Goal: Task Accomplishment & Management: Complete application form

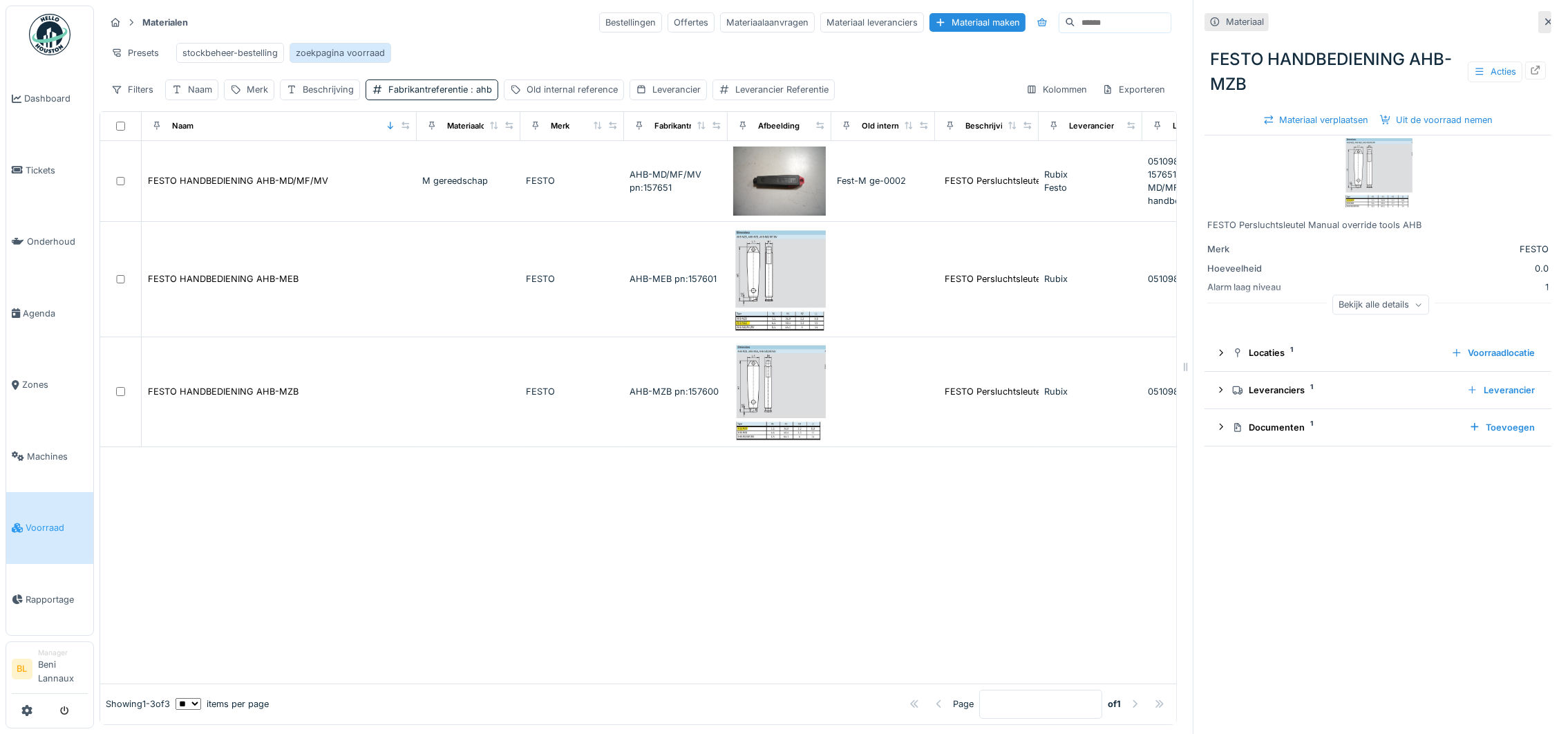
click at [341, 55] on div "zoekpagina voorraad" at bounding box center [340, 53] width 89 height 13
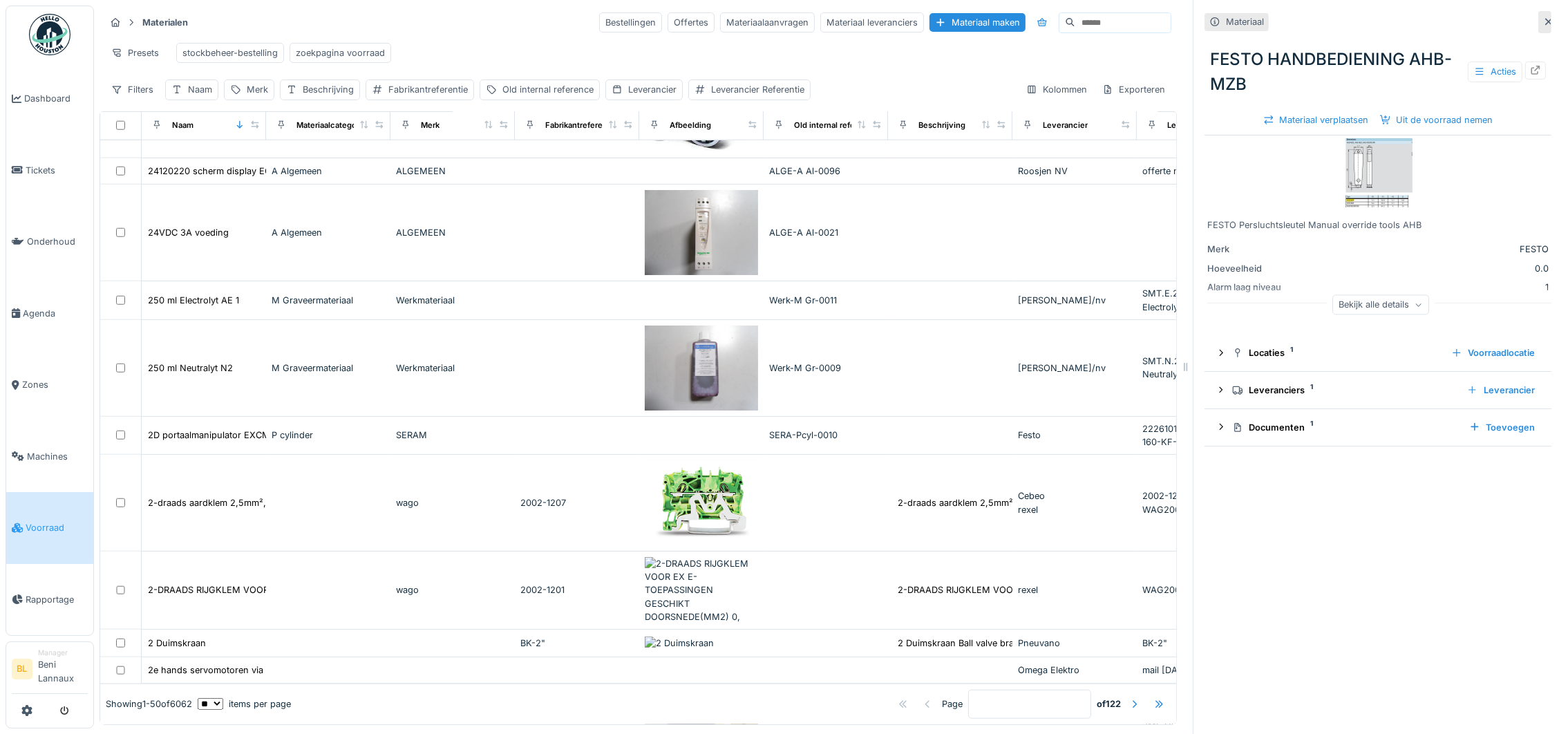
scroll to position [1555, 0]
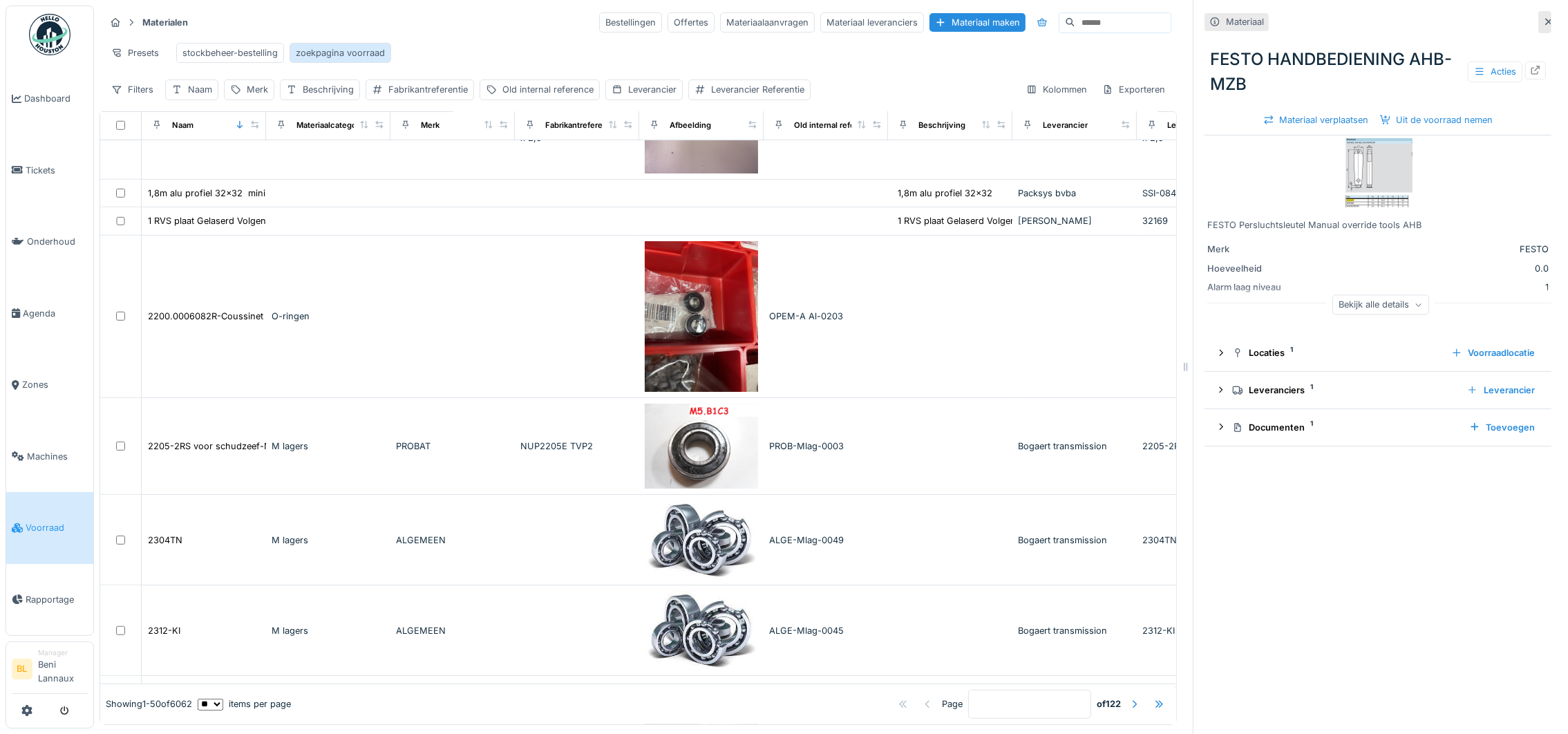
click at [344, 51] on div "zoekpagina voorraad" at bounding box center [340, 53] width 89 height 13
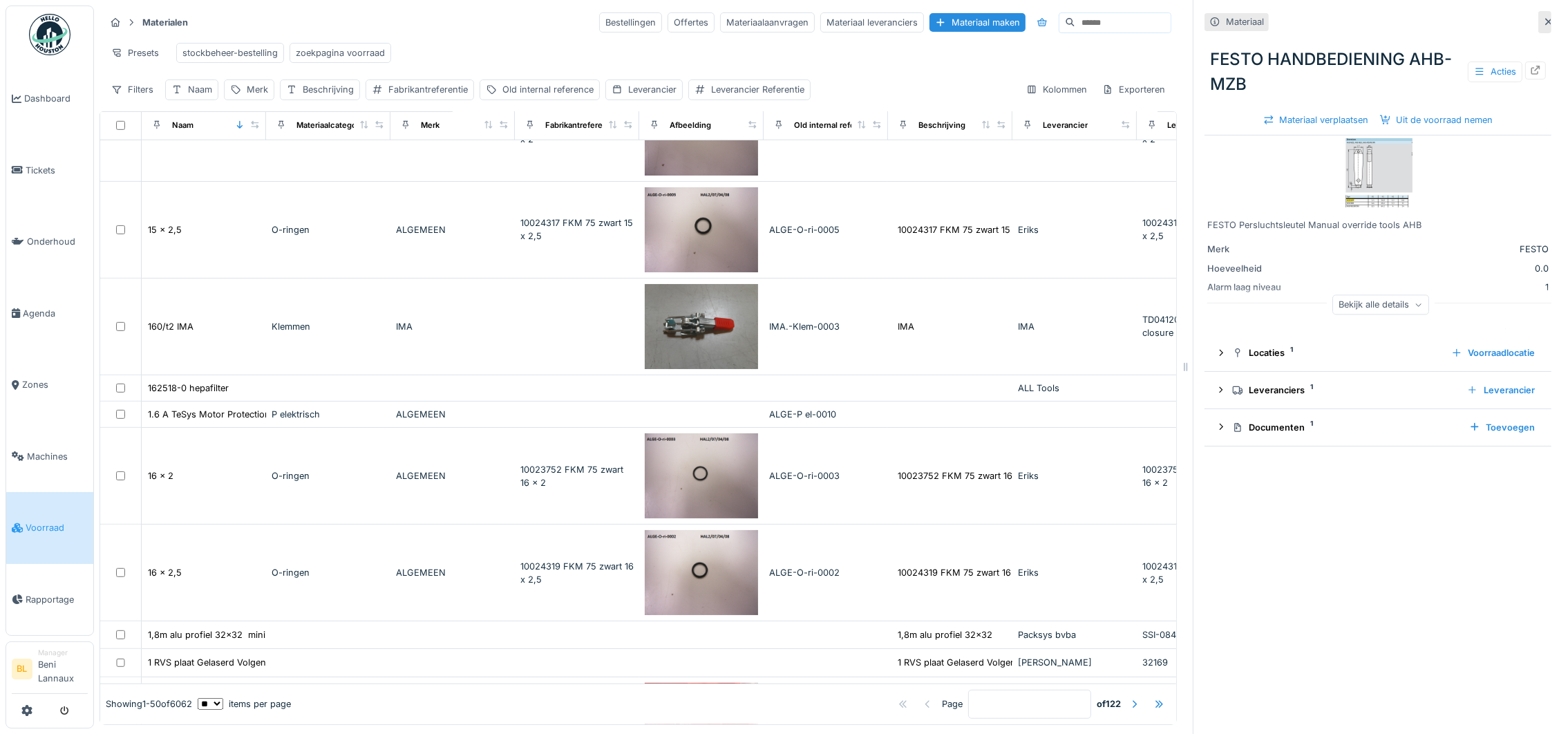
scroll to position [0, 0]
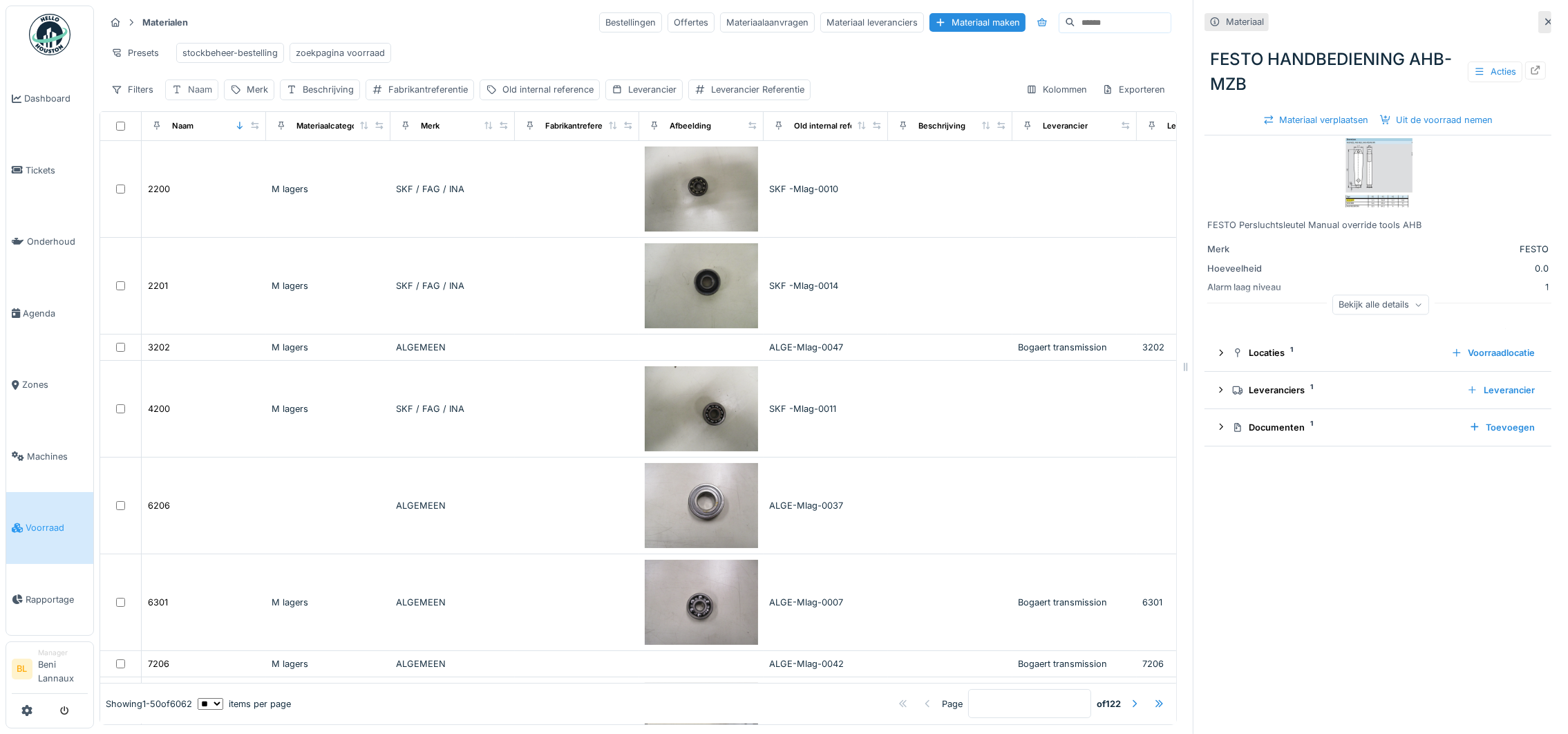
click at [188, 96] on div "Naam" at bounding box center [200, 89] width 24 height 13
click at [208, 180] on label "Naam" at bounding box center [195, 172] width 36 height 17
click at [208, 180] on input "Naam" at bounding box center [241, 173] width 140 height 29
type input "**"
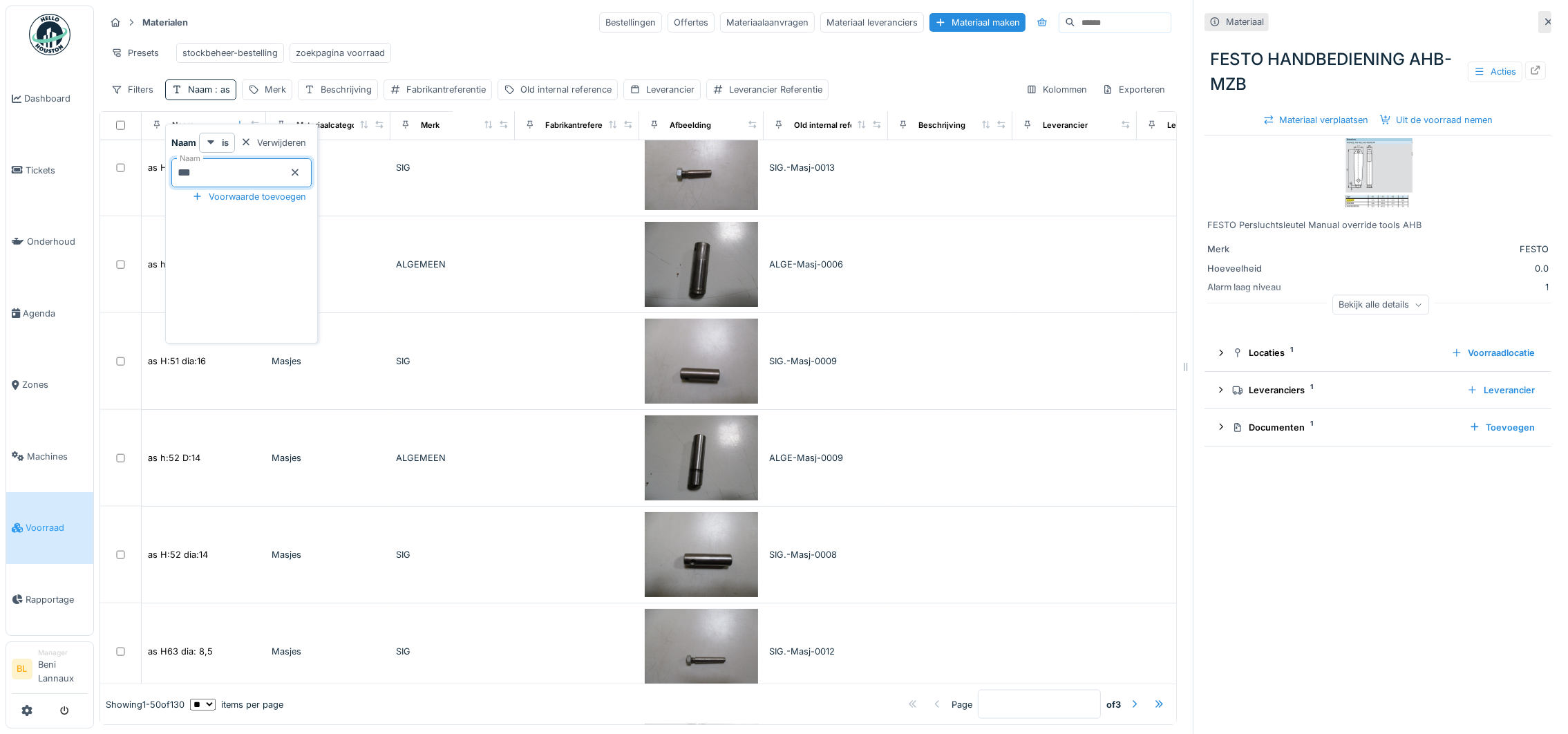
scroll to position [4305, 0]
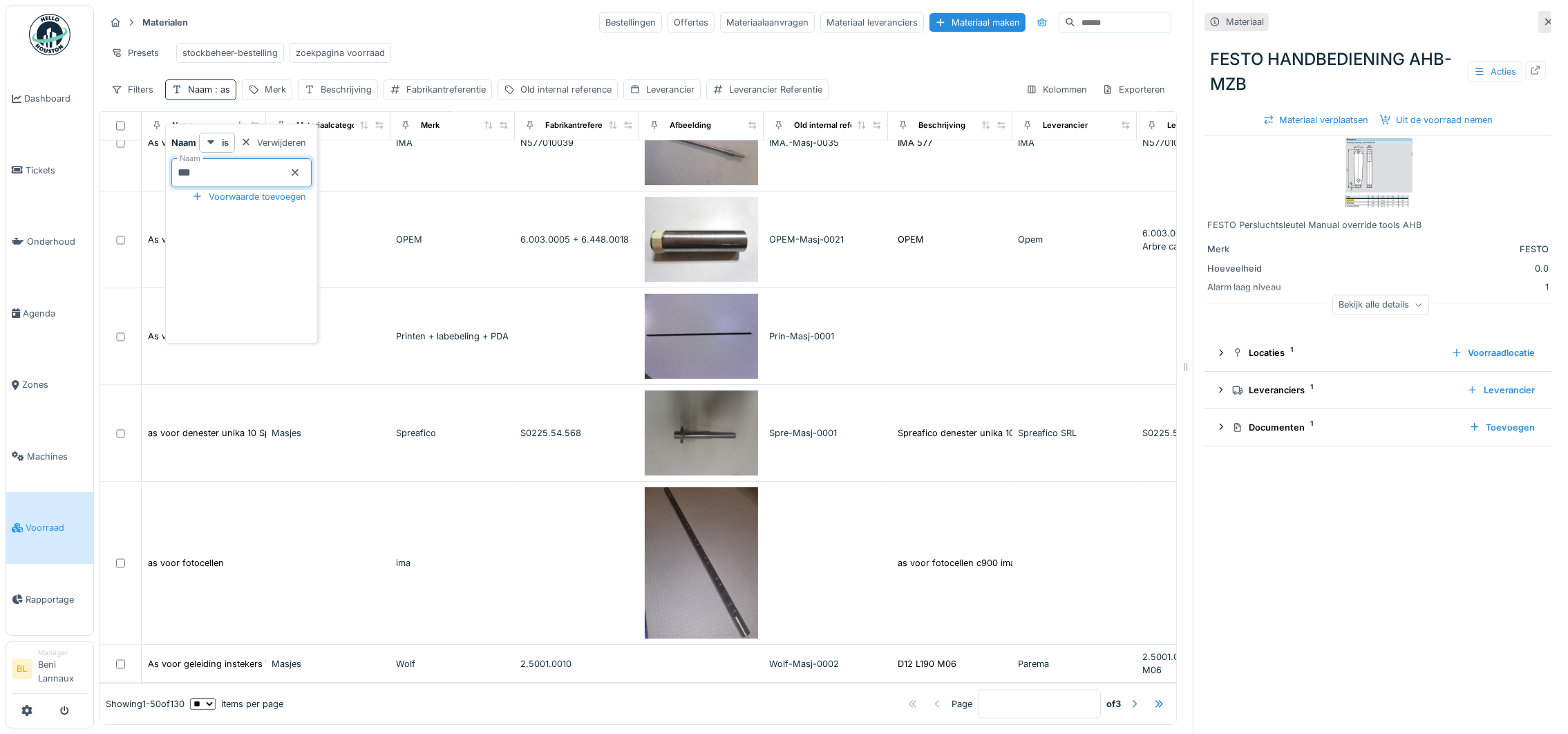
click at [1129, 697] on div at bounding box center [1134, 704] width 11 height 13
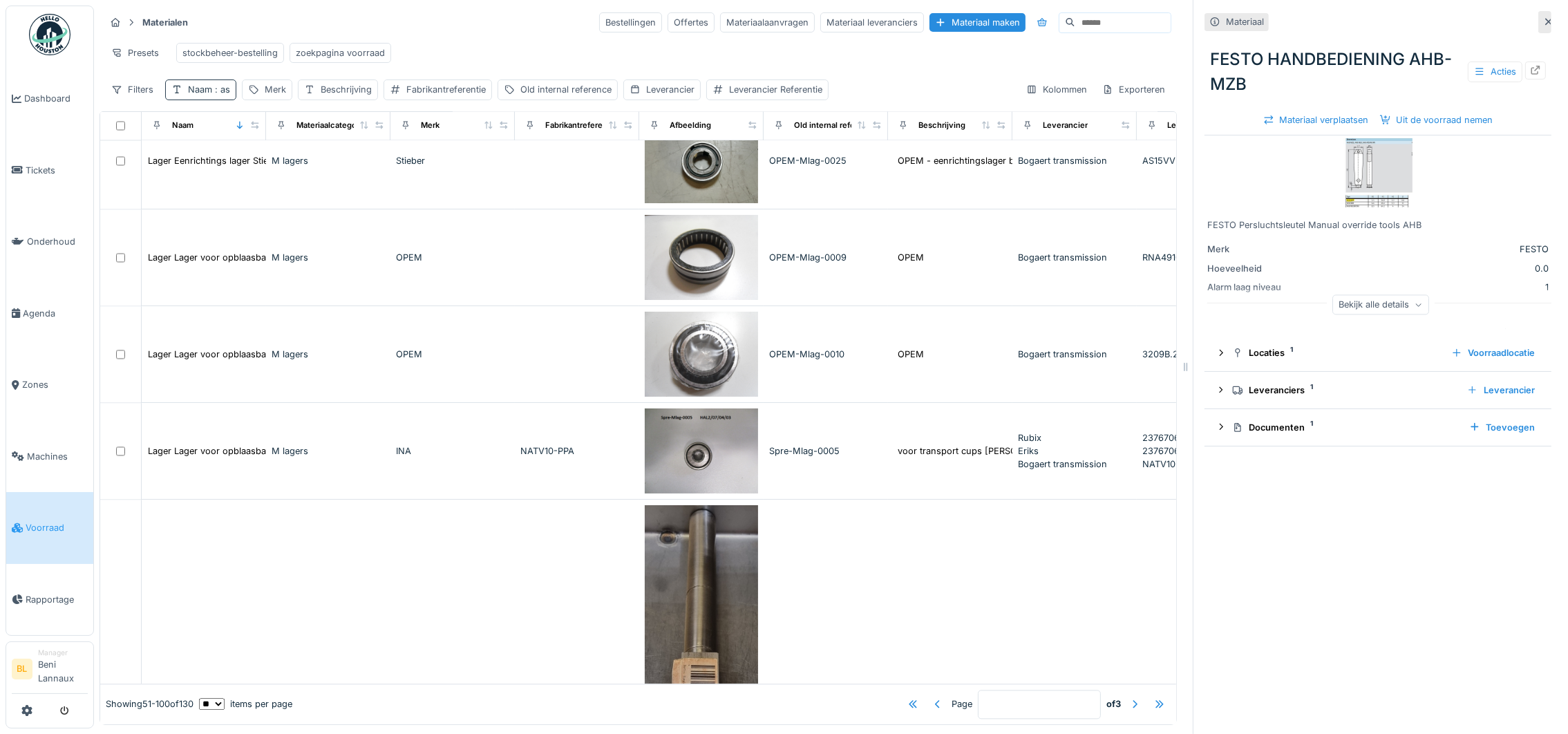
click at [218, 94] on span ": as" at bounding box center [221, 89] width 18 height 10
click at [303, 201] on div "Voorwaarde toevoegen" at bounding box center [249, 196] width 125 height 19
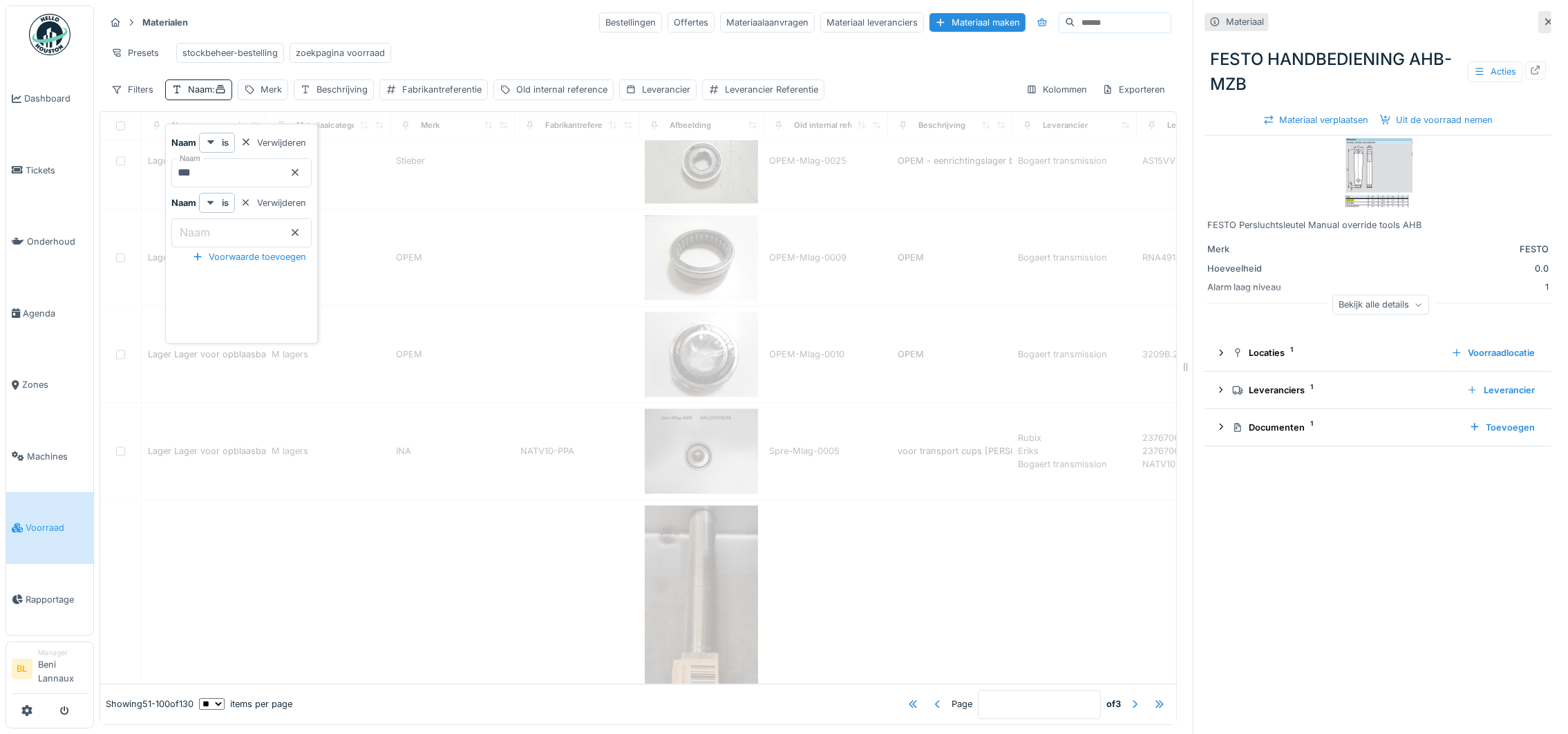
click at [239, 225] on input "Naam" at bounding box center [241, 233] width 140 height 29
type input "*"
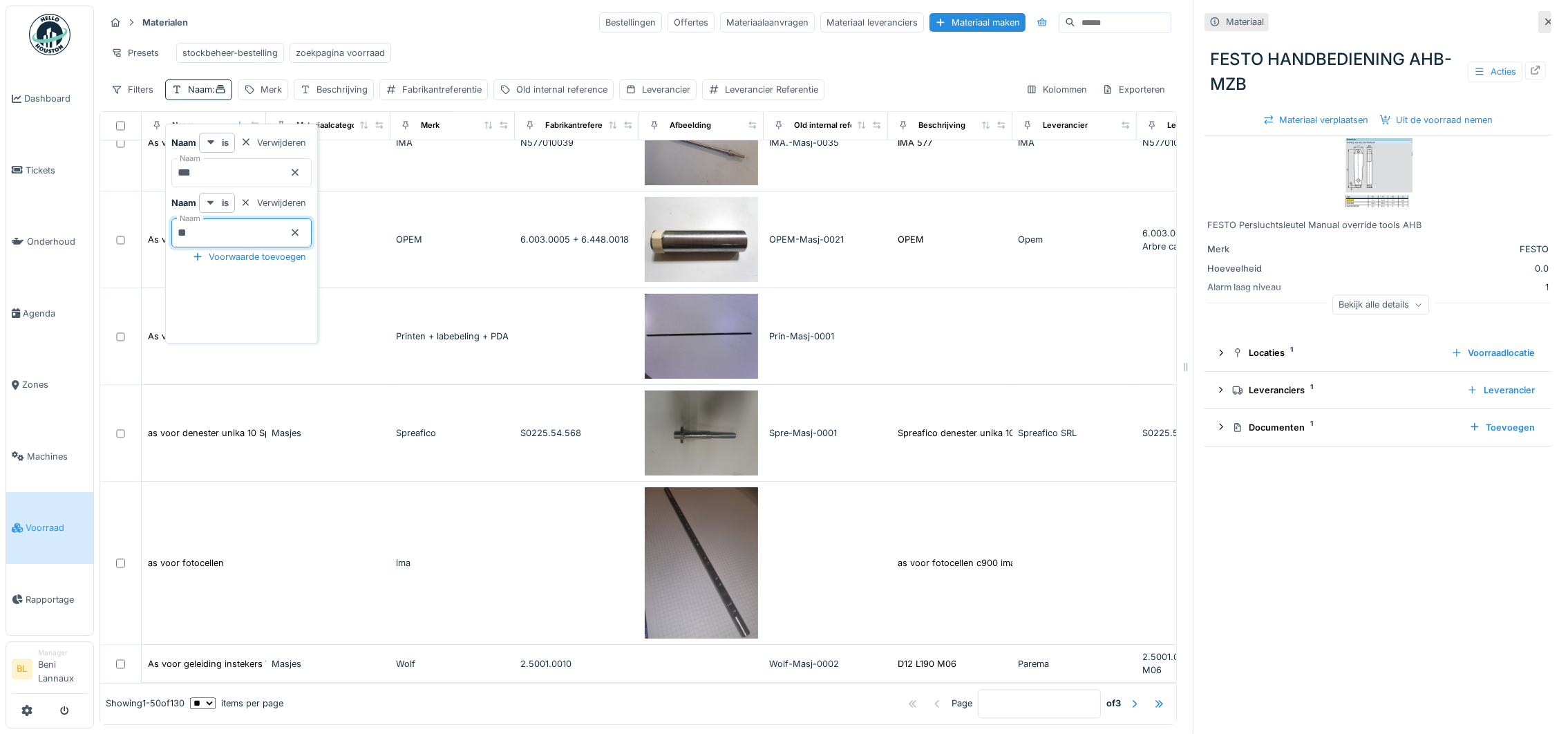
type input "***"
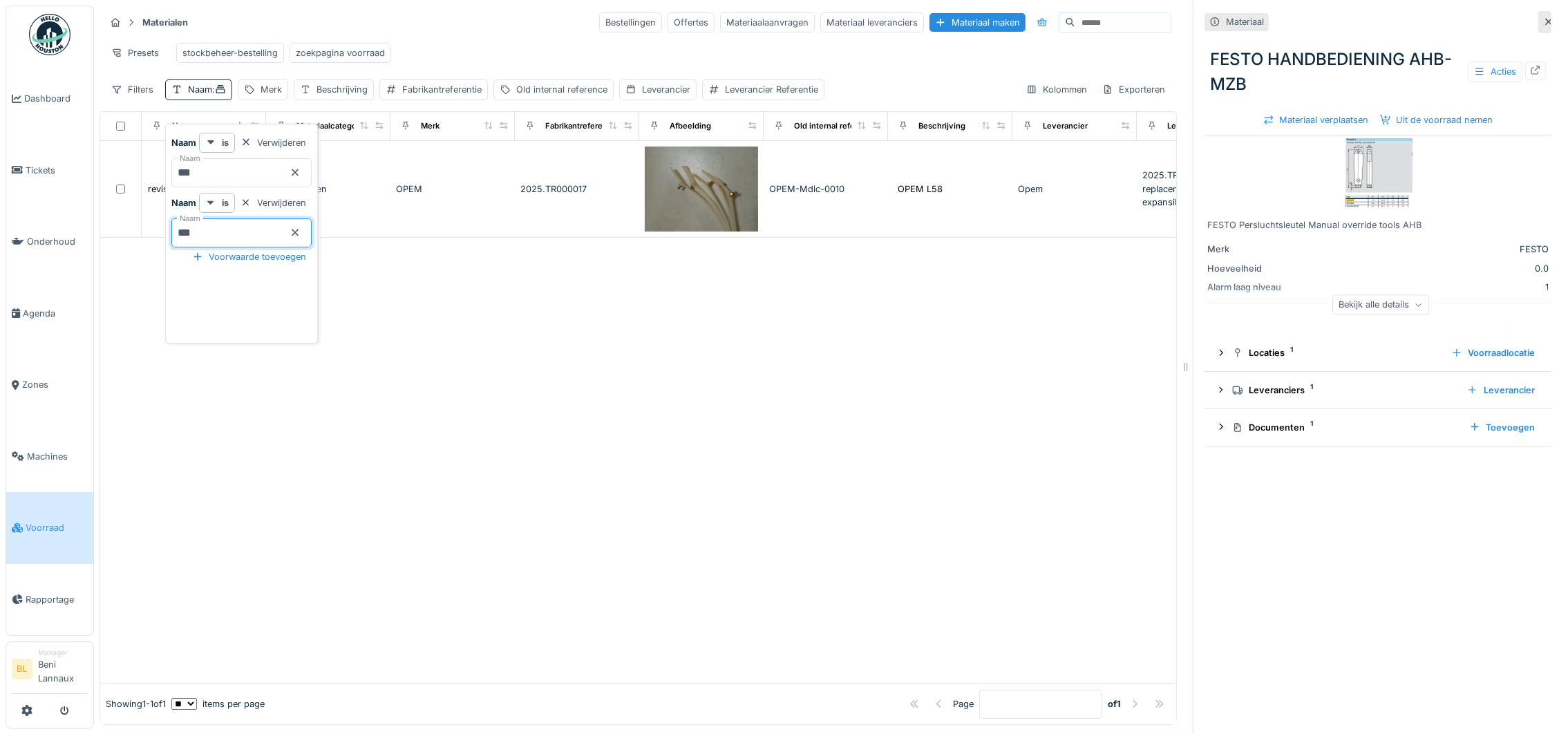
scroll to position [0, 0]
click at [562, 499] on div at bounding box center [638, 460] width 1076 height 446
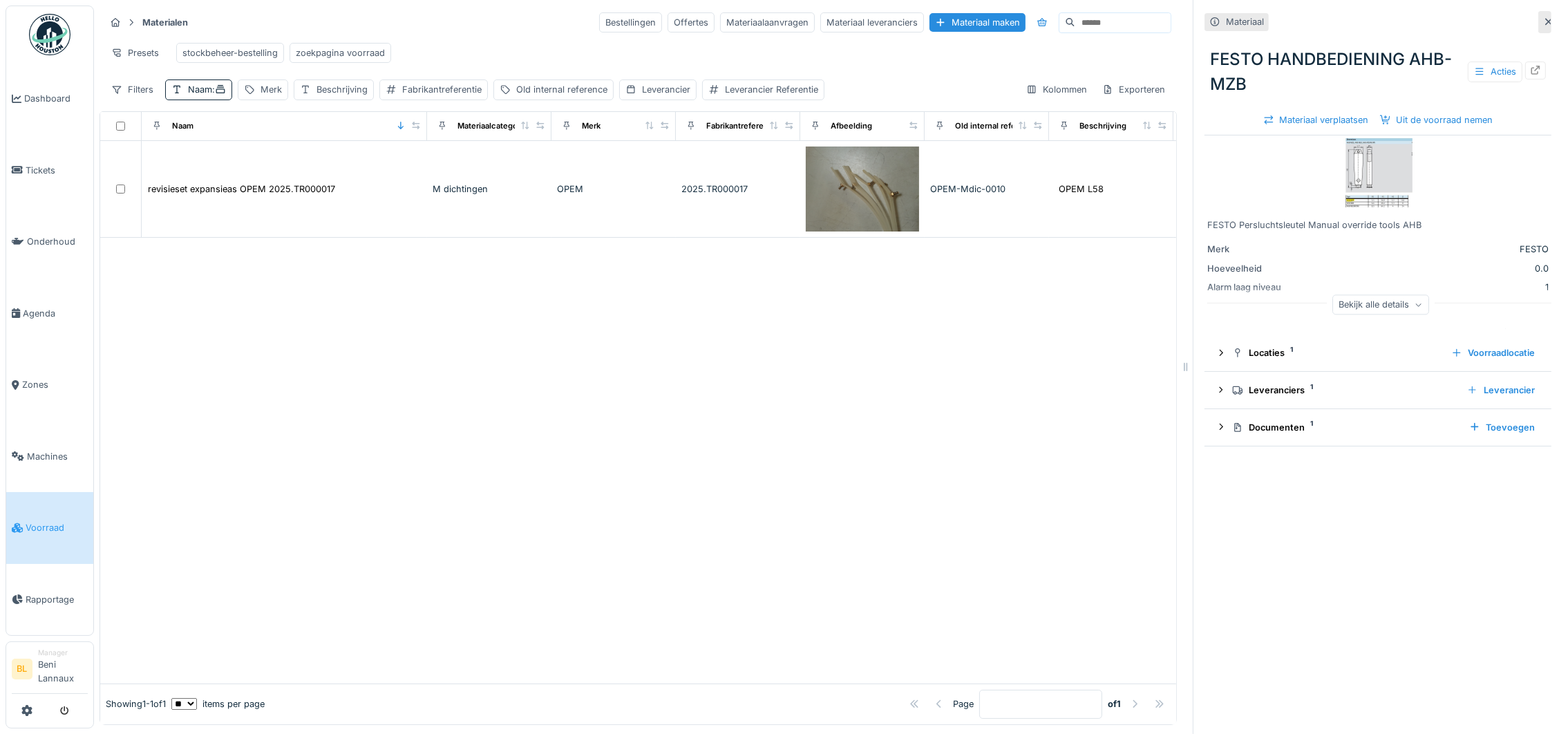
drag, startPoint x: 260, startPoint y: 146, endPoint x: 420, endPoint y: 151, distance: 160.1
click at [420, 135] on div "Naam" at bounding box center [284, 126] width 274 height 18
click at [204, 96] on div "Naam :" at bounding box center [206, 89] width 38 height 13
click at [223, 236] on input "***" at bounding box center [241, 233] width 140 height 29
type input "**"
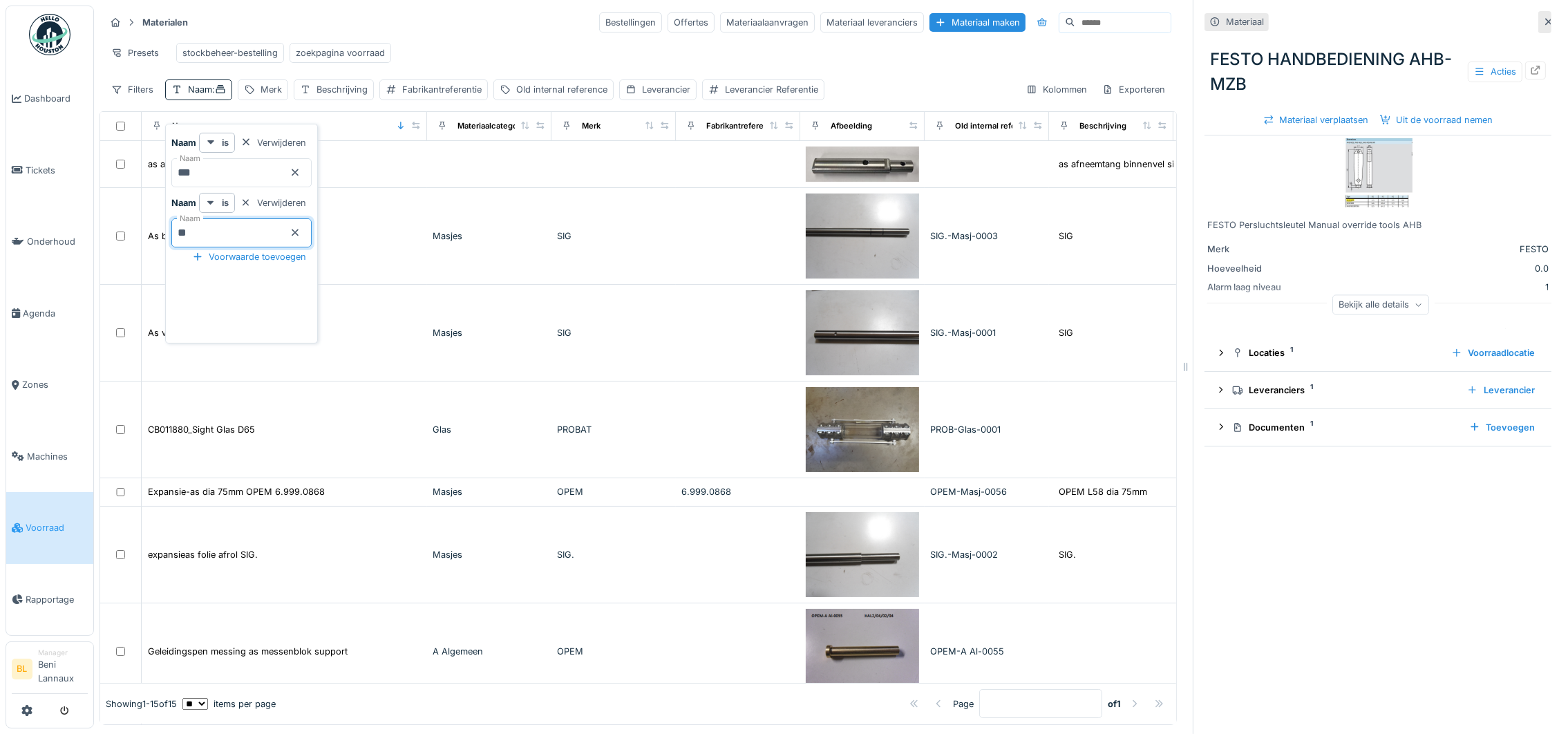
click at [455, 34] on div "Materialen Bestellingen Offertes Materiaalaanvragen Materiaal leveranciers Mate…" at bounding box center [638, 22] width 1066 height 23
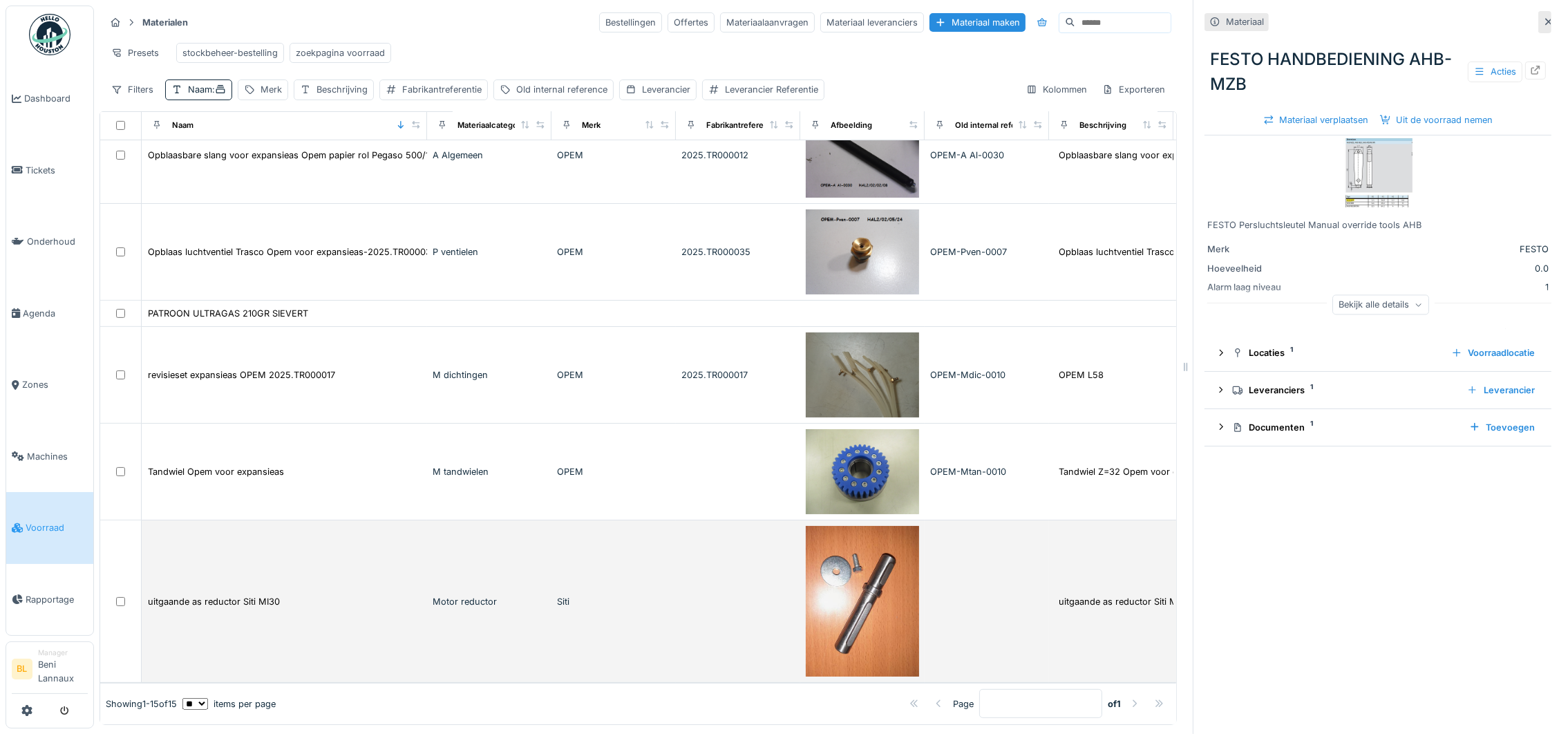
scroll to position [15, 0]
click at [223, 595] on div "uitgaande as reductor Siti MI30" at bounding box center [213, 602] width 132 height 13
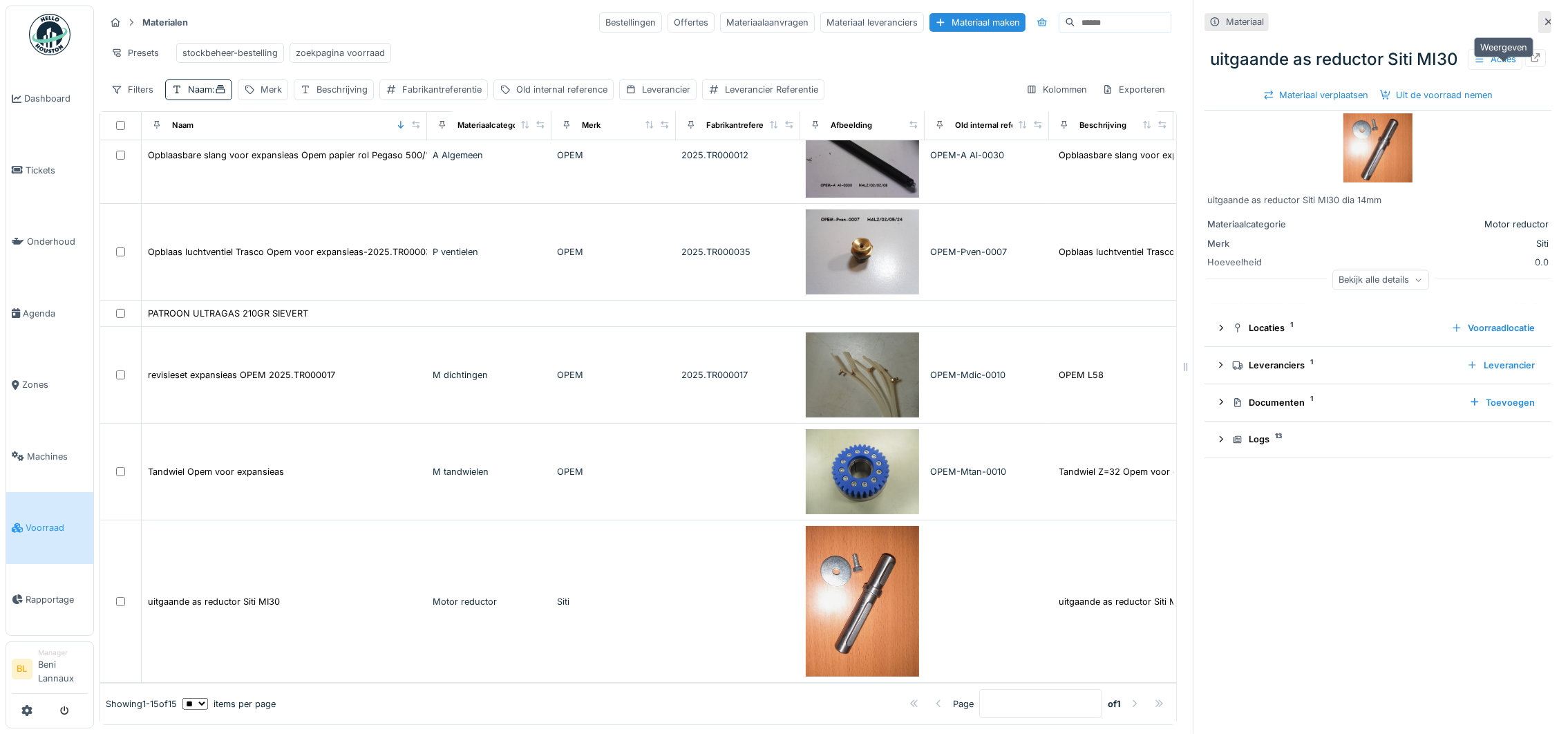
click at [1530, 56] on icon at bounding box center [1535, 57] width 11 height 9
click at [1530, 55] on icon at bounding box center [1535, 57] width 11 height 9
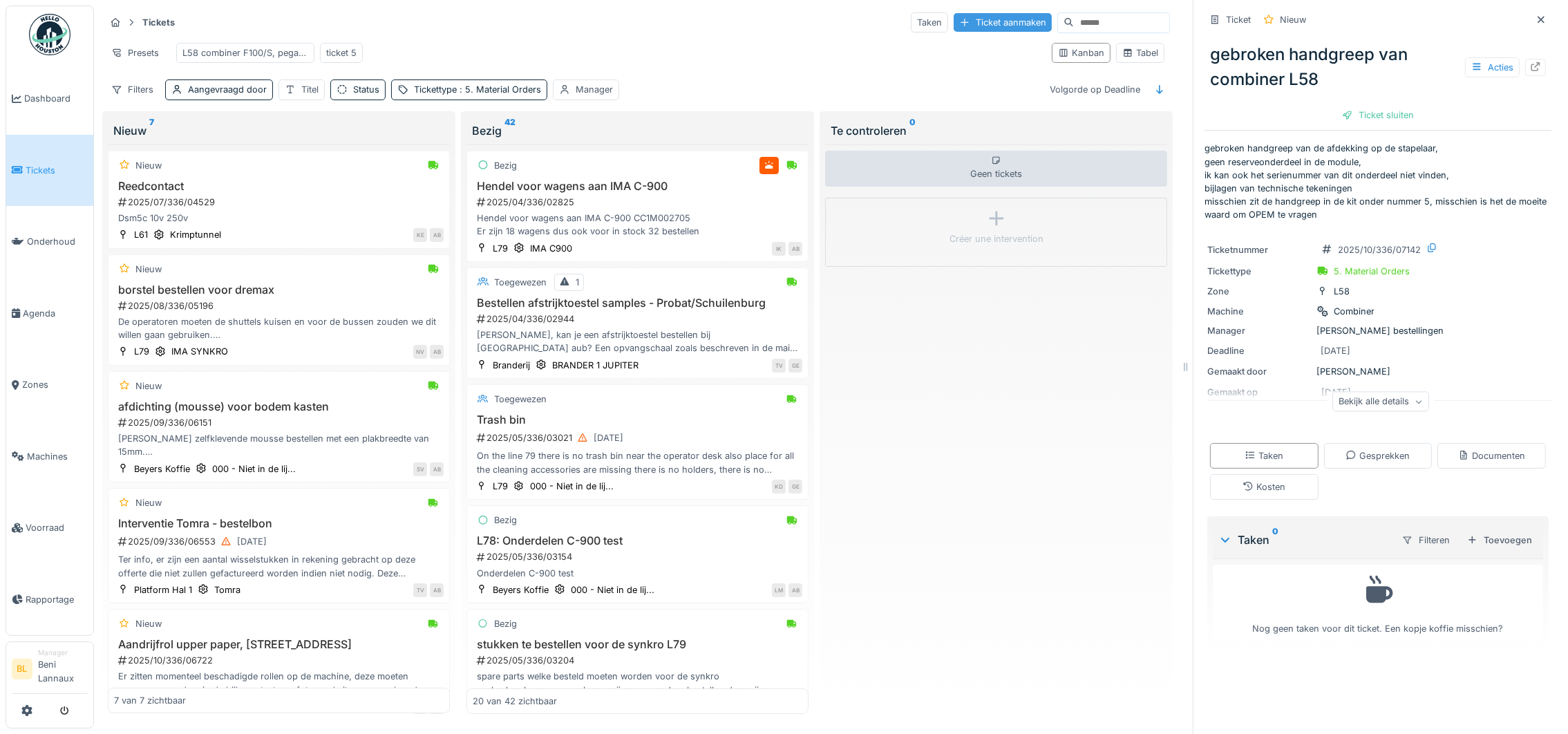
click at [975, 18] on div "Ticket aanmaken" at bounding box center [1003, 23] width 98 height 19
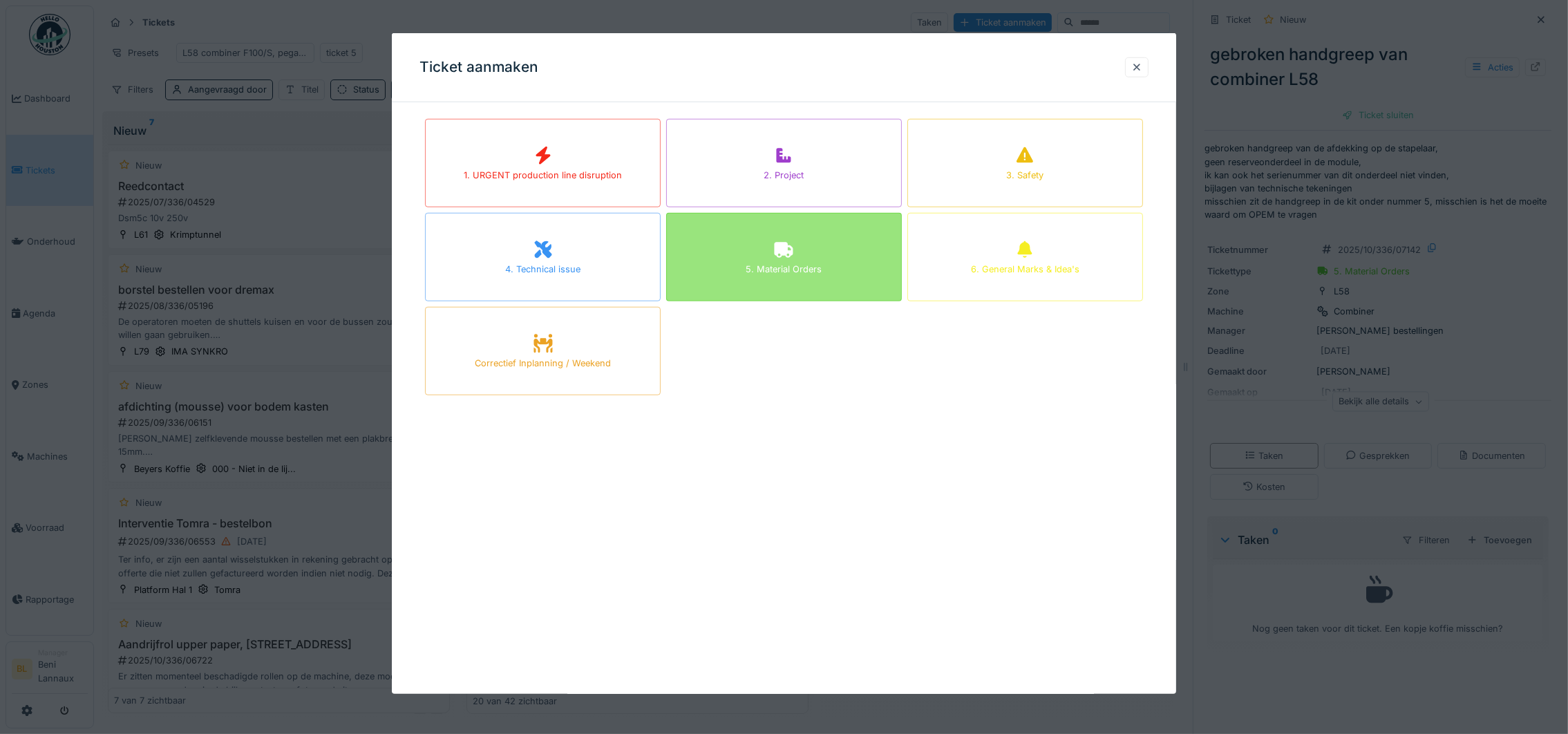
click at [780, 256] on icon at bounding box center [784, 249] width 21 height 17
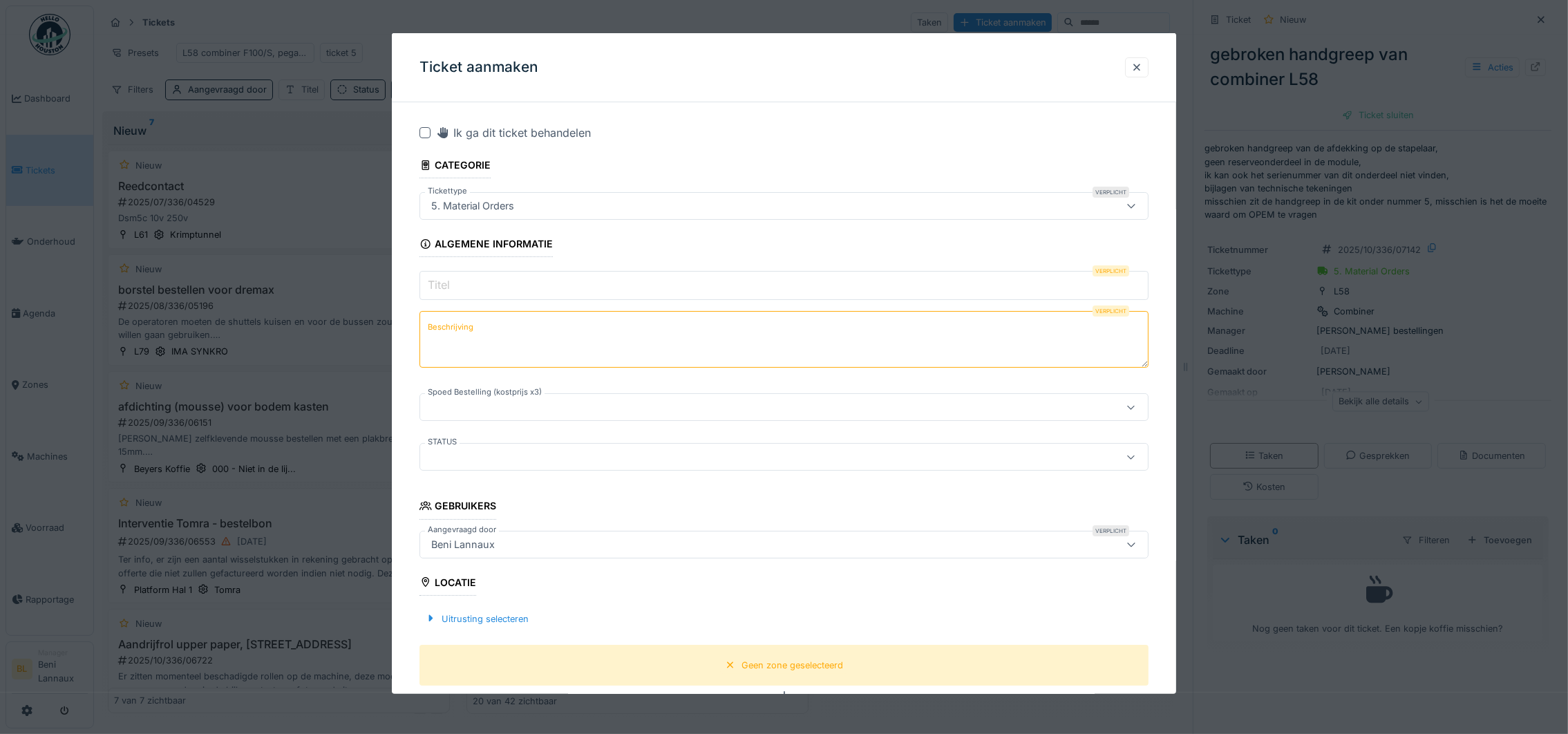
click at [453, 290] on input "Titel" at bounding box center [784, 285] width 729 height 29
paste input "**********"
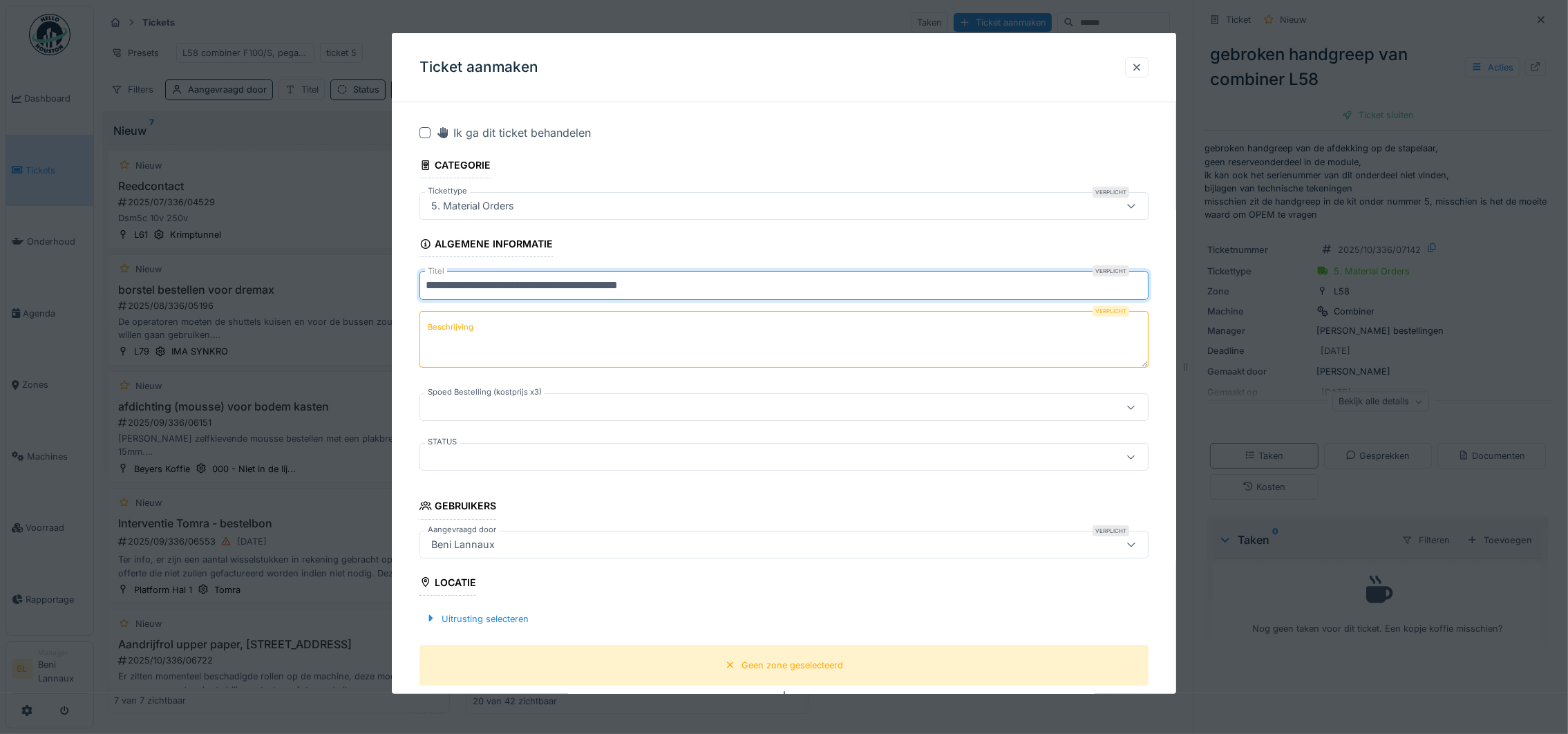
type input "**********"
click at [480, 339] on textarea "Beschrijving" at bounding box center [784, 339] width 729 height 56
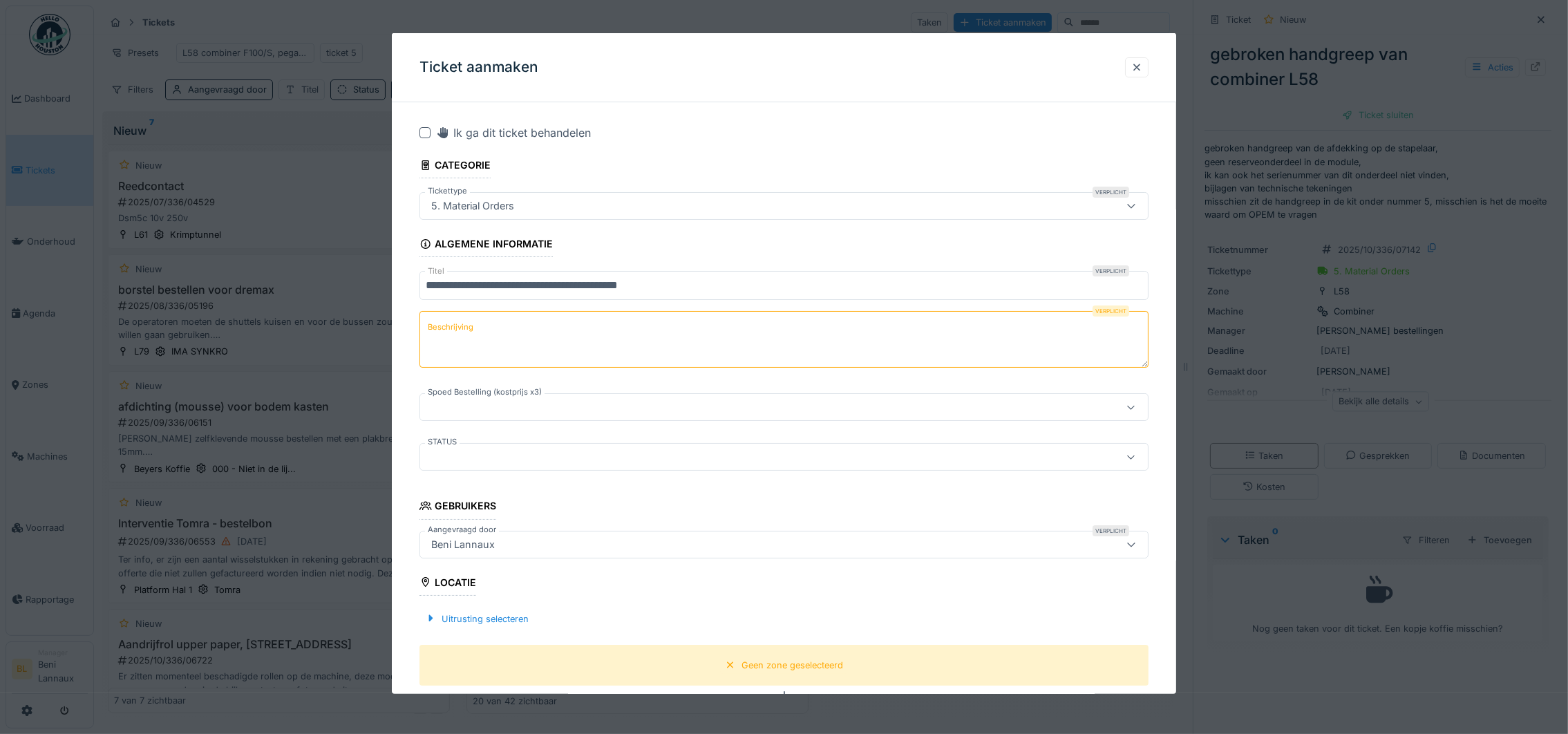
paste textarea "**********"
click at [426, 324] on textarea "**********" at bounding box center [784, 339] width 729 height 56
click at [656, 329] on textarea "**********" at bounding box center [784, 339] width 729 height 56
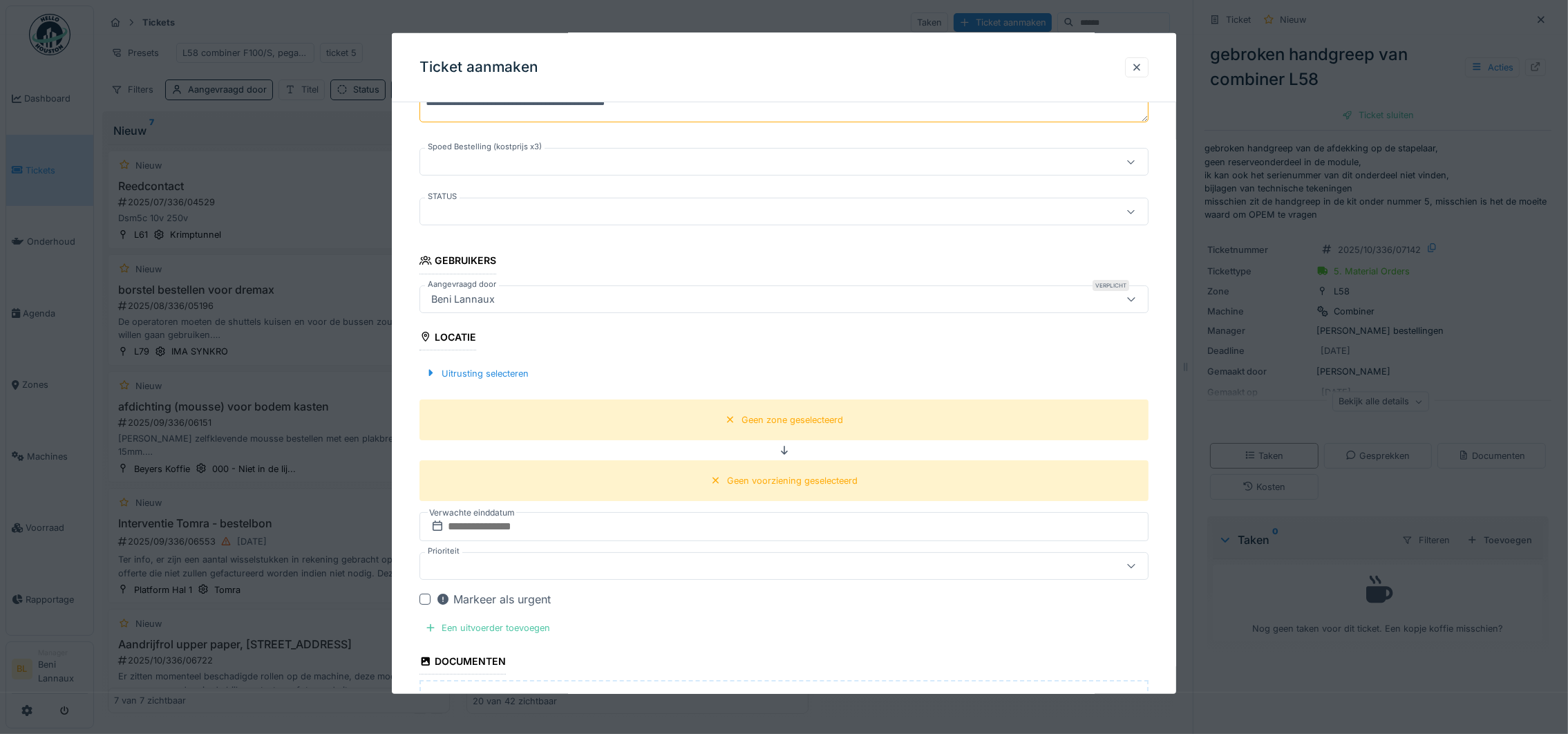
scroll to position [415, 0]
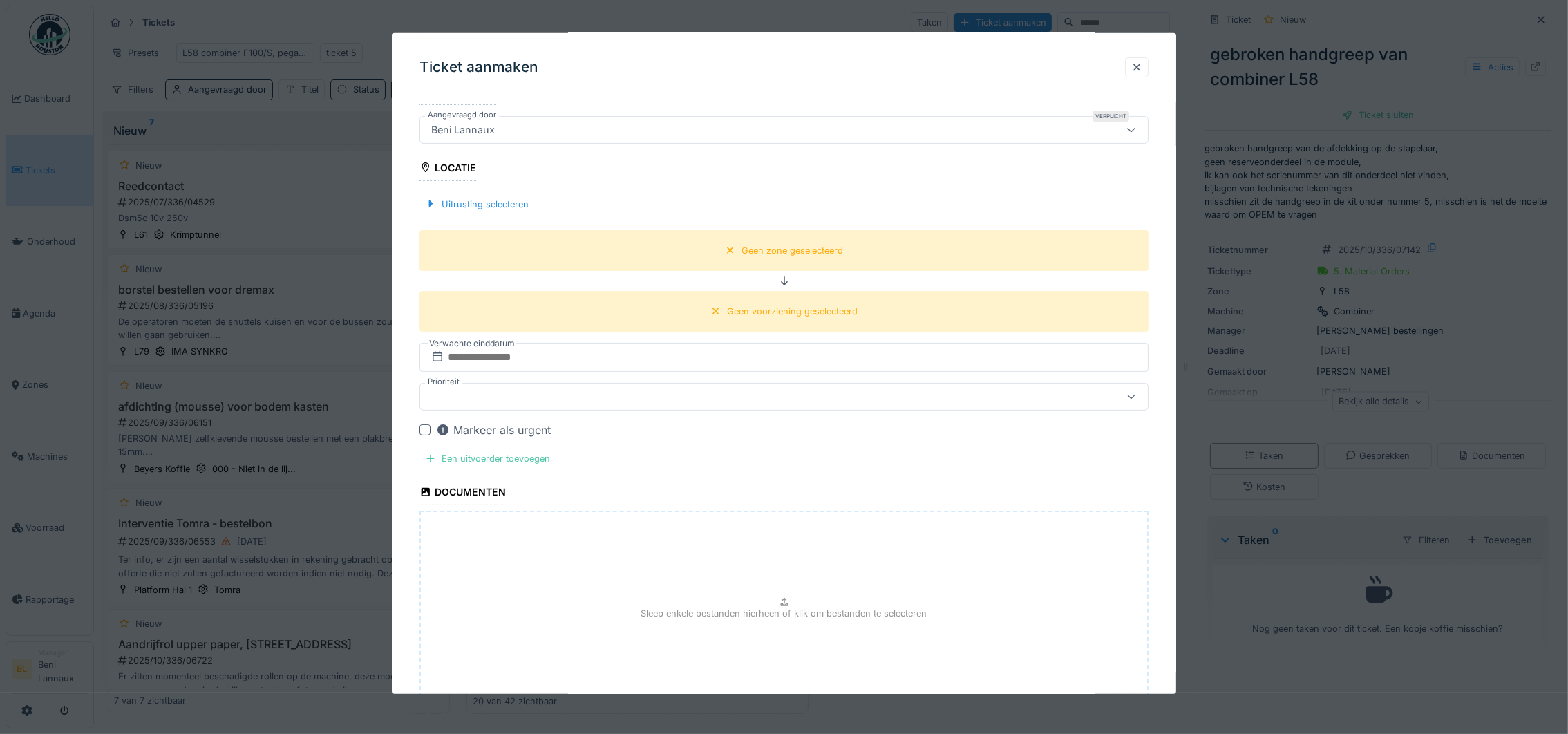
type textarea "**********"
click at [482, 213] on div "Uitrusting selecteren" at bounding box center [784, 203] width 729 height 40
click at [425, 206] on div at bounding box center [430, 204] width 11 height 13
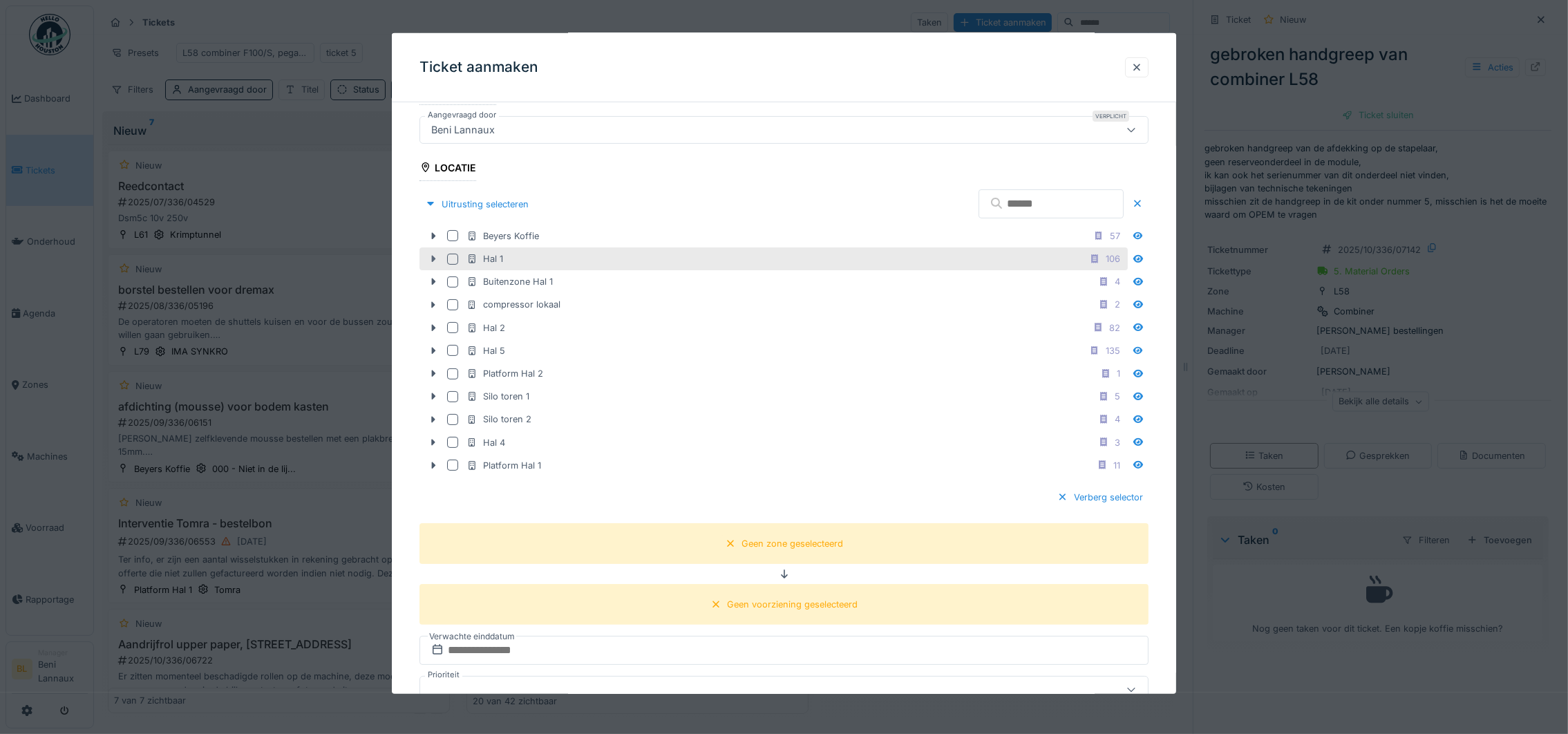
click at [433, 259] on icon at bounding box center [434, 259] width 4 height 7
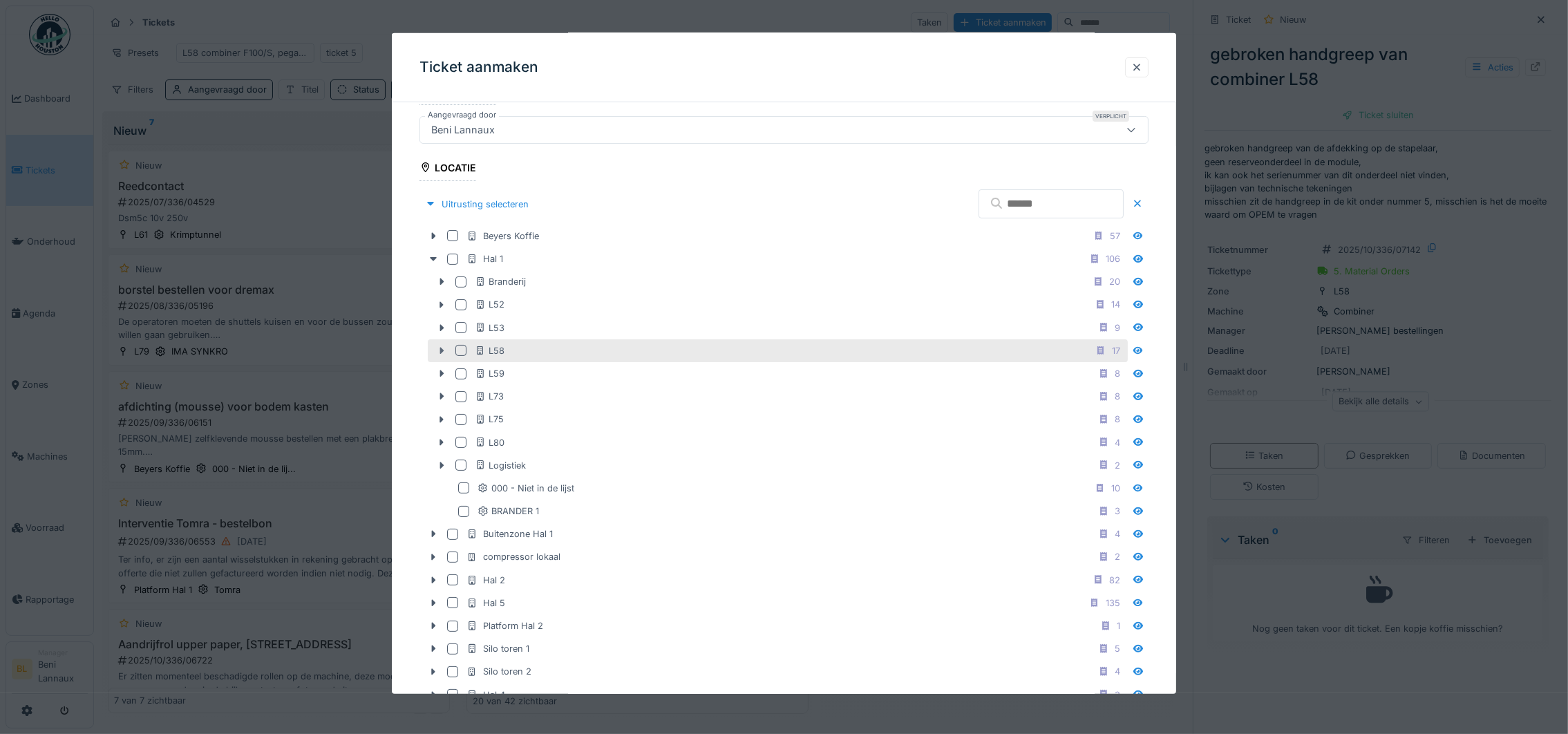
click at [444, 353] on icon at bounding box center [441, 351] width 11 height 9
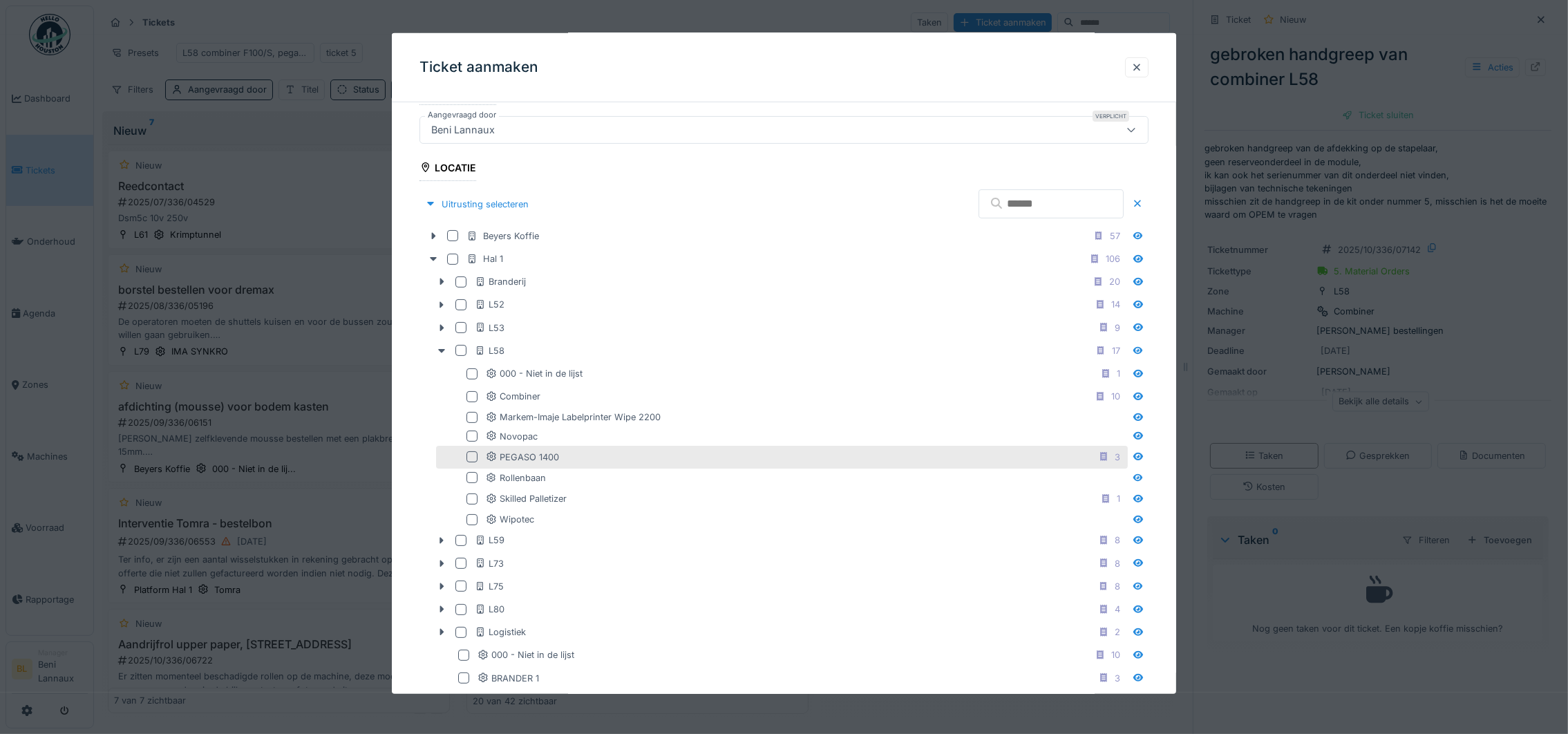
click at [474, 461] on div at bounding box center [472, 456] width 11 height 11
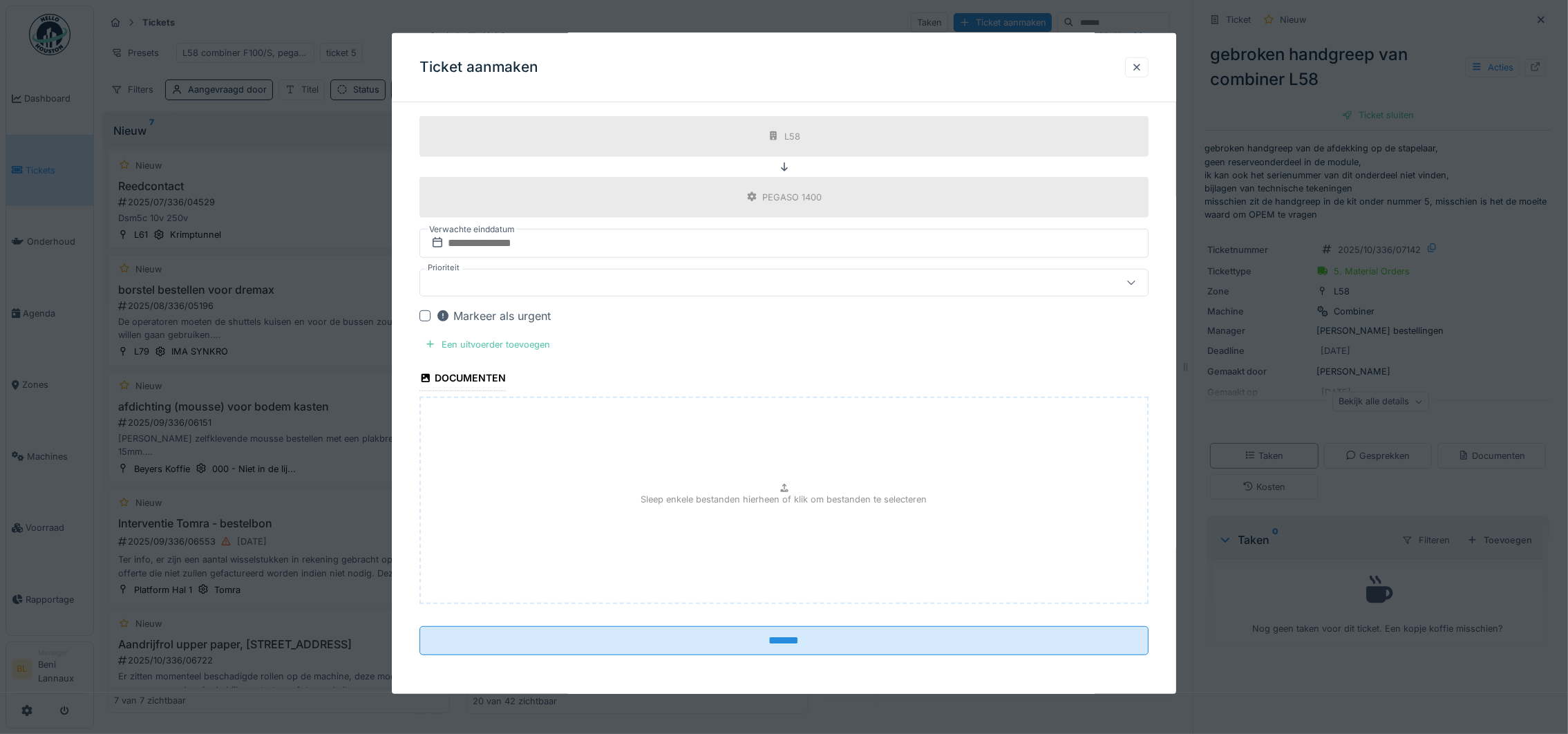
scroll to position [15, 0]
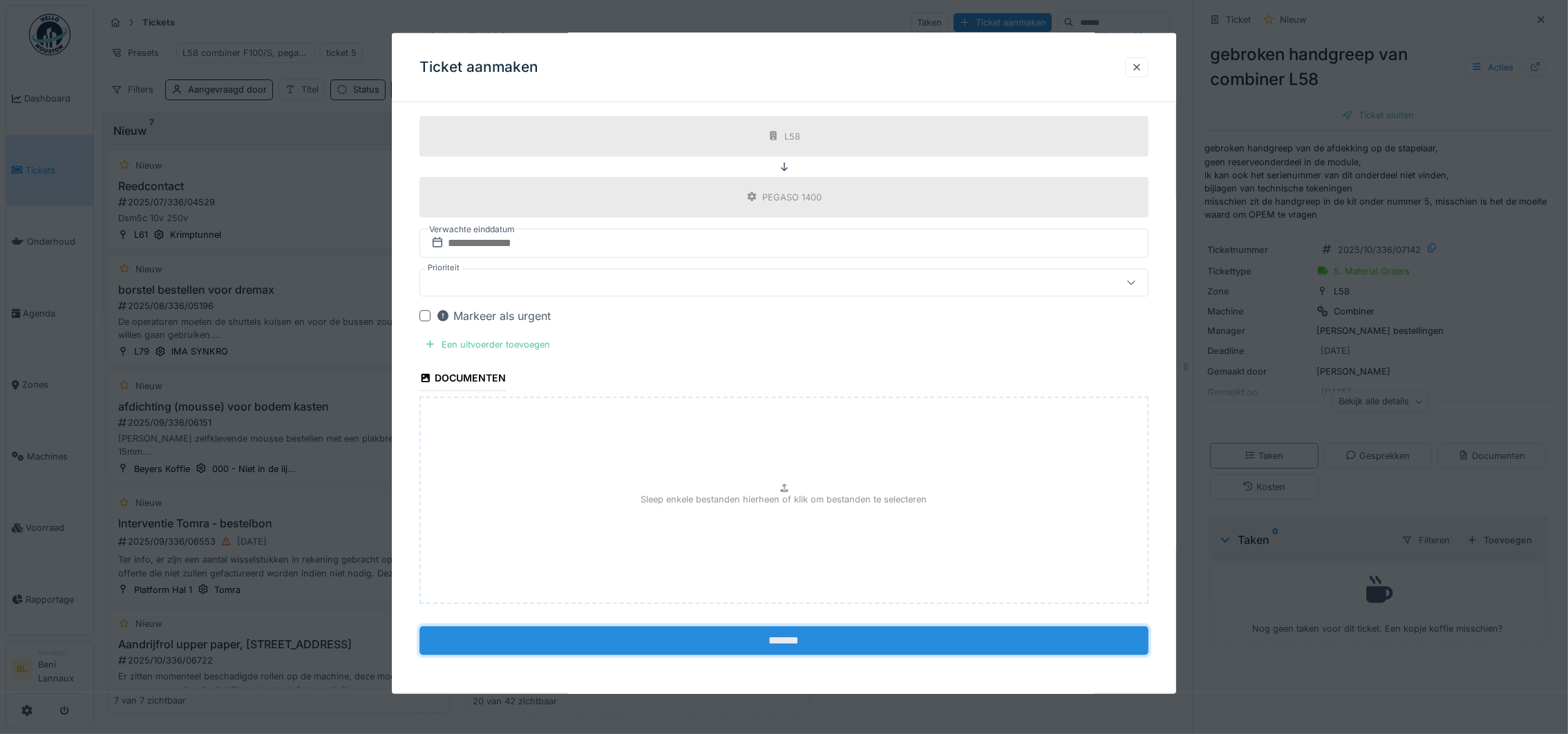
click at [781, 635] on input "*******" at bounding box center [784, 640] width 729 height 29
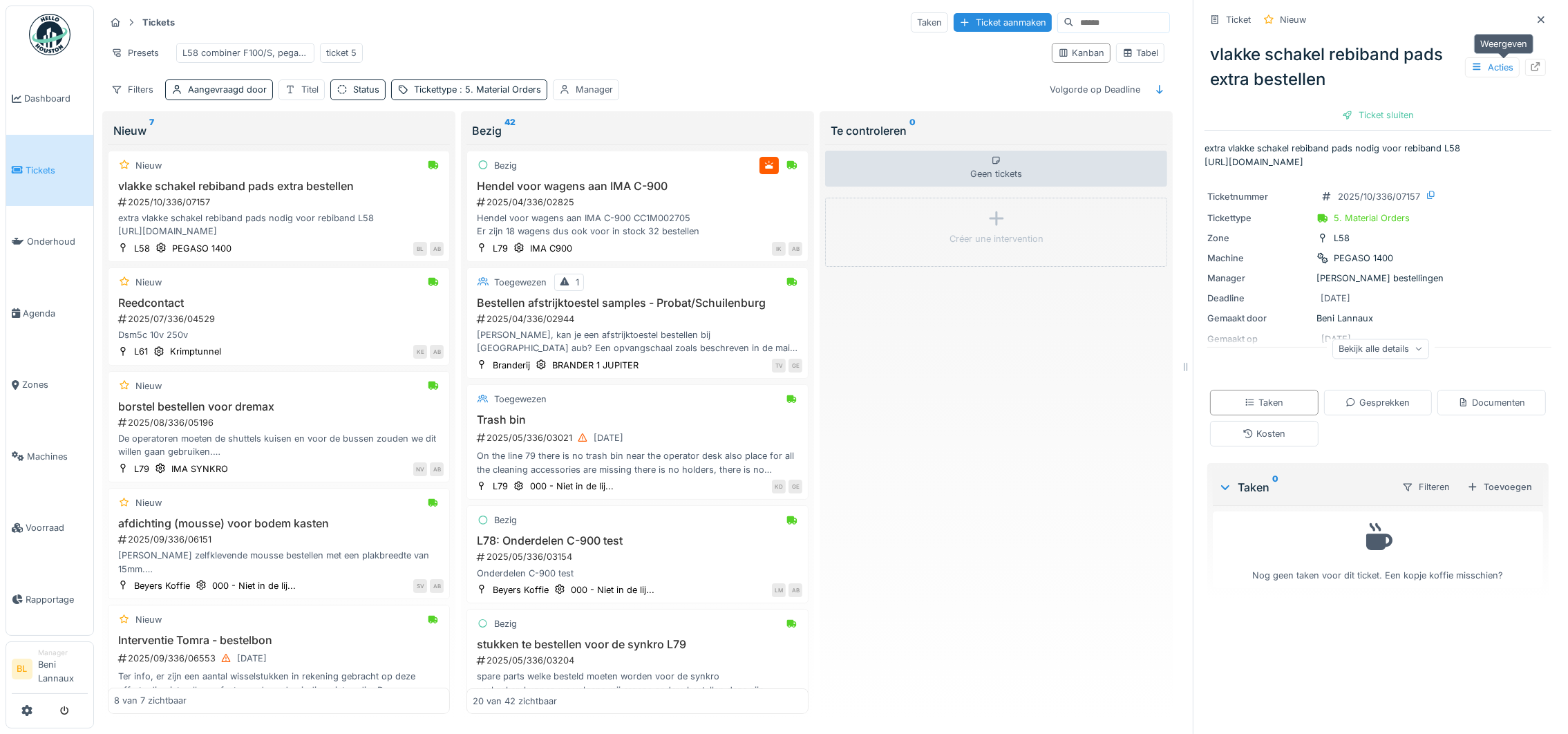
click at [1531, 62] on icon at bounding box center [1535, 67] width 9 height 9
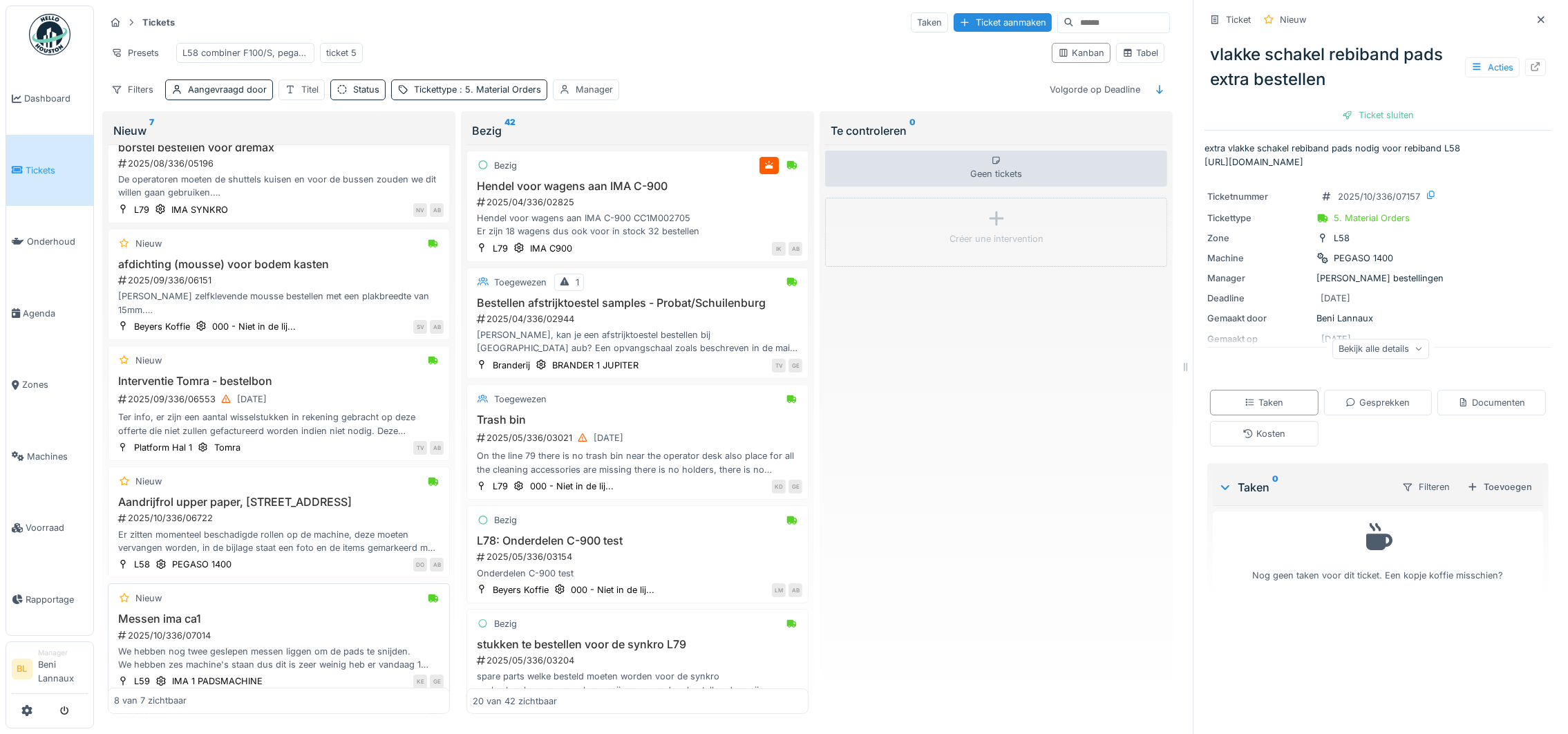
scroll to position [411, 0]
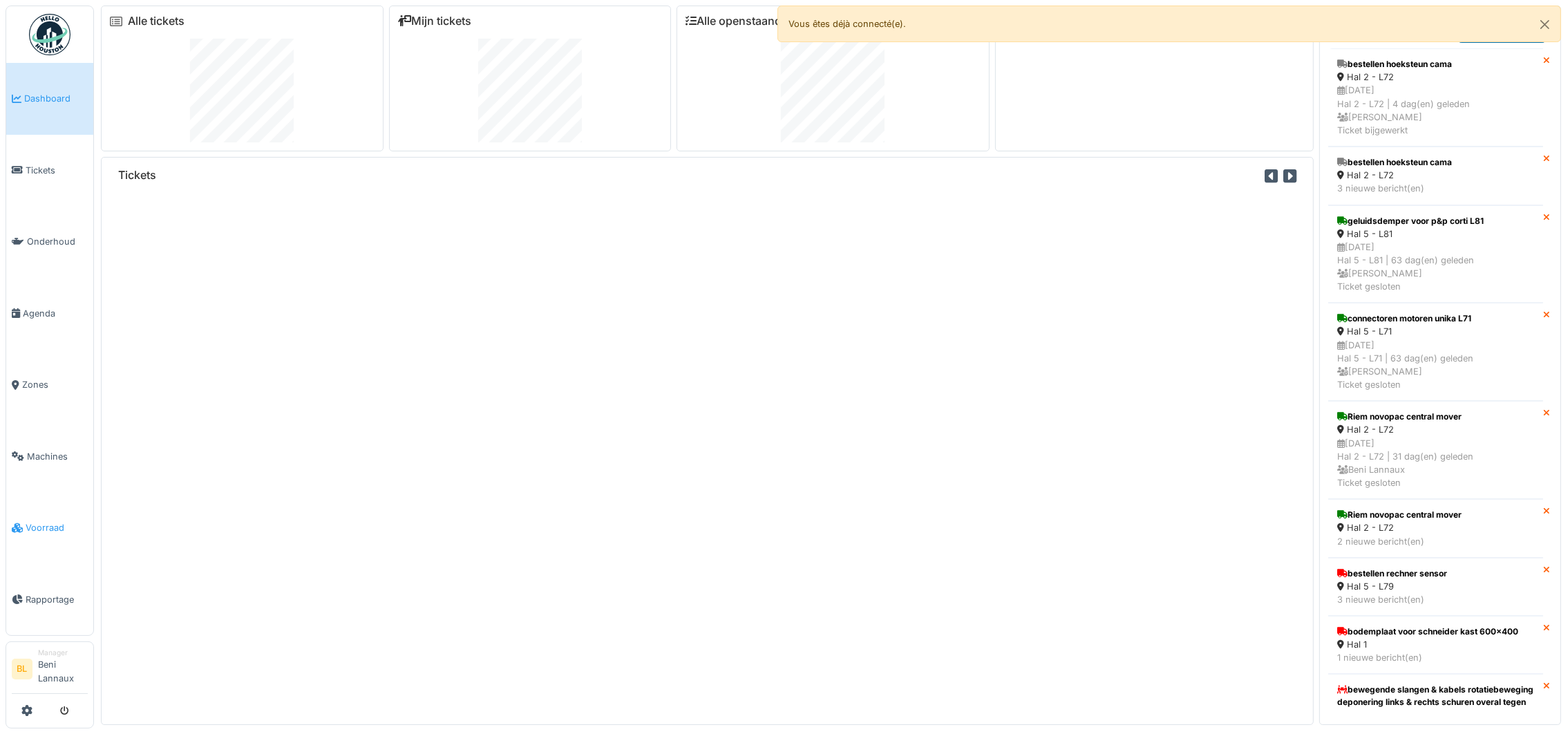
click at [27, 521] on span "Voorraad" at bounding box center [56, 528] width 62 height 13
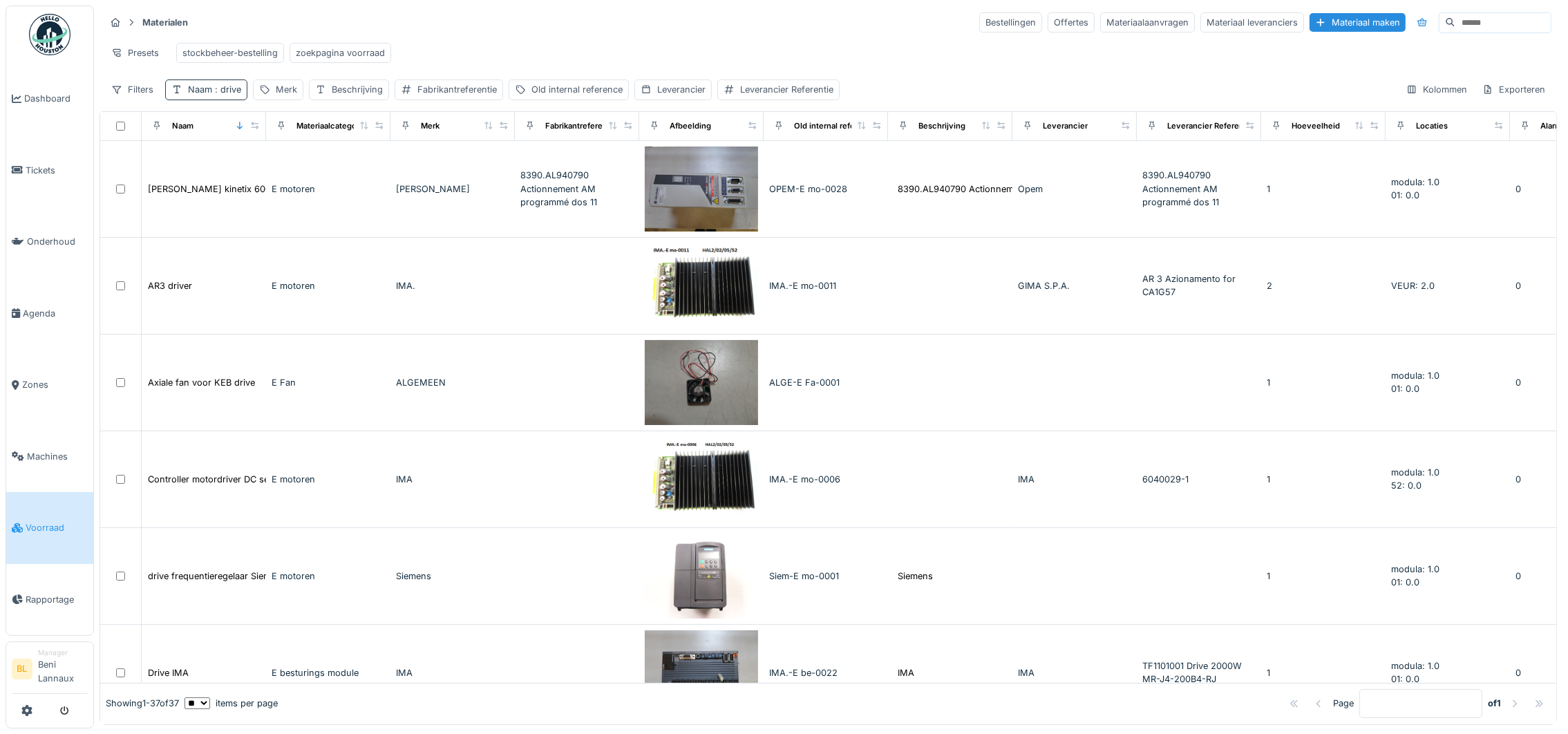
click at [201, 96] on div "Naam : drive" at bounding box center [214, 89] width 53 height 13
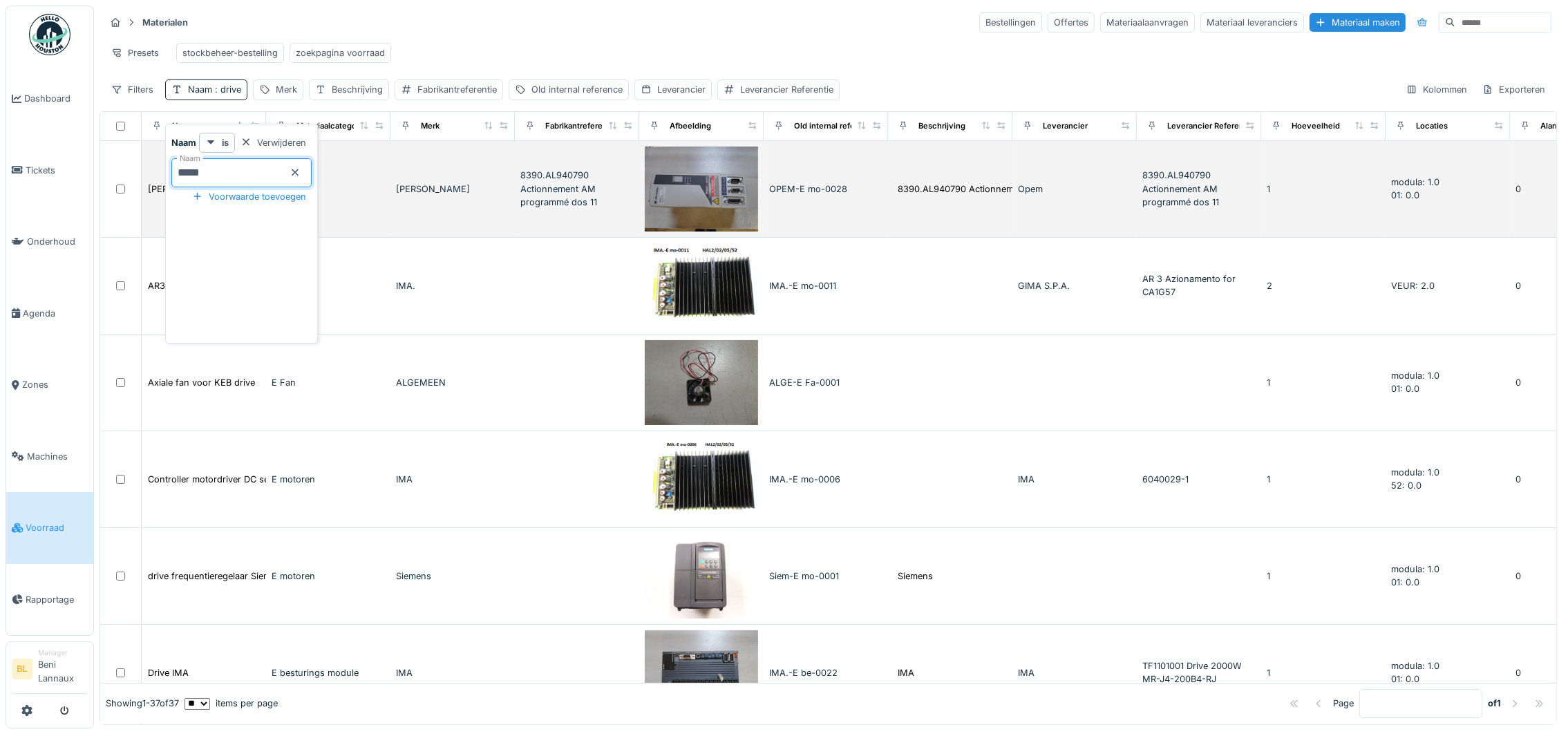
drag, startPoint x: 215, startPoint y: 177, endPoint x: 139, endPoint y: 168, distance: 76.5
click at [148, 176] on body "Dashboard Tickets Onderhoud Agenda Zones Machines Voorraad Rapportage BL Manage…" at bounding box center [784, 367] width 1568 height 734
type input "****"
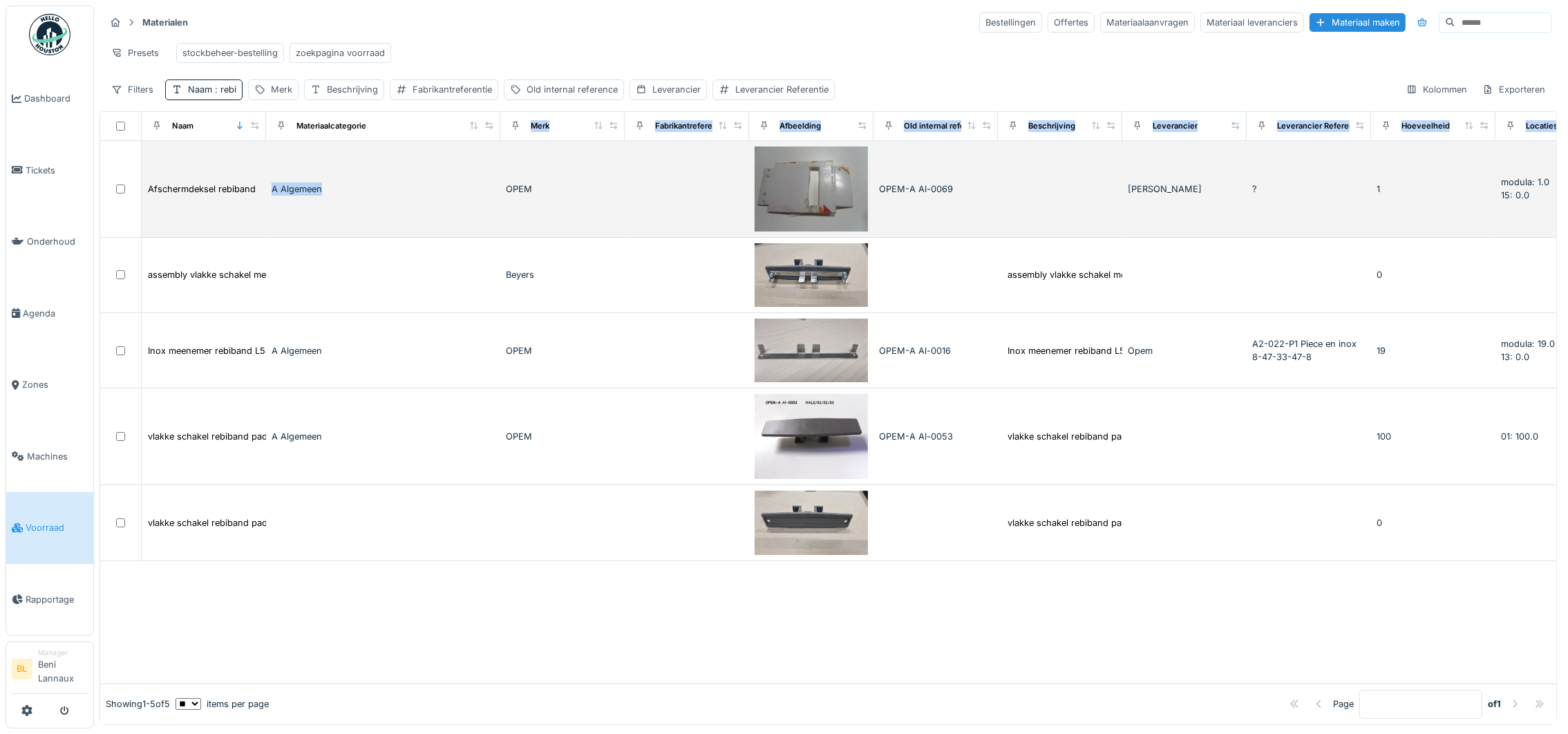
drag, startPoint x: 385, startPoint y: 142, endPoint x: 484, endPoint y: 159, distance: 100.4
click at [490, 160] on table "Naam Materiaalcategorie Merk Fabrikantreferentie Afbeelding Old internal refere…" at bounding box center [1170, 336] width 2141 height 449
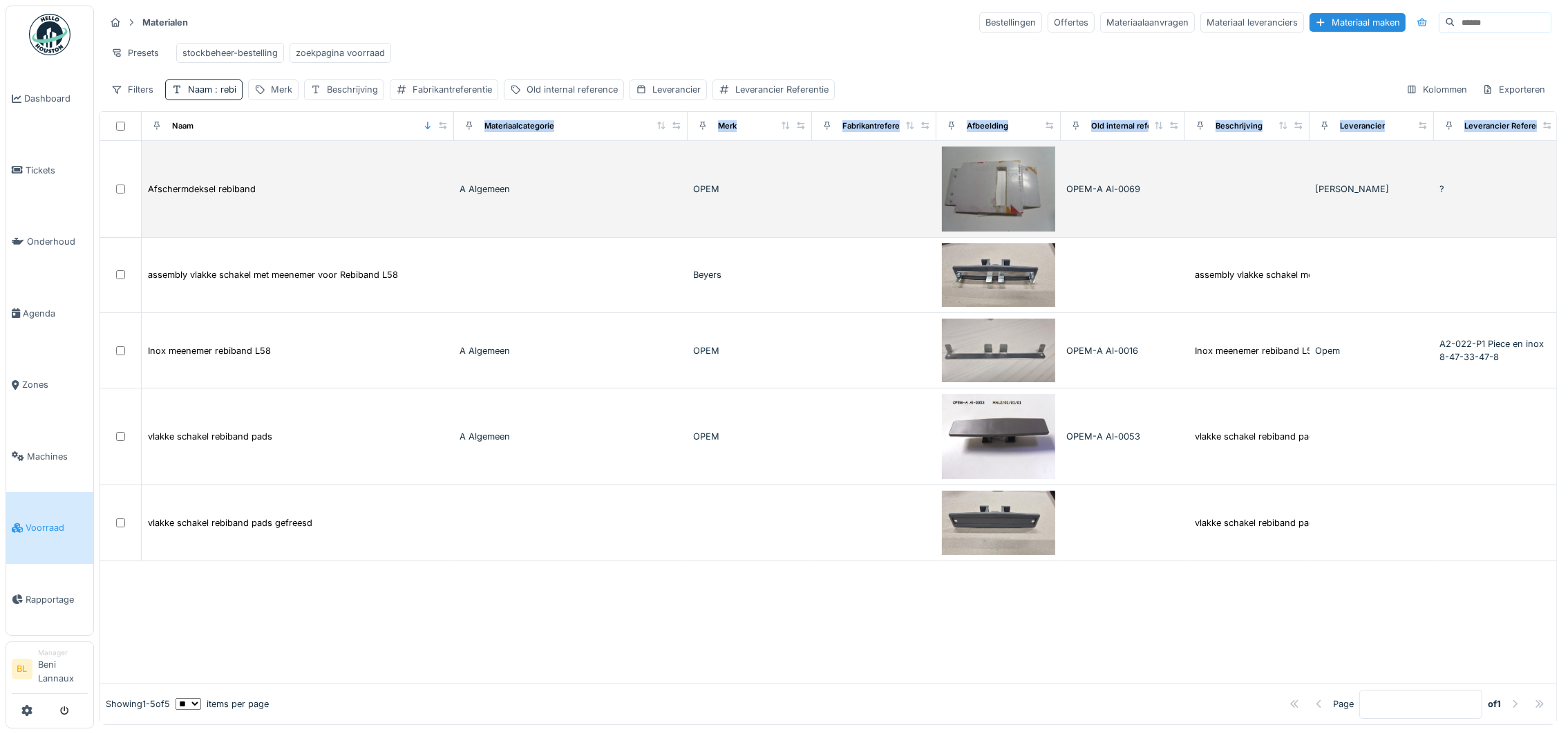
drag, startPoint x: 308, startPoint y: 147, endPoint x: 440, endPoint y: 160, distance: 132.6
click at [440, 160] on table "Naam Materiaalcategorie Merk Fabrikantreferentie Afbeelding Old internal refere…" at bounding box center [1265, 336] width 2329 height 449
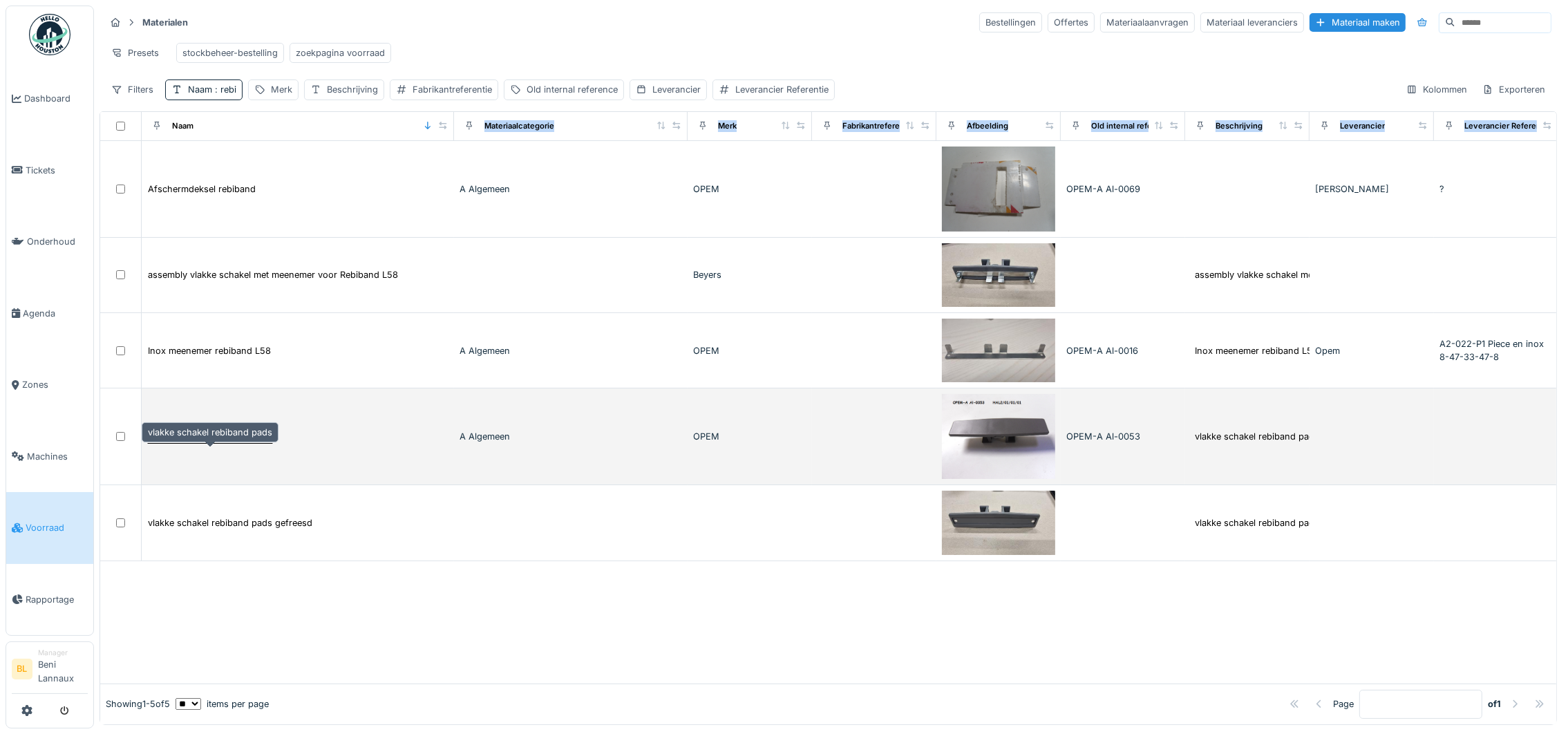
click at [200, 443] on div "vlakke schakel rebiband pads" at bounding box center [210, 437] width 125 height 13
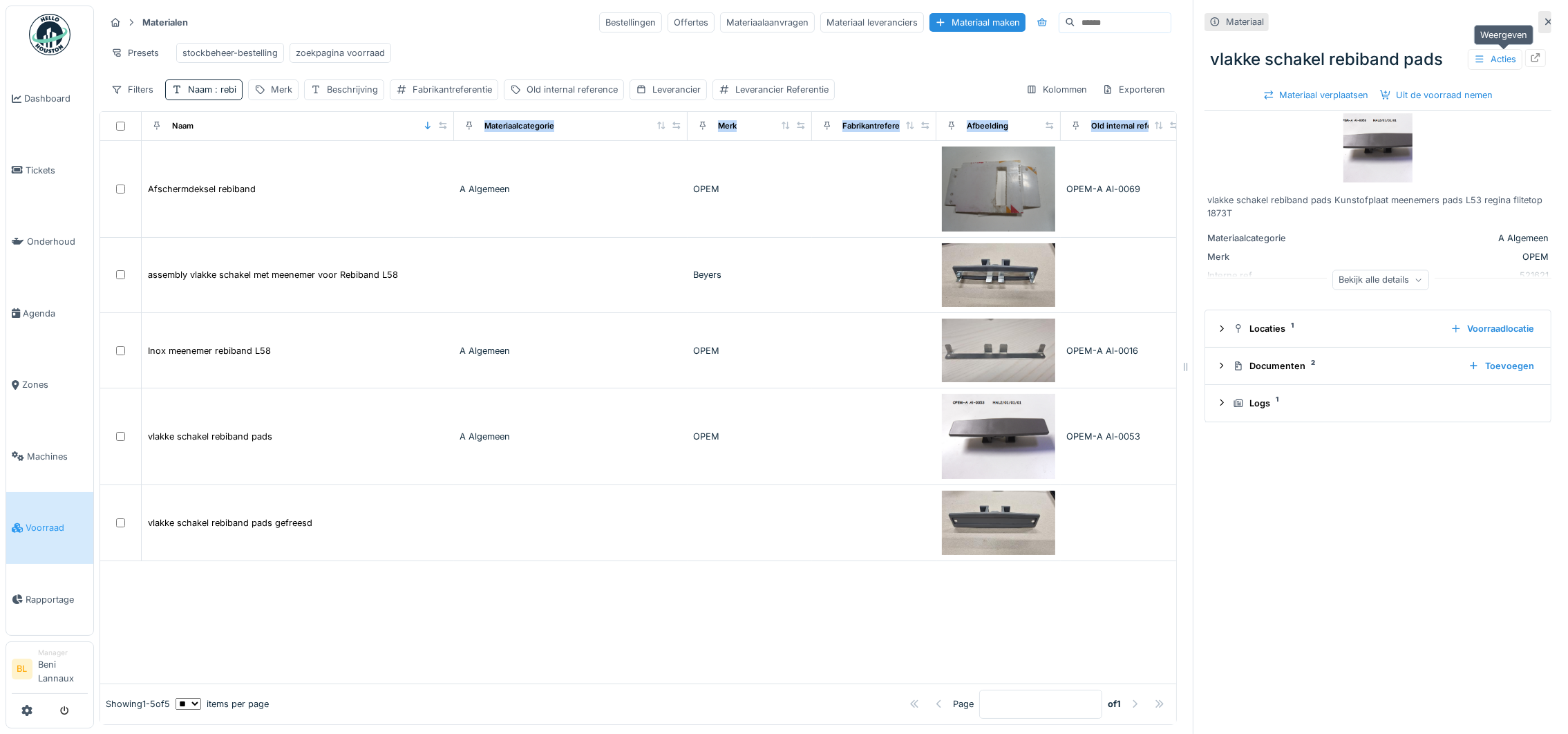
click at [1530, 56] on icon at bounding box center [1535, 57] width 11 height 9
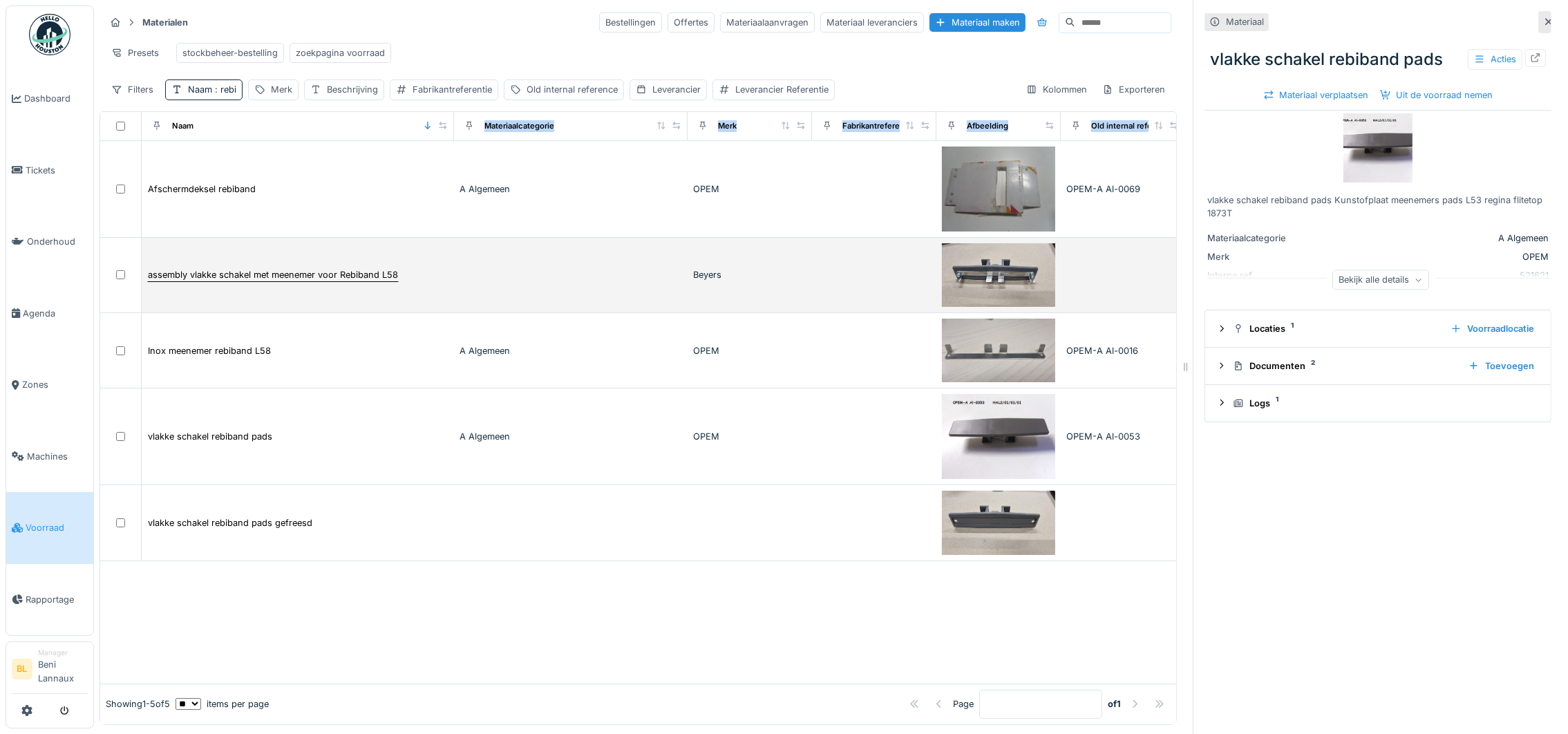
scroll to position [15, 0]
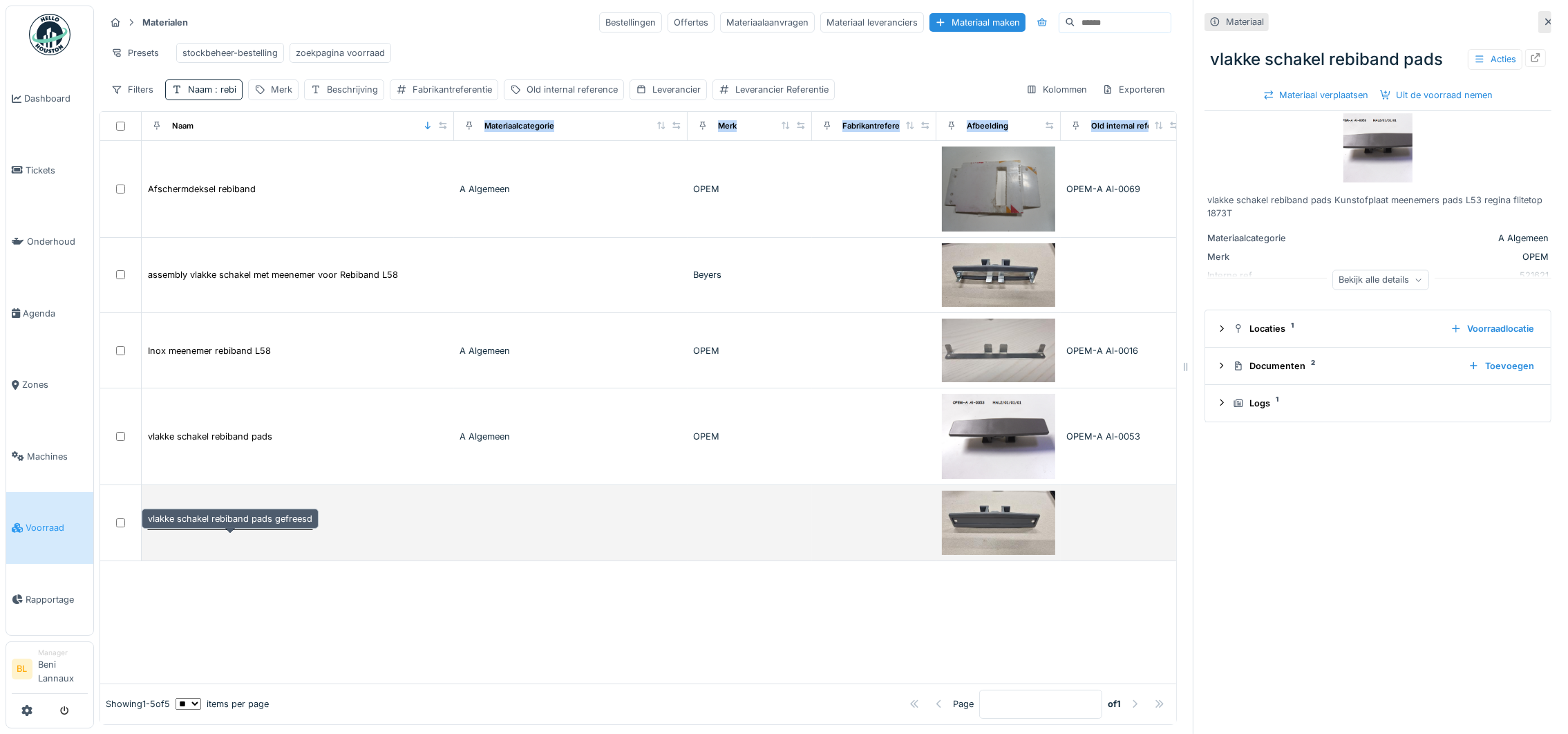
click at [252, 524] on div "vlakke schakel rebiband pads gefreesd" at bounding box center [229, 523] width 164 height 13
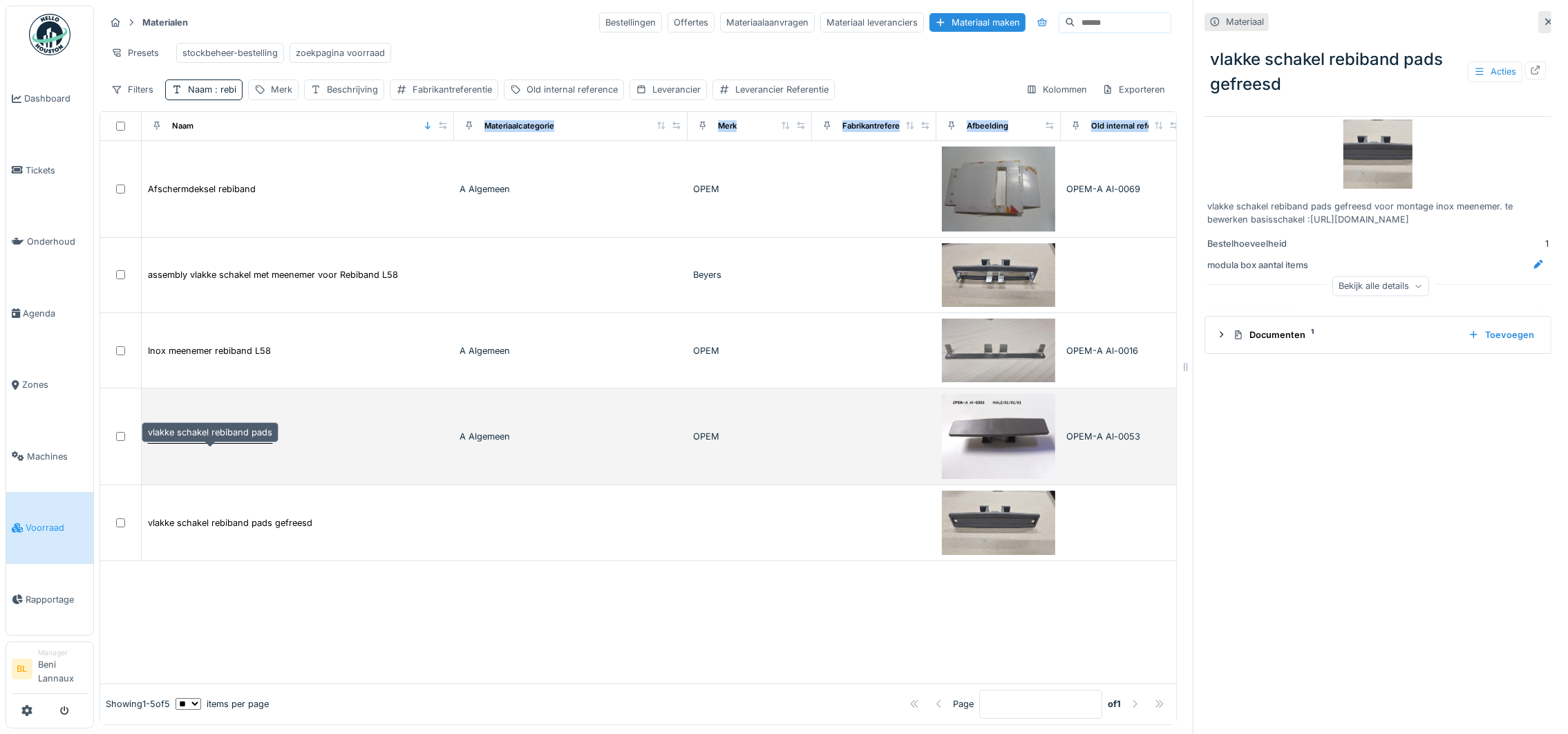
click at [214, 440] on div "vlakke schakel rebiband pads" at bounding box center [210, 437] width 125 height 13
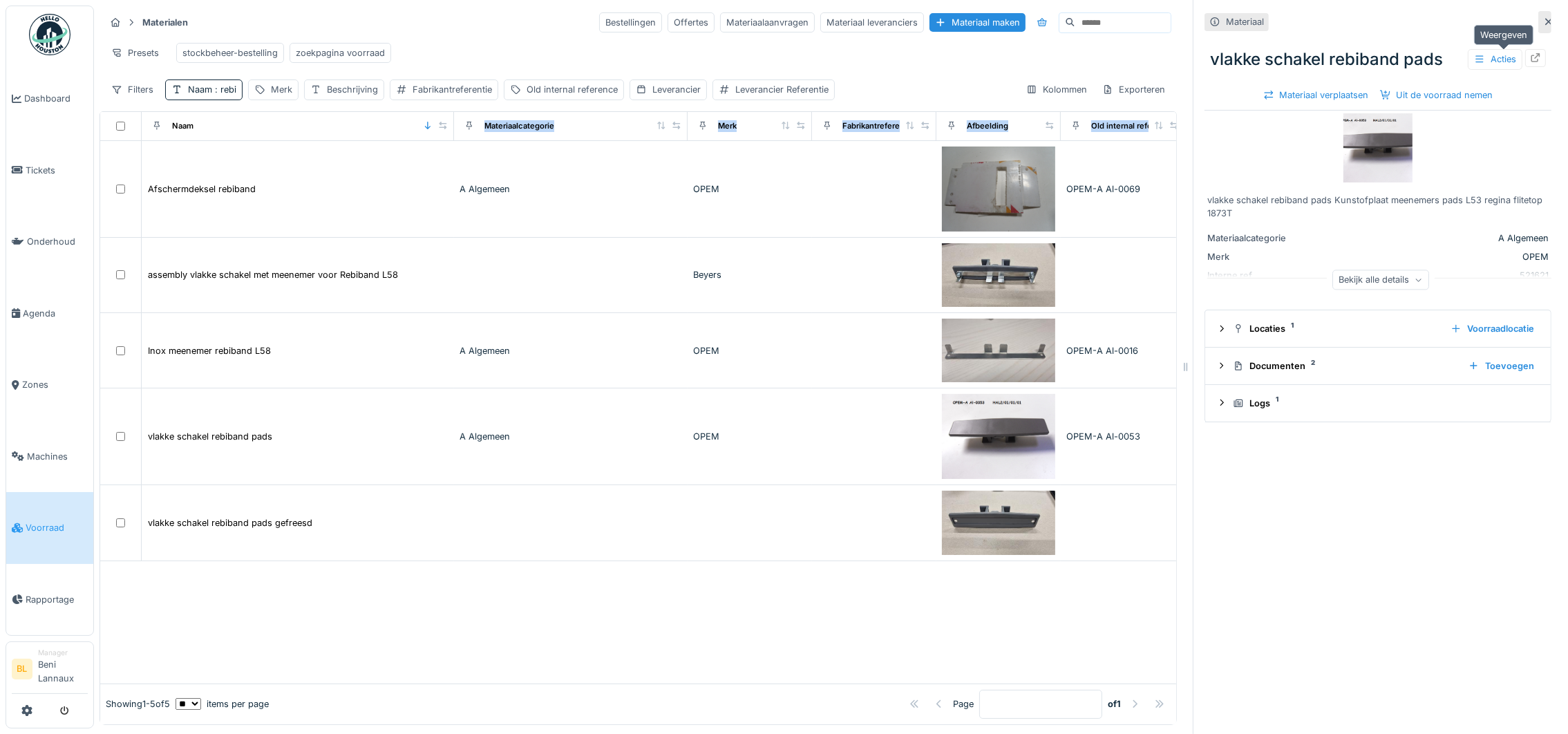
click at [1530, 53] on icon at bounding box center [1535, 57] width 11 height 9
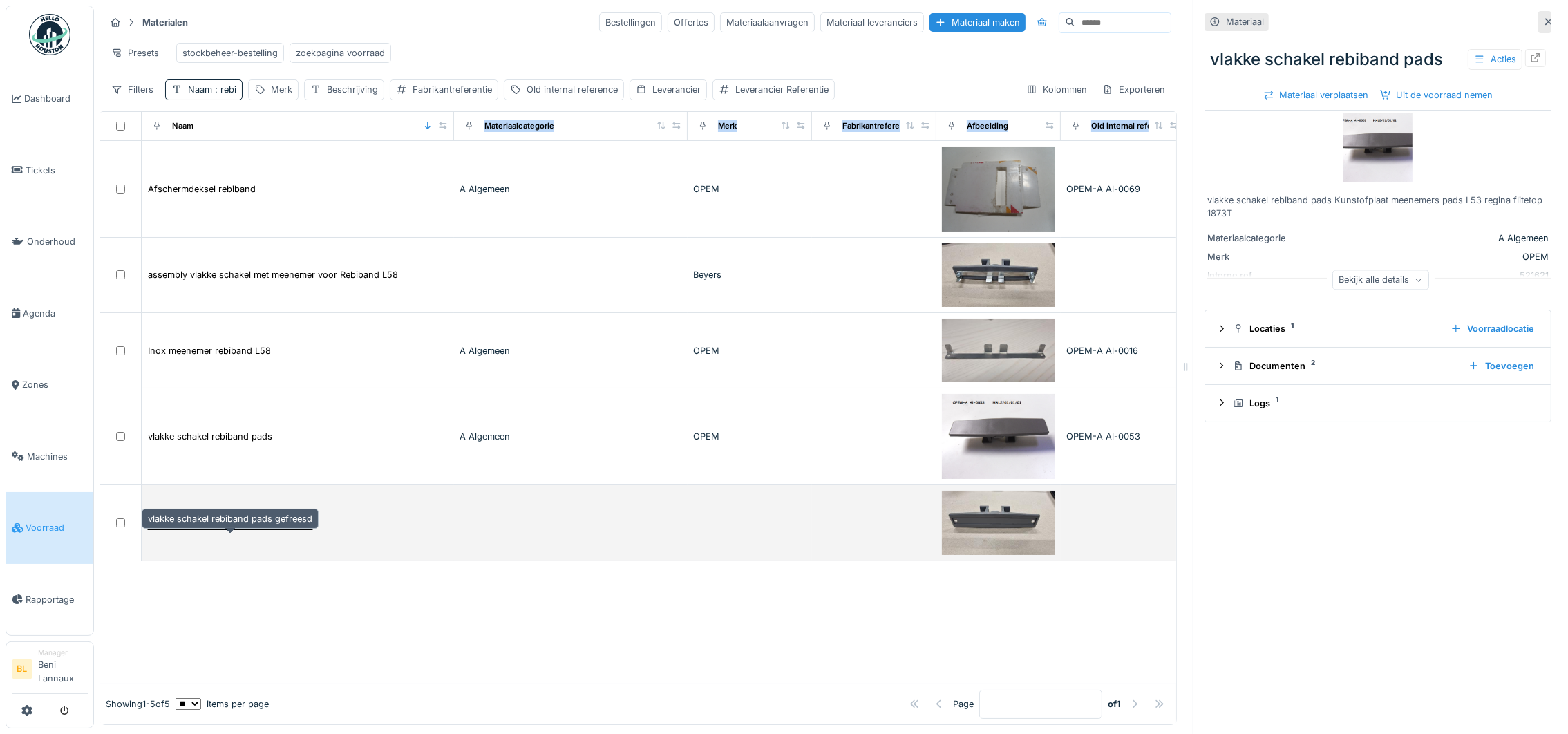
click at [201, 526] on div "vlakke schakel rebiband pads gefreesd" at bounding box center [229, 523] width 164 height 13
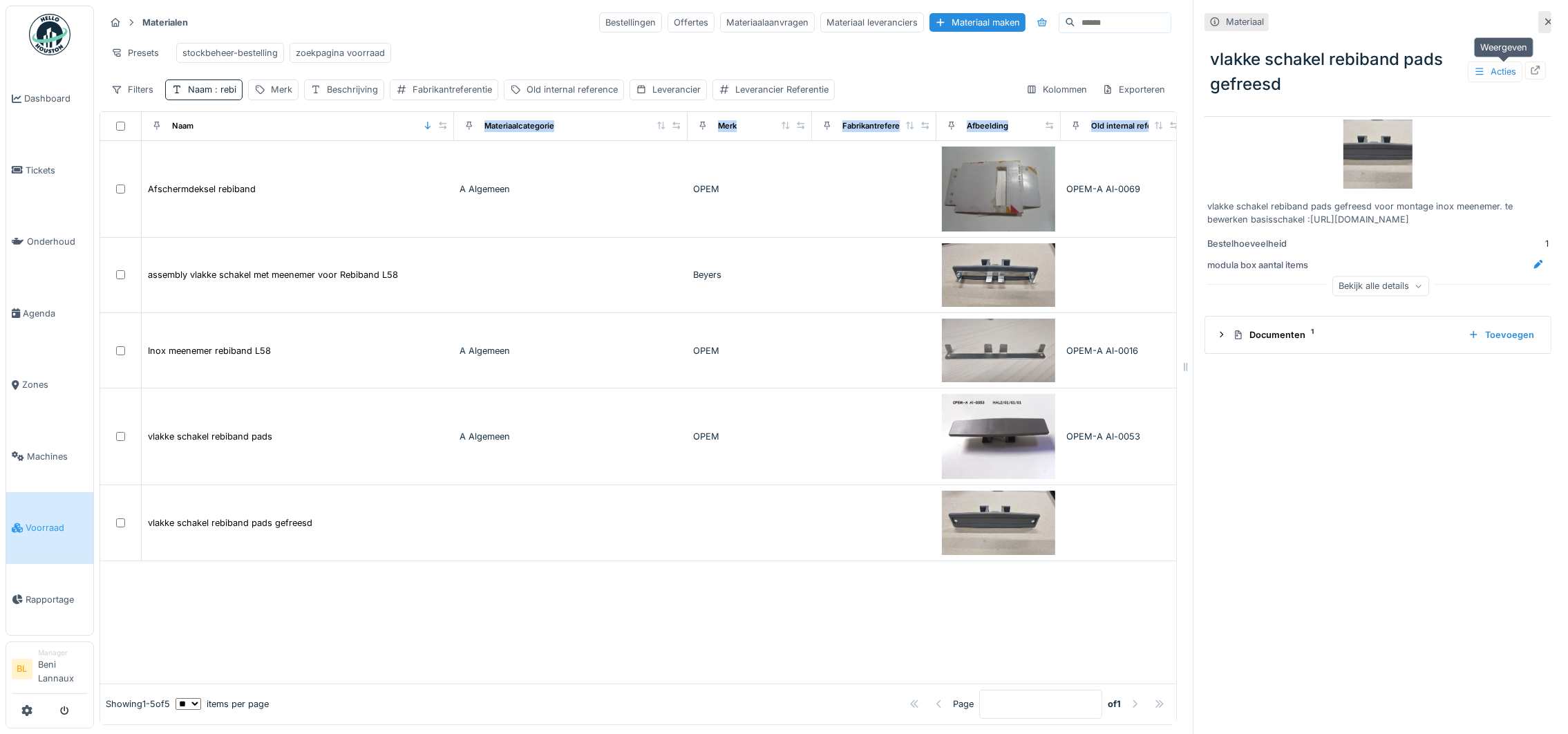
click at [1530, 66] on icon at bounding box center [1535, 70] width 11 height 9
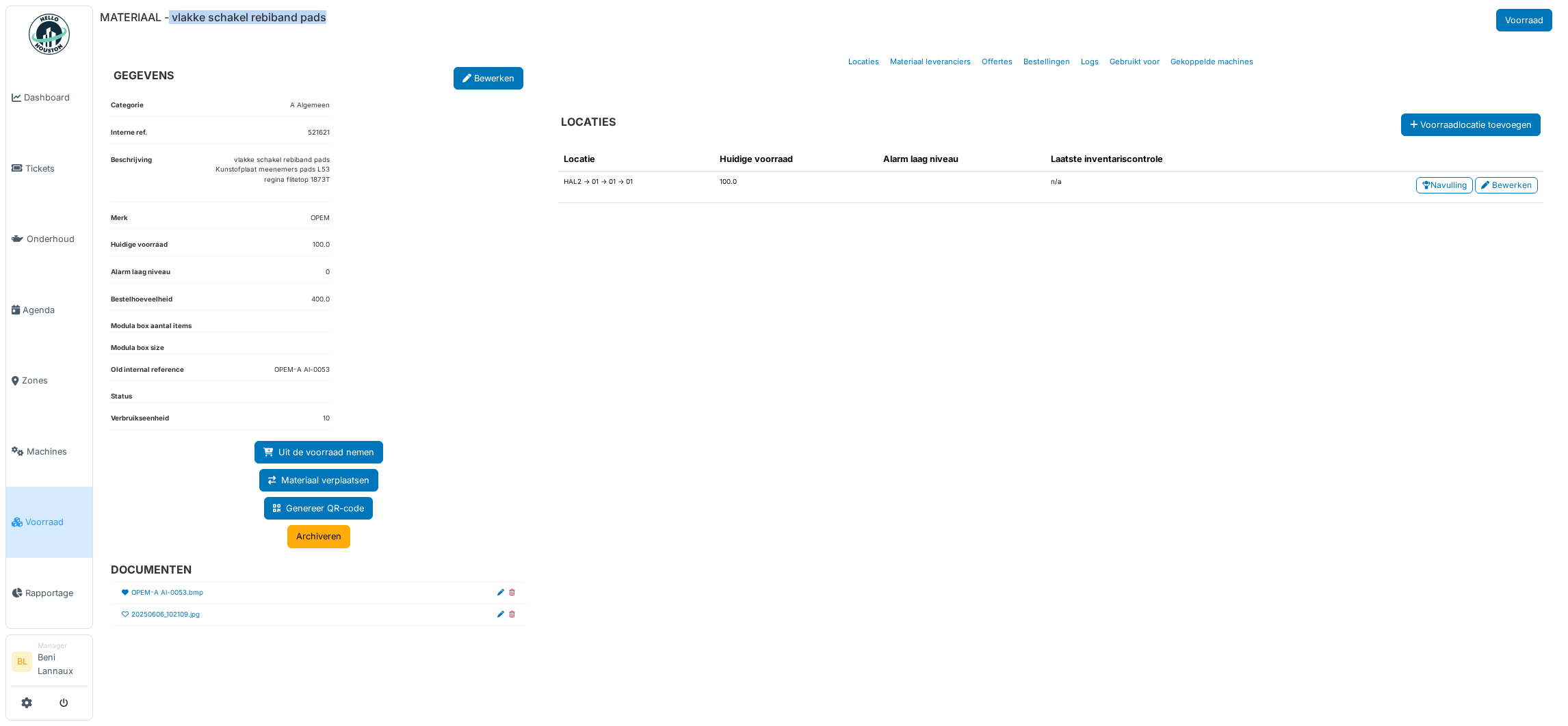
drag, startPoint x: 171, startPoint y: 18, endPoint x: 346, endPoint y: 14, distance: 175.0
click at [346, 14] on div "MATERIAAL - vlakke schakel rebiband pads Voorraad" at bounding box center [827, 20] width 1455 height 23
click at [172, 595] on link "OPEM-A Al-0053.bmp" at bounding box center [167, 593] width 72 height 10
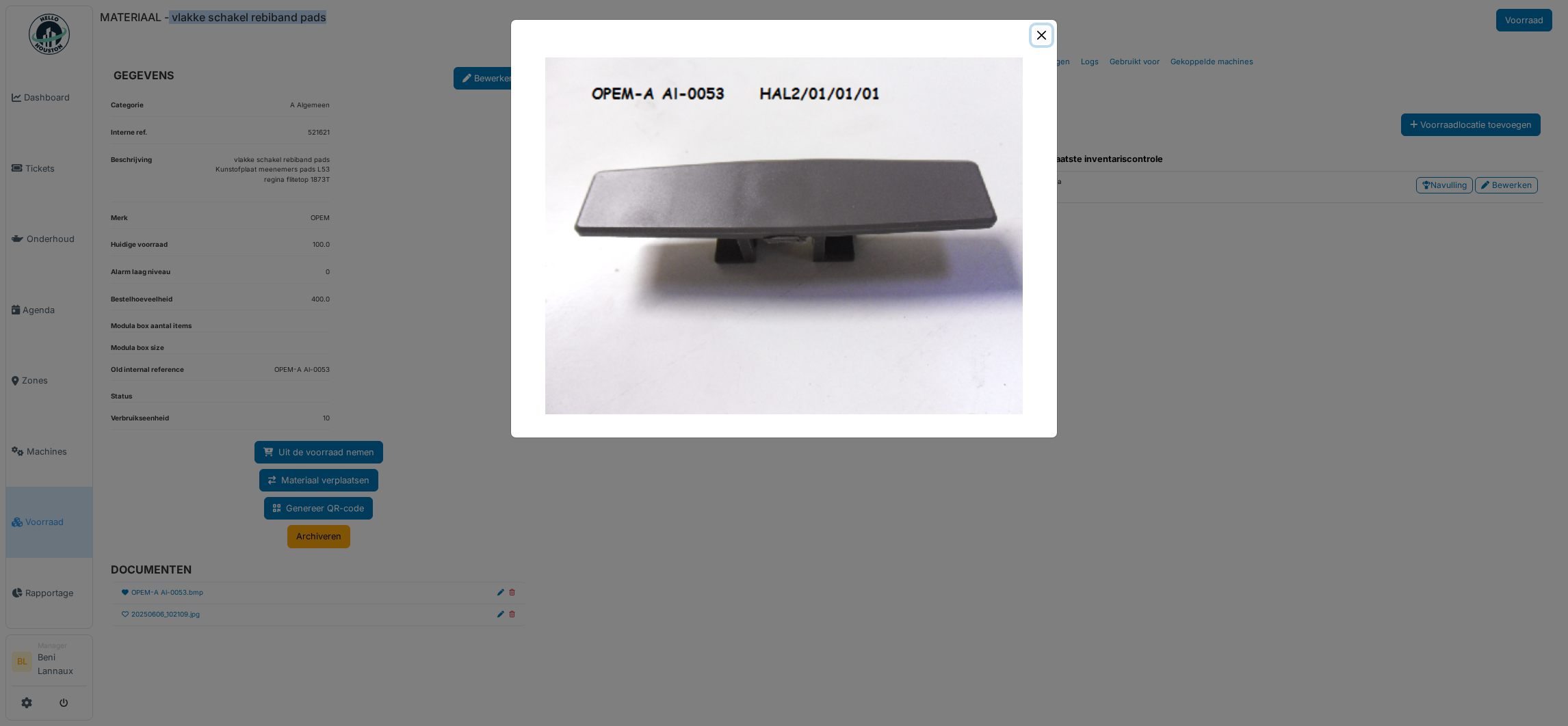
click at [1033, 36] on button "Close" at bounding box center [1042, 35] width 20 height 20
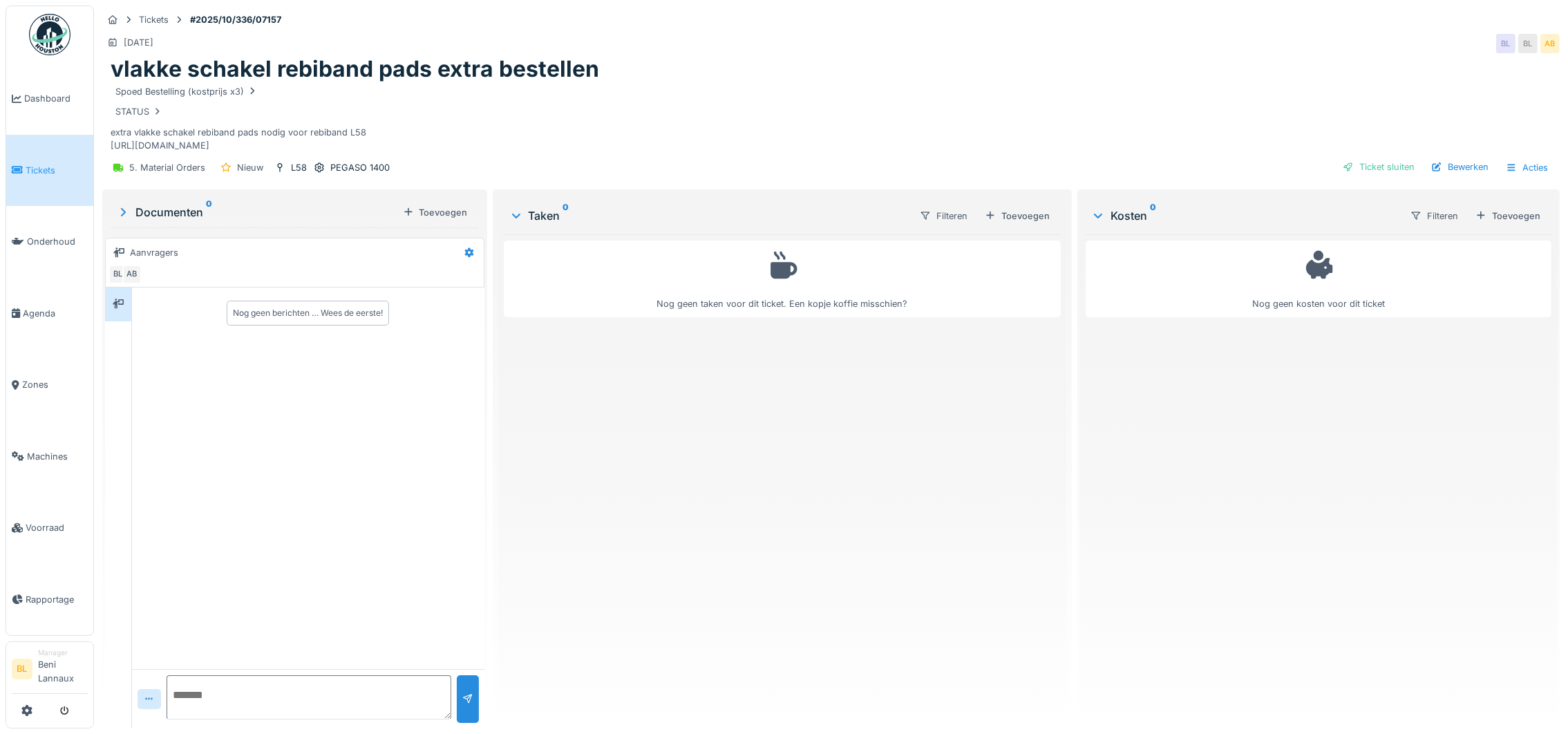
click at [1448, 165] on div "Bewerken" at bounding box center [1459, 167] width 68 height 19
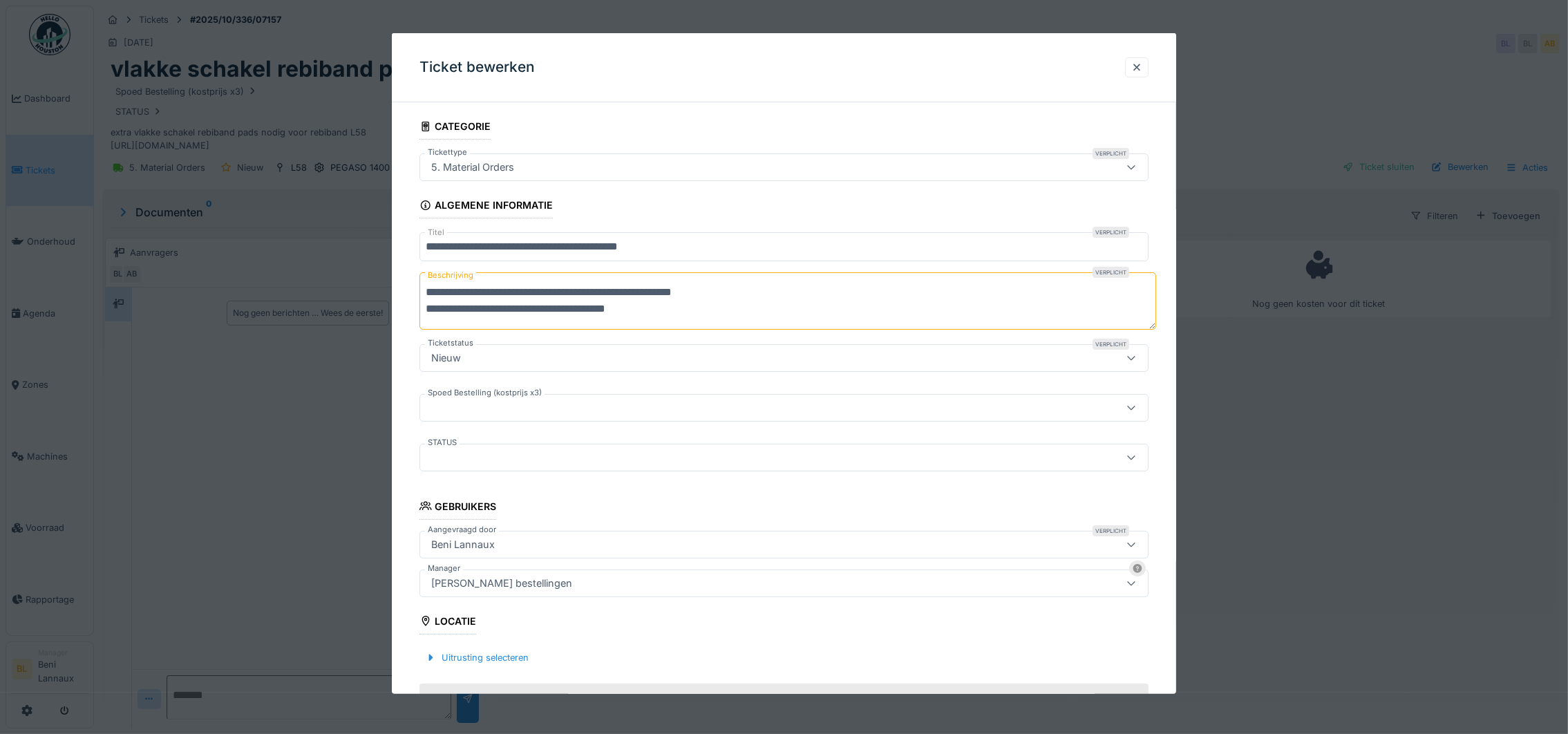
click at [579, 593] on div "[PERSON_NAME] bestellingen" at bounding box center [784, 583] width 729 height 28
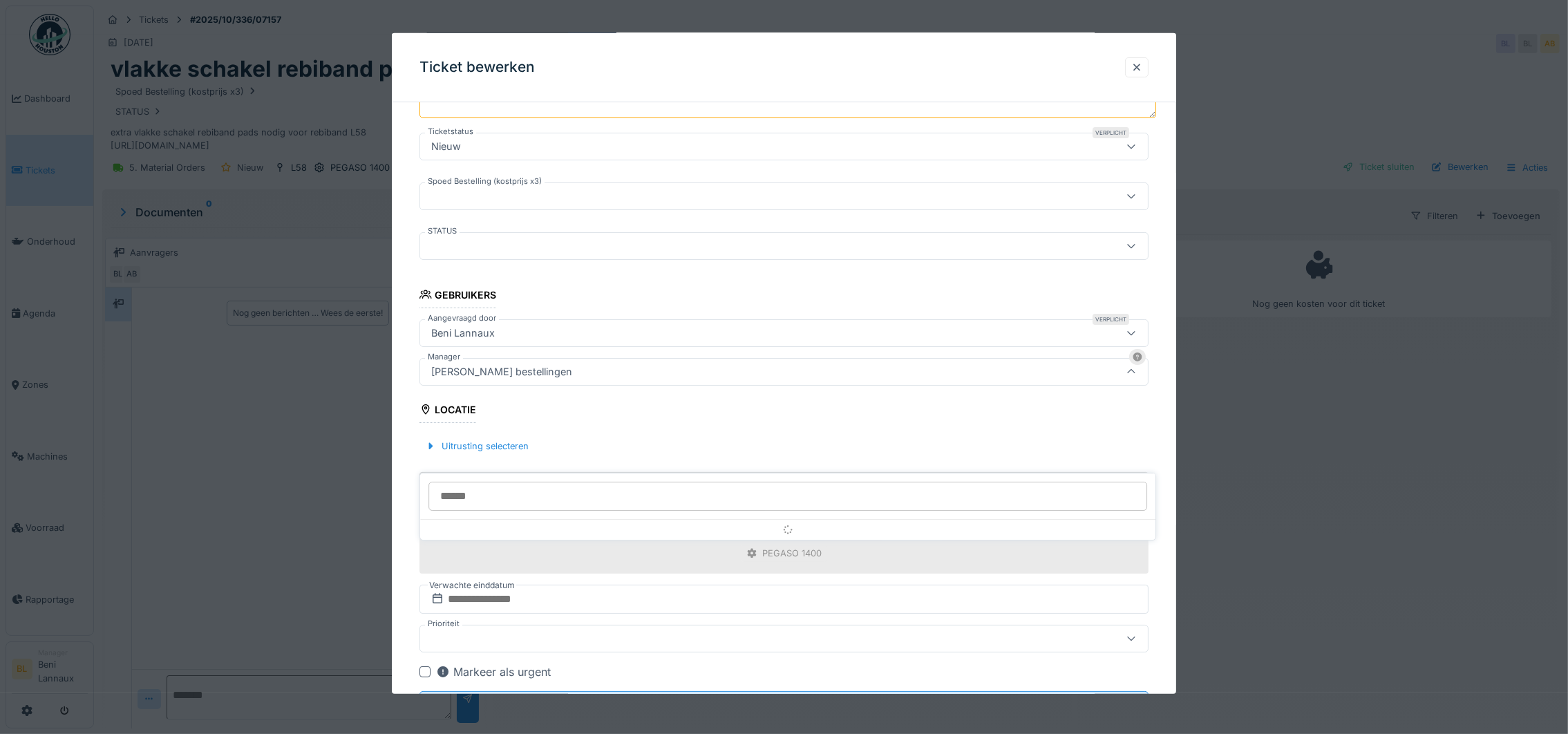
scroll to position [221, 0]
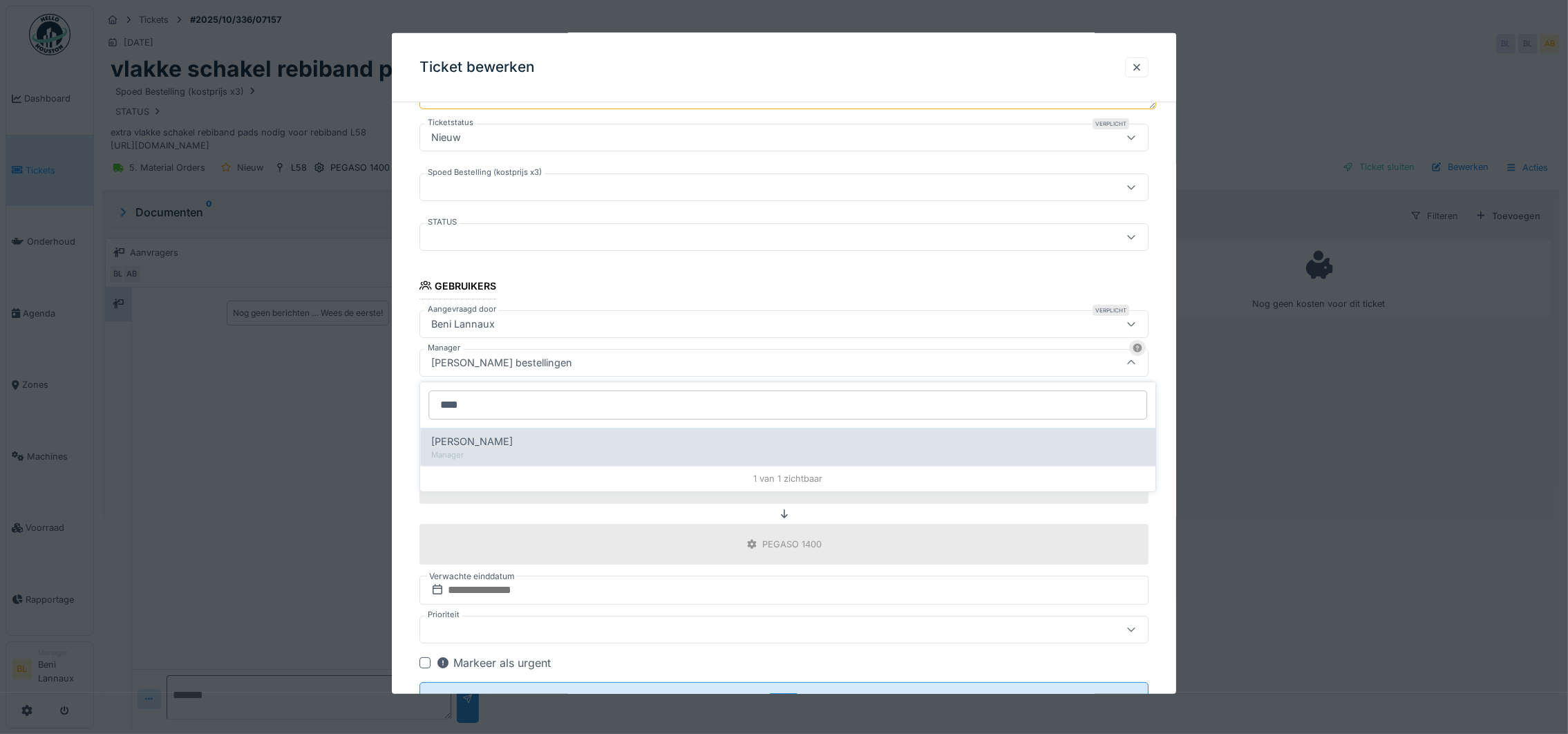
type input "****"
click at [450, 440] on span "[PERSON_NAME]" at bounding box center [472, 442] width 82 height 15
type input "****"
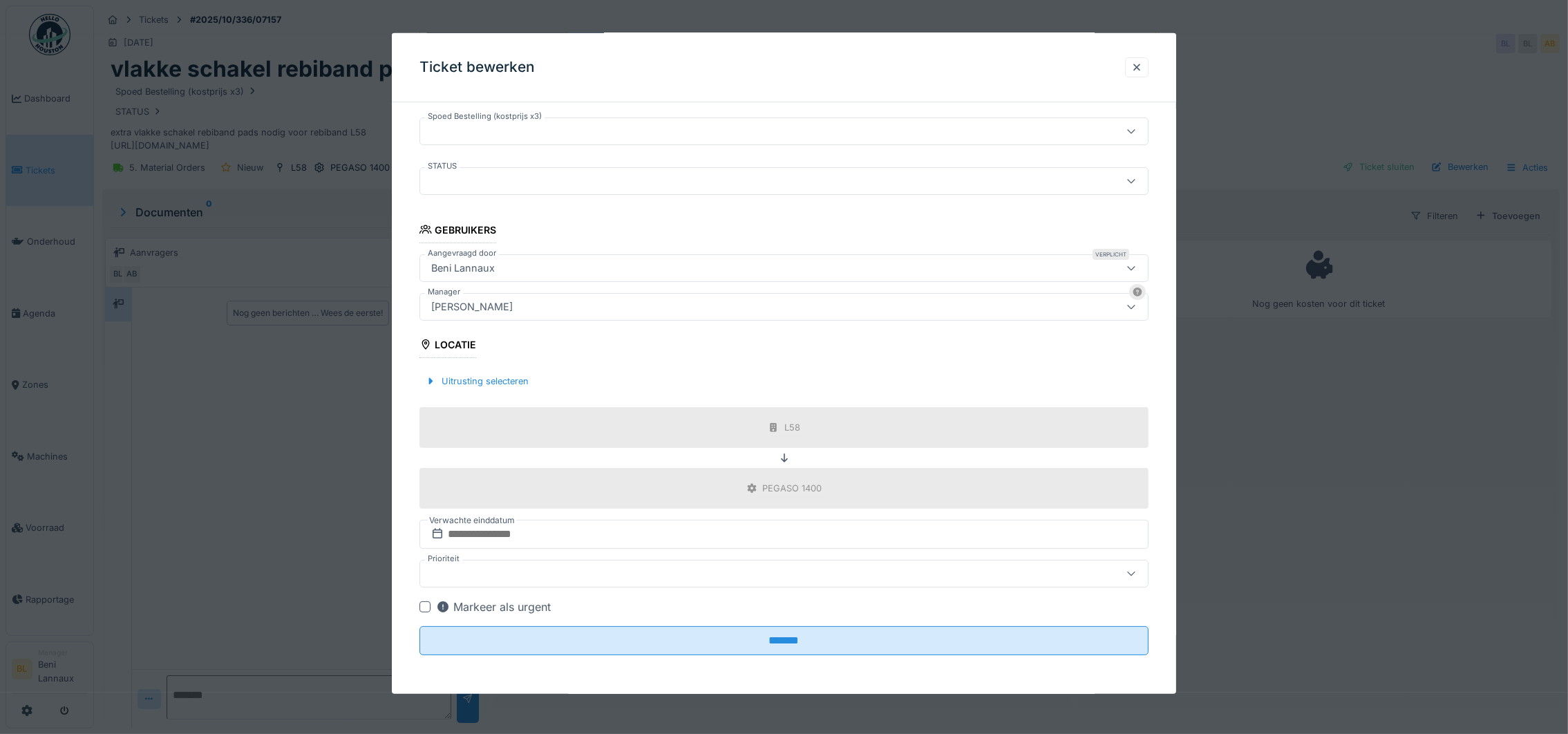
scroll to position [15, 0]
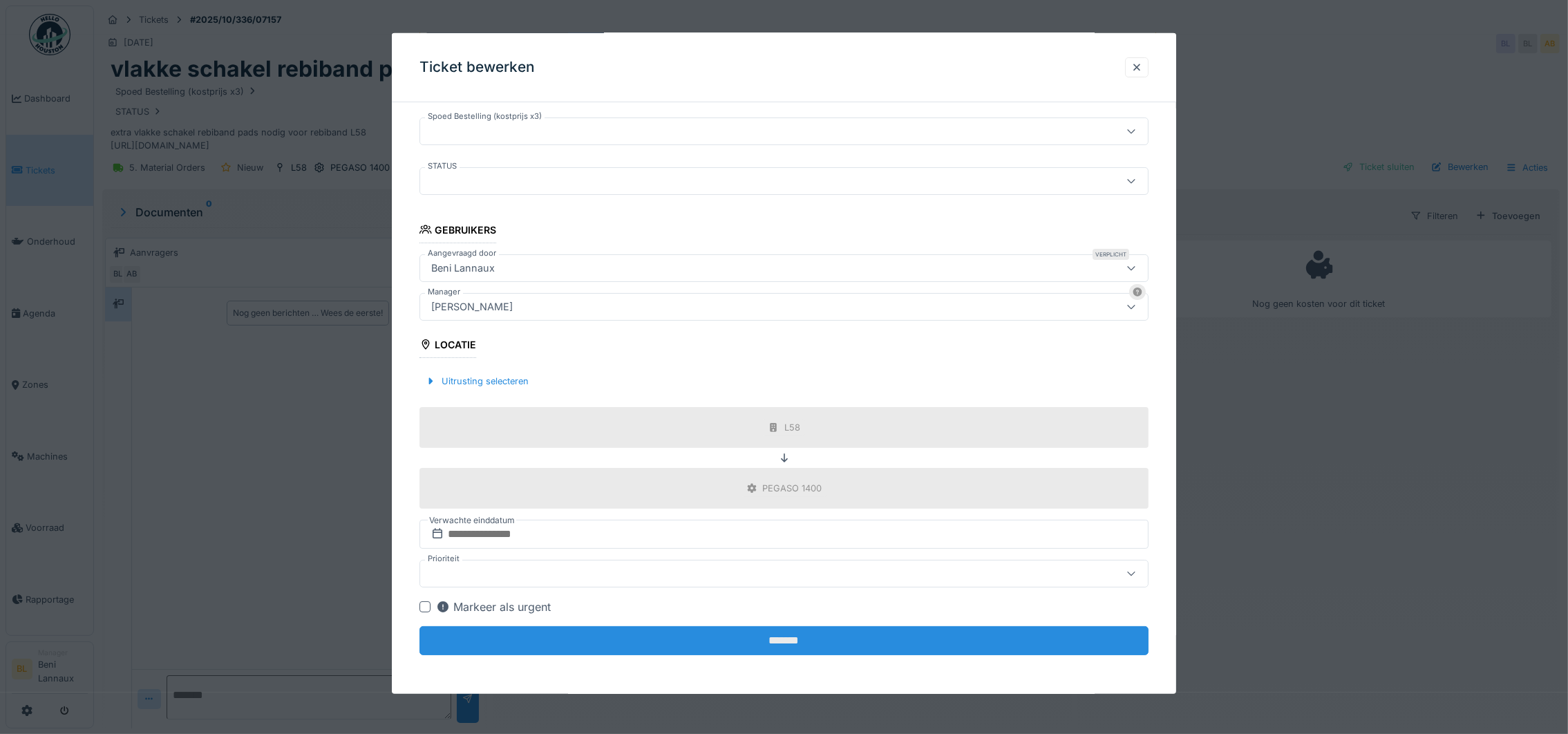
click at [778, 640] on input "*******" at bounding box center [784, 640] width 729 height 29
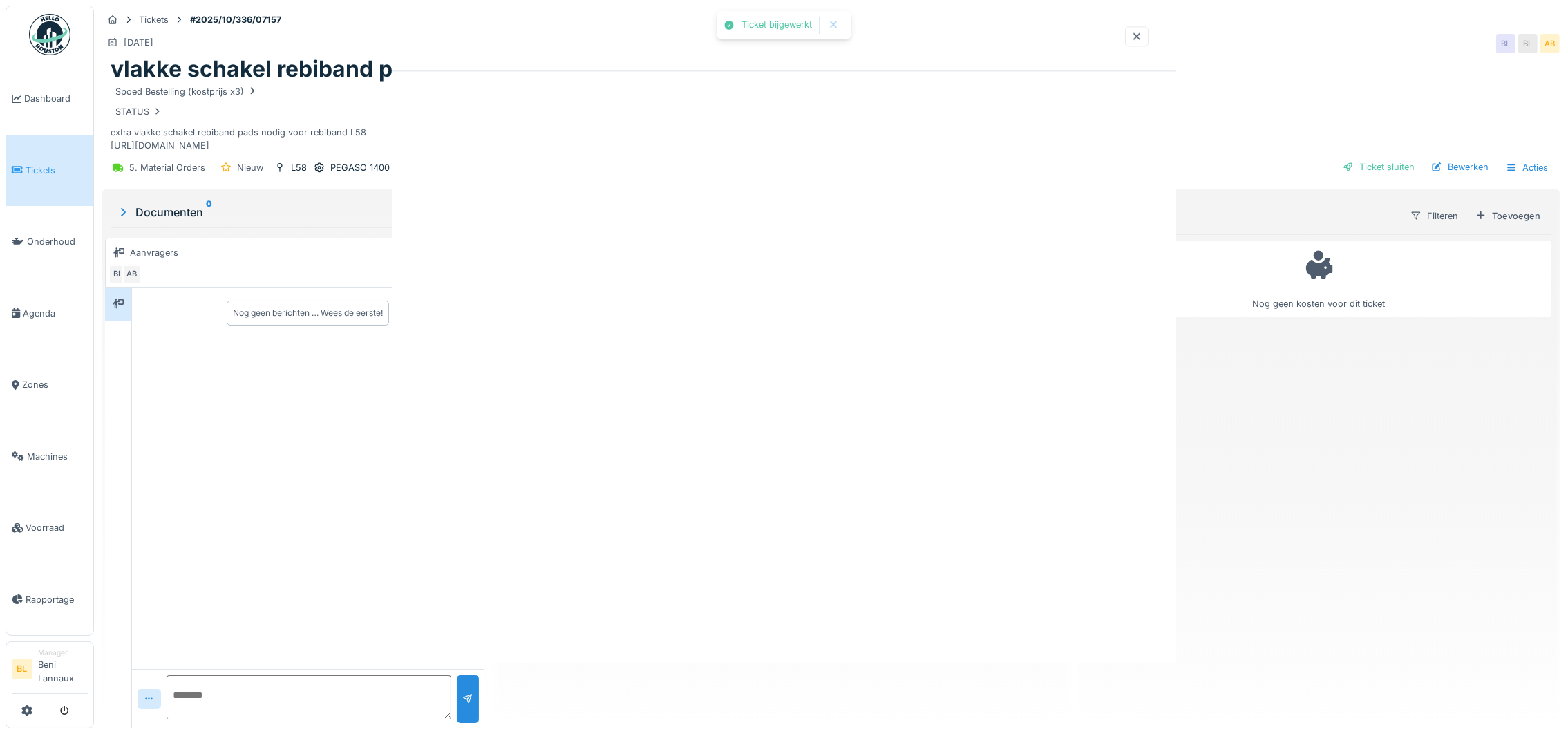
scroll to position [0, 0]
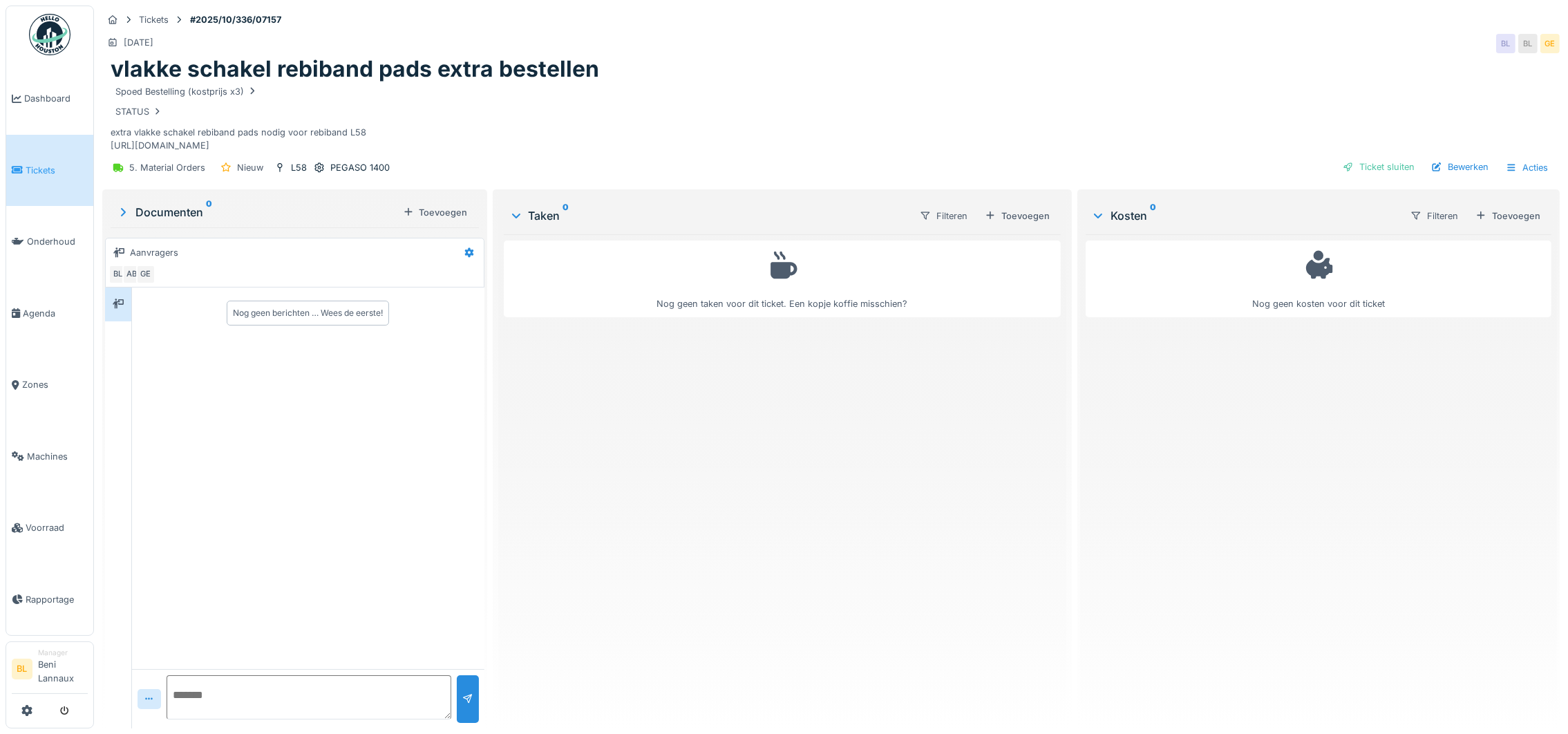
click at [222, 678] on textarea at bounding box center [309, 697] width 285 height 44
type textarea "**********"
click at [457, 687] on div at bounding box center [468, 699] width 22 height 48
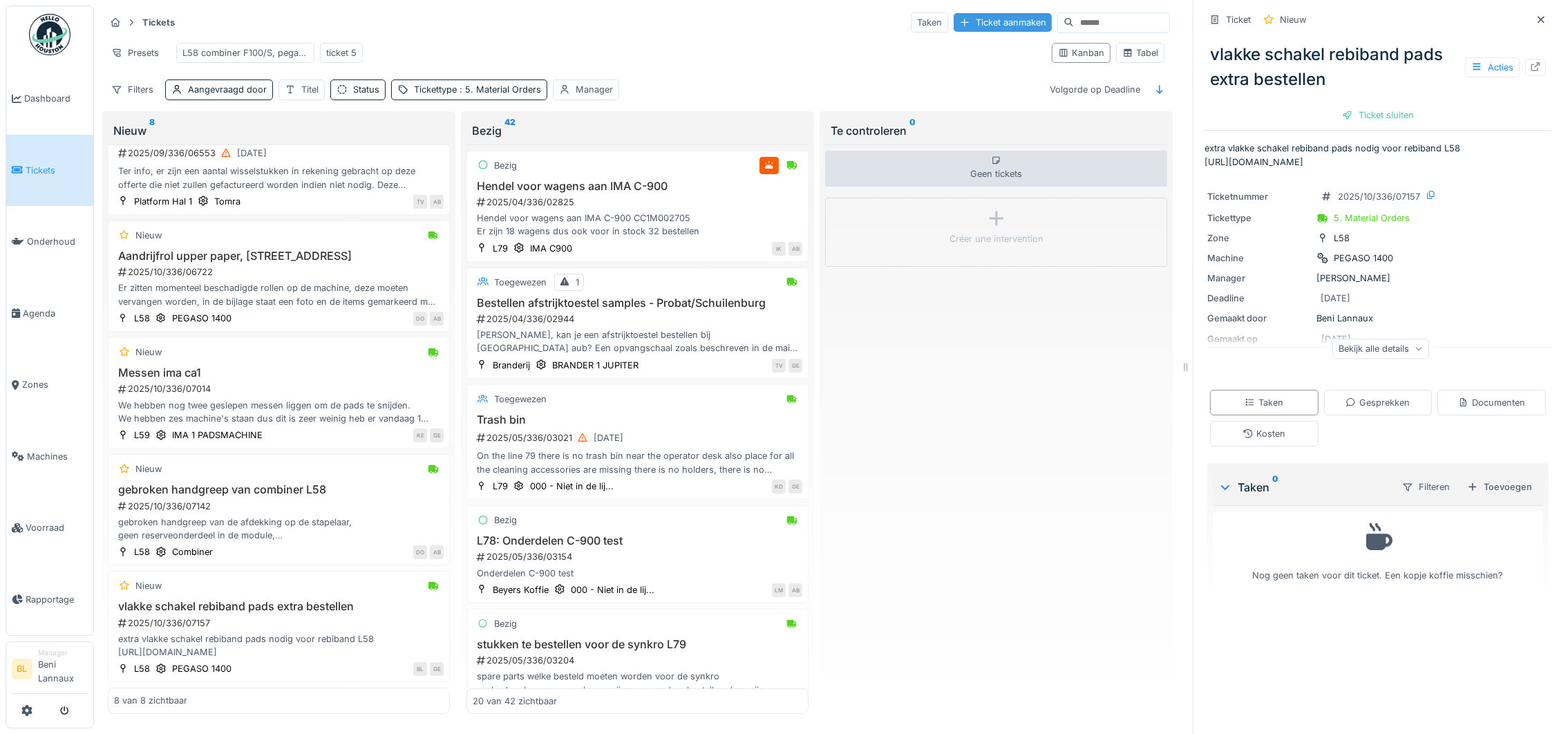
click at [969, 13] on div "Ticket aanmaken" at bounding box center [1003, 23] width 98 height 19
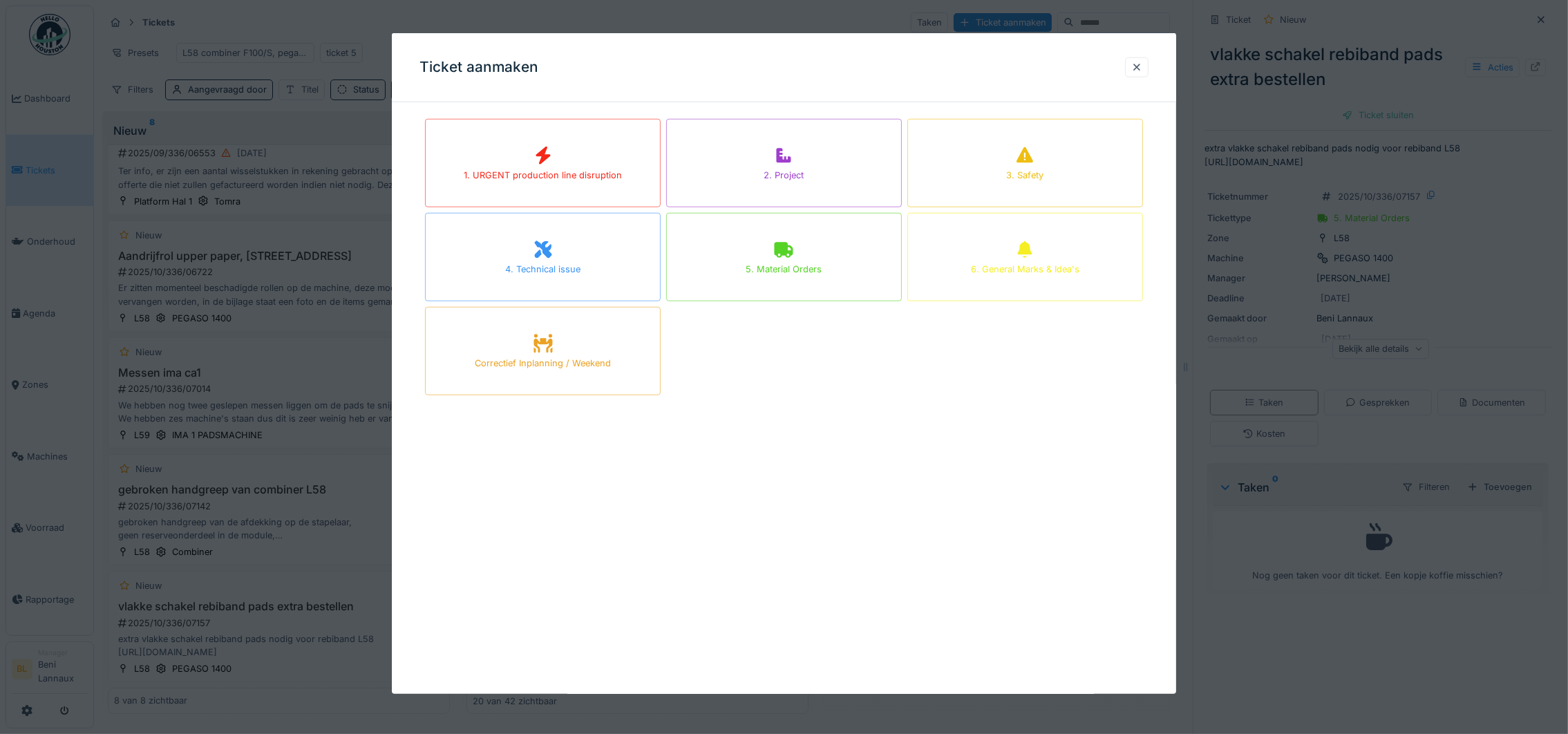
click at [798, 228] on div "5. Material Orders" at bounding box center [784, 257] width 236 height 88
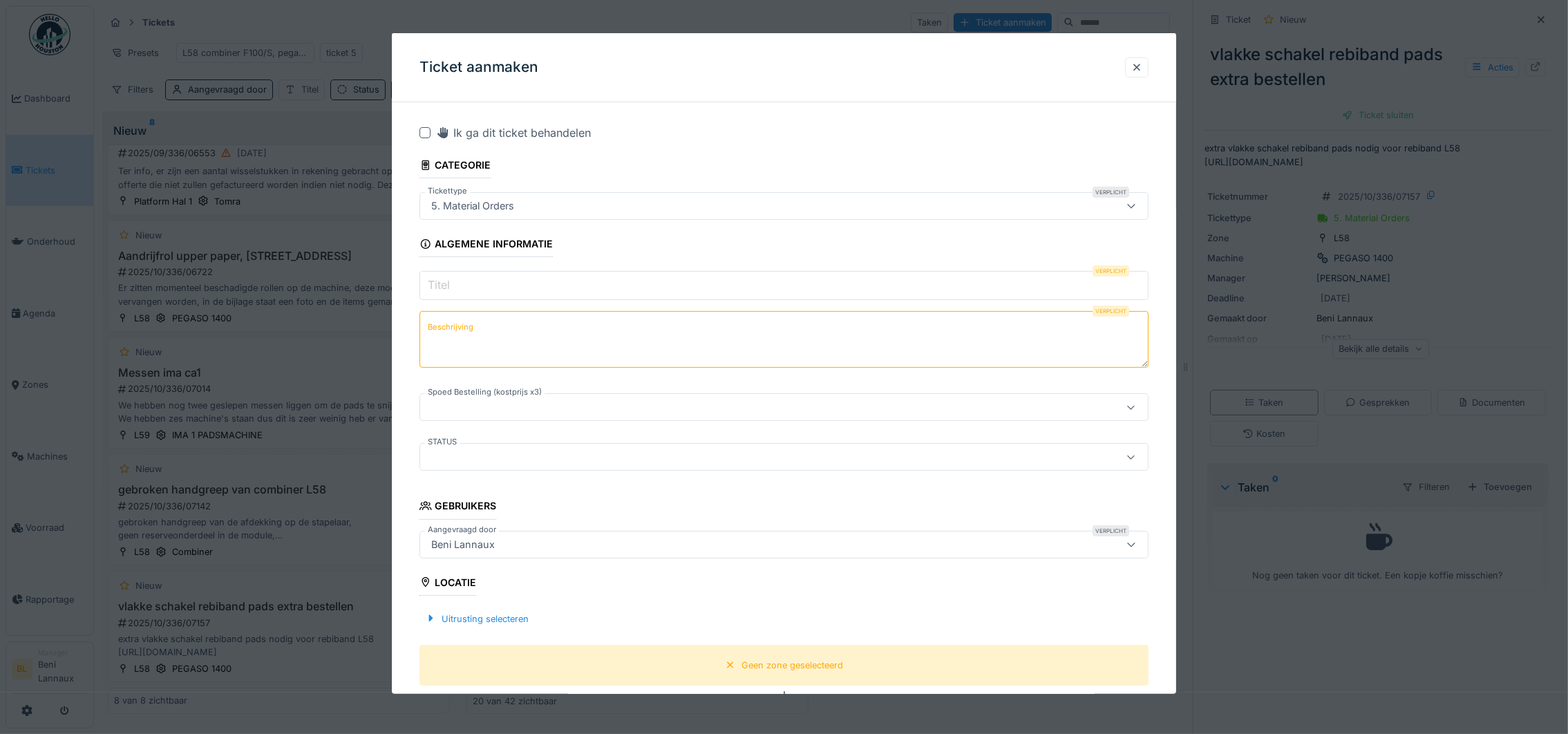
click at [478, 294] on input "Titel" at bounding box center [784, 285] width 729 height 29
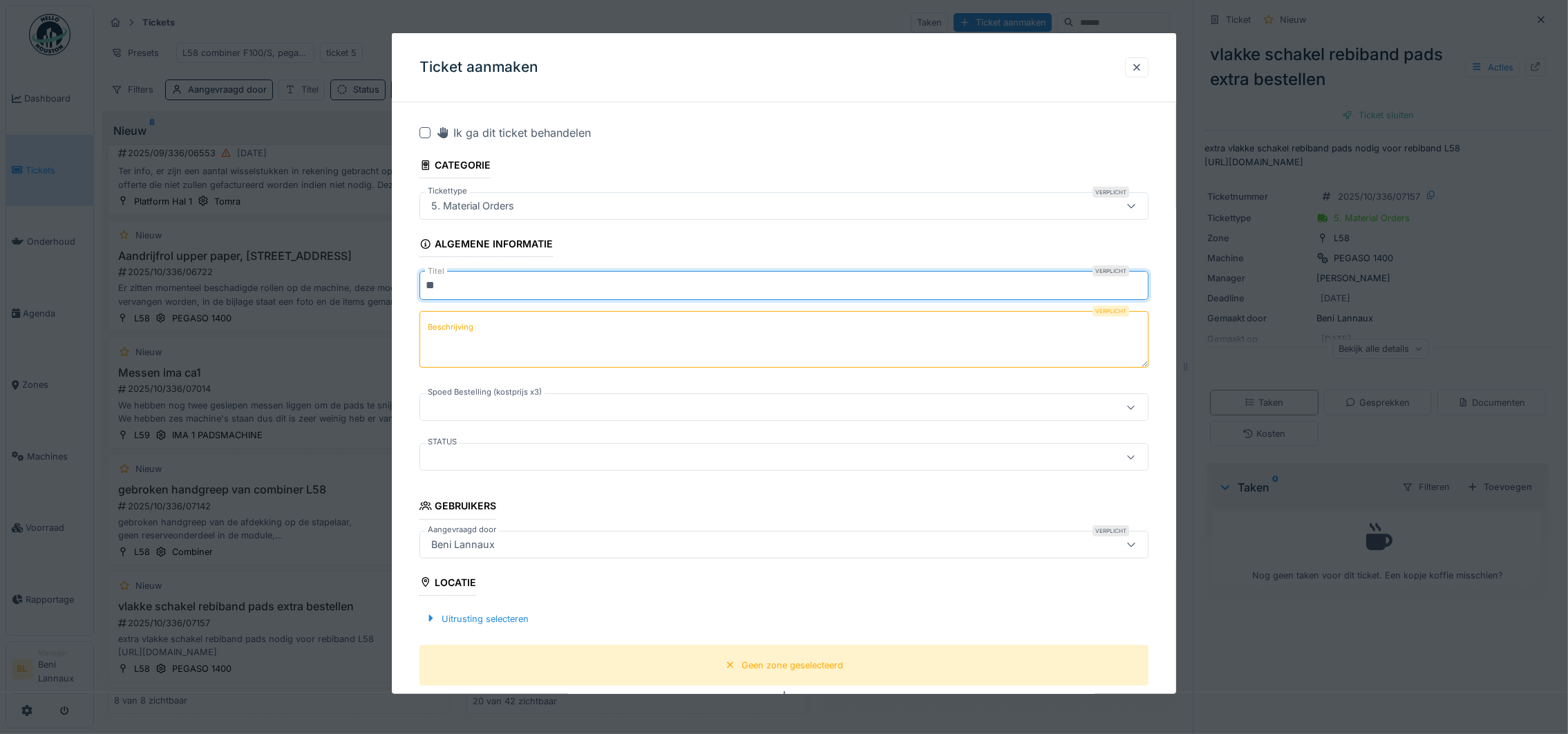
type input "*"
type input "**********"
click at [527, 333] on textarea "Beschrijving" at bounding box center [784, 339] width 729 height 56
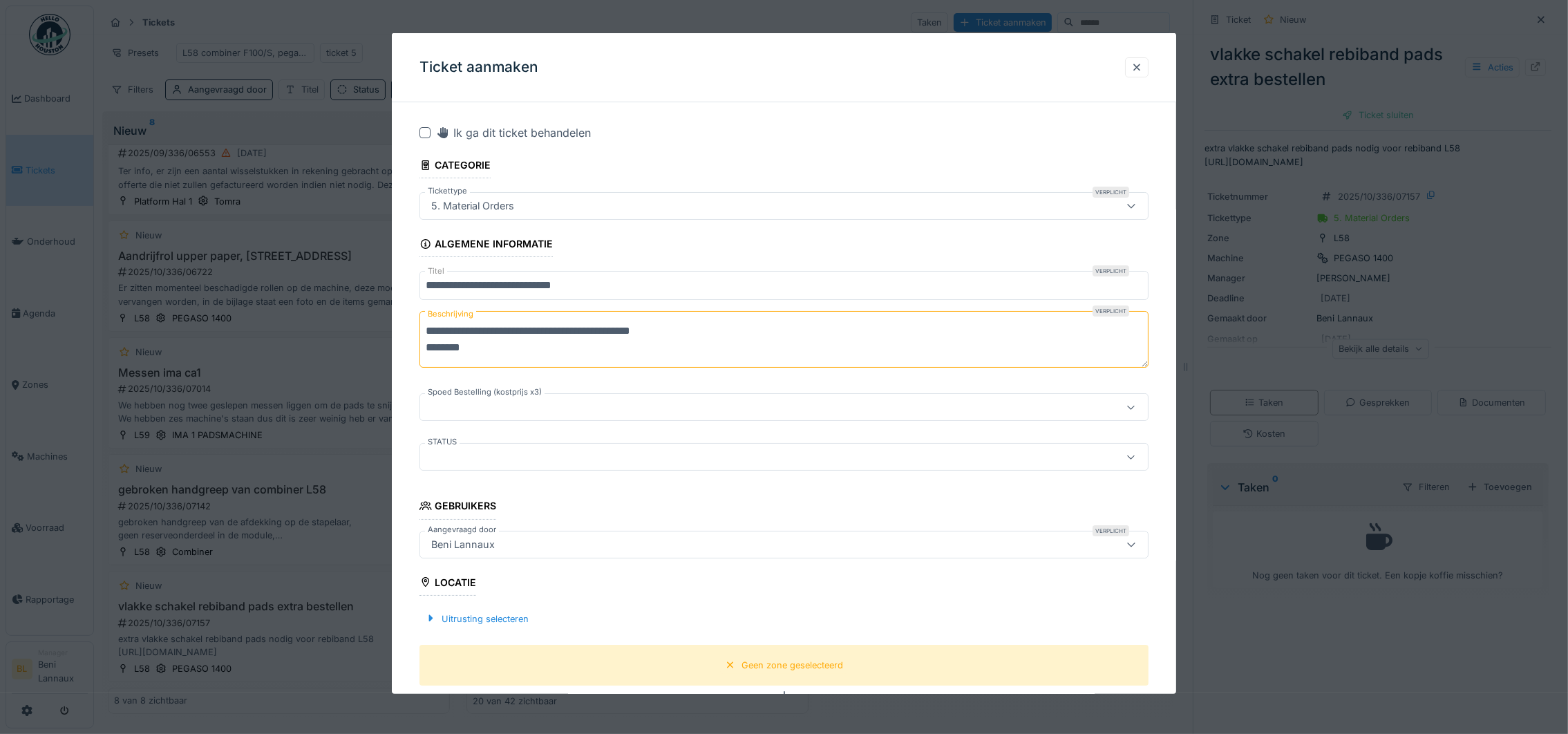
paste textarea "**********"
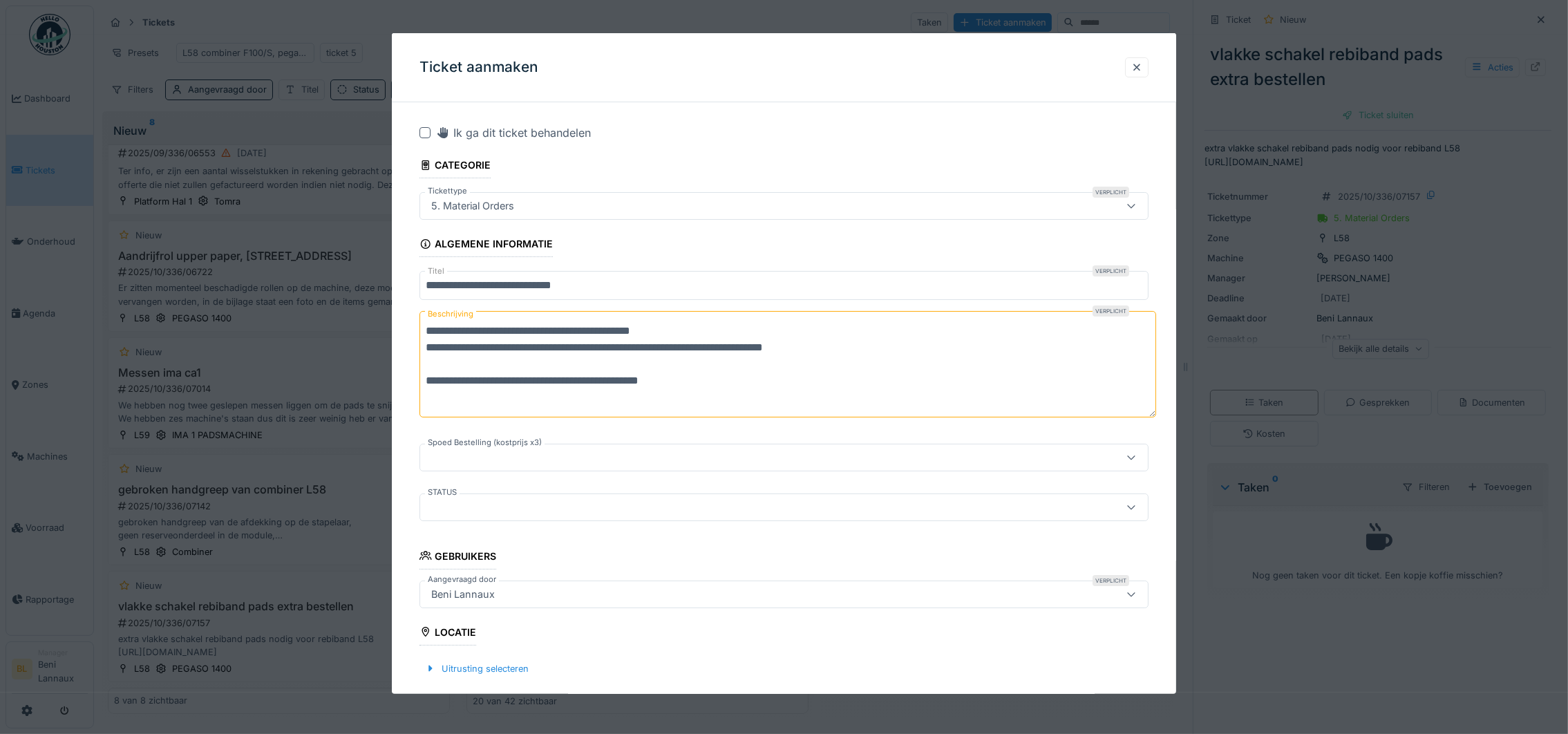
paste textarea "**********"
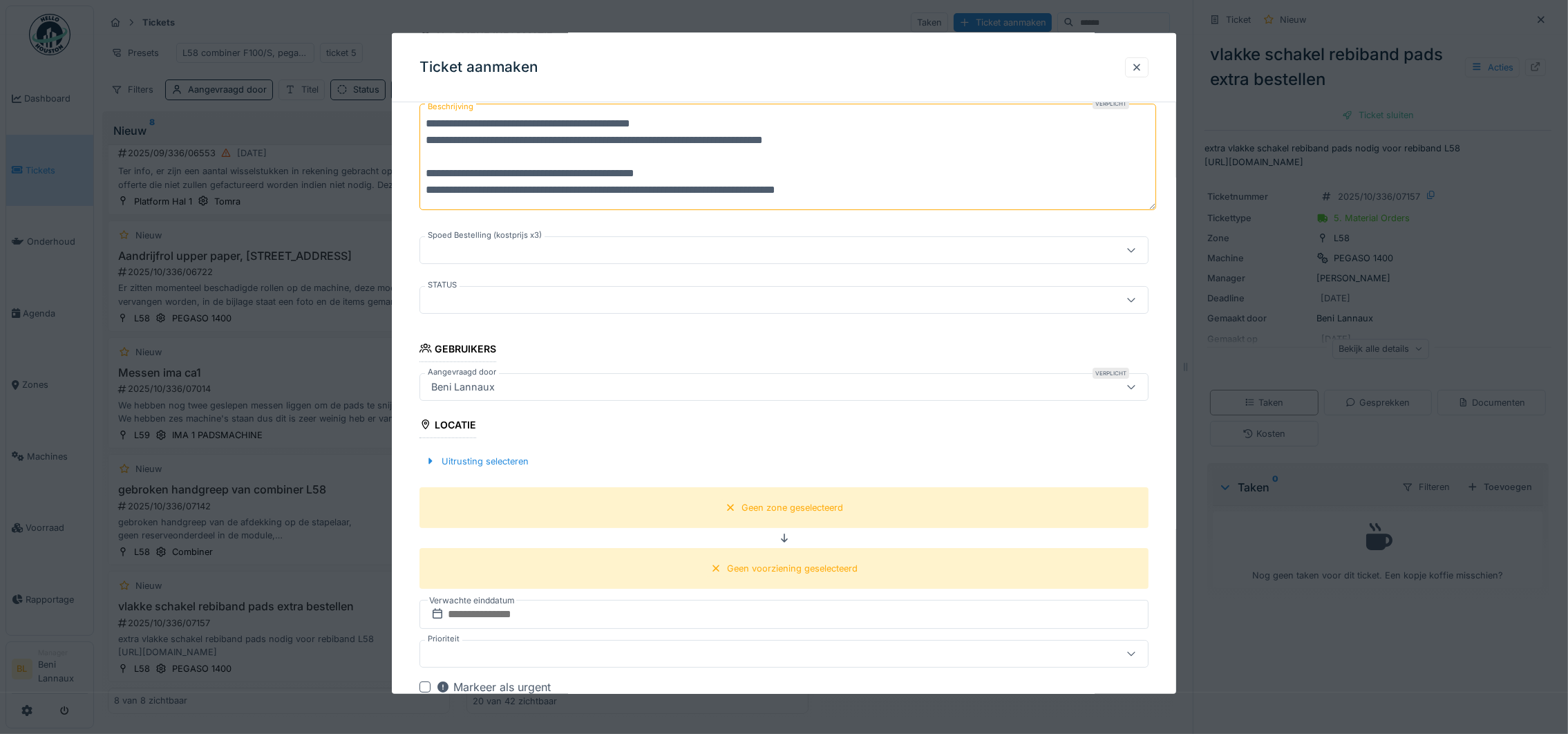
scroll to position [104, 0]
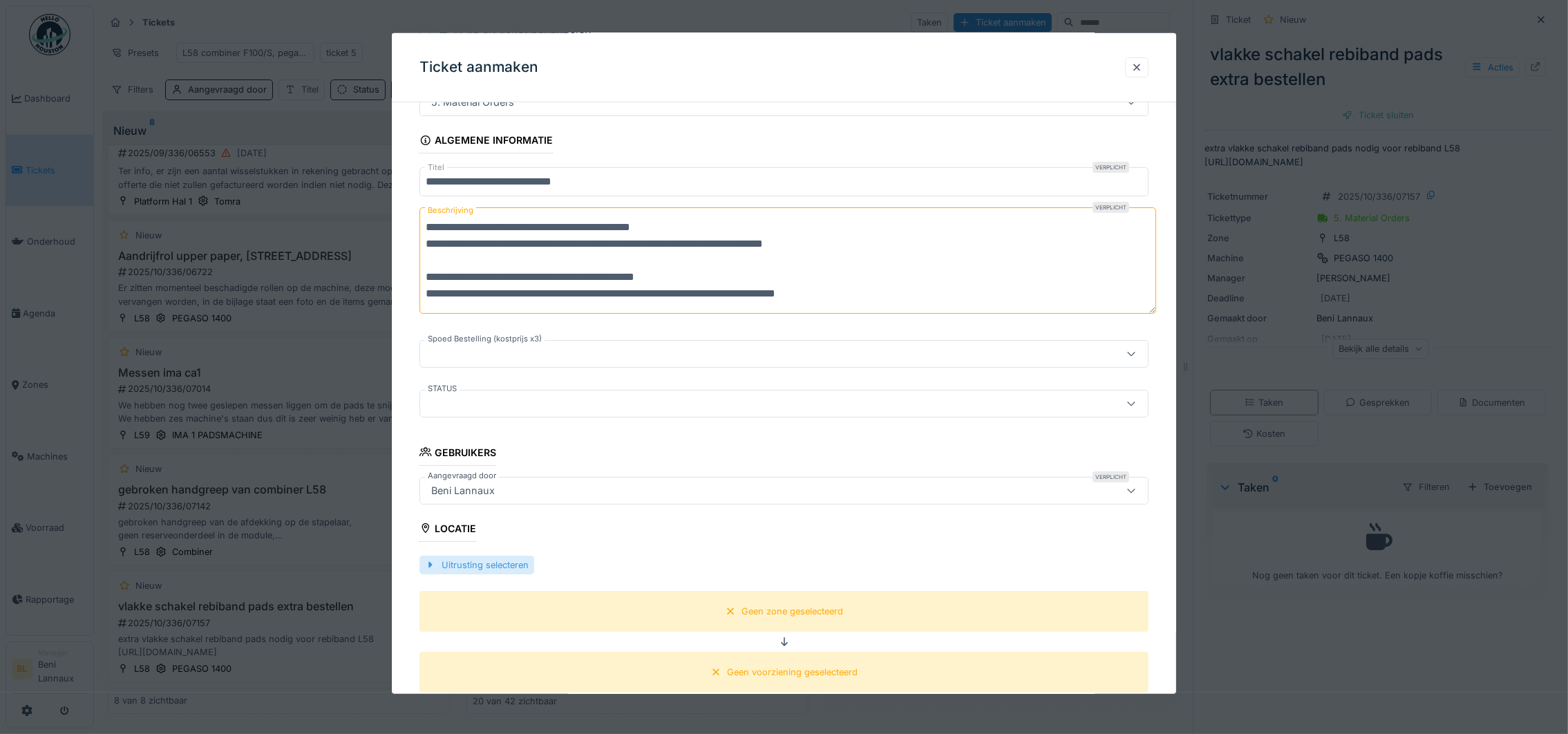
type textarea "**********"
click at [428, 567] on div at bounding box center [430, 565] width 11 height 13
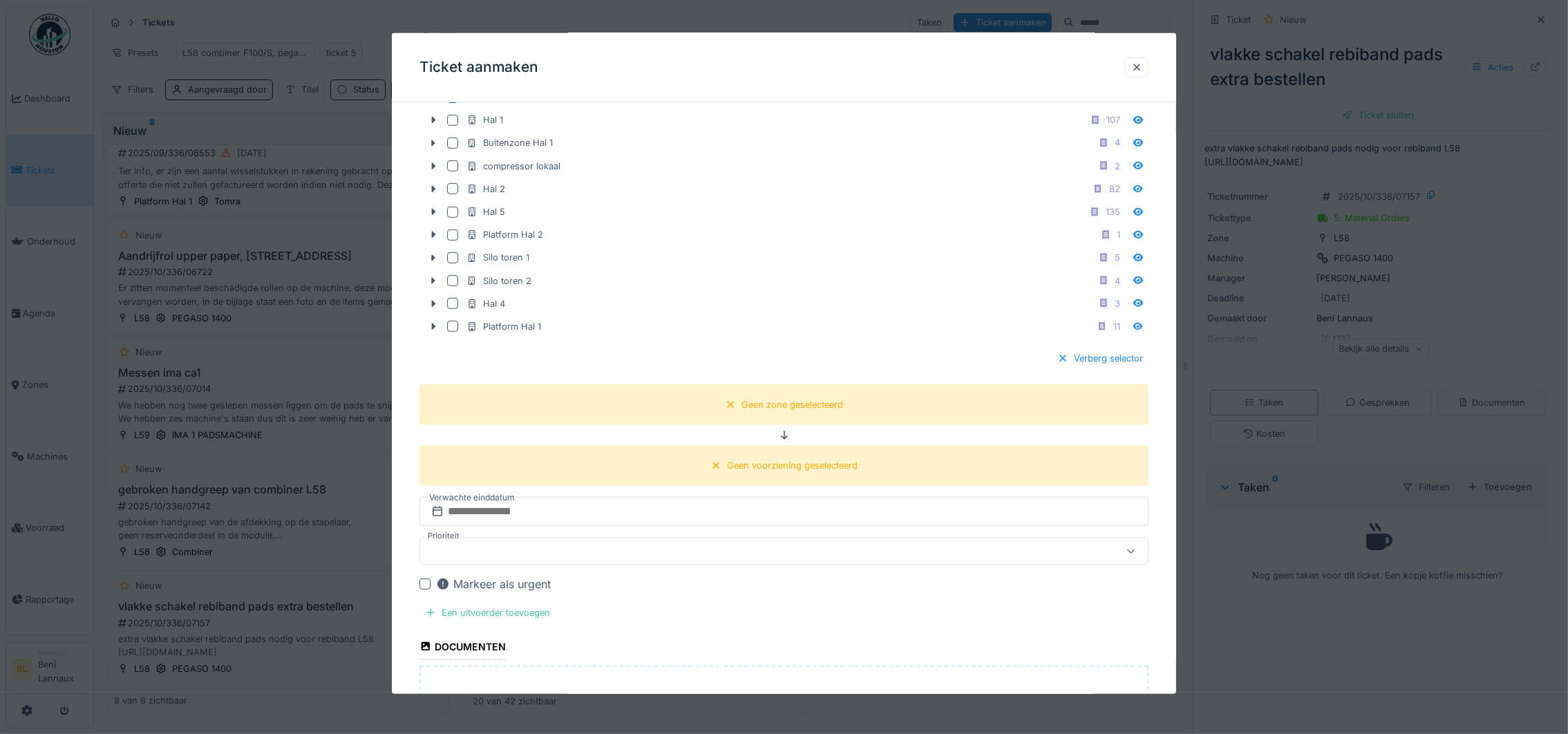
scroll to position [517, 0]
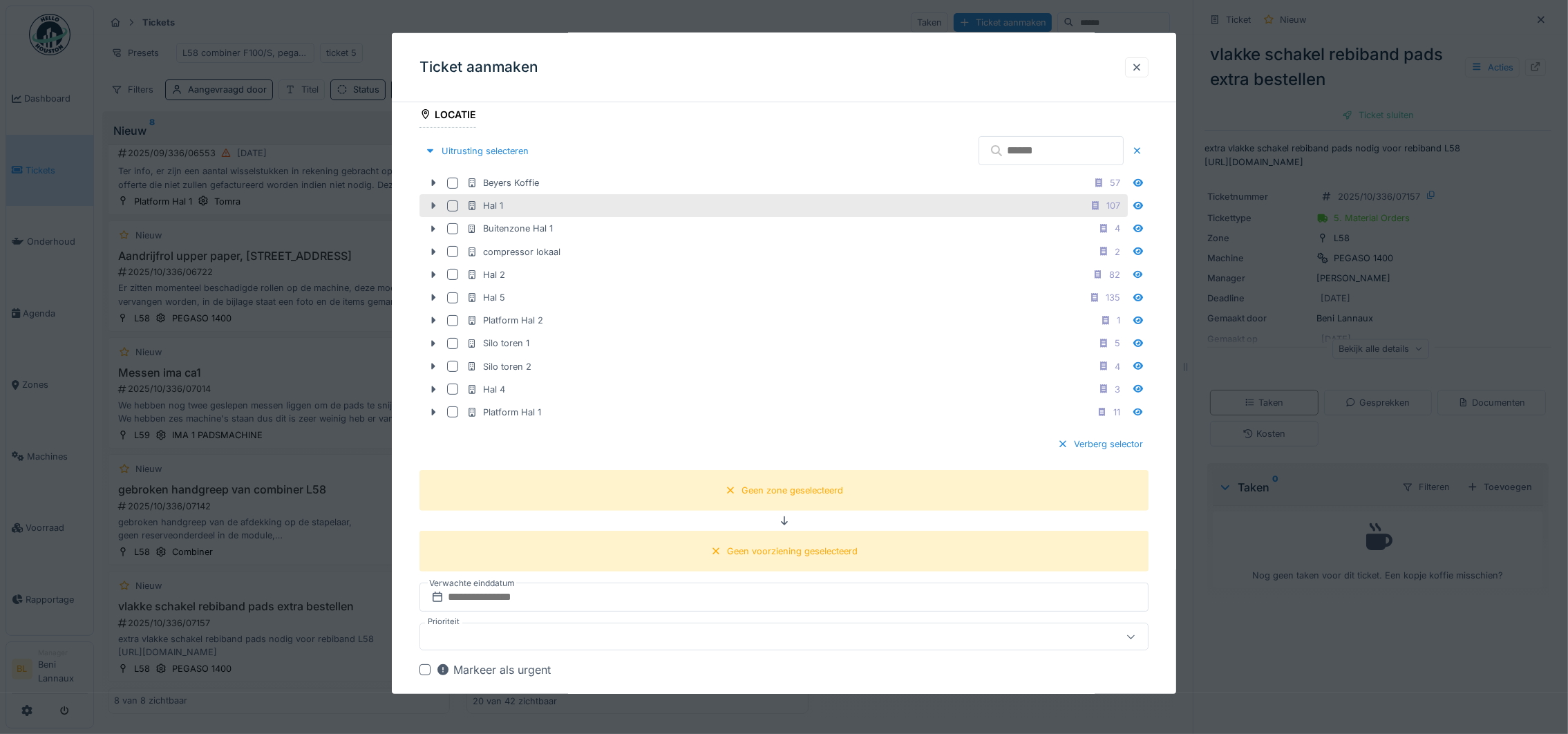
click at [433, 209] on icon at bounding box center [433, 206] width 11 height 9
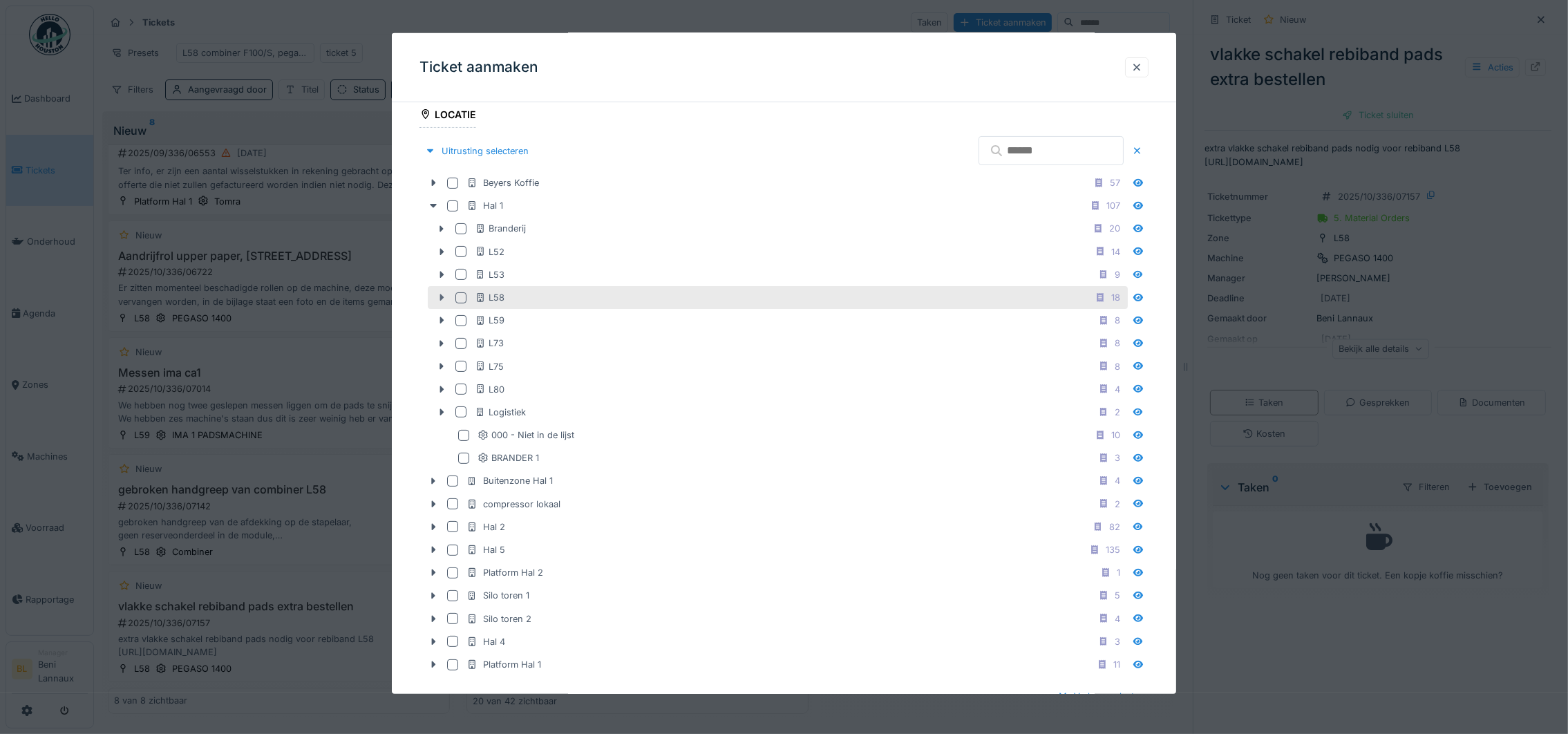
click at [450, 297] on div at bounding box center [442, 297] width 22 height 14
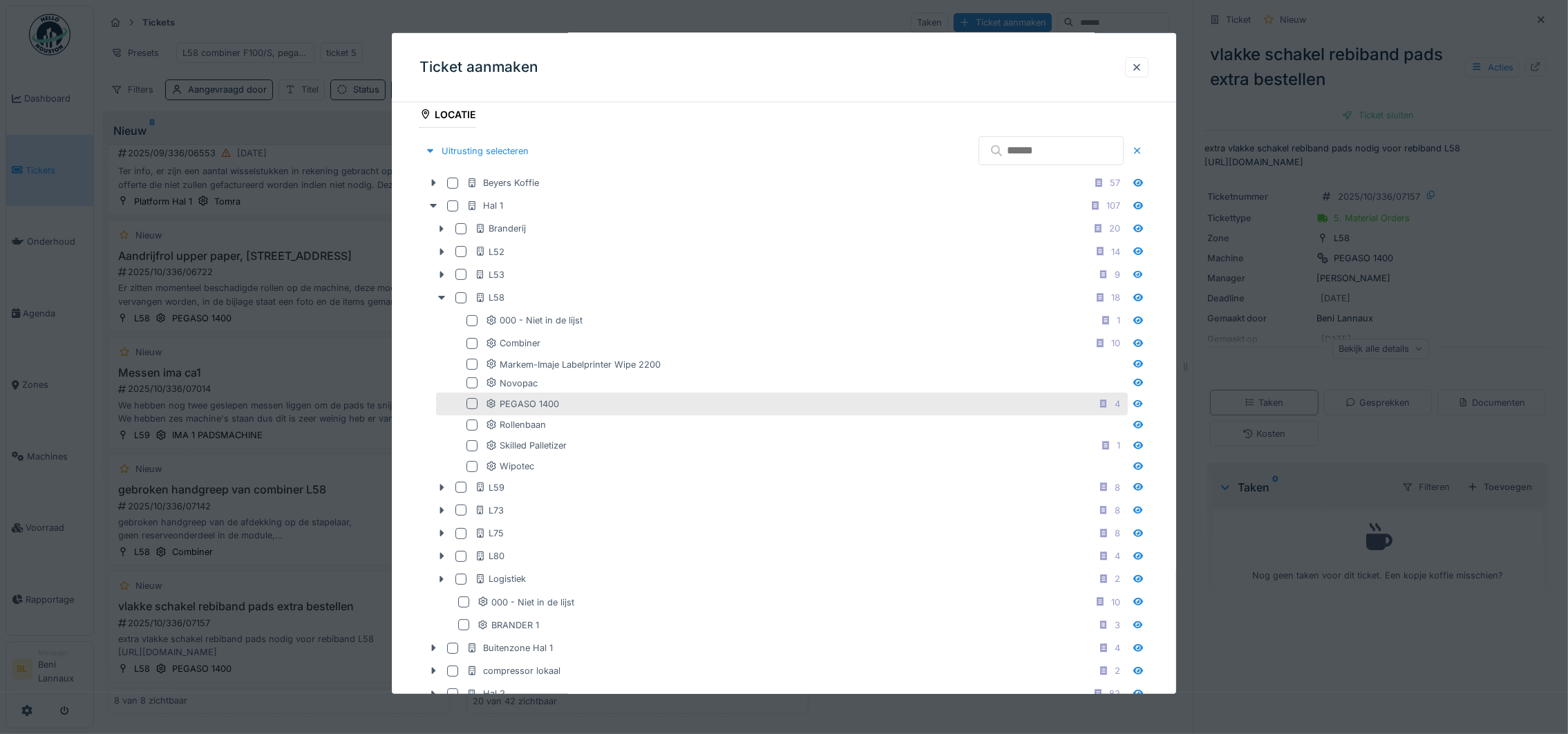
click at [478, 405] on div at bounding box center [475, 403] width 17 height 11
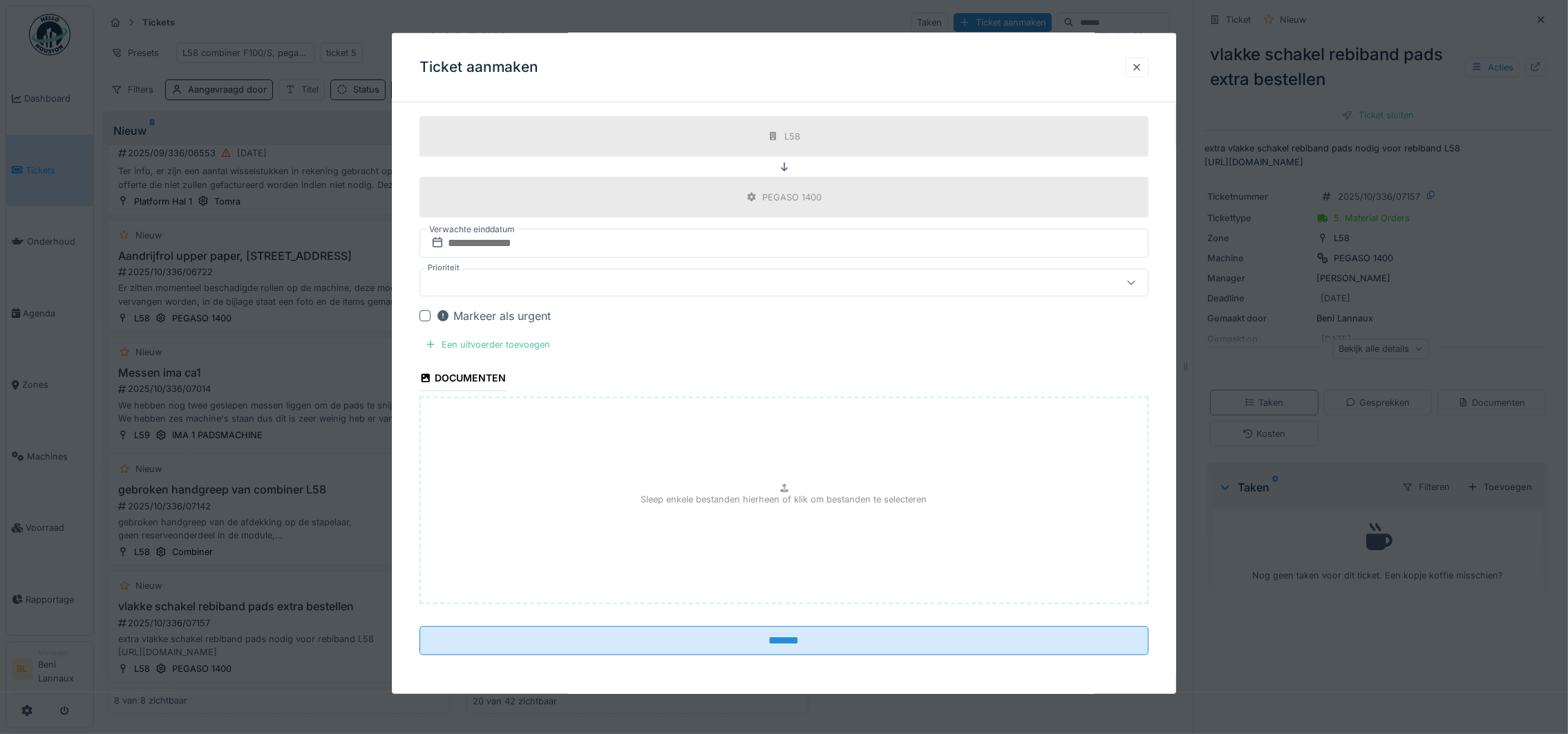
scroll to position [15, 0]
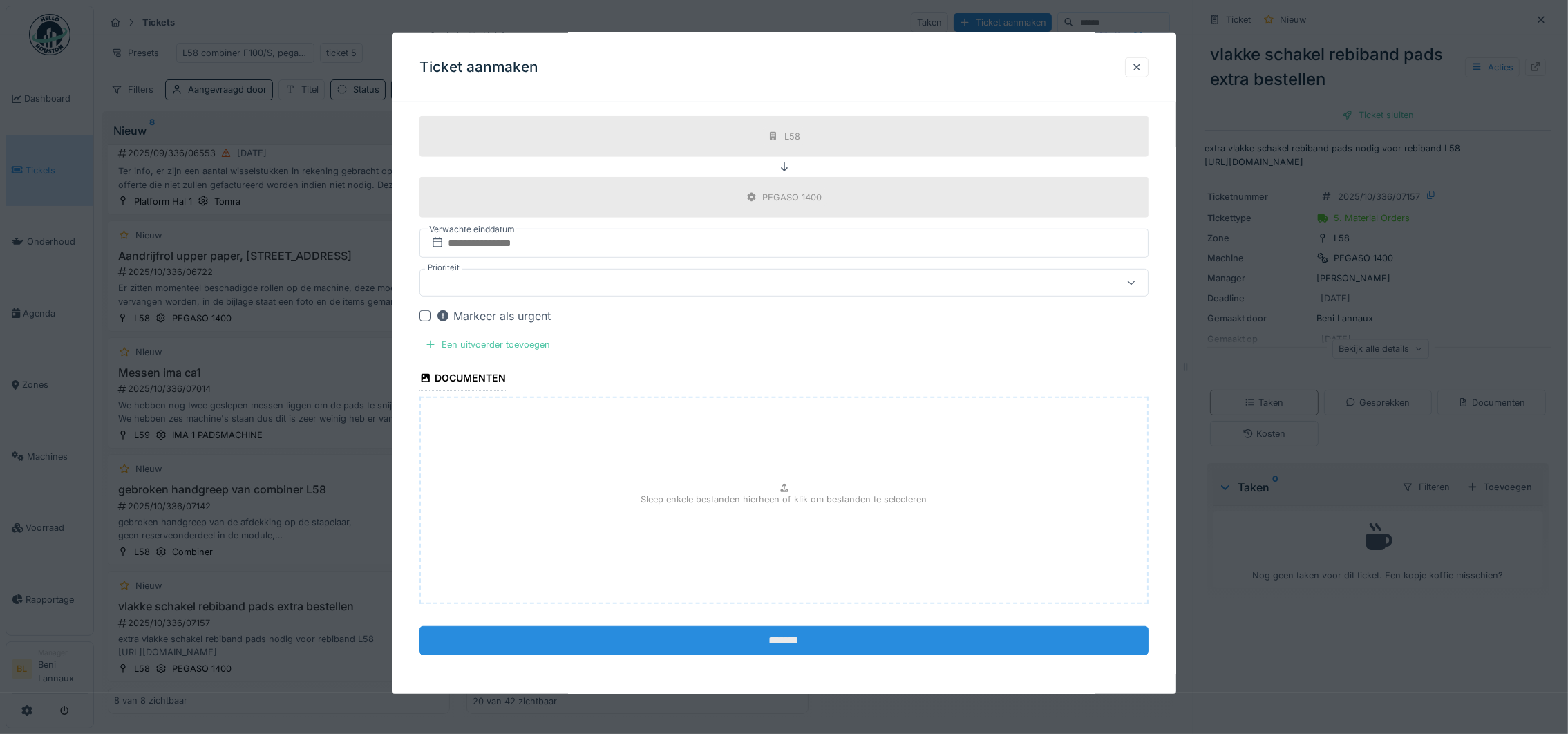
click at [778, 640] on input "*******" at bounding box center [784, 640] width 729 height 29
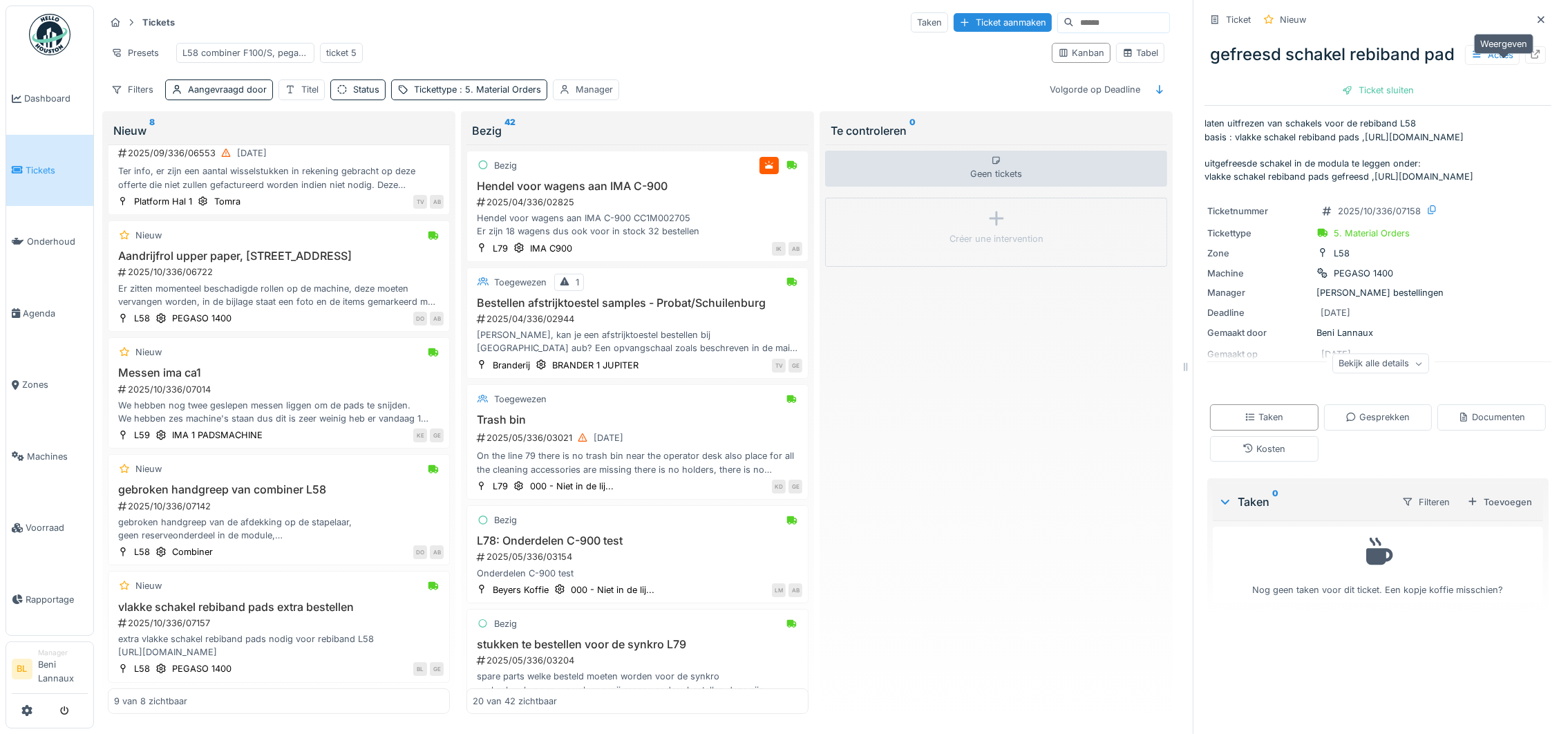
click at [1530, 50] on icon at bounding box center [1535, 54] width 11 height 9
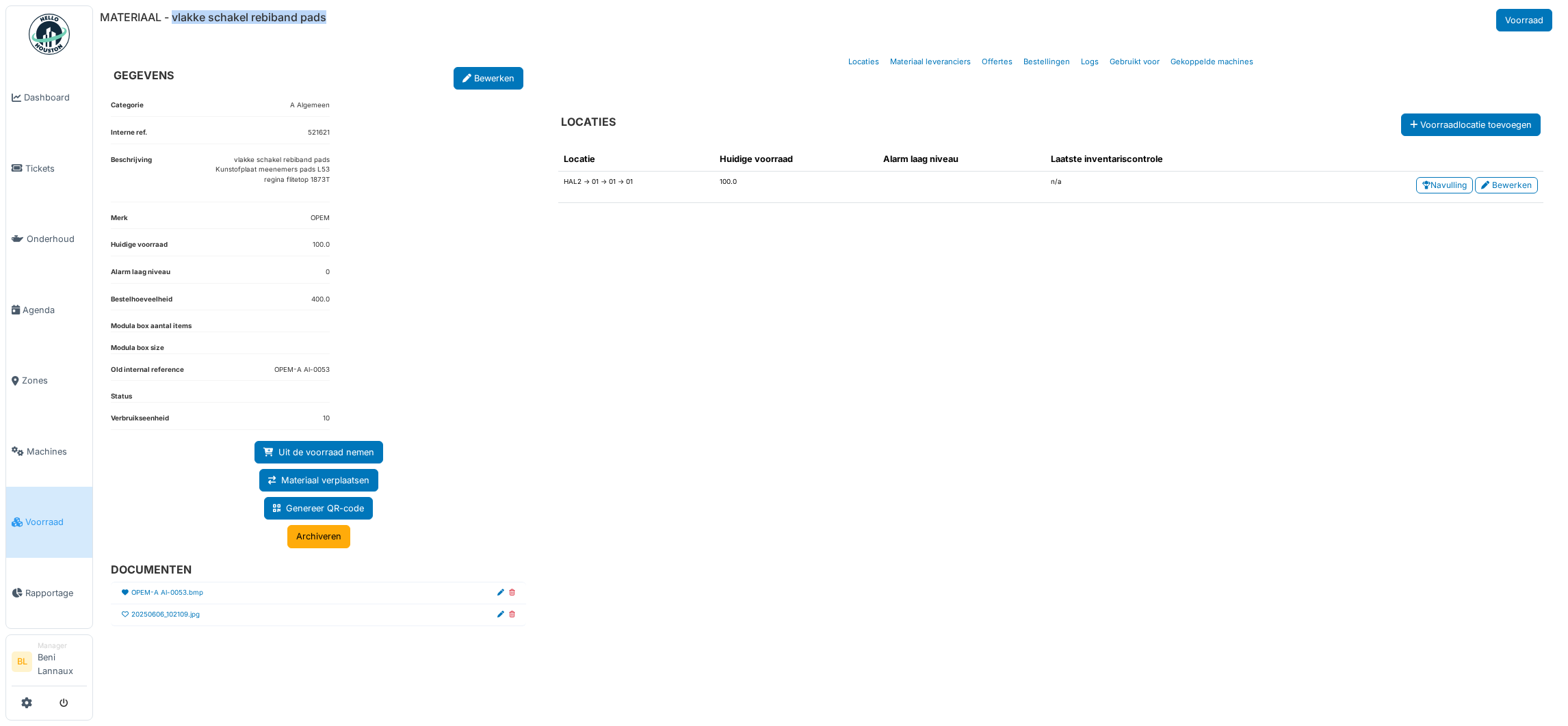
drag, startPoint x: 173, startPoint y: 14, endPoint x: 345, endPoint y: 10, distance: 172.0
click at [345, 10] on div "MATERIAAL - vlakke schakel rebiband pads Voorraad" at bounding box center [827, 20] width 1455 height 23
copy h6 "vlakke schakel rebiband pads"
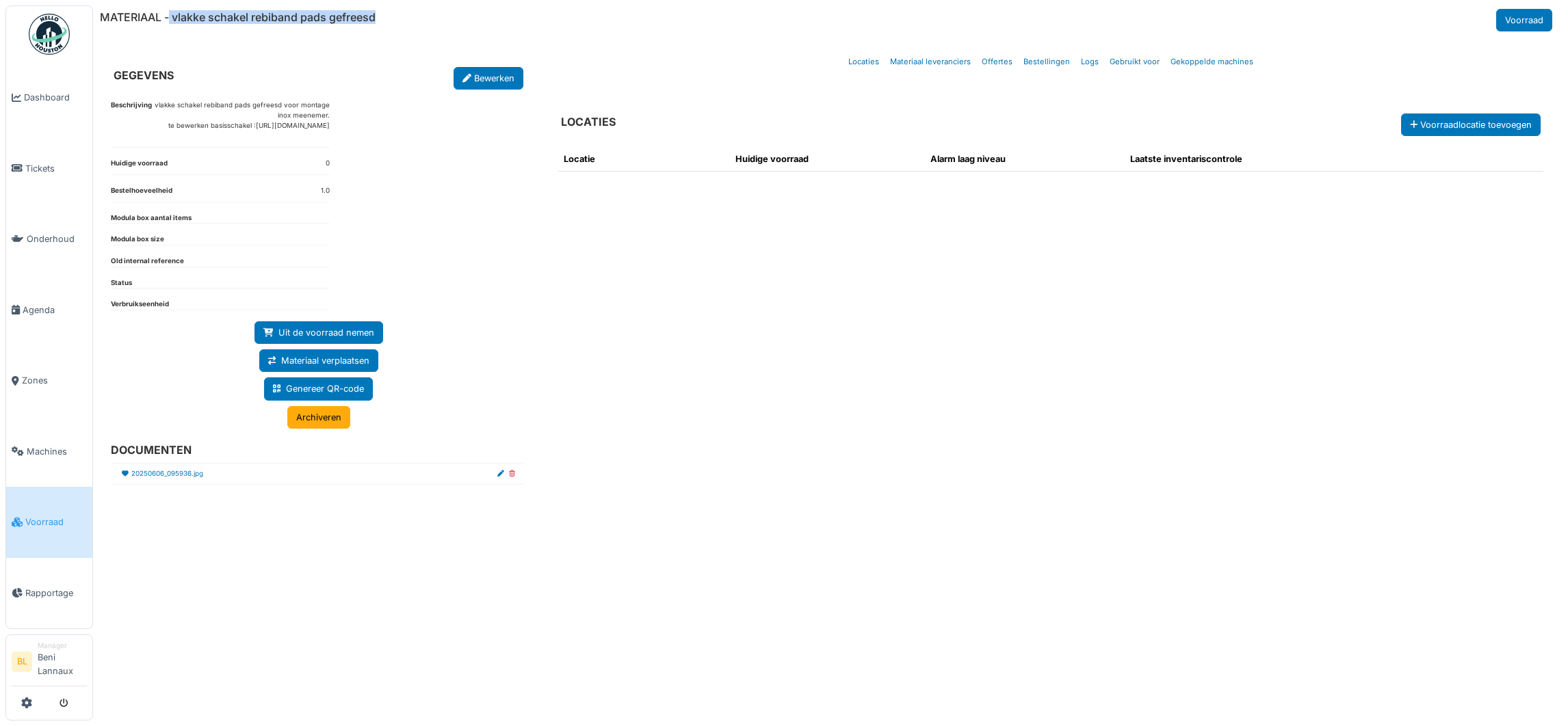
drag, startPoint x: 171, startPoint y: 15, endPoint x: 390, endPoint y: 13, distance: 219.0
click at [390, 13] on div "MATERIAAL - vlakke schakel rebiband pads gefreesd Voorraad" at bounding box center [827, 20] width 1455 height 23
copy h6 "vlakke schakel rebiband pads gefreesd"
click at [150, 479] on link "20250606_095936.jpg" at bounding box center [167, 474] width 72 height 10
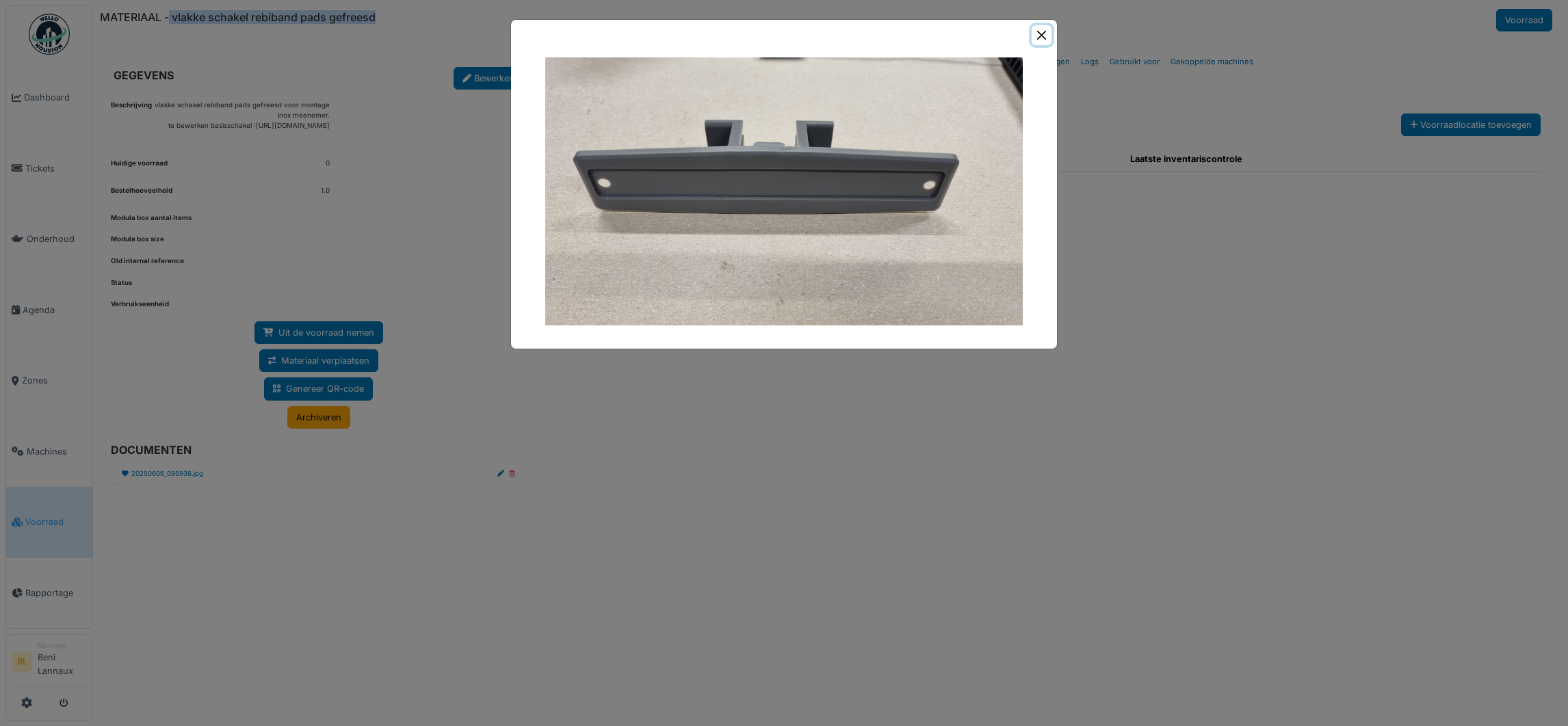
click at [1044, 33] on button "Close" at bounding box center [1042, 35] width 20 height 20
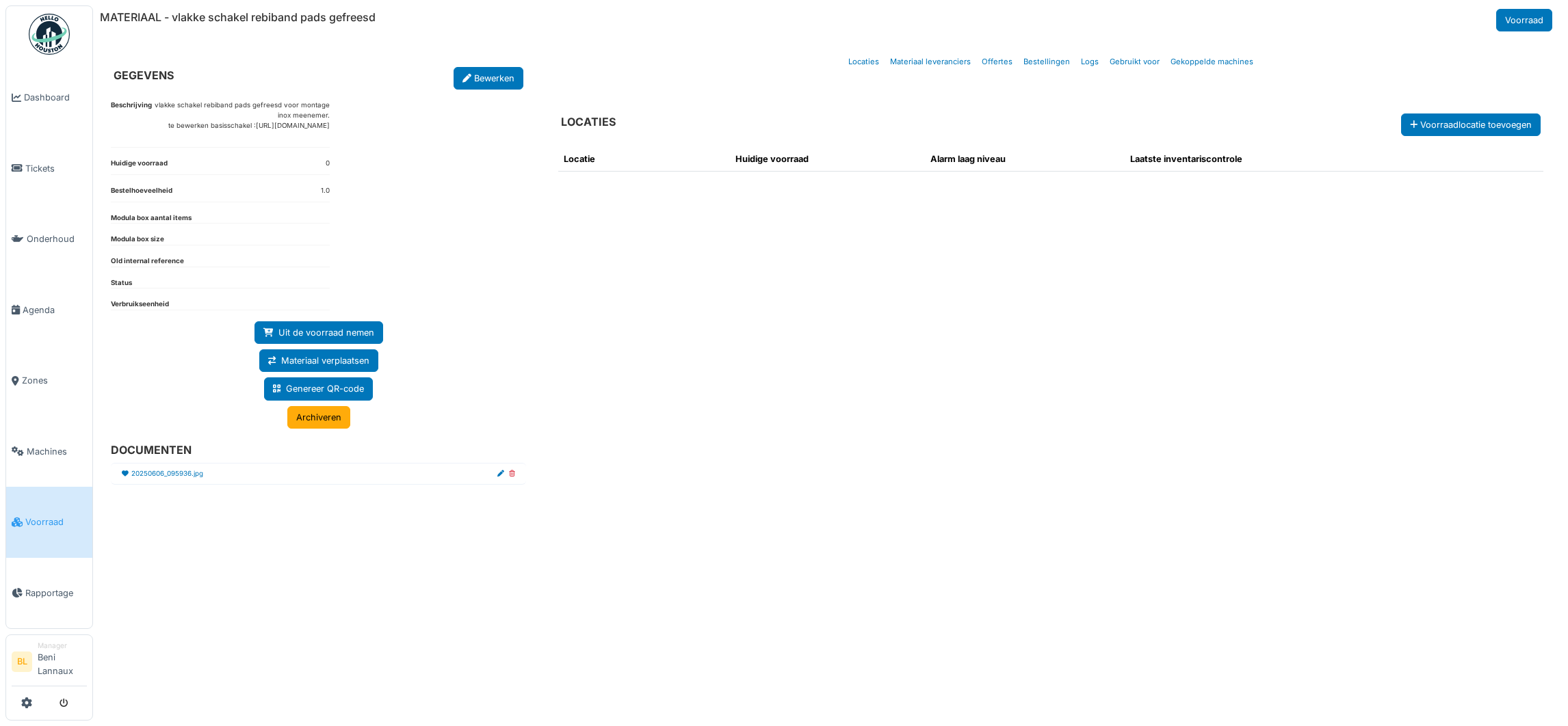
click at [653, 282] on div "Locatie Huidige voorraad Alarm laag niveau Laatste inventariscontrole" at bounding box center [1050, 414] width 1007 height 558
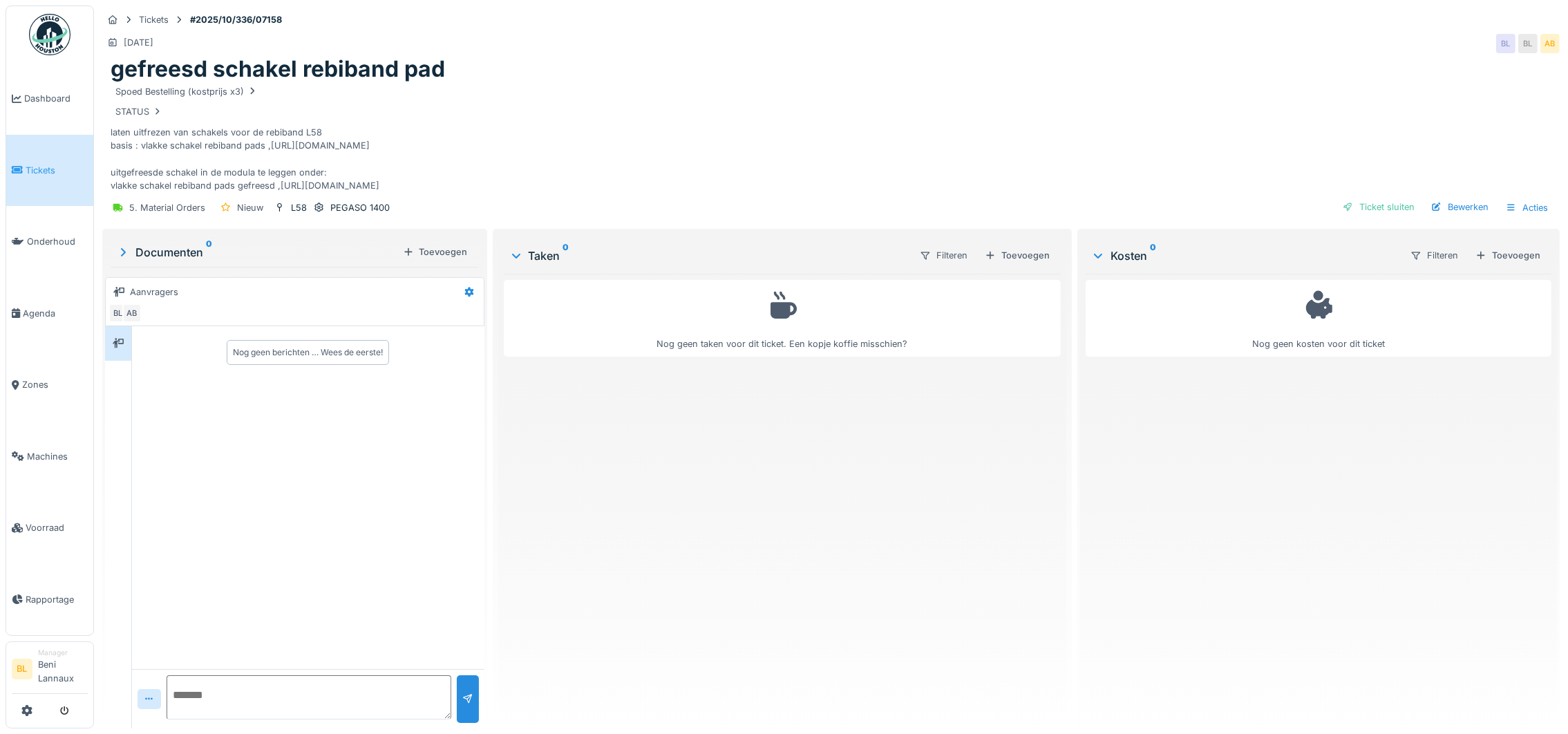
click at [206, 63] on h1 "gefreesd schakel rebiband pad" at bounding box center [277, 68] width 334 height 26
click at [206, 69] on h1 "gefreesd schakel rebiband pad" at bounding box center [277, 68] width 334 height 26
click at [1442, 209] on div "Bewerken" at bounding box center [1459, 207] width 68 height 19
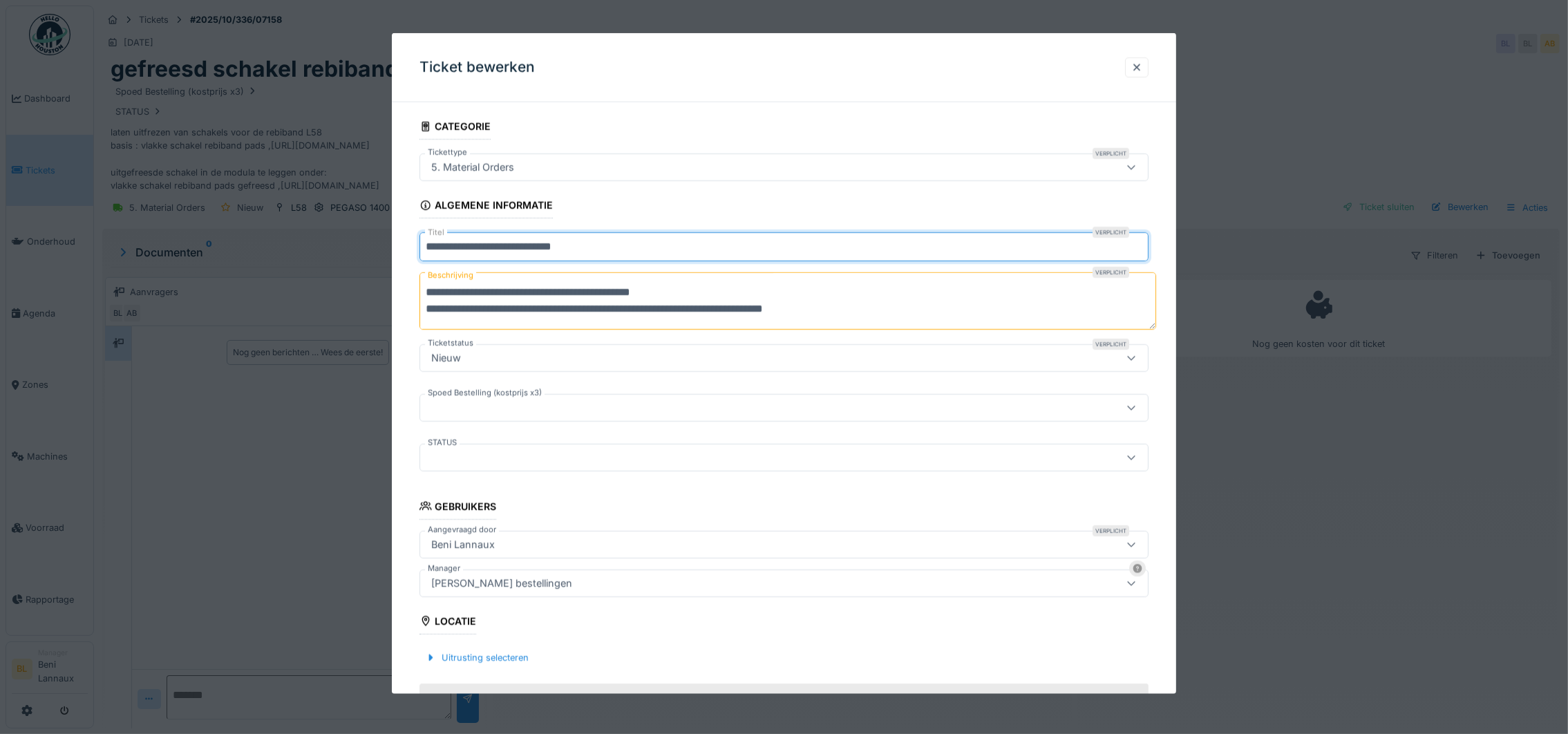
drag, startPoint x: 470, startPoint y: 245, endPoint x: 463, endPoint y: 295, distance: 50.5
click at [471, 244] on input "**********" at bounding box center [784, 247] width 729 height 29
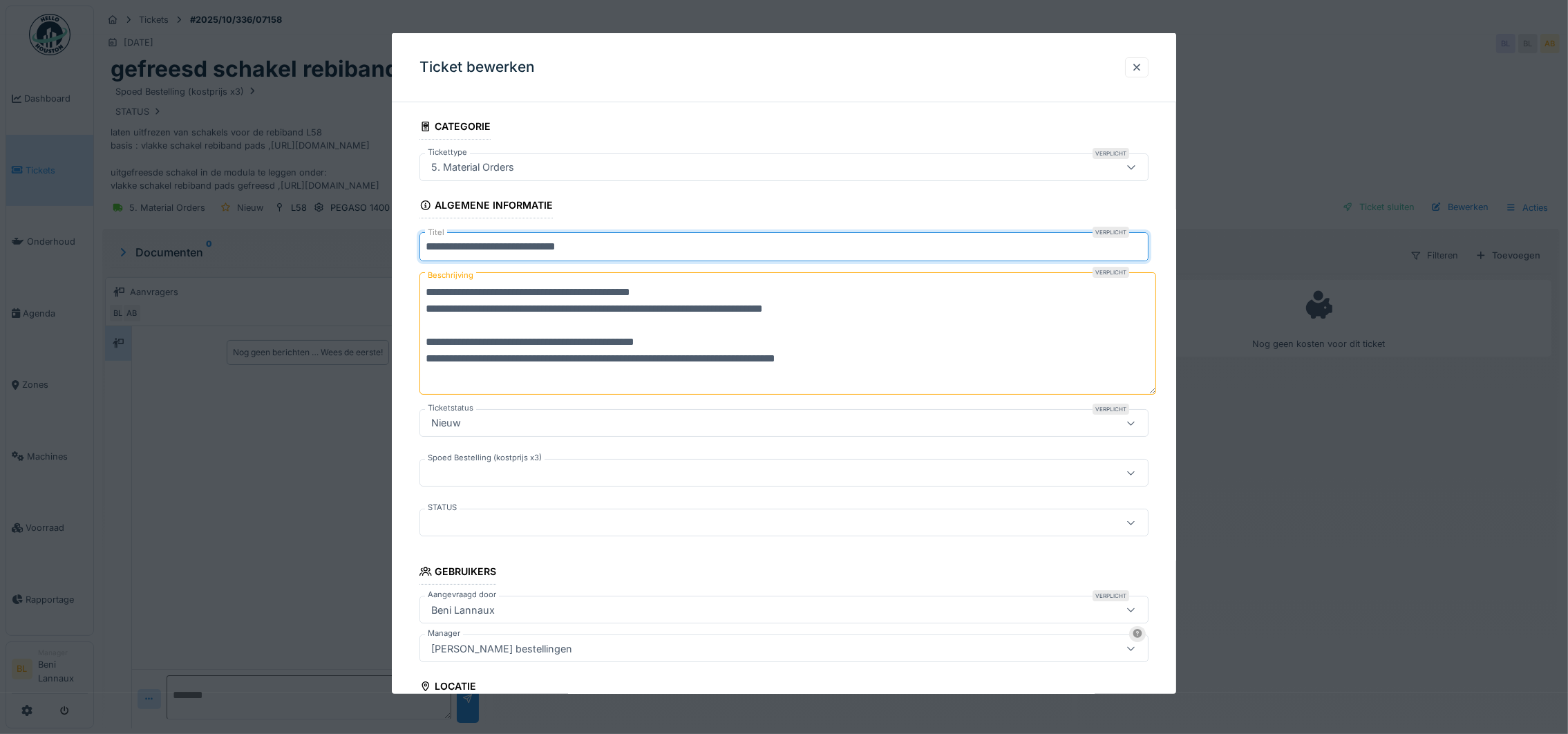
drag, startPoint x: 1147, startPoint y: 324, endPoint x: 1163, endPoint y: 389, distance: 66.9
click at [1163, 389] on div "**********" at bounding box center [784, 574] width 784 height 923
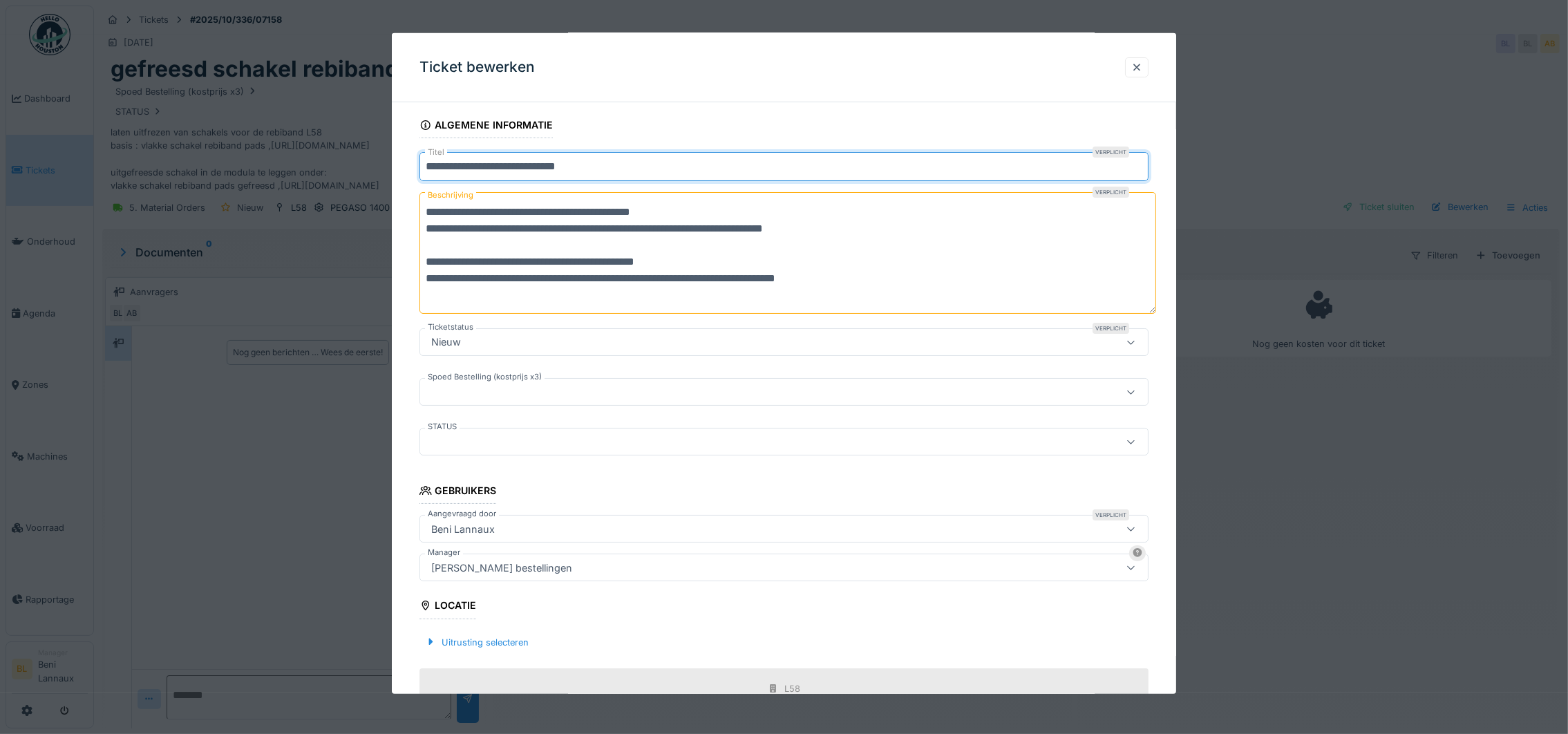
scroll to position [207, 0]
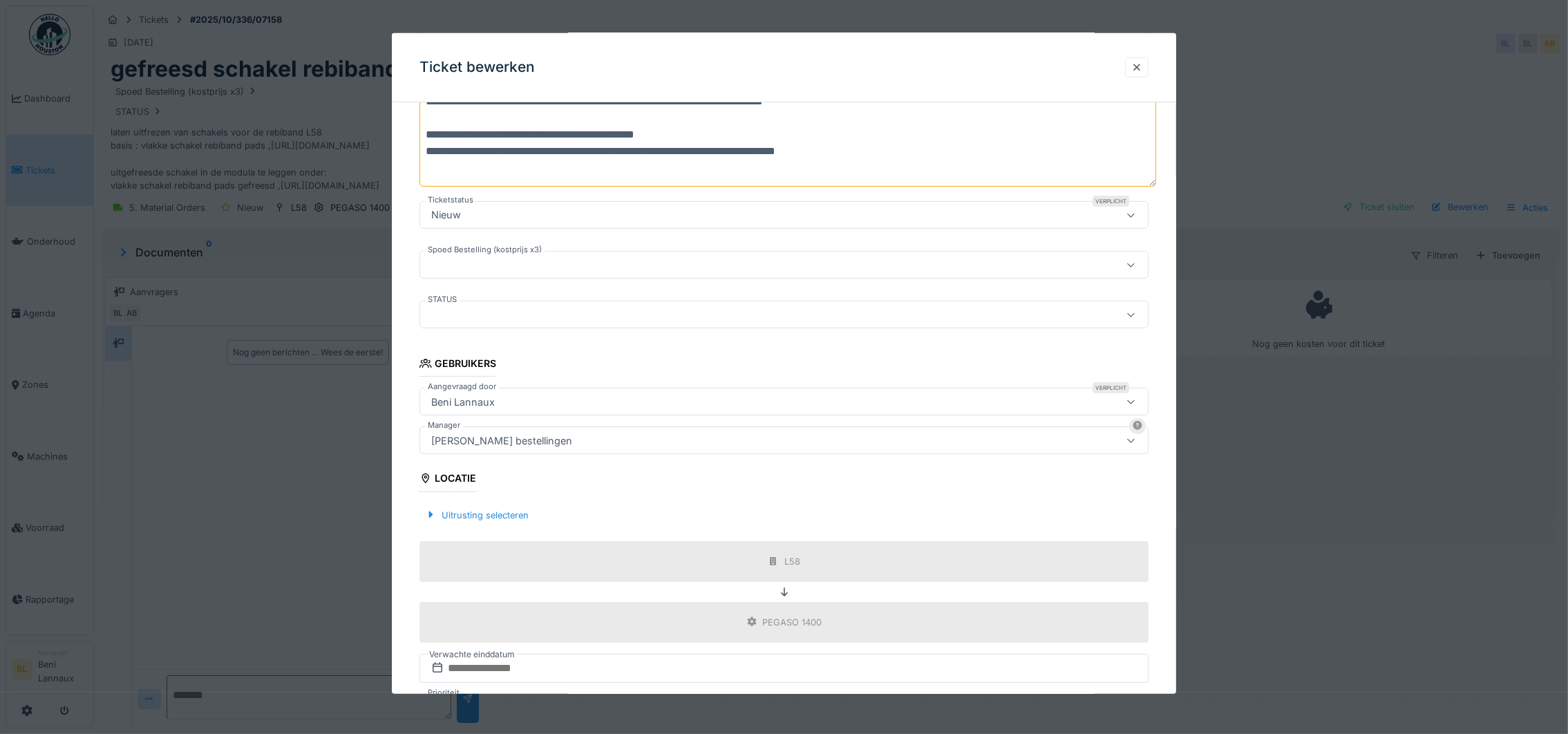
type input "**********"
click at [605, 447] on div "[PERSON_NAME] bestellingen" at bounding box center [742, 440] width 634 height 15
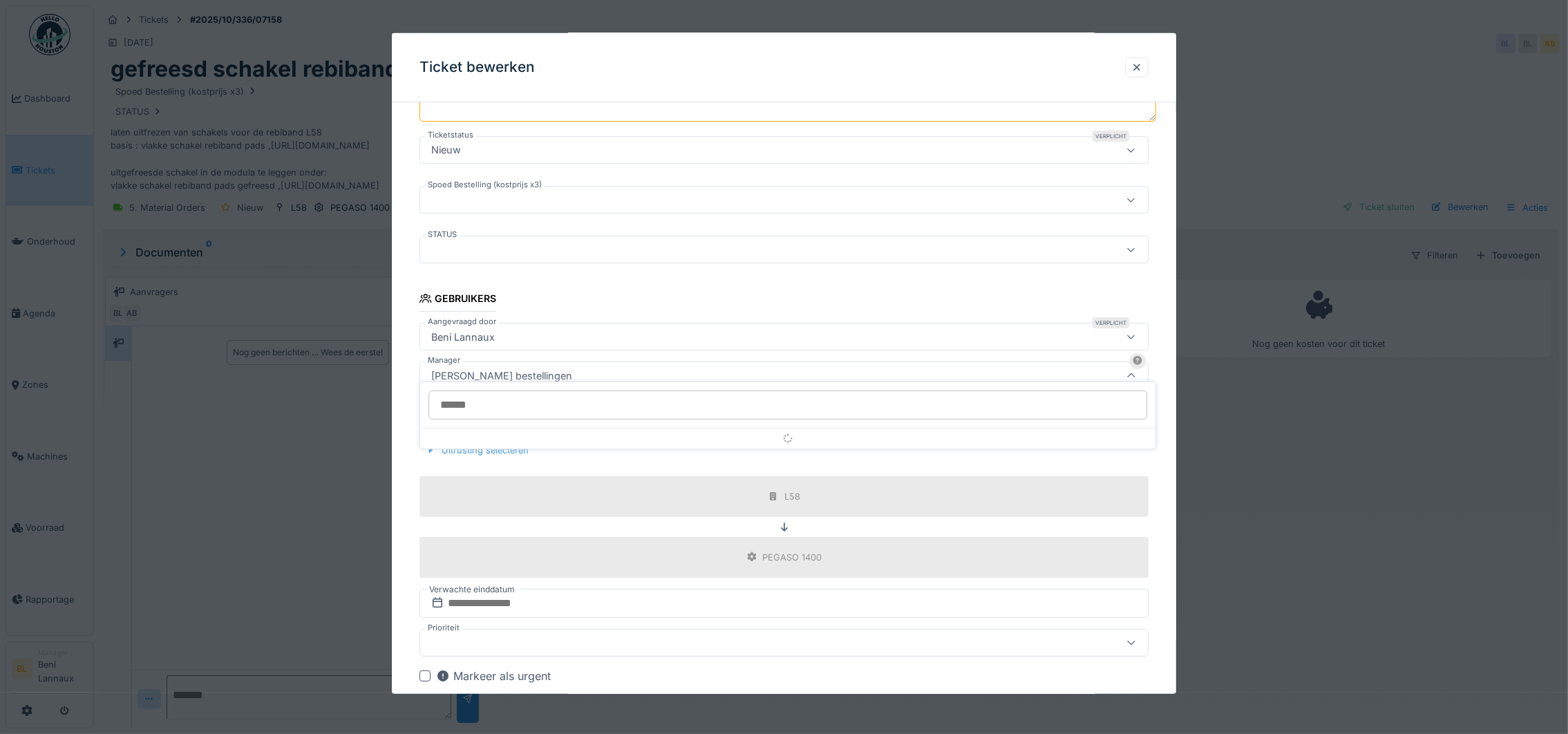
scroll to position [285, 0]
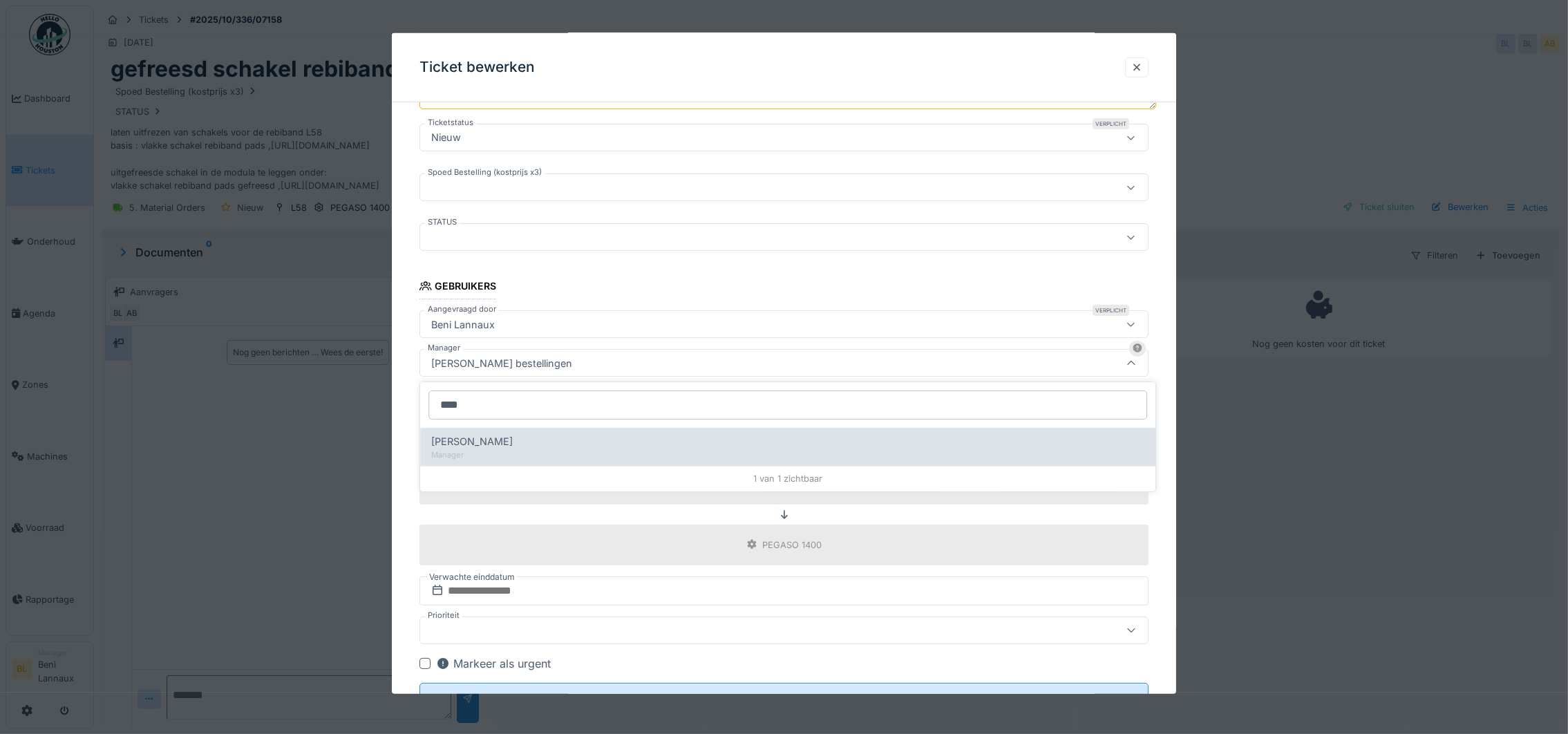
type input "****"
click at [470, 438] on span "[PERSON_NAME]" at bounding box center [472, 442] width 82 height 15
type input "****"
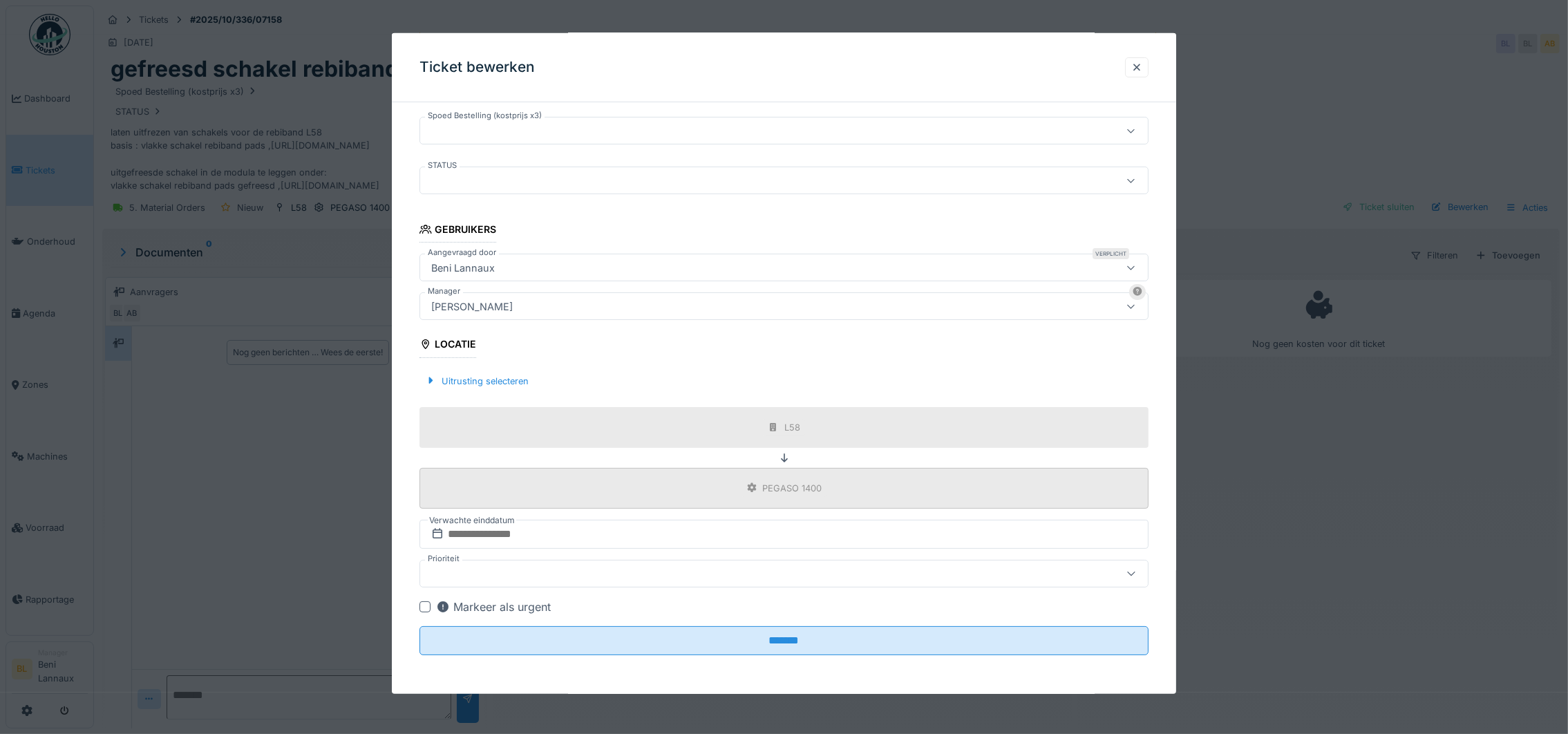
scroll to position [15, 0]
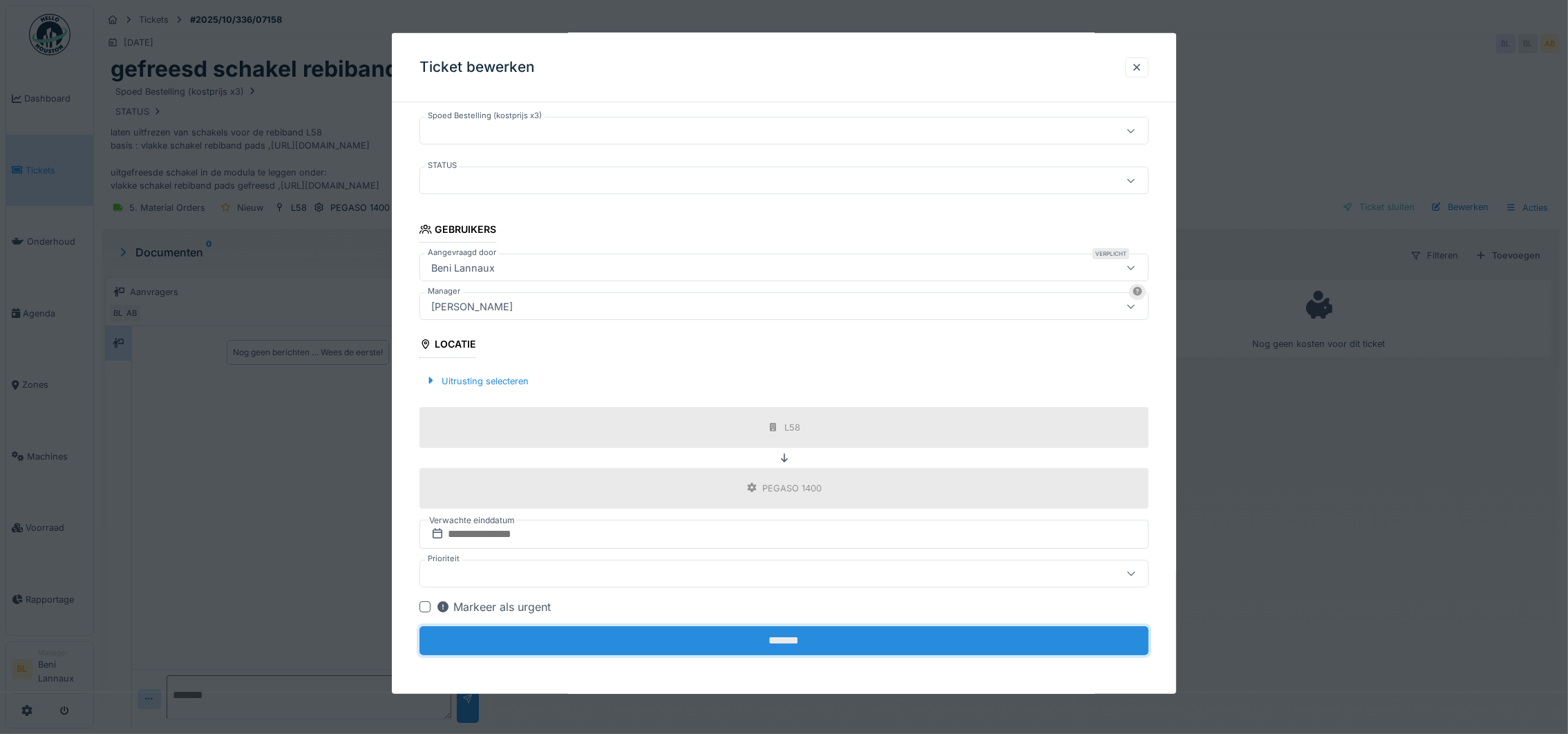
click at [774, 640] on input "*******" at bounding box center [784, 640] width 729 height 29
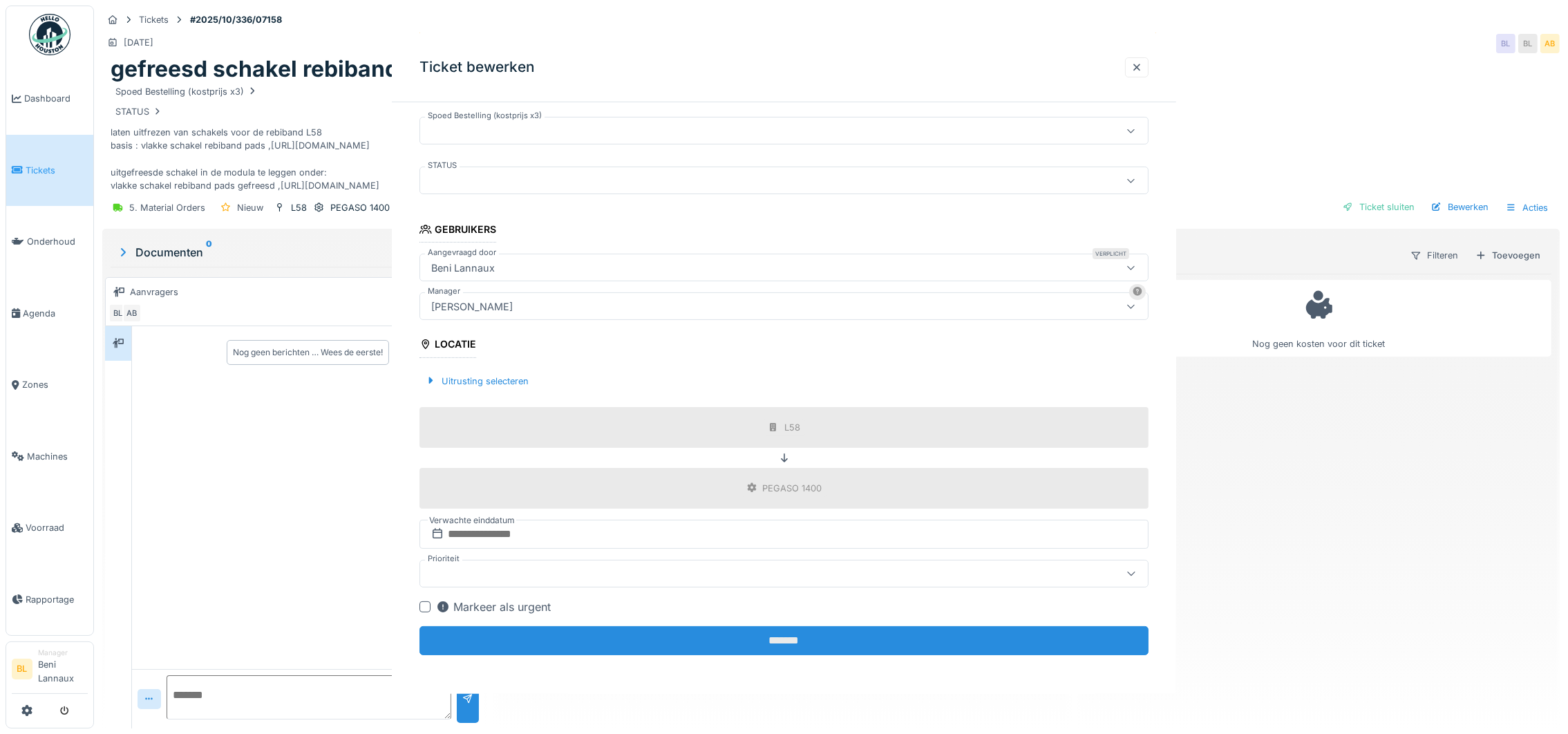
scroll to position [0, 0]
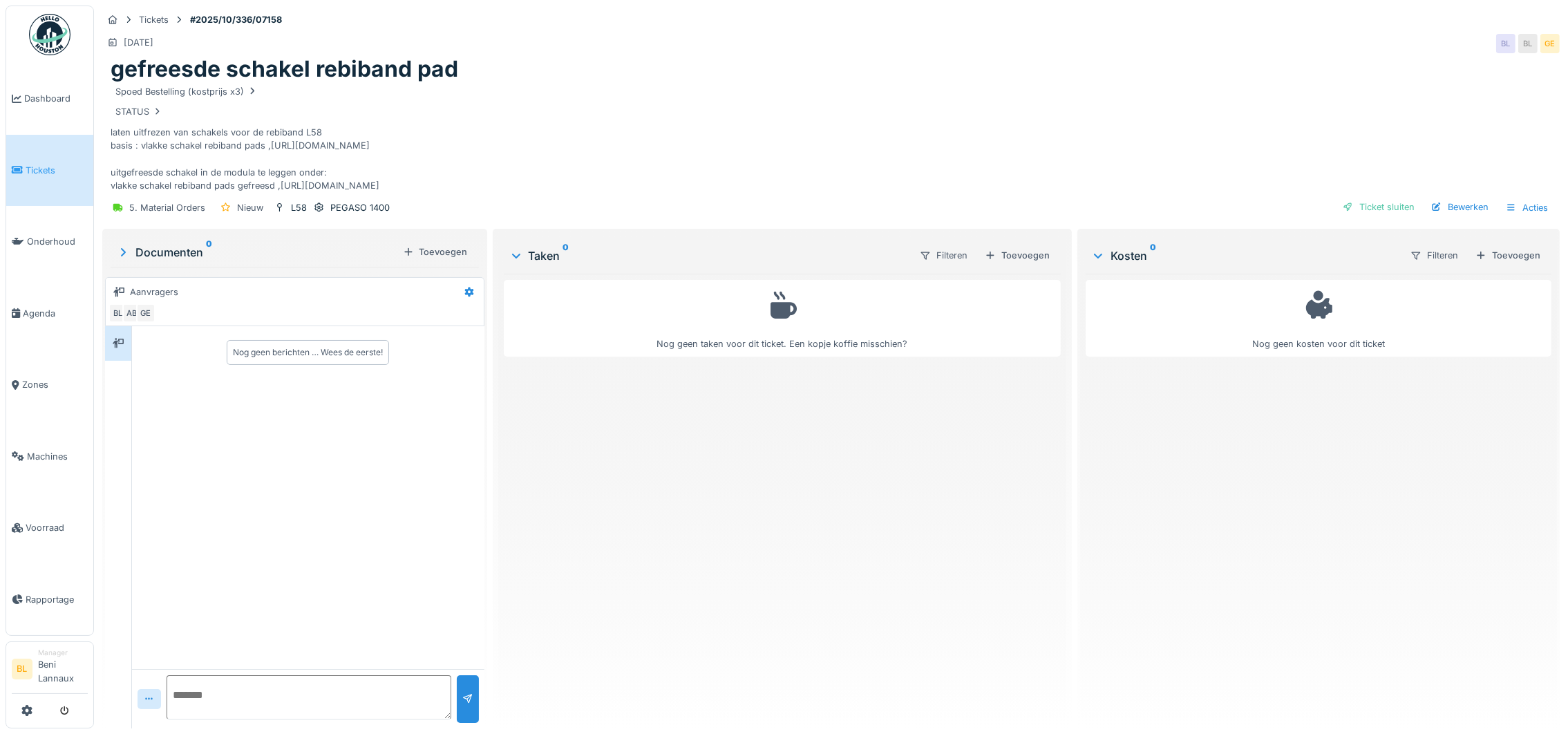
click at [215, 678] on textarea at bounding box center [309, 697] width 285 height 44
type textarea "**********"
click at [463, 675] on div at bounding box center [468, 699] width 22 height 48
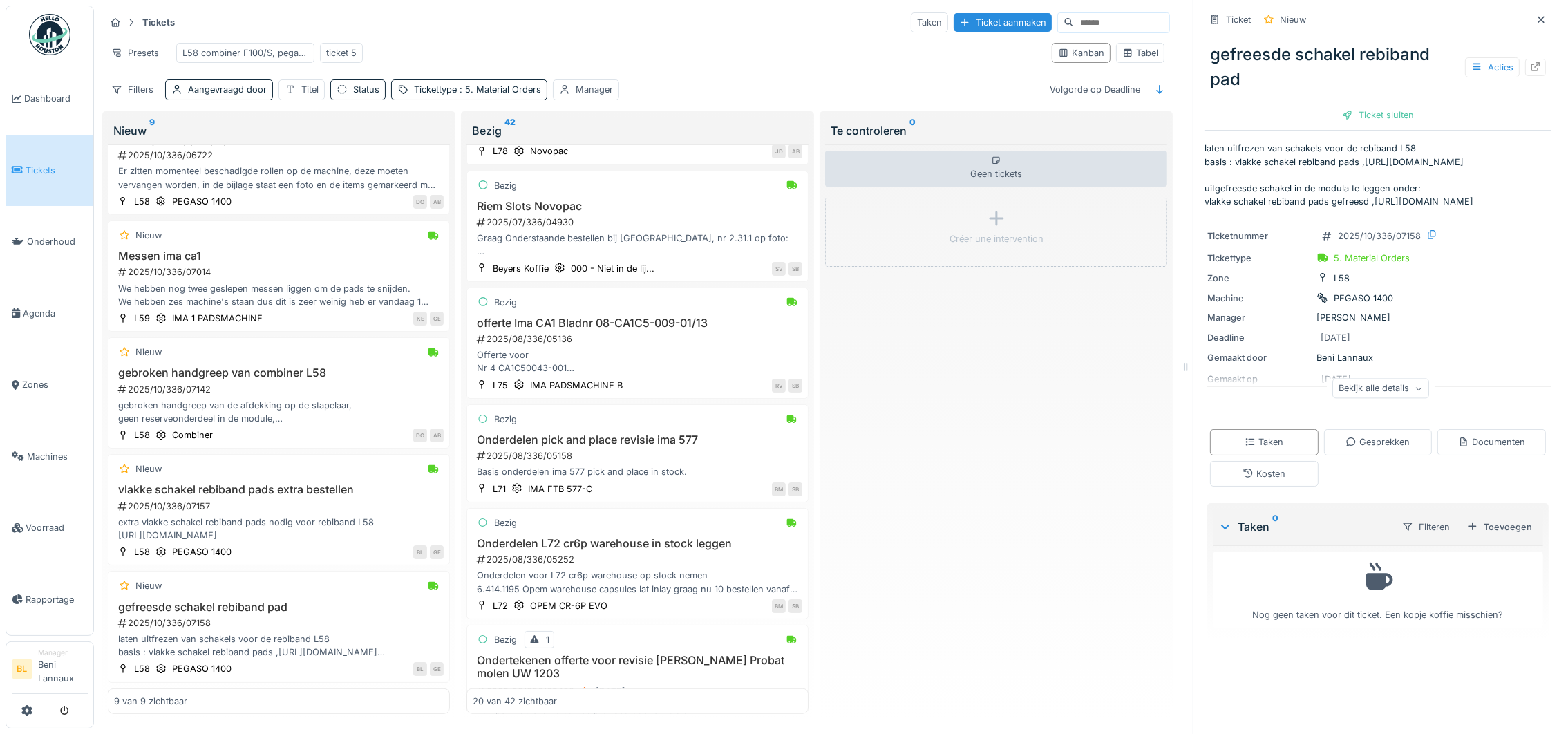
scroll to position [1864, 0]
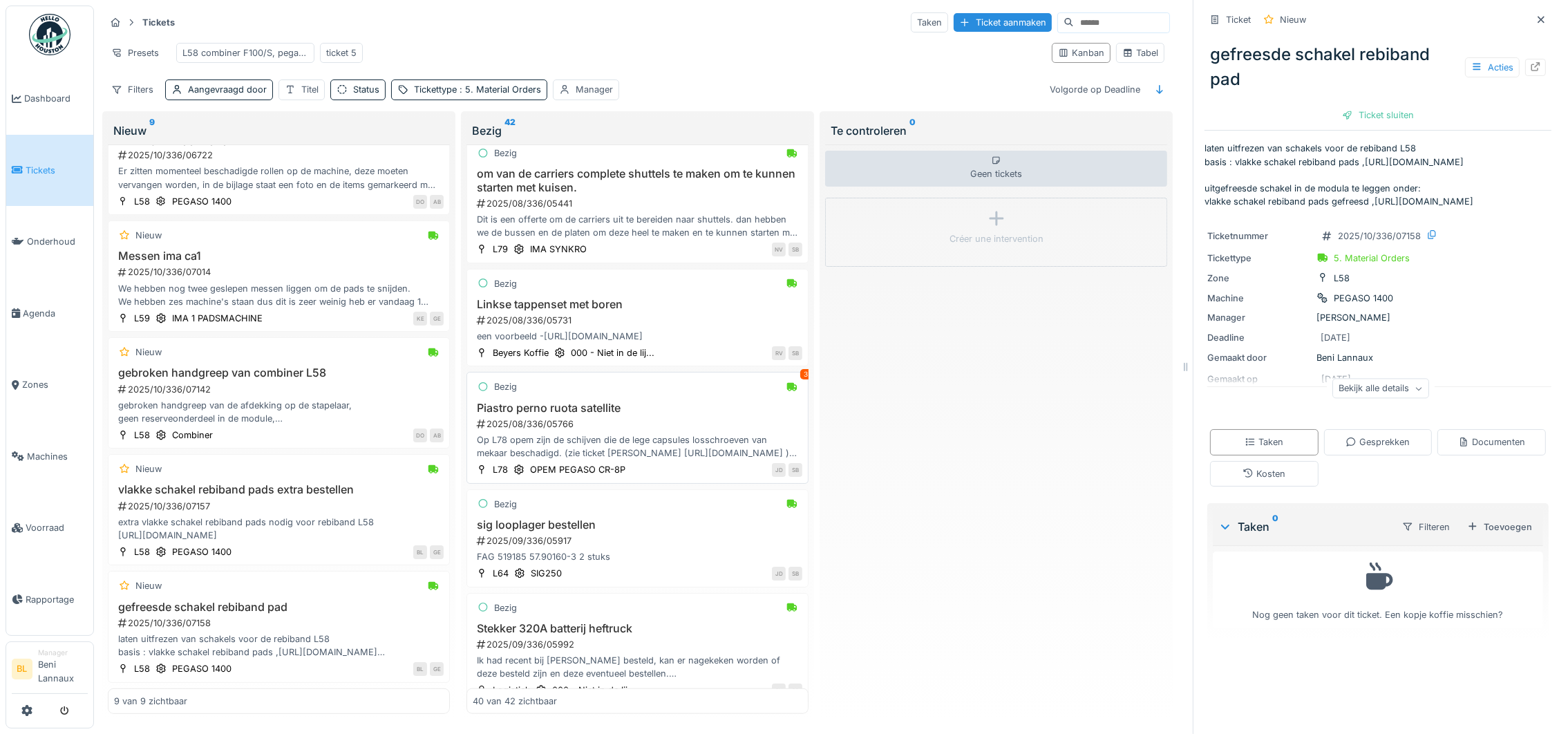
click at [666, 459] on div "Op L78 opem zijn de schijven die de lege capsules losschroeven van mekaar besch…" at bounding box center [637, 446] width 329 height 26
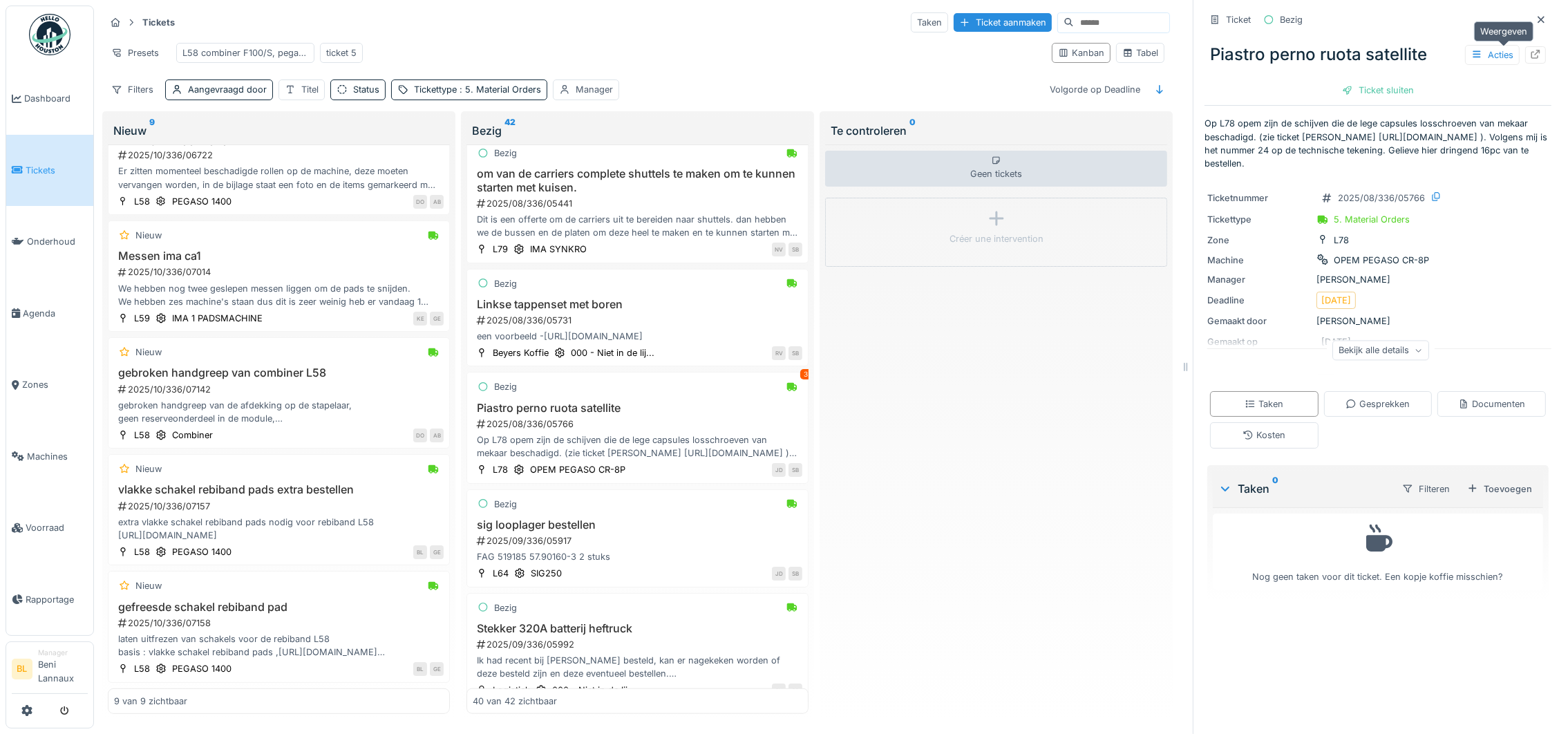
click at [1525, 46] on div at bounding box center [1535, 55] width 21 height 18
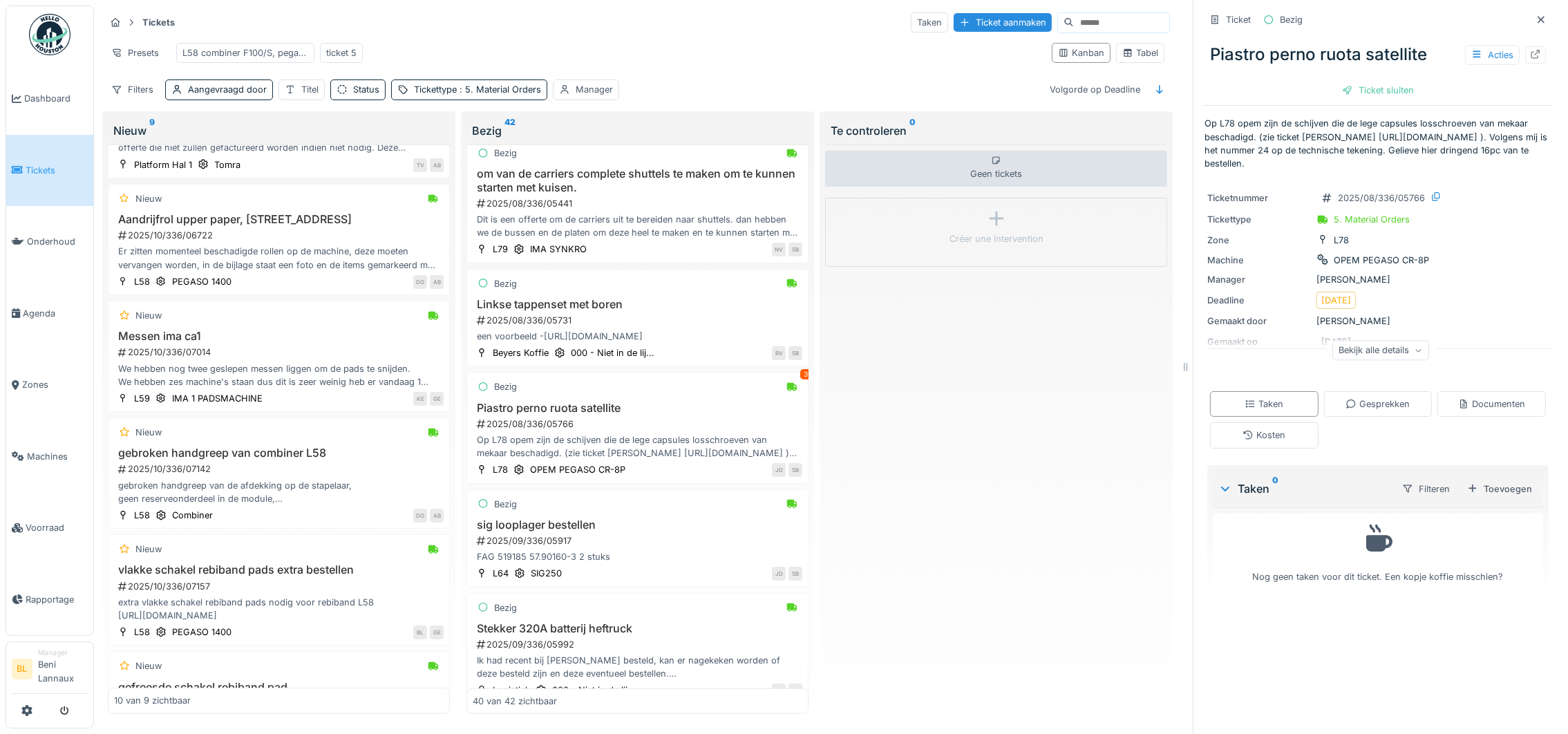
scroll to position [633, 0]
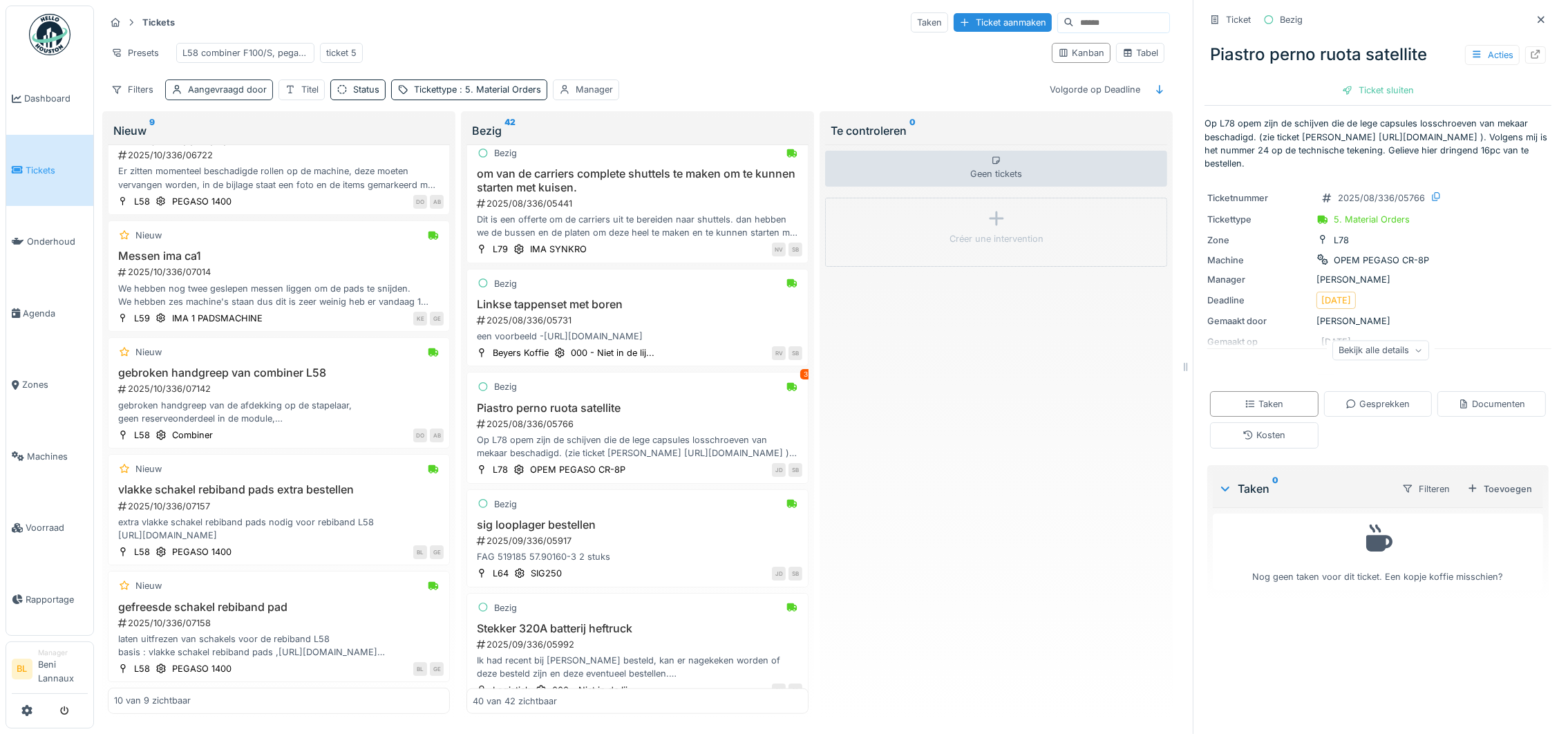
click at [238, 90] on div "Aangevraagd door" at bounding box center [227, 89] width 78 height 13
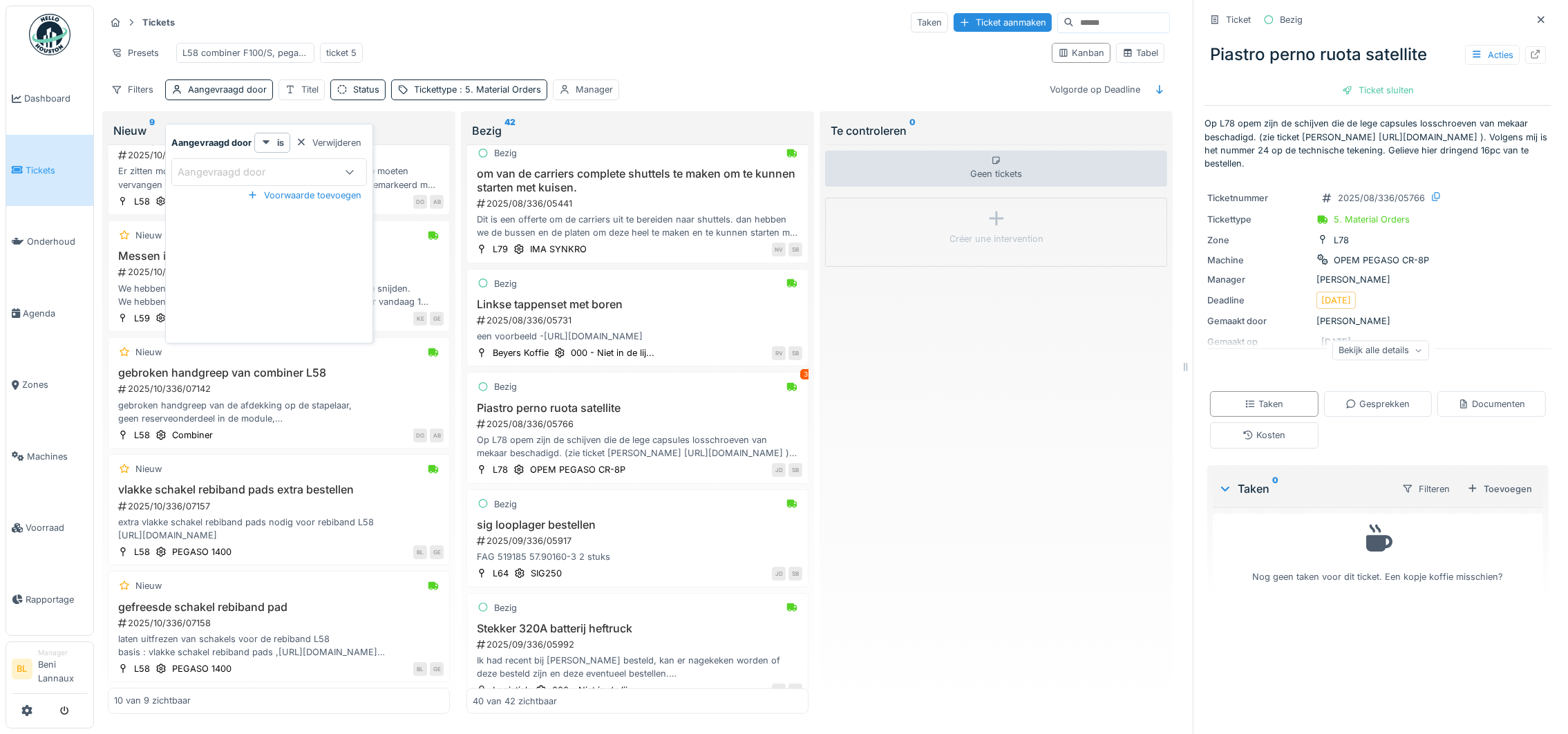
click at [254, 164] on div "Aangevraagd door" at bounding box center [231, 172] width 107 height 15
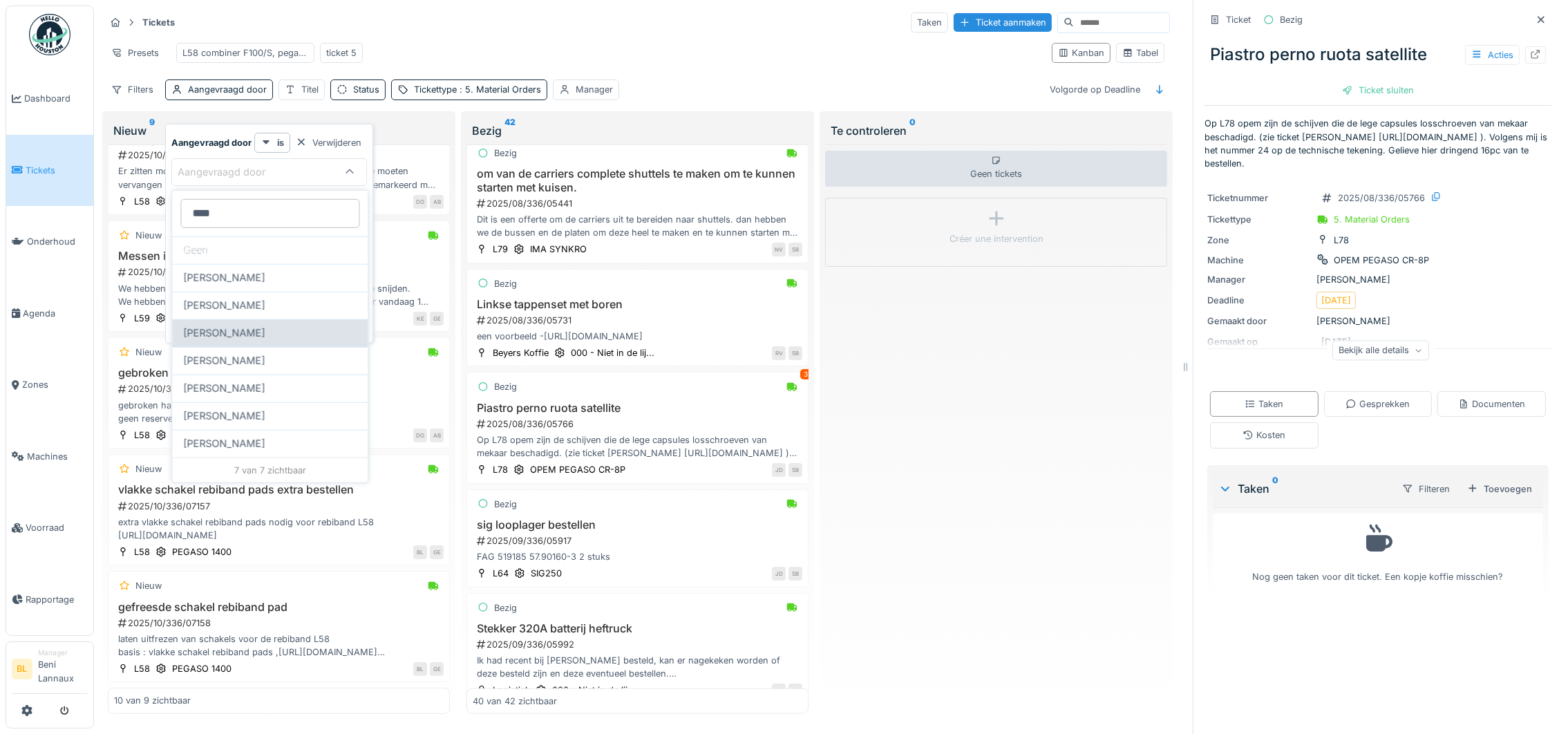
type door_g4ODA "****"
click at [255, 332] on div "[PERSON_NAME]" at bounding box center [270, 333] width 174 height 15
type input "****"
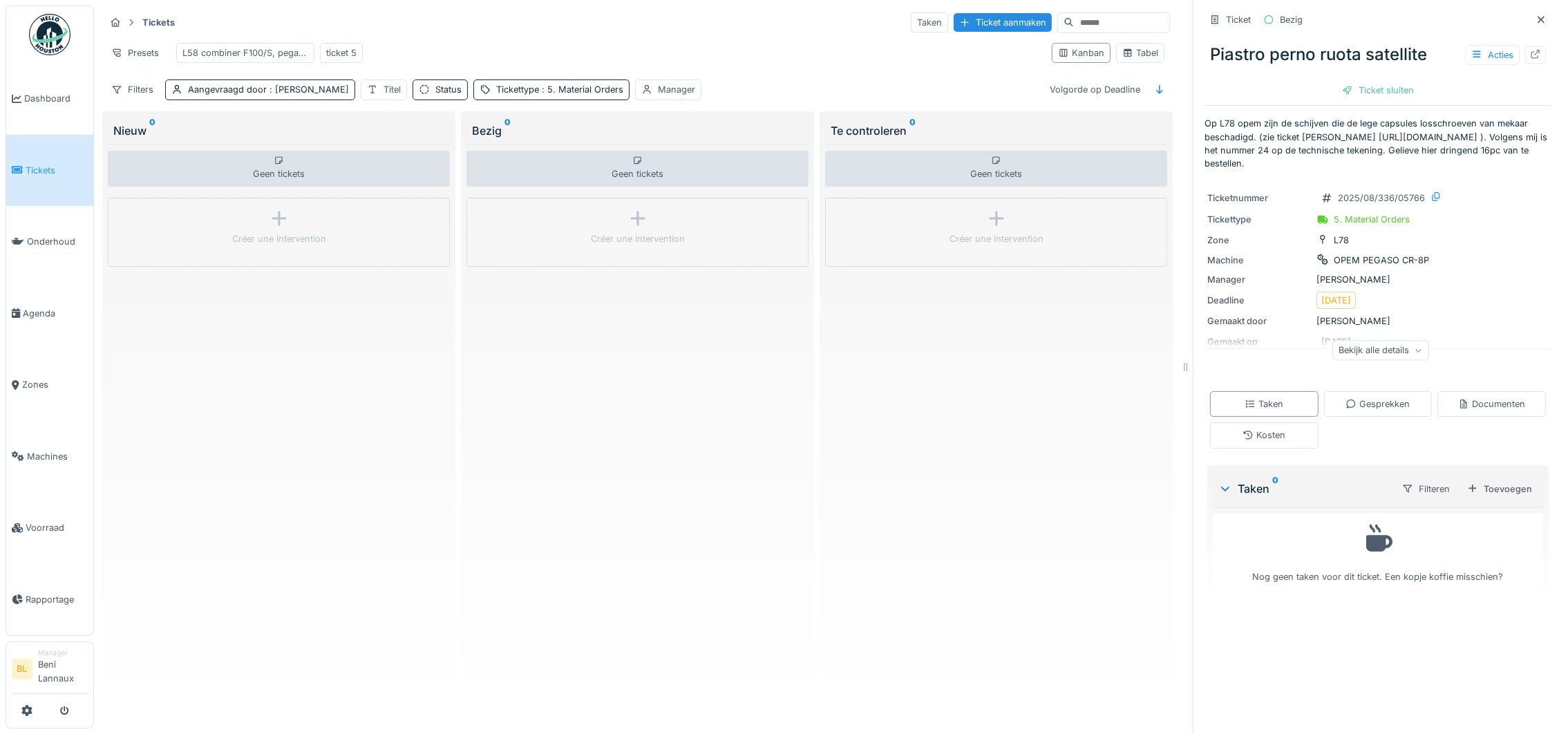
click at [704, 37] on div "Presets L58 combiner F100/S, pegaso 1400, novopac ticket 5" at bounding box center [573, 52] width 935 height 31
click at [1123, 59] on div "Tabel" at bounding box center [1140, 53] width 36 height 13
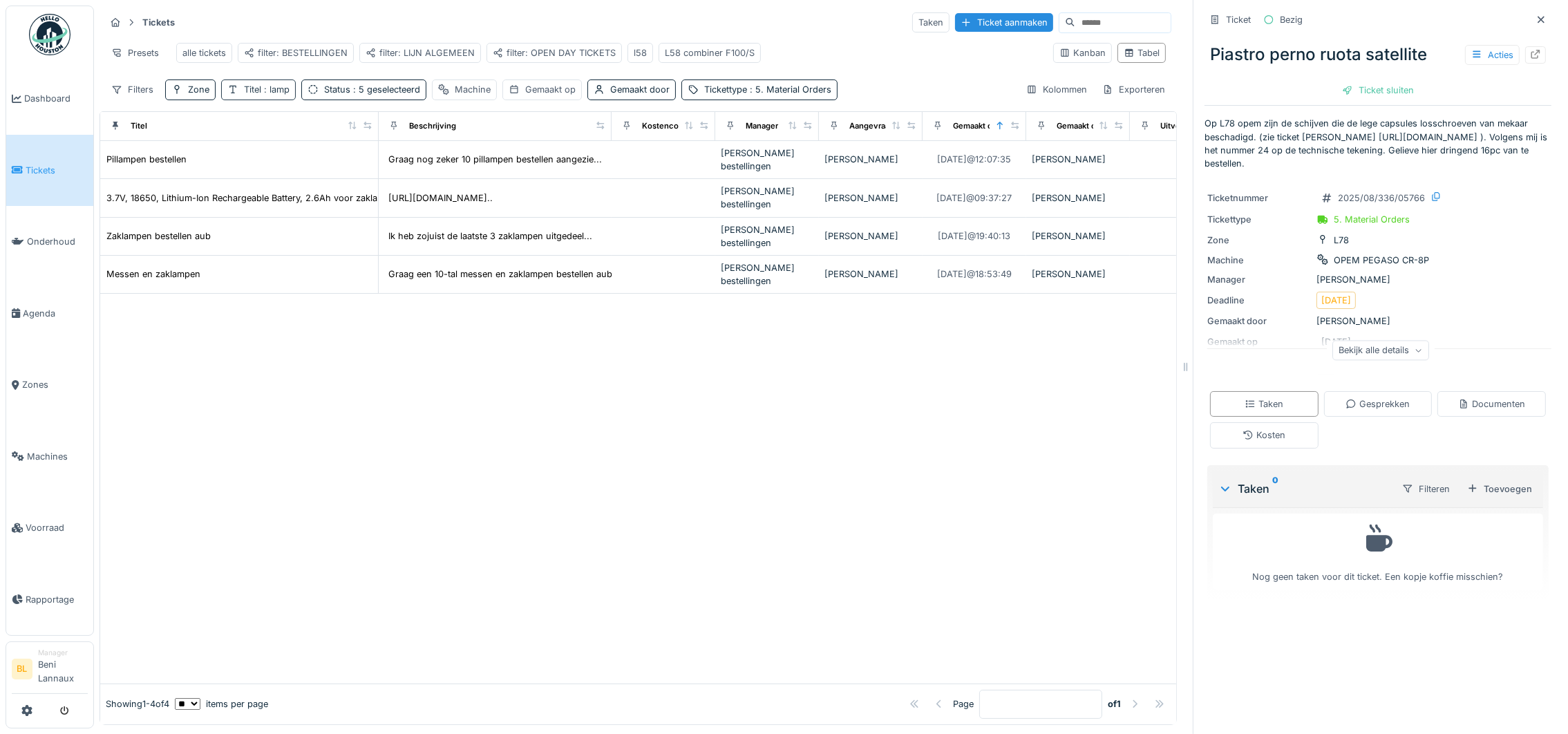
click at [266, 94] on span ": lamp" at bounding box center [276, 89] width 29 height 10
click at [305, 168] on input "****" at bounding box center [295, 173] width 135 height 29
type input "*"
type input "****"
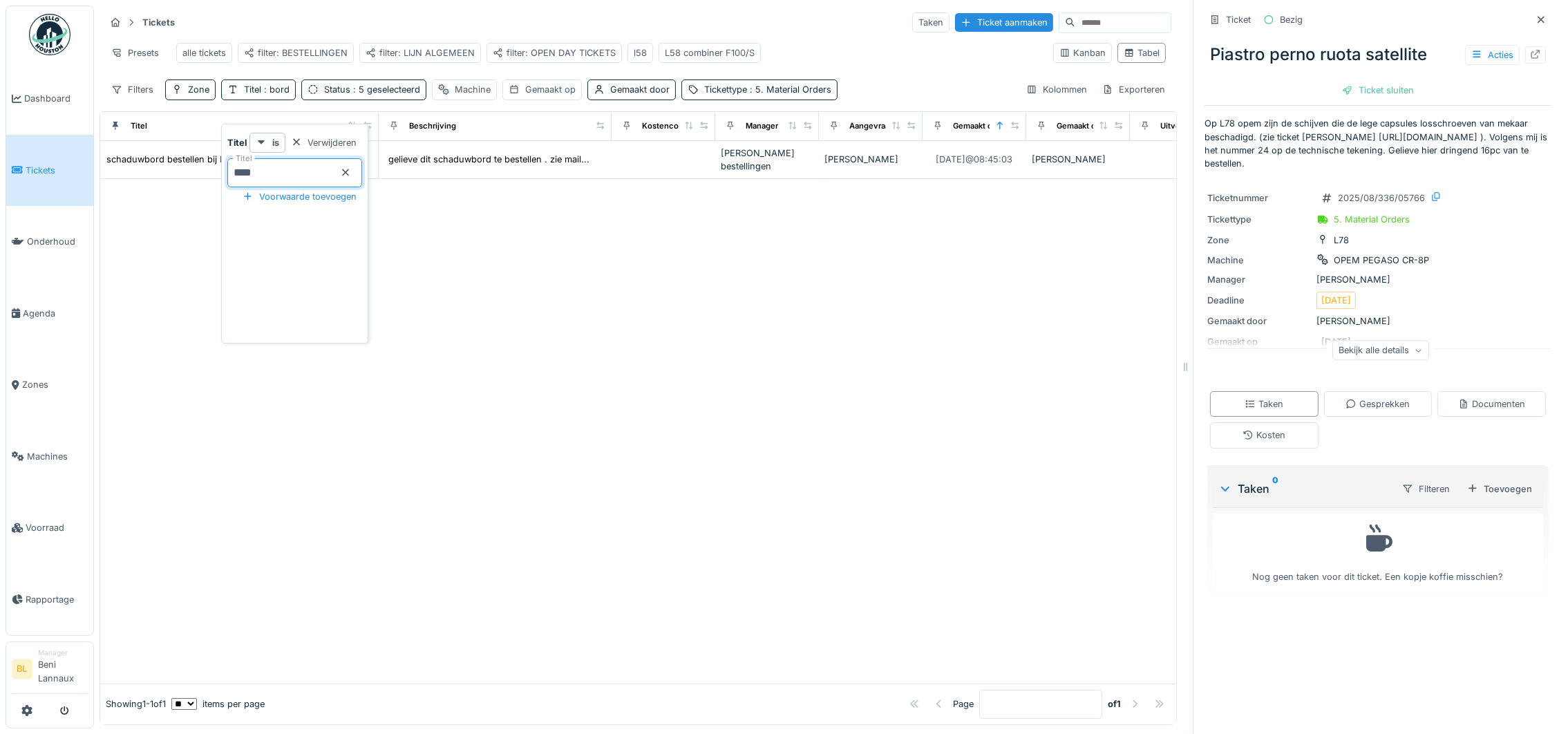
drag, startPoint x: 917, startPoint y: 313, endPoint x: 897, endPoint y: 313, distance: 20.0
click at [916, 313] on div at bounding box center [638, 431] width 1076 height 505
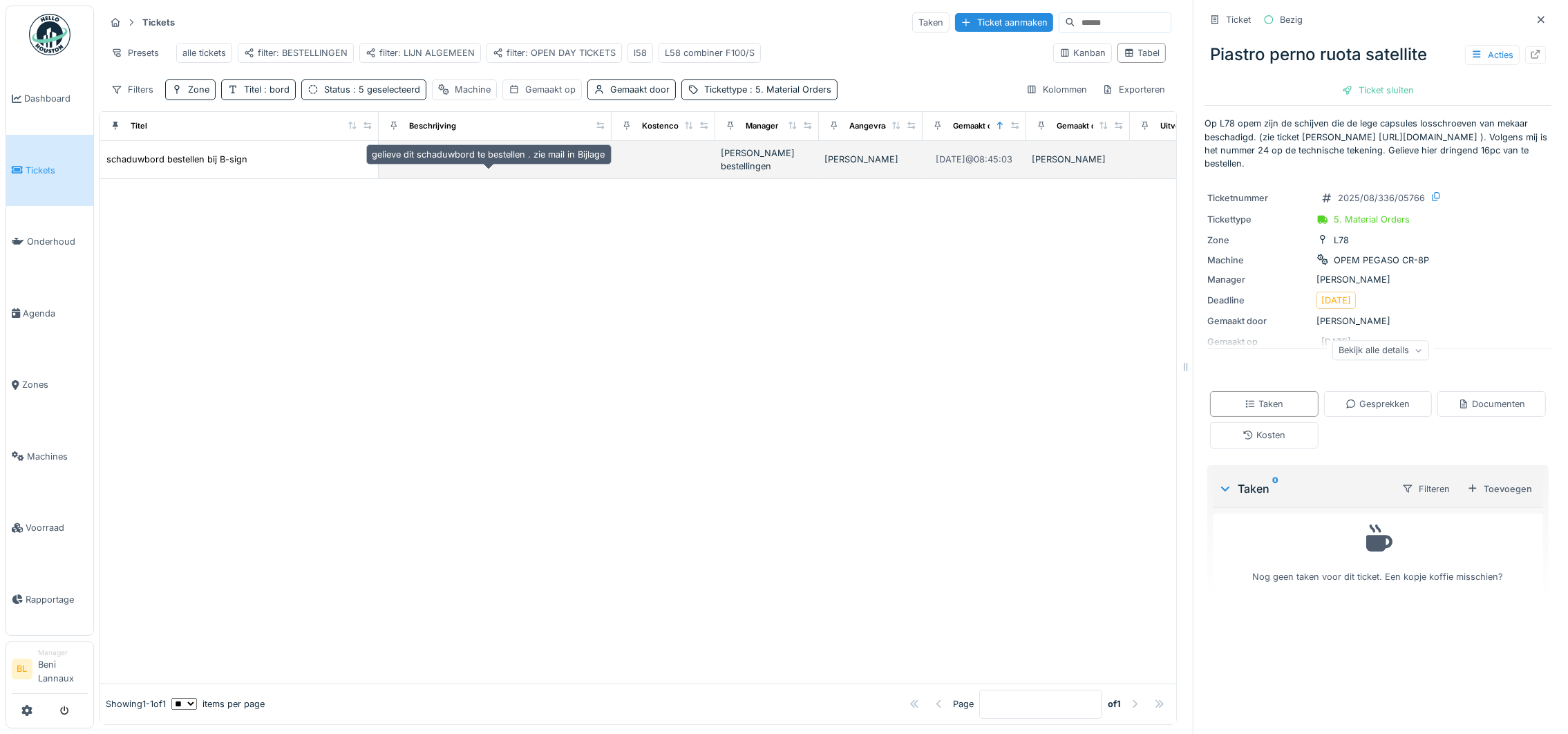
click at [497, 166] on div "gelieve dit schaduwbord te bestellen . zie mail..." at bounding box center [489, 159] width 201 height 13
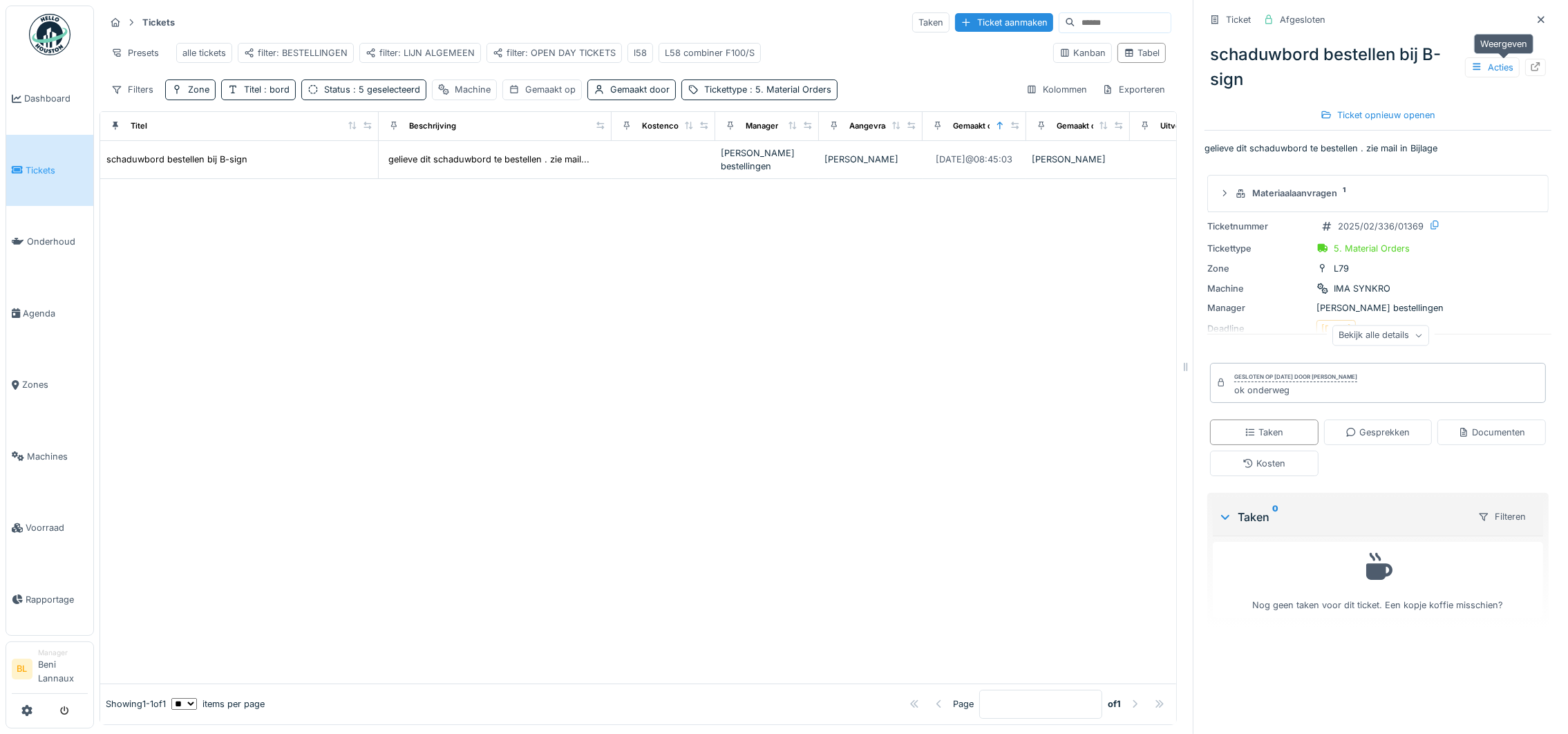
click at [1530, 62] on icon at bounding box center [1535, 67] width 11 height 9
click at [1123, 60] on div "Tabel" at bounding box center [1141, 53] width 36 height 13
click at [198, 96] on div "Zone" at bounding box center [198, 89] width 21 height 13
click at [206, 51] on div "alle tickets" at bounding box center [204, 53] width 44 height 13
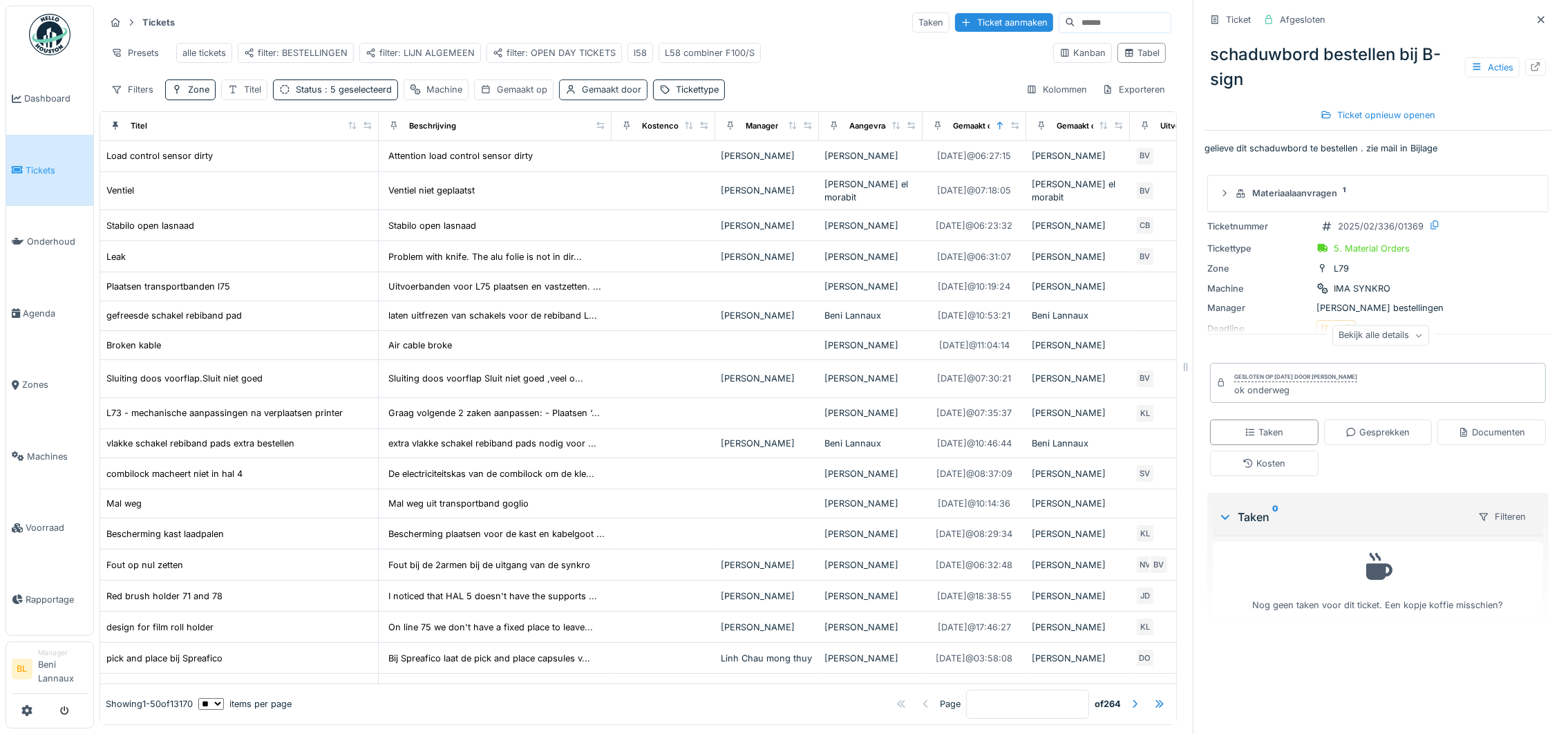
click at [618, 99] on div "Gemaakt door" at bounding box center [602, 89] width 88 height 20
click at [628, 171] on div "Gemaakt door" at bounding box center [616, 172] width 87 height 15
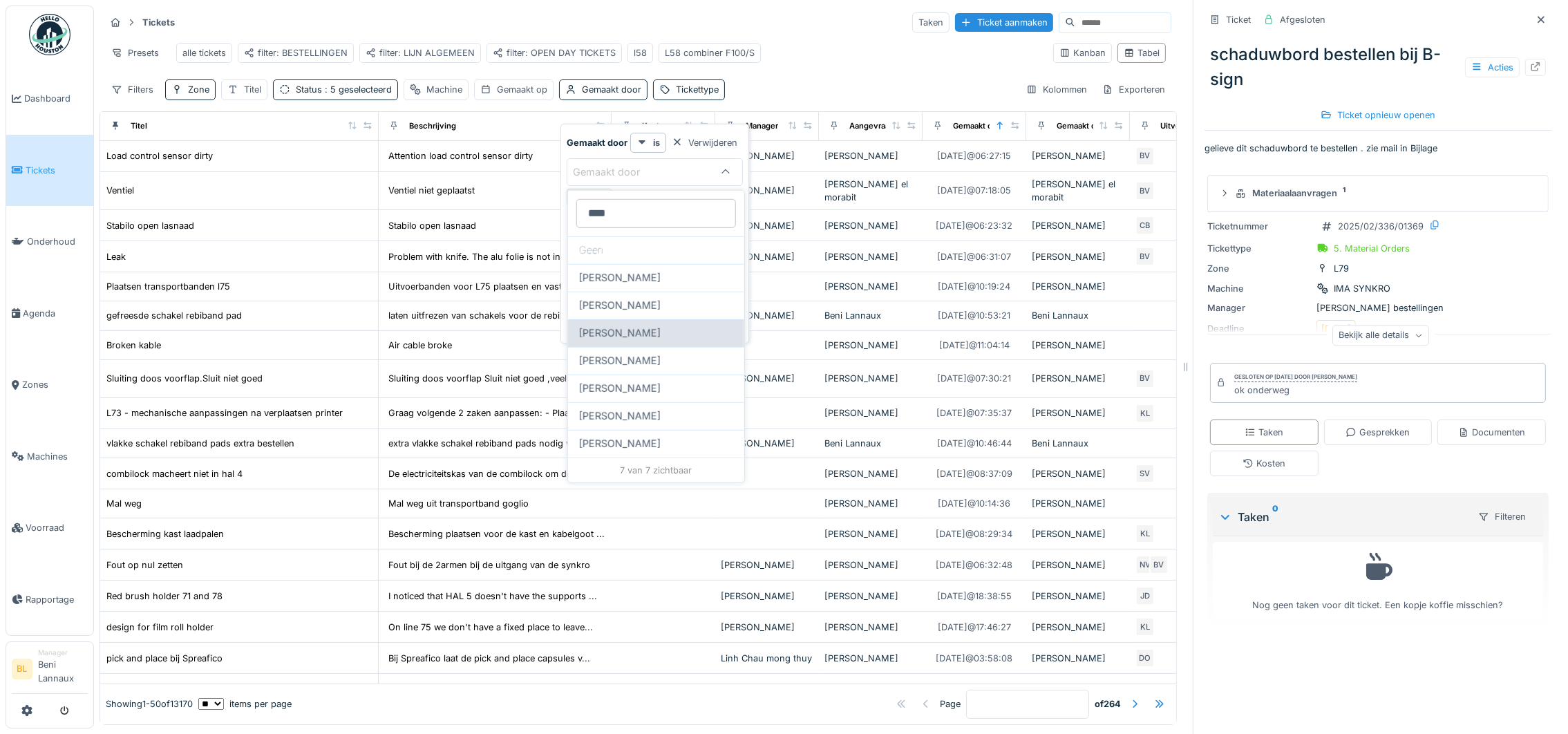
type door_AyOTQ "****"
click at [629, 332] on span "Martine Aerts" at bounding box center [619, 333] width 82 height 15
type input "****"
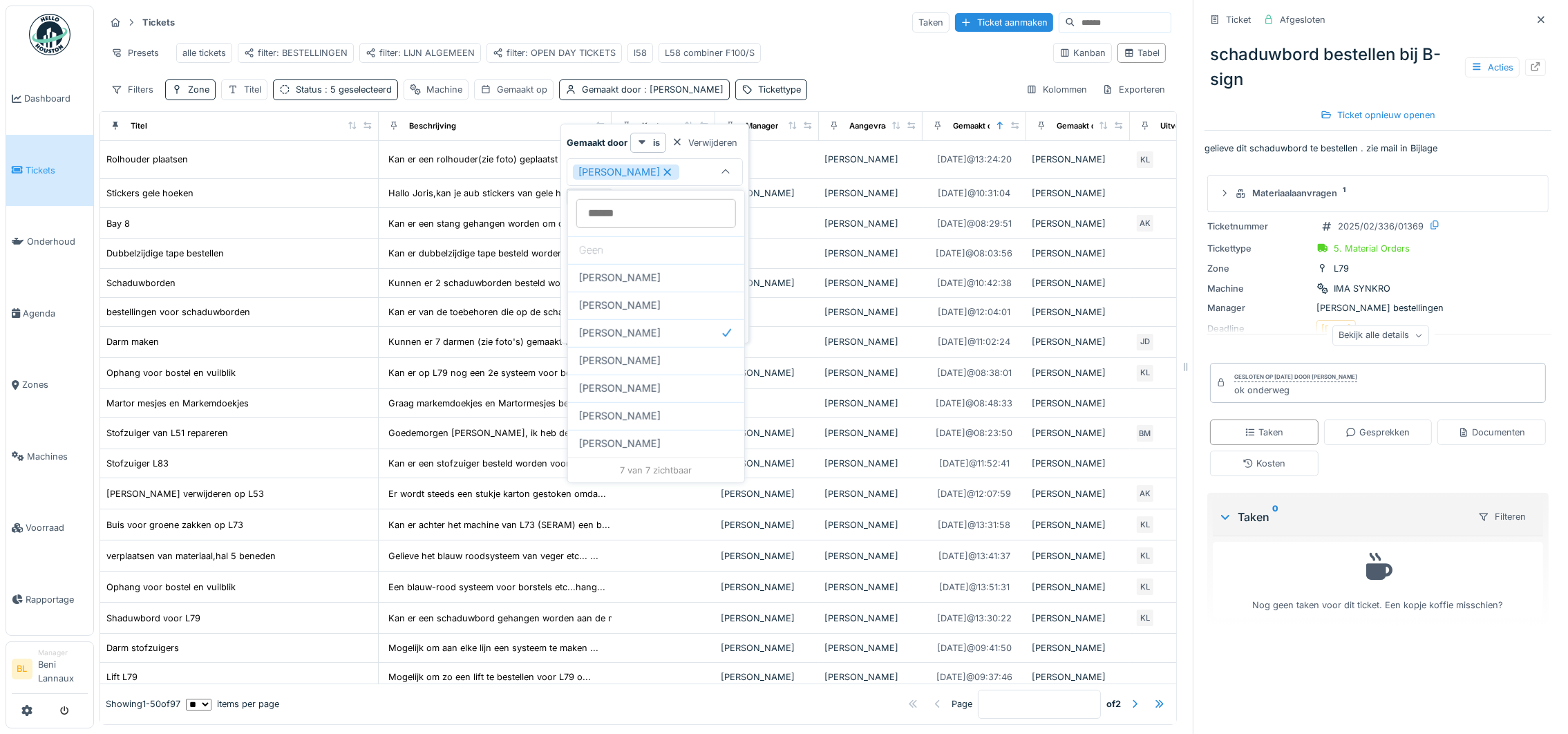
click at [417, 27] on div "Tickets Taken Ticket aanmaken" at bounding box center [638, 22] width 1066 height 23
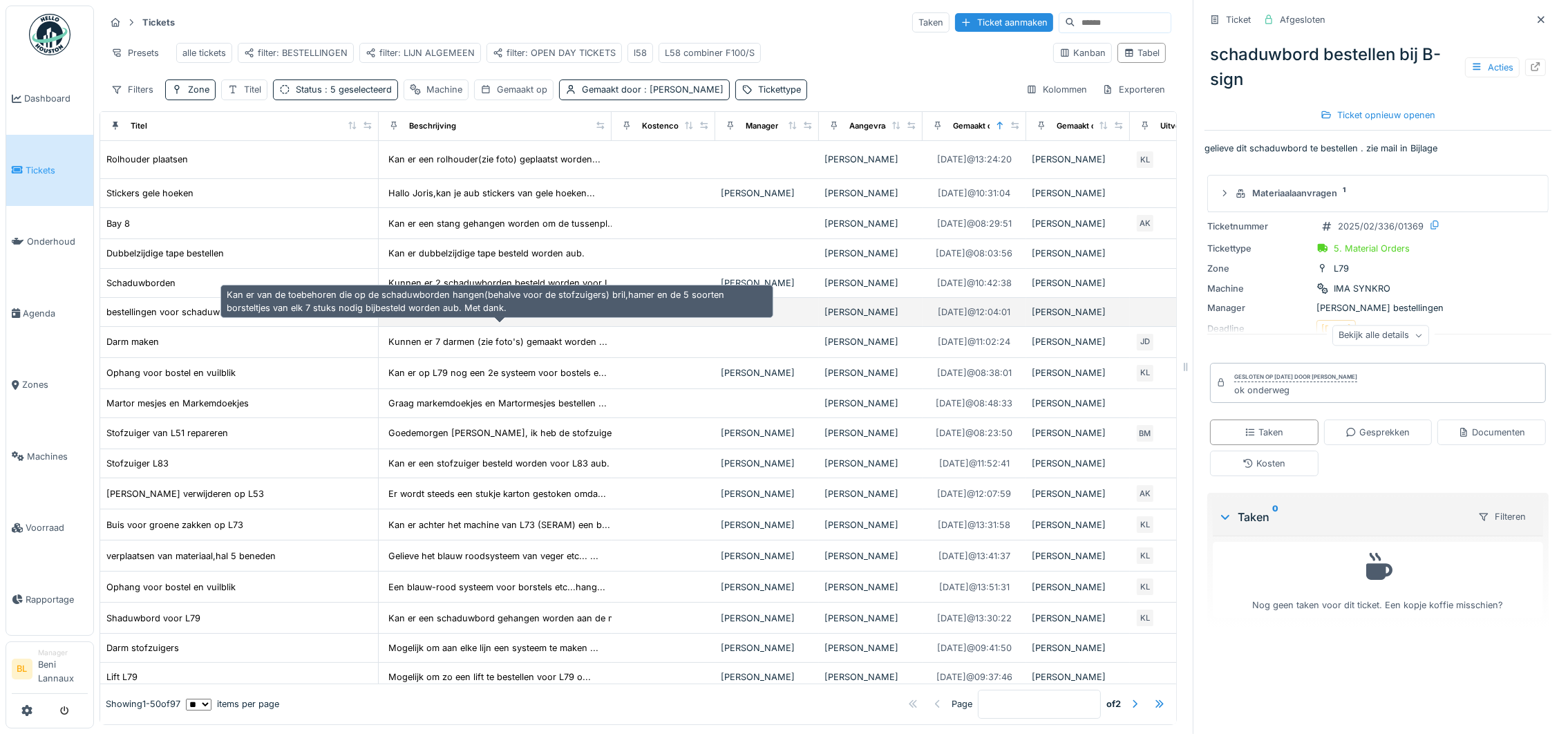
click at [445, 319] on div "Kan er van de toebehoren die op de schaduwborde..." at bounding box center [501, 312] width 226 height 13
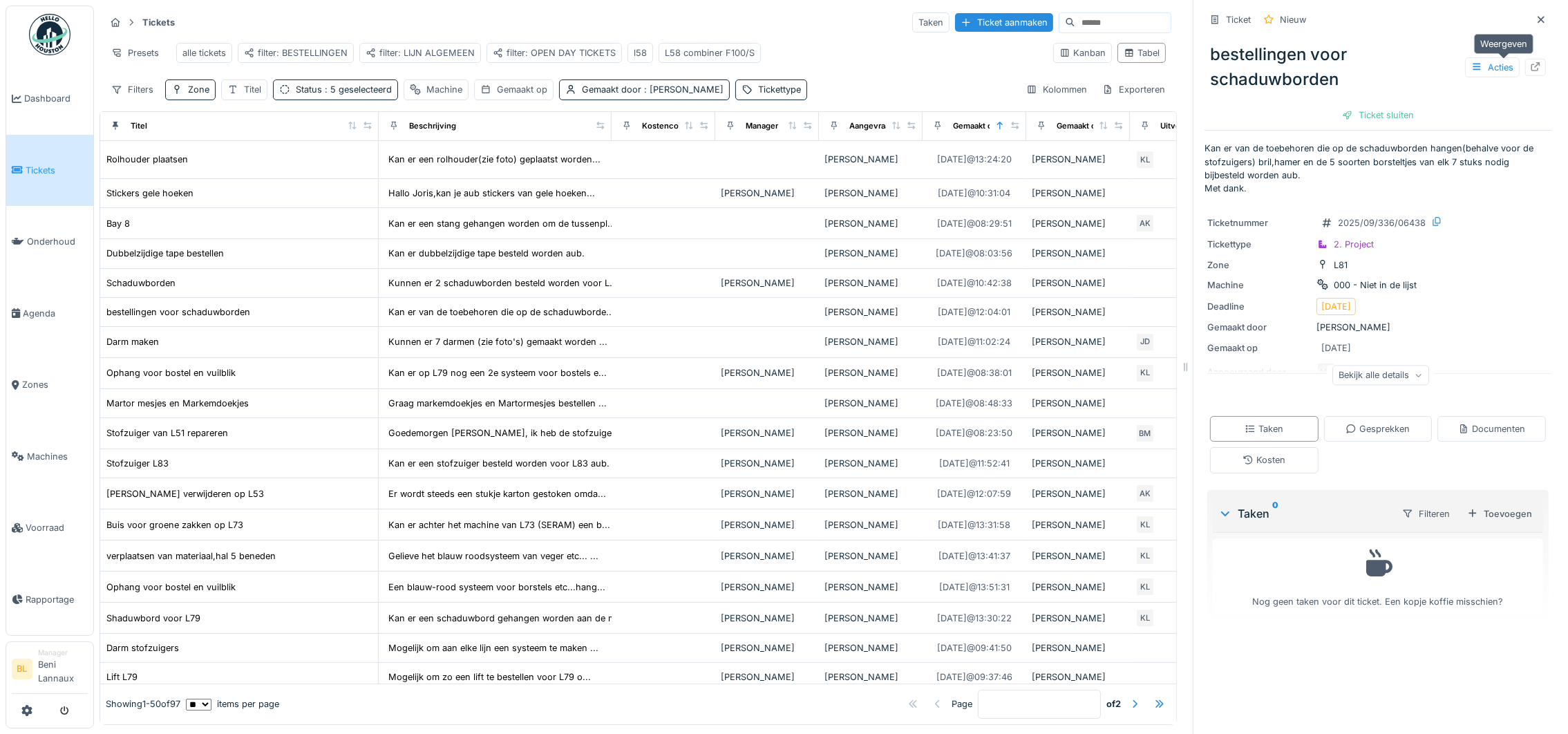
click at [1530, 63] on icon at bounding box center [1535, 67] width 11 height 9
click at [1059, 60] on div "Kanban" at bounding box center [1082, 53] width 46 height 13
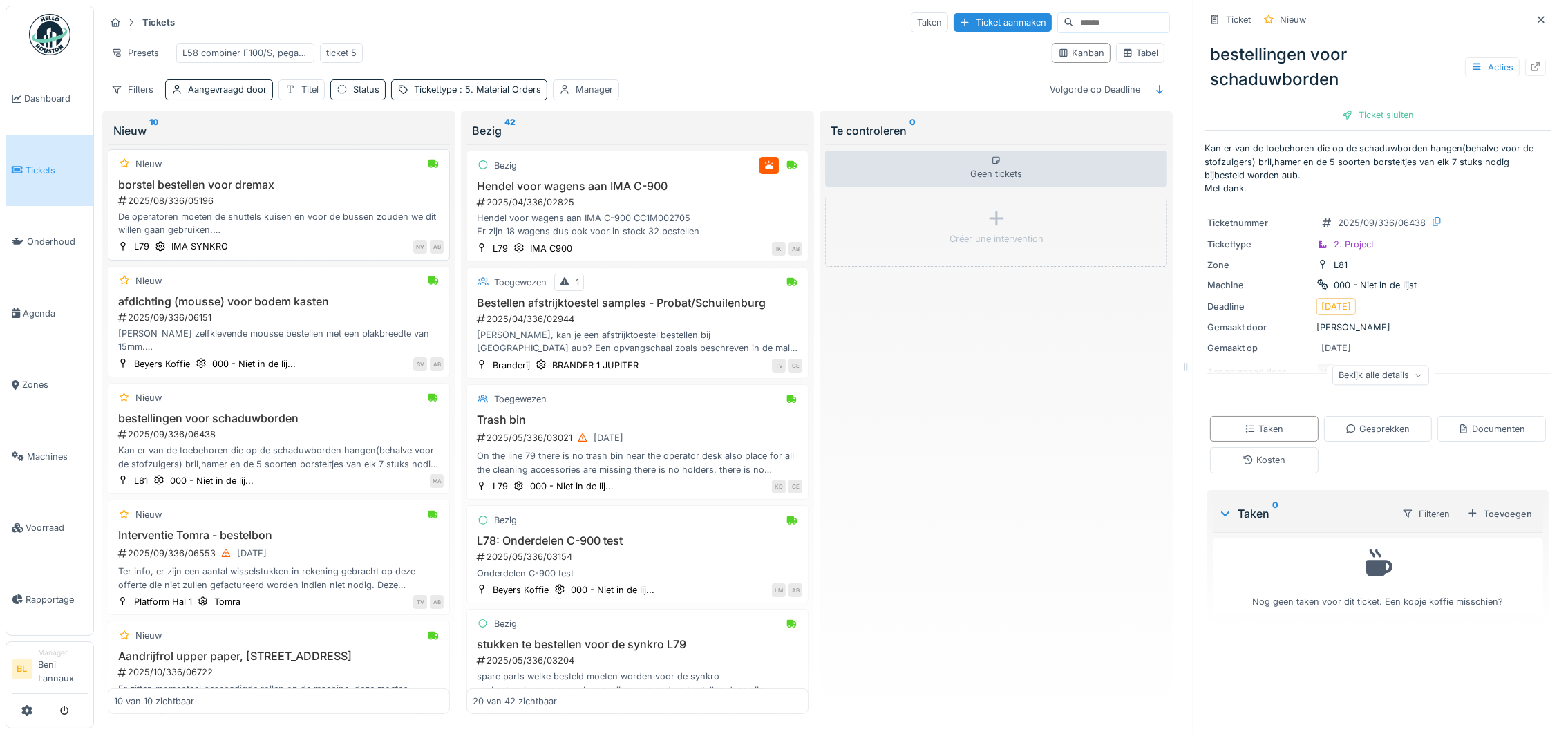
scroll to position [207, 0]
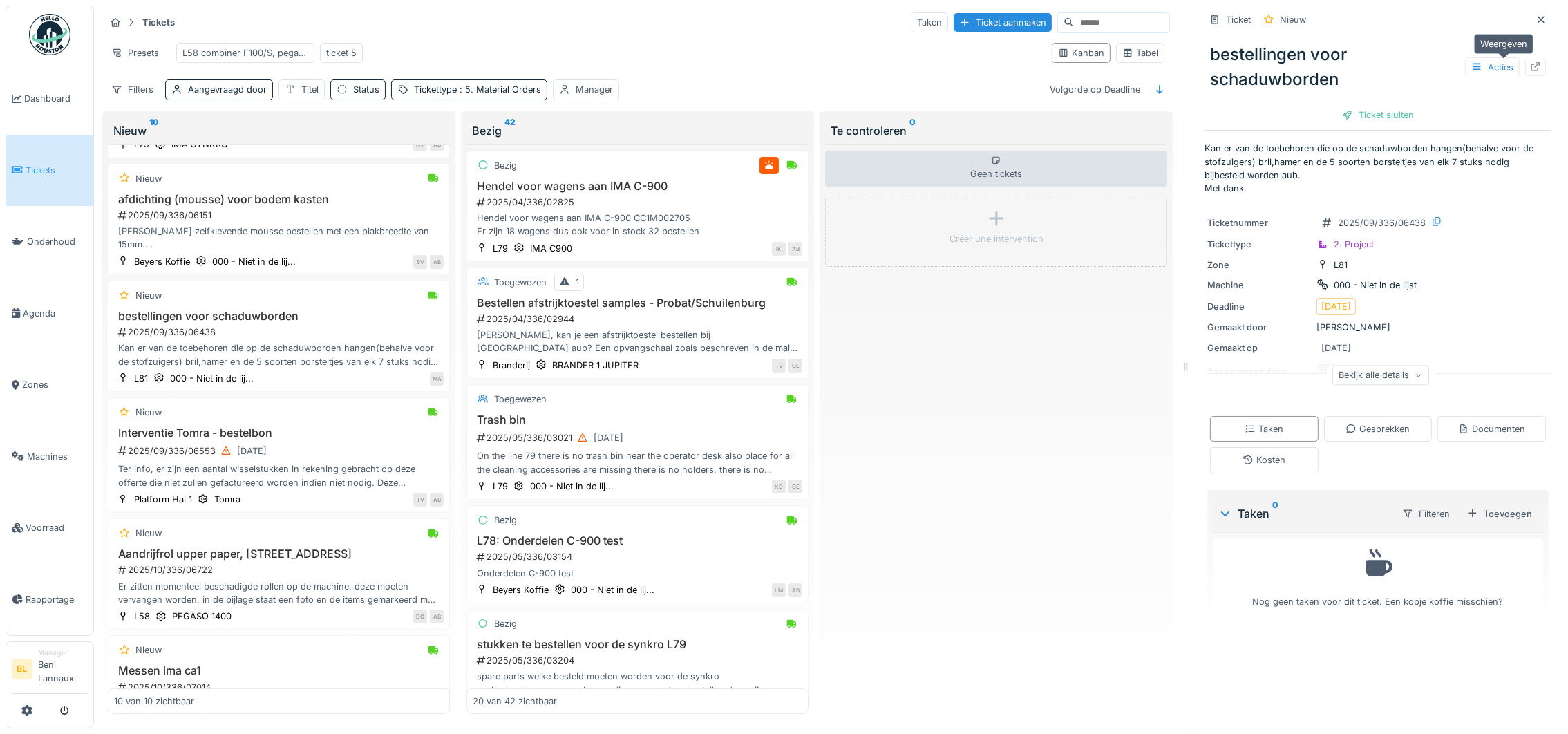
click at [1525, 59] on div at bounding box center [1535, 67] width 21 height 18
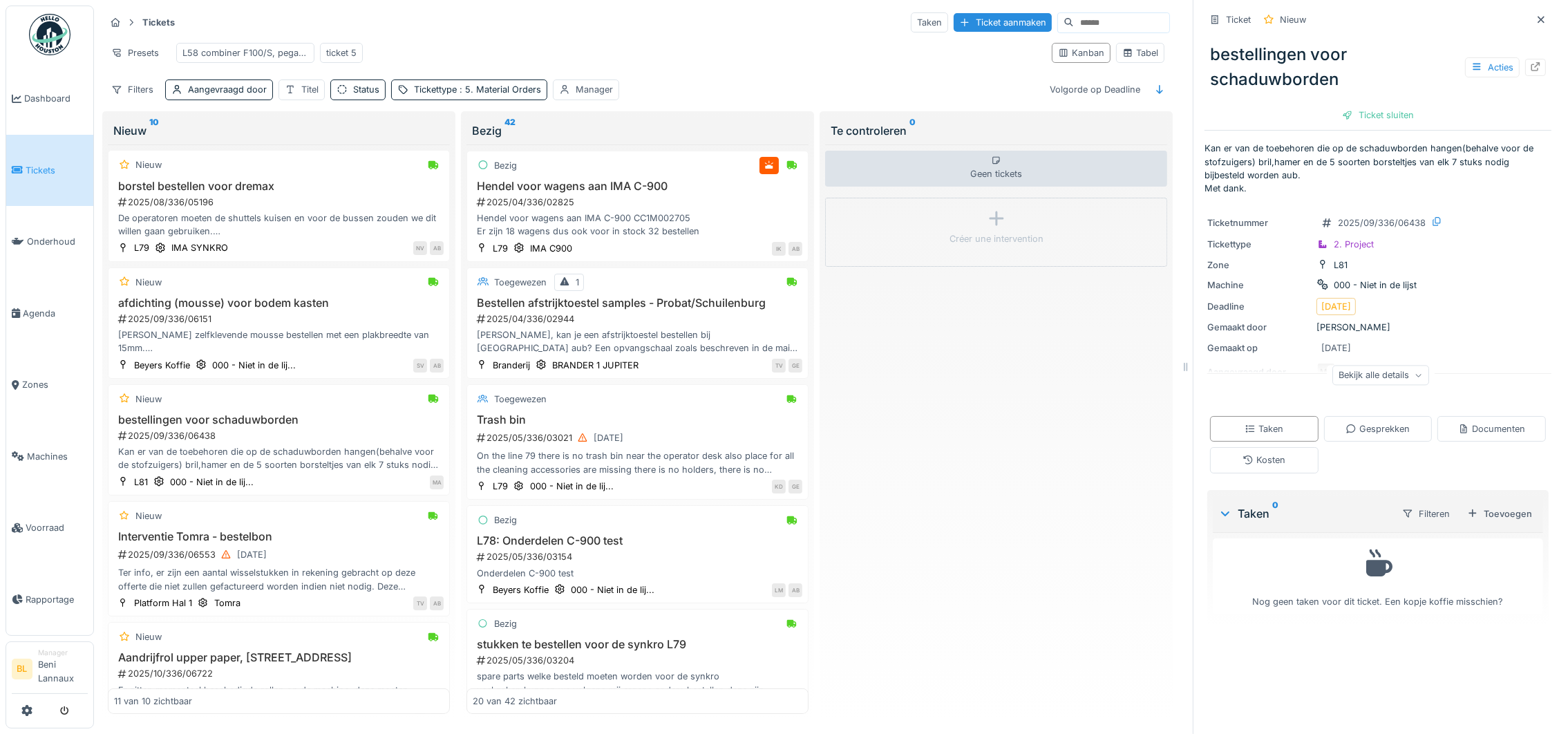
scroll to position [312, 0]
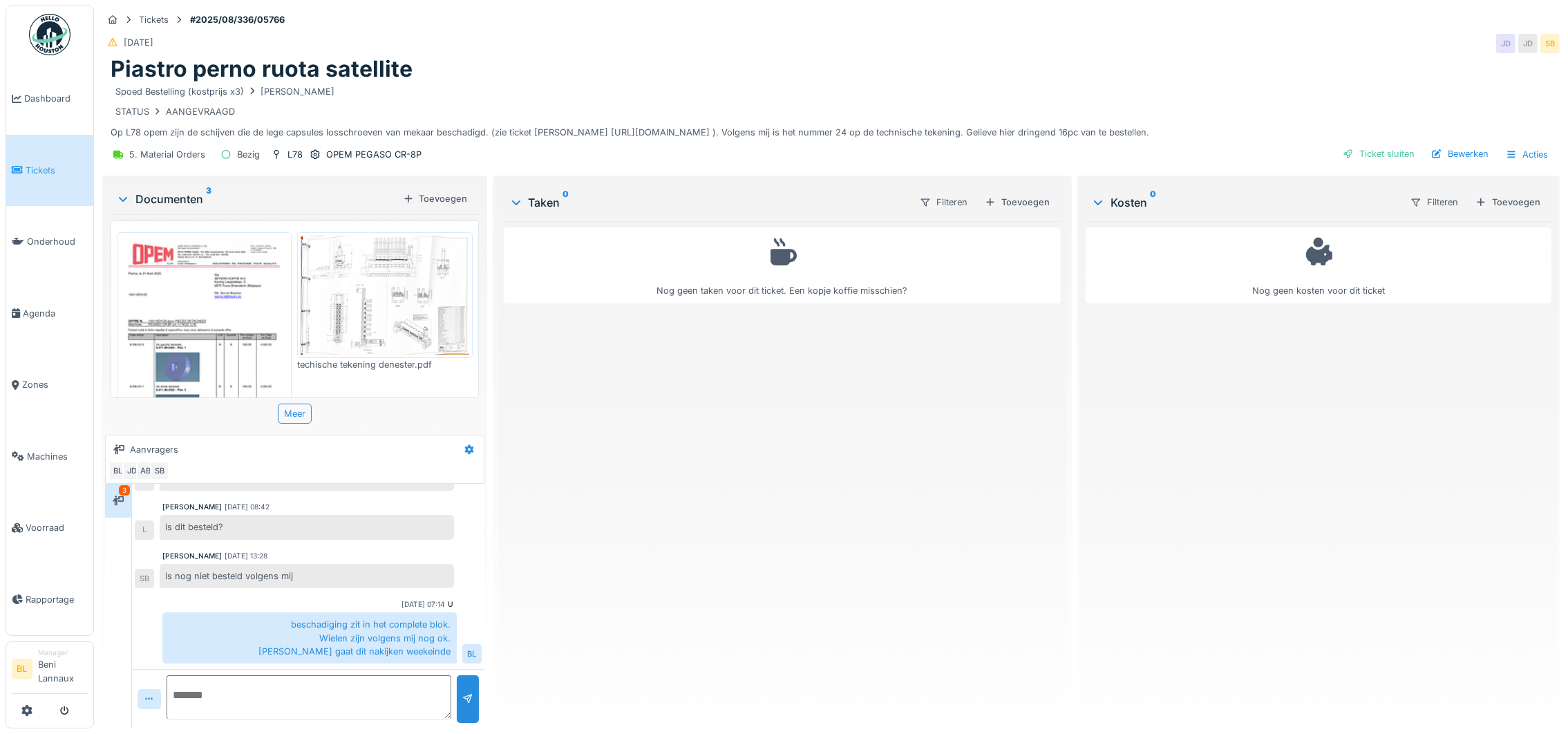
scroll to position [15, 0]
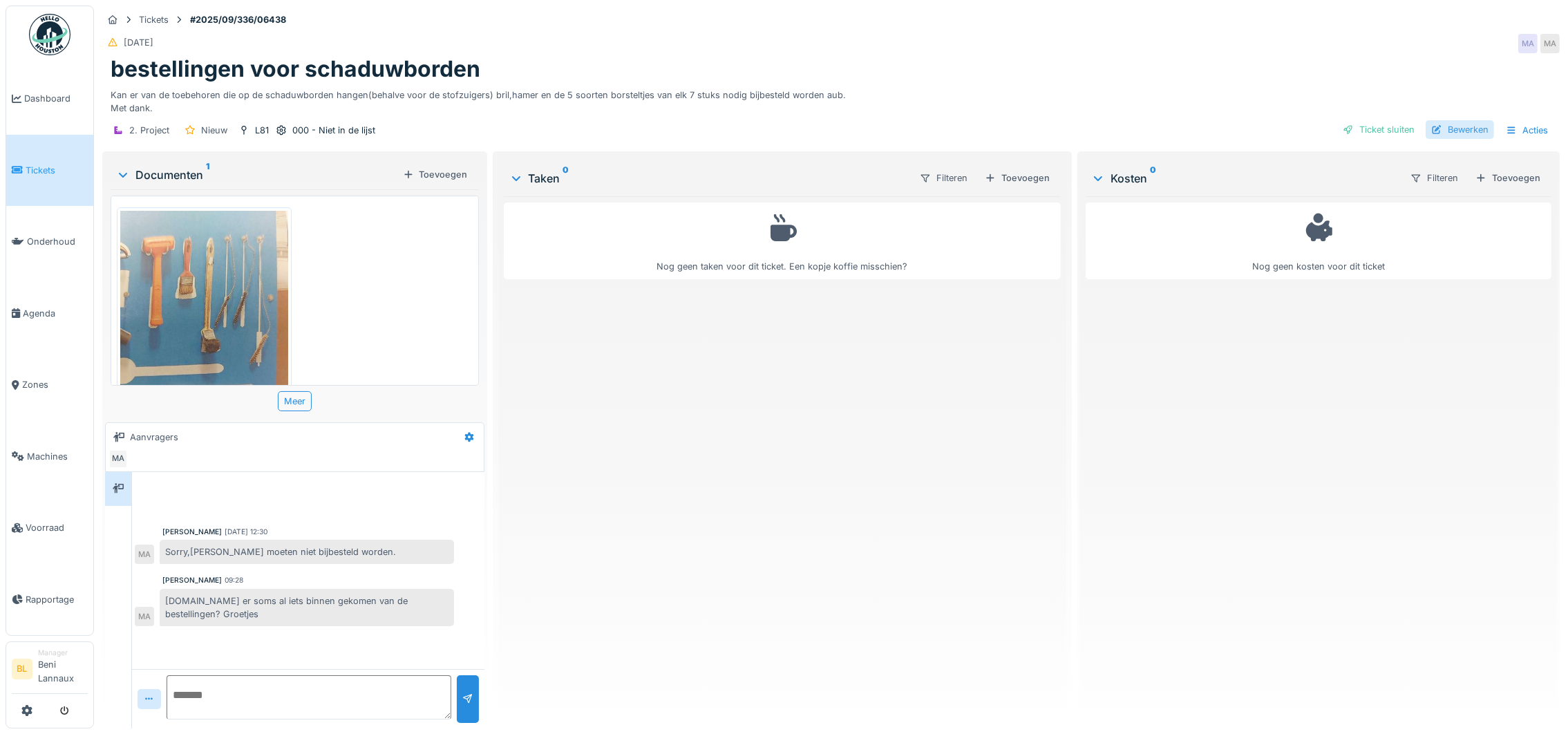
click at [1456, 132] on div "Bewerken" at bounding box center [1459, 130] width 68 height 19
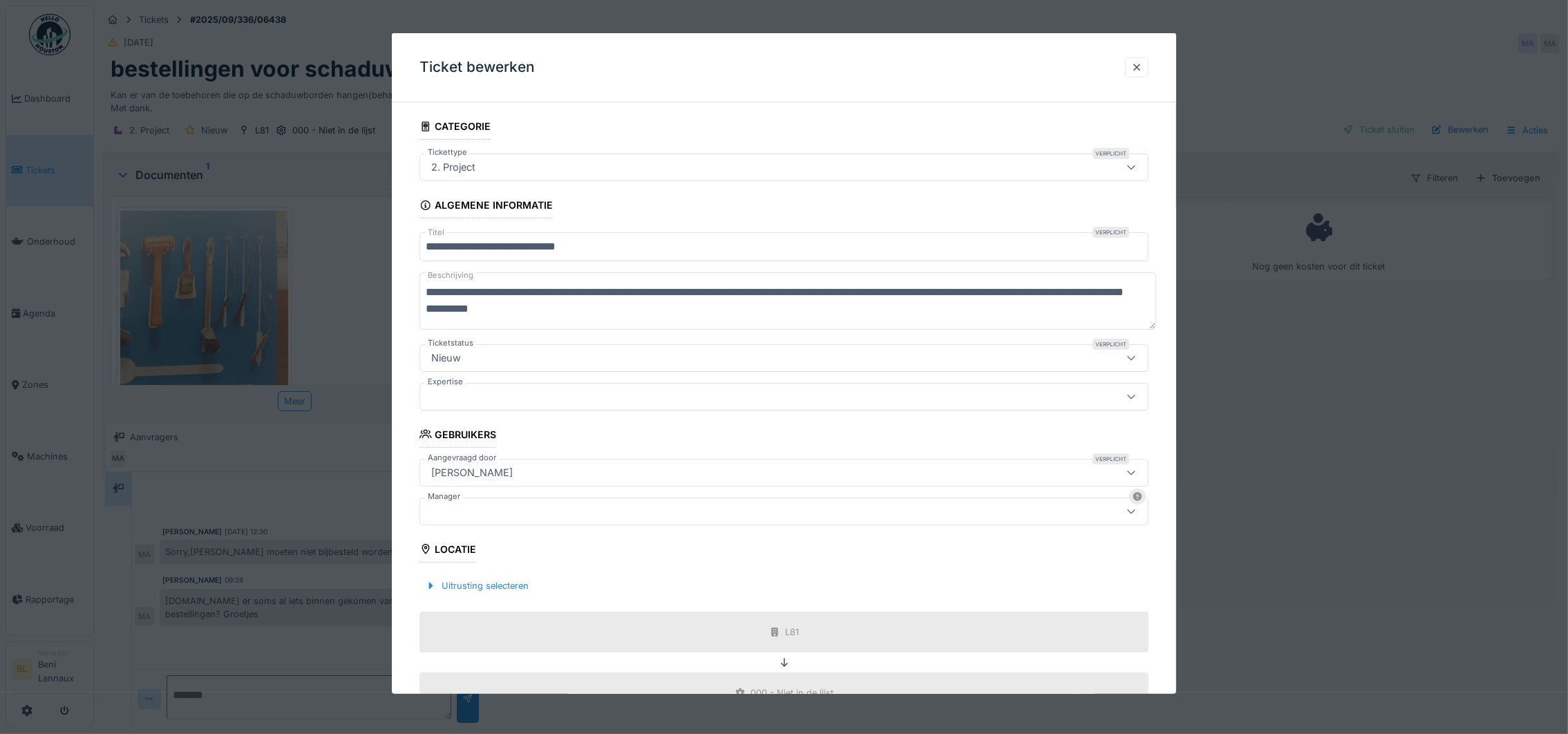
click at [543, 161] on div "2. Project" at bounding box center [742, 167] width 634 height 15
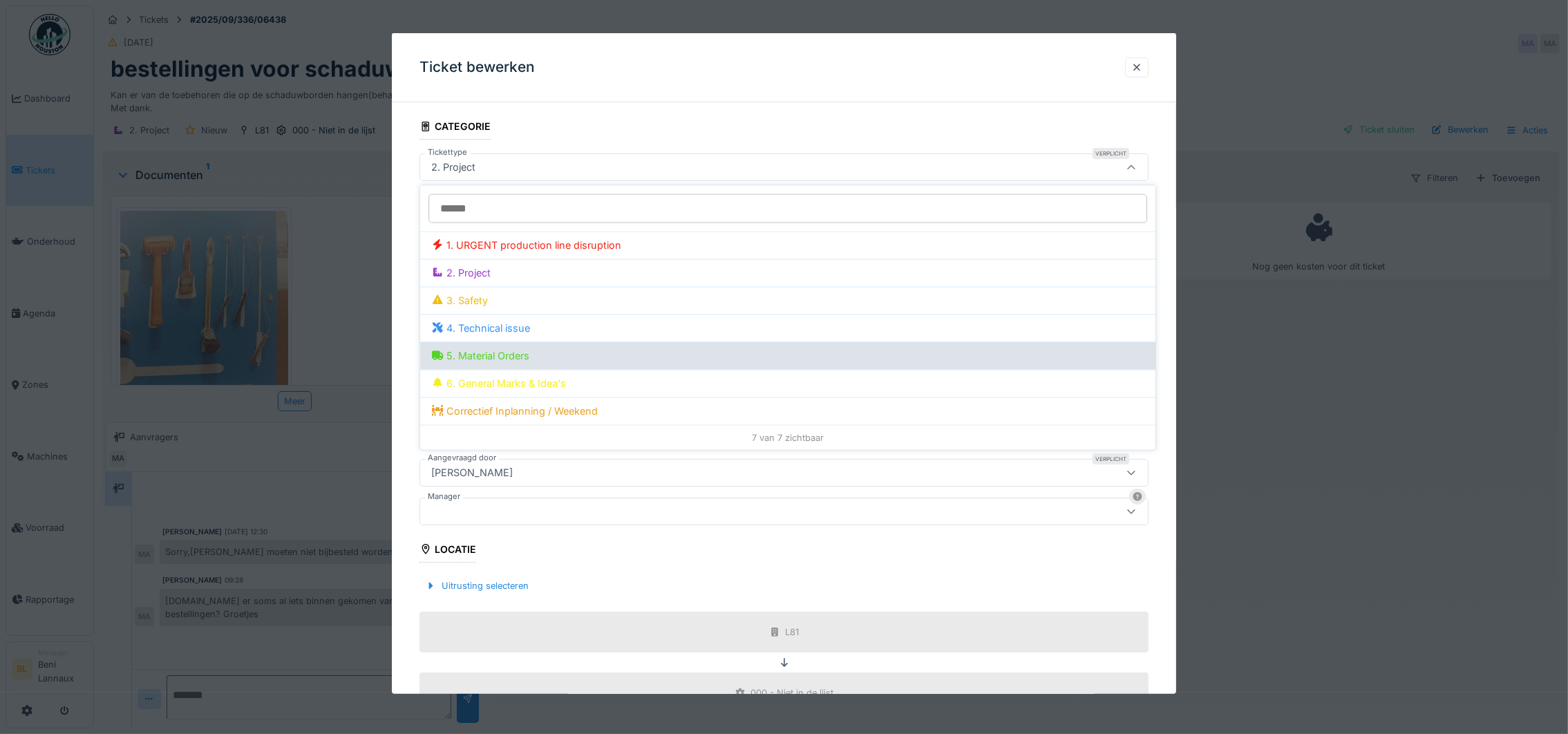
click at [504, 355] on div "5. Material Orders" at bounding box center [788, 356] width 713 height 15
type input "***"
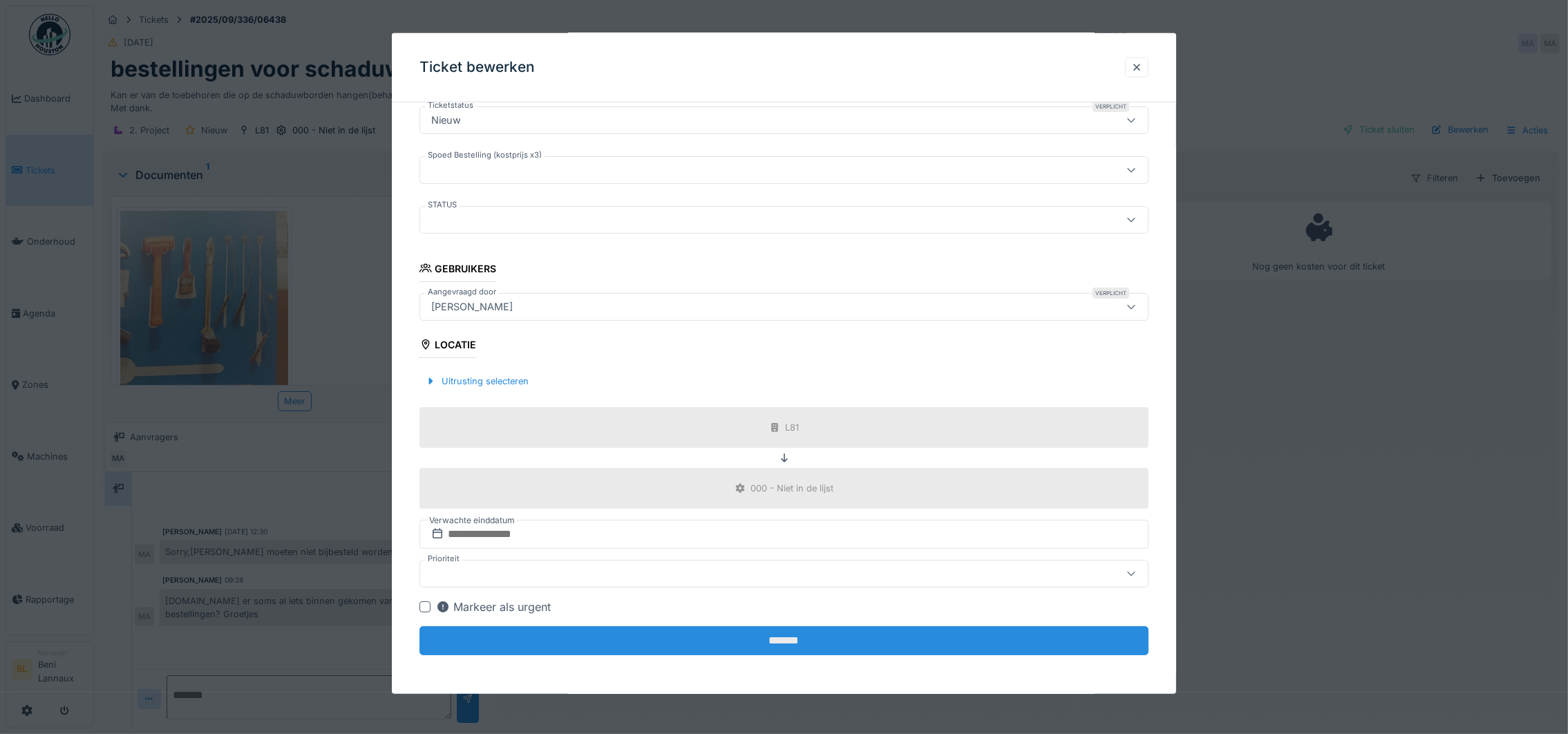
scroll to position [15, 0]
click at [795, 638] on input "*******" at bounding box center [784, 640] width 729 height 29
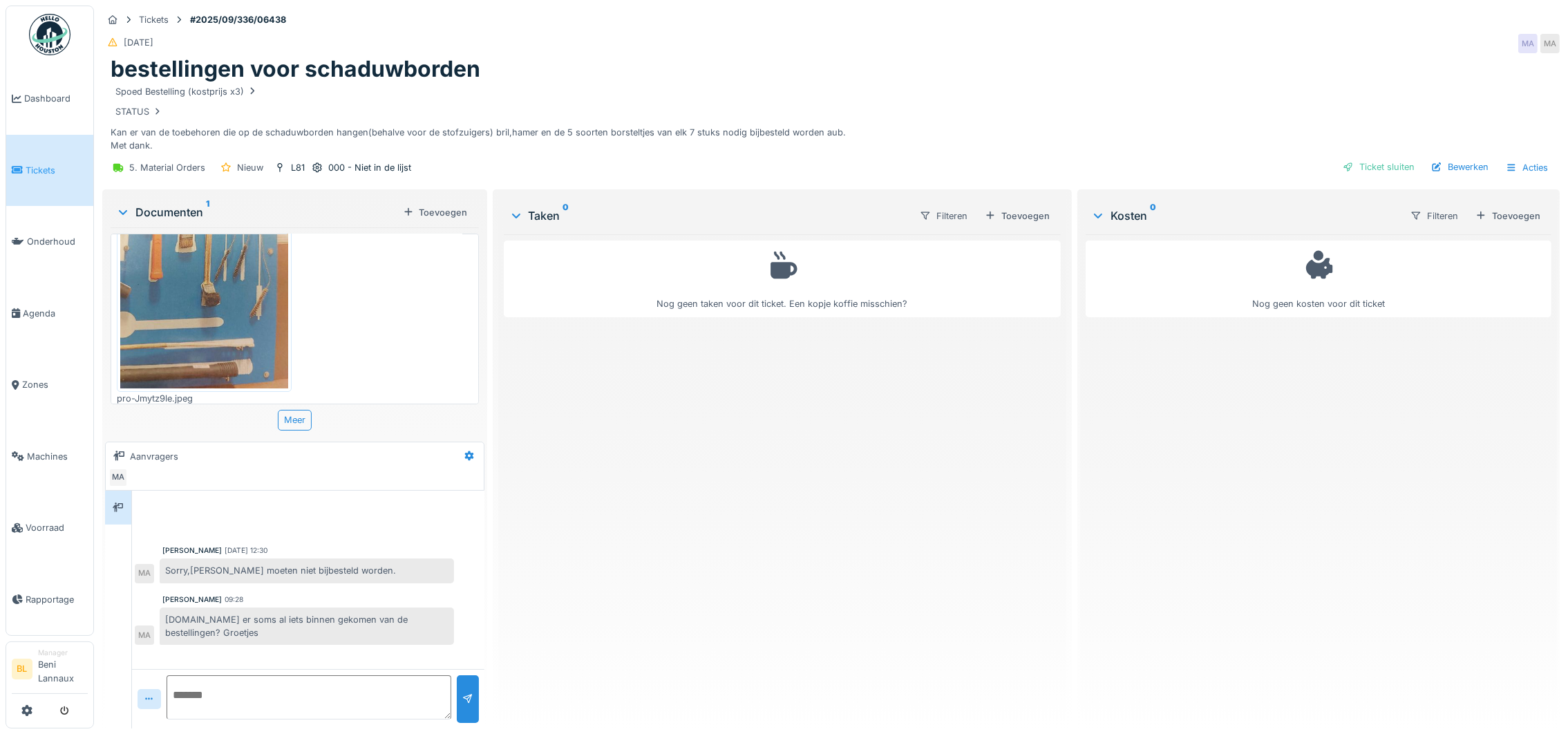
scroll to position [0, 0]
click at [295, 422] on div "Meer" at bounding box center [295, 420] width 34 height 20
click at [450, 209] on div "Toevoegen" at bounding box center [436, 212] width 76 height 19
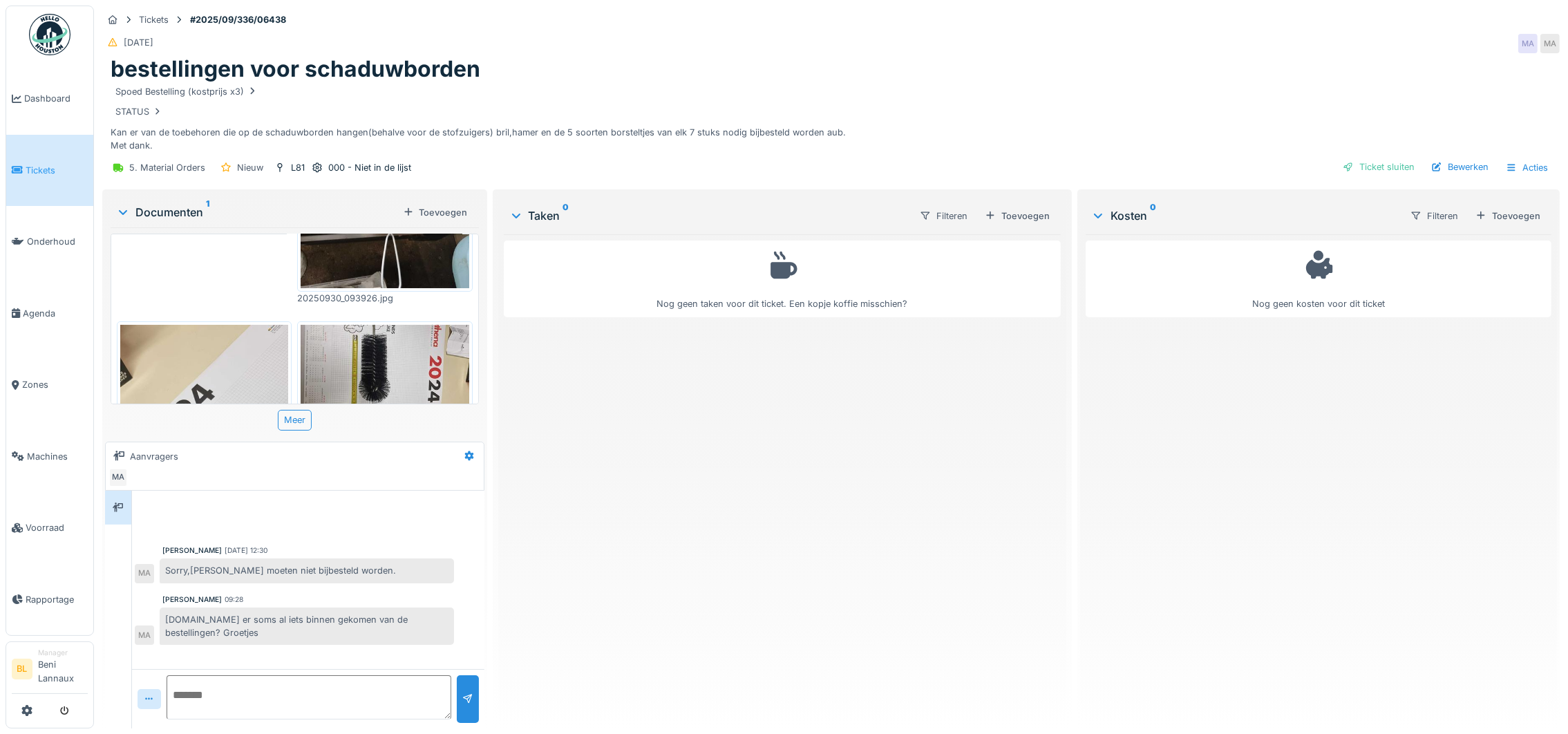
scroll to position [415, 0]
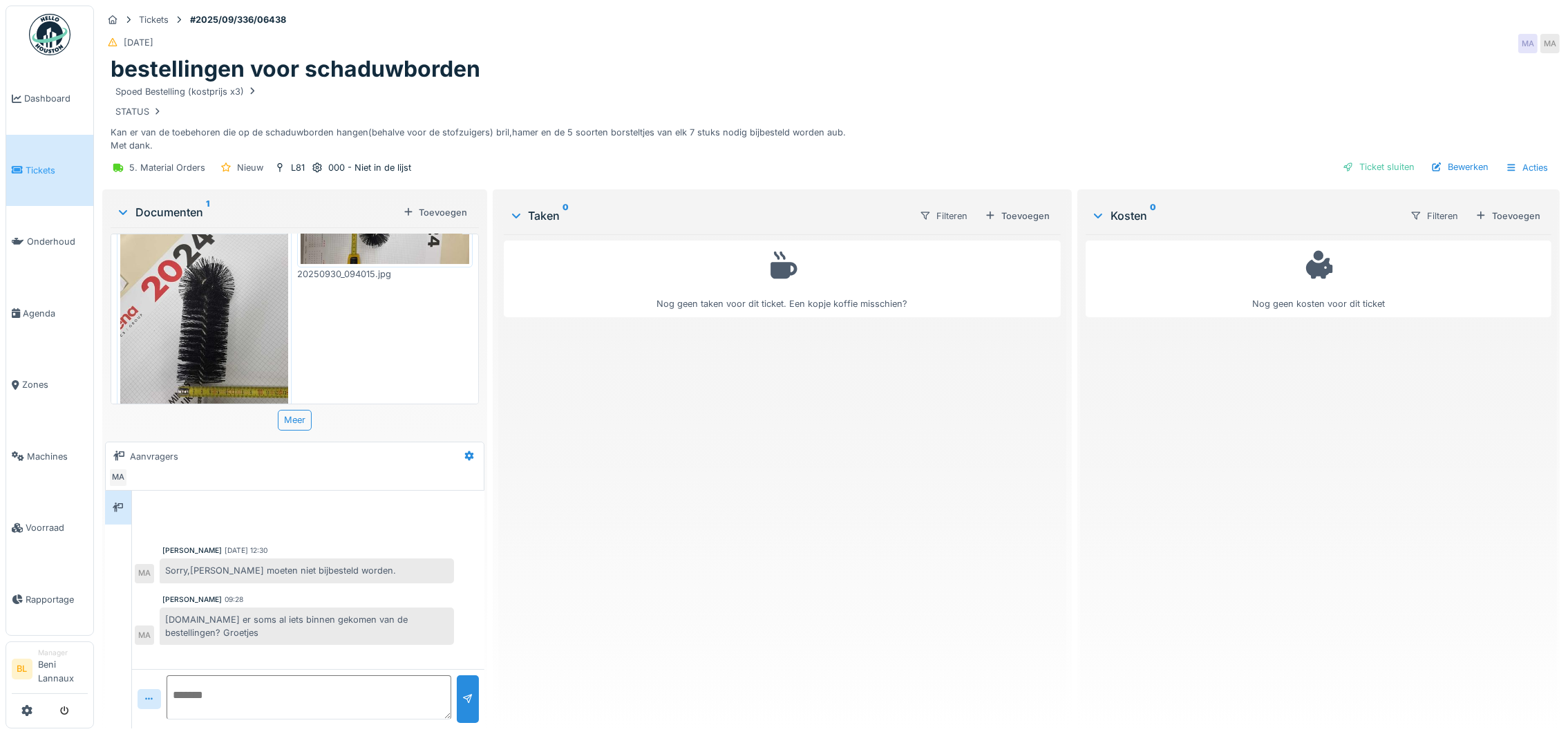
click at [214, 682] on textarea at bounding box center [309, 697] width 285 height 44
click at [397, 691] on textarea "**********" at bounding box center [309, 697] width 285 height 44
click at [292, 683] on textarea "**********" at bounding box center [306, 697] width 278 height 44
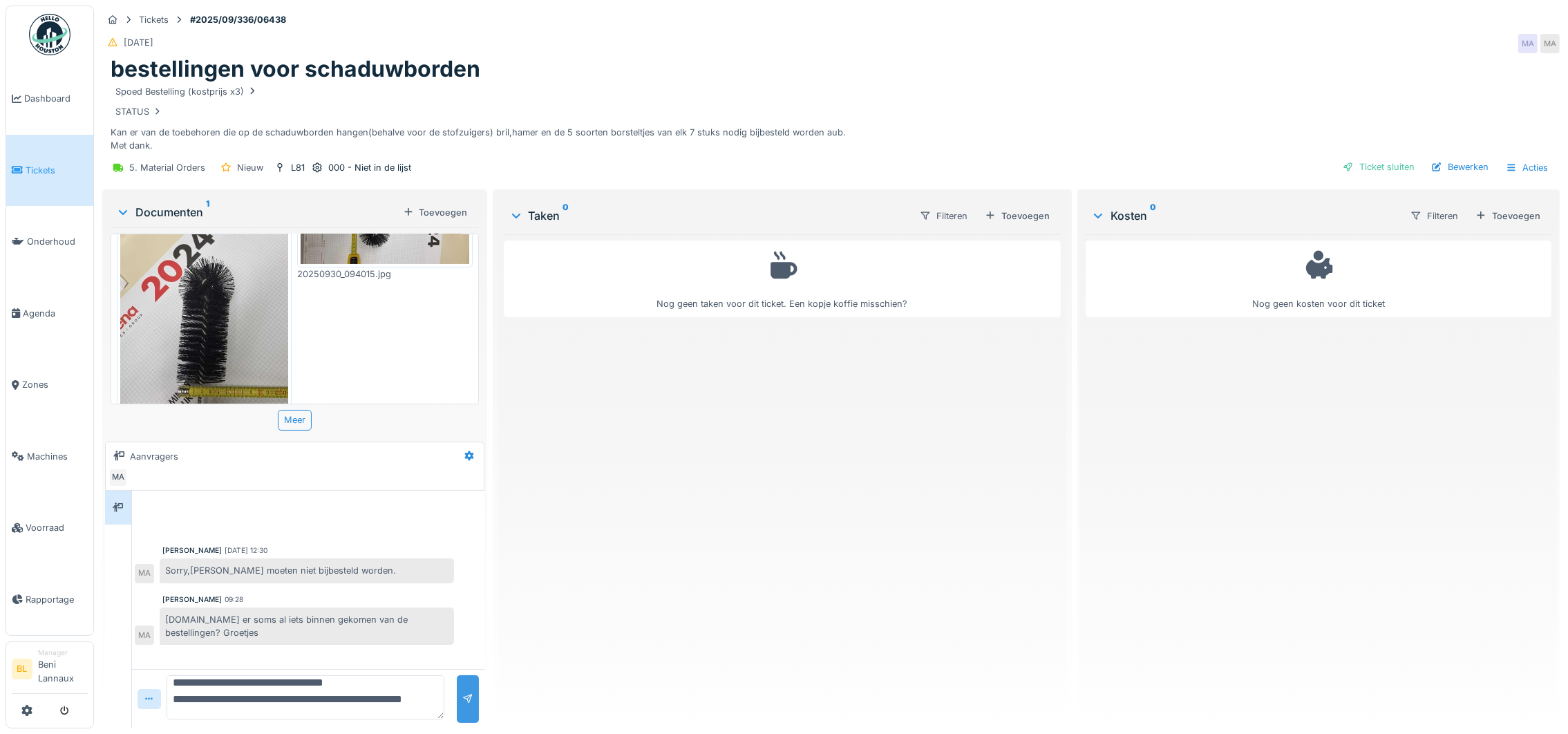
type textarea "**********"
click at [463, 693] on div at bounding box center [468, 699] width 11 height 13
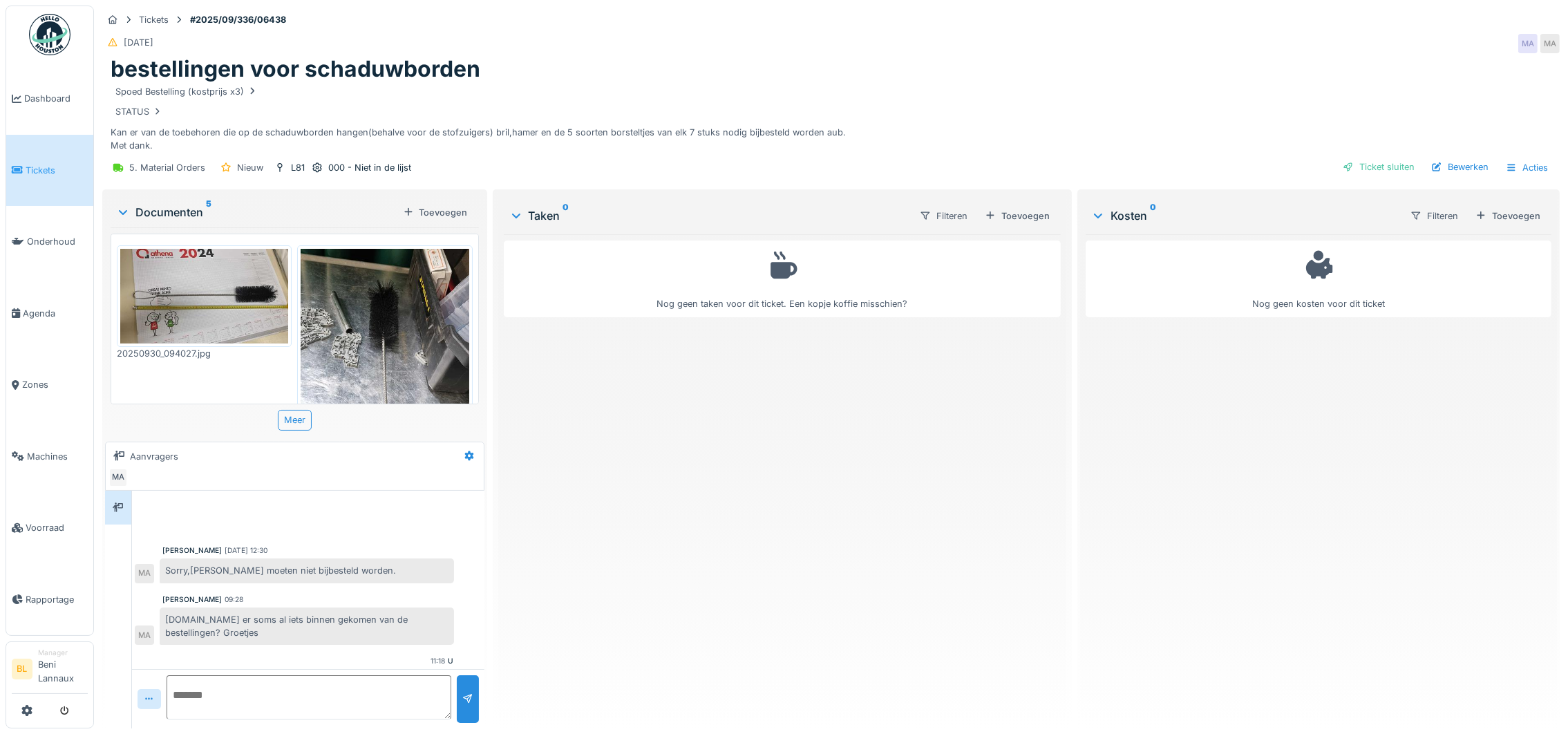
scroll to position [59, 0]
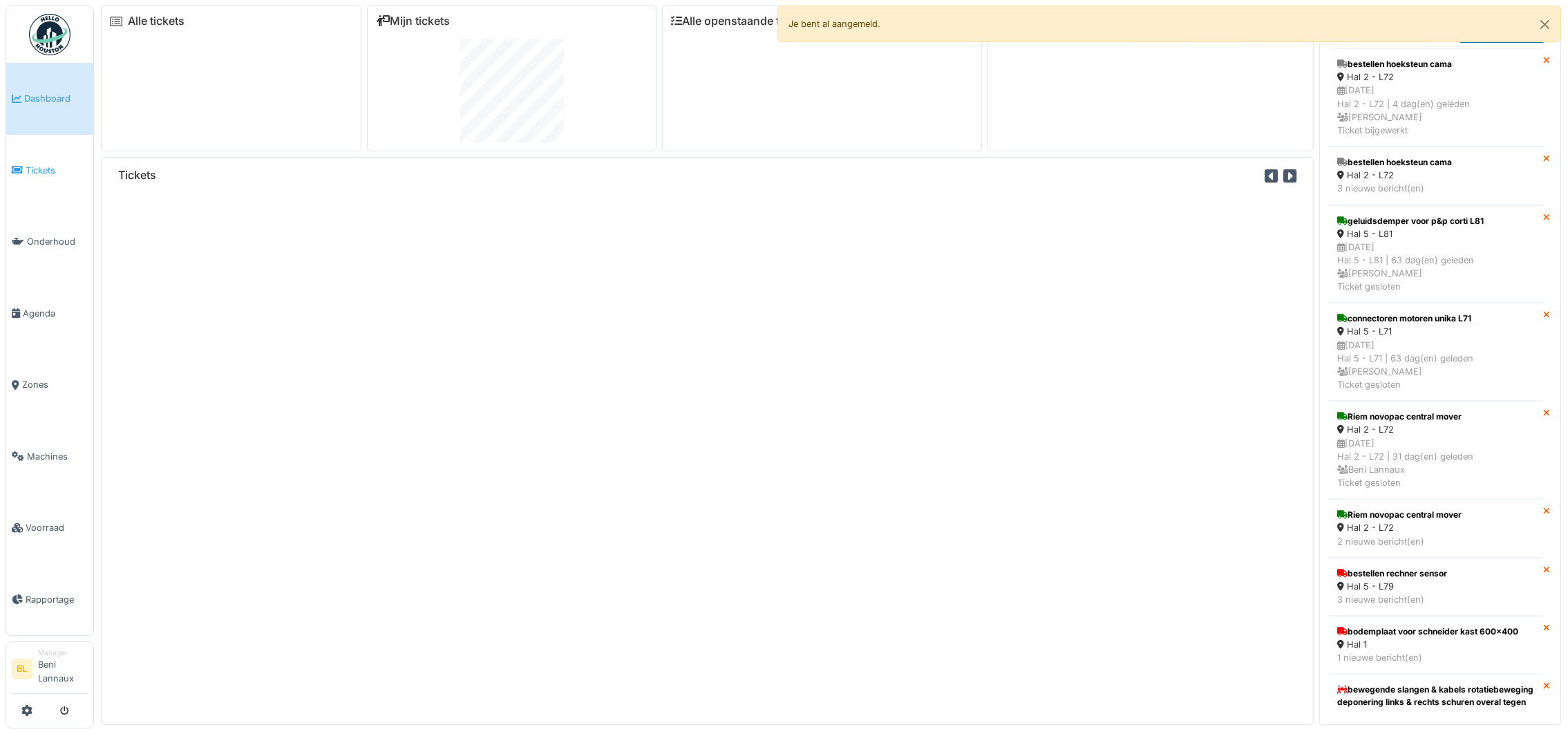
click at [38, 167] on span "Tickets" at bounding box center [56, 170] width 62 height 13
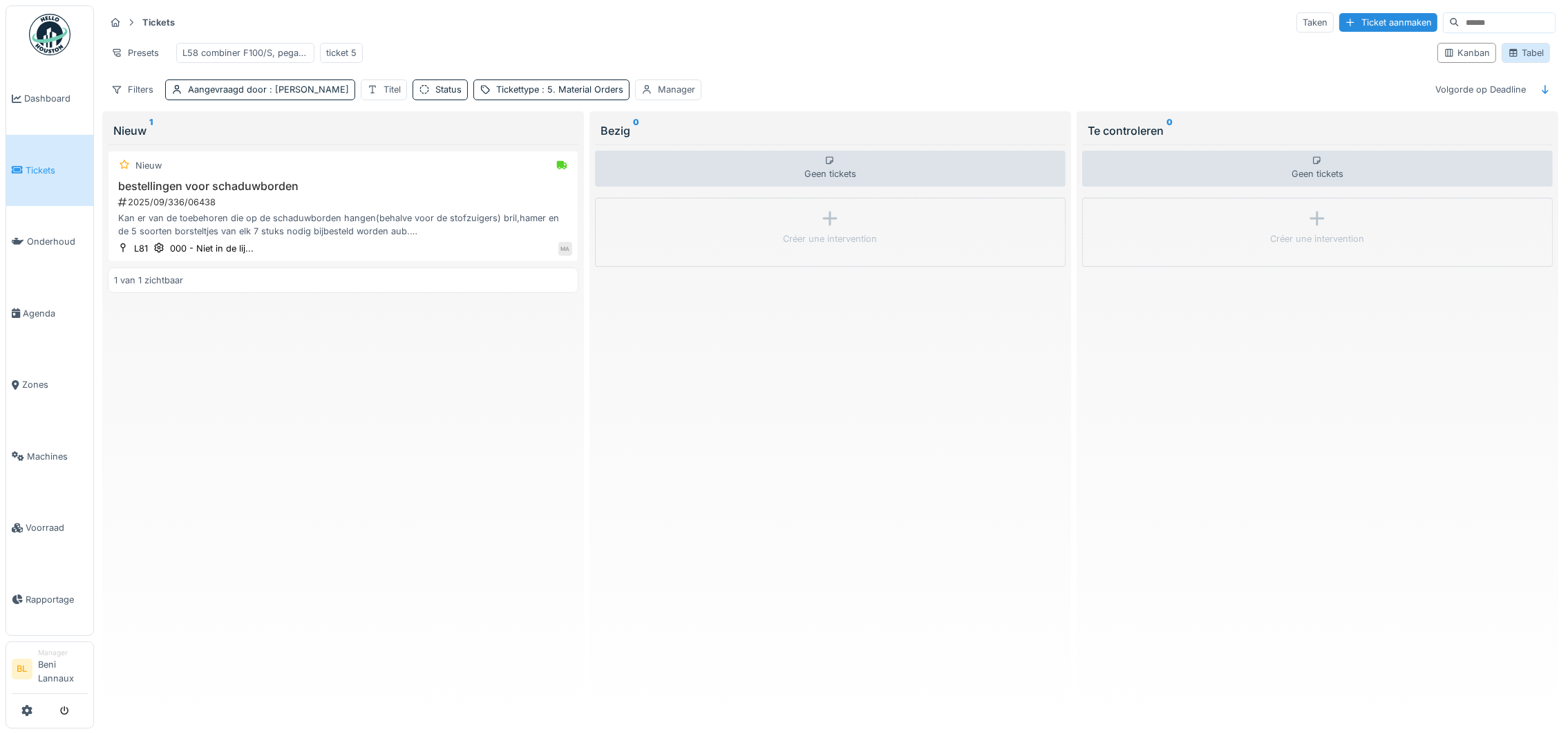
click at [1511, 60] on div "Tabel" at bounding box center [1525, 53] width 36 height 13
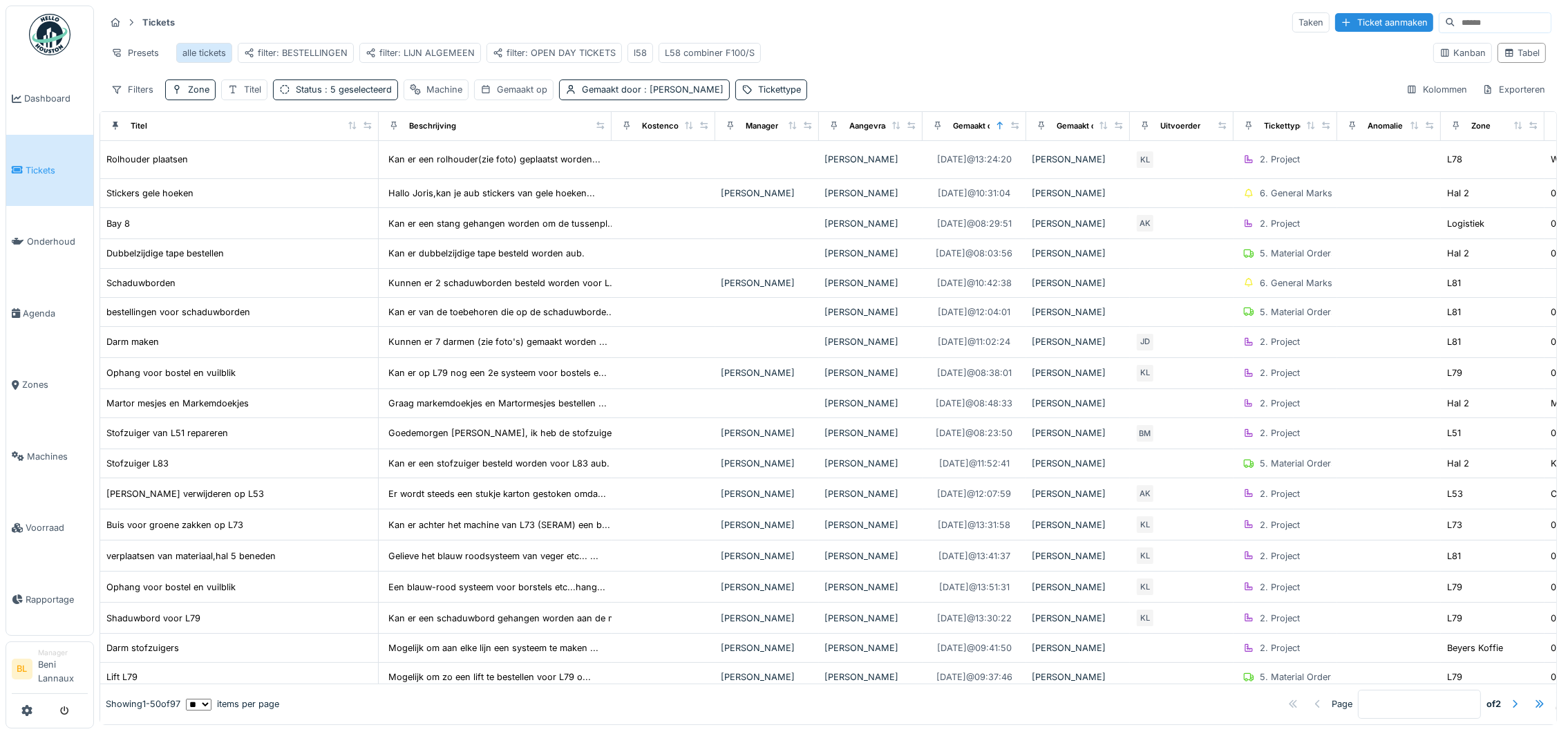
click at [204, 51] on div "alle tickets" at bounding box center [204, 53] width 44 height 13
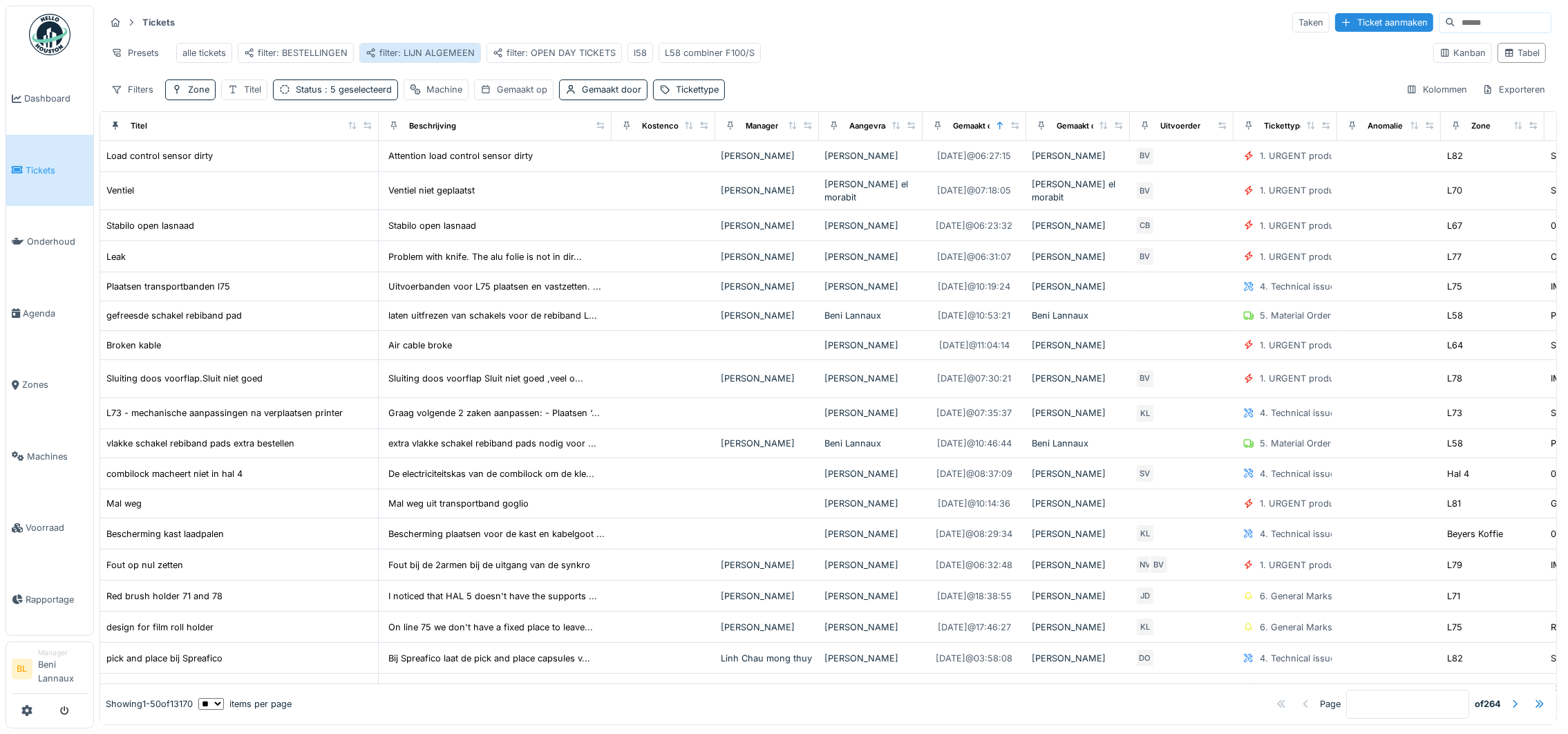
click at [418, 49] on div "filter: LIJN ALGEMEEN" at bounding box center [420, 53] width 110 height 13
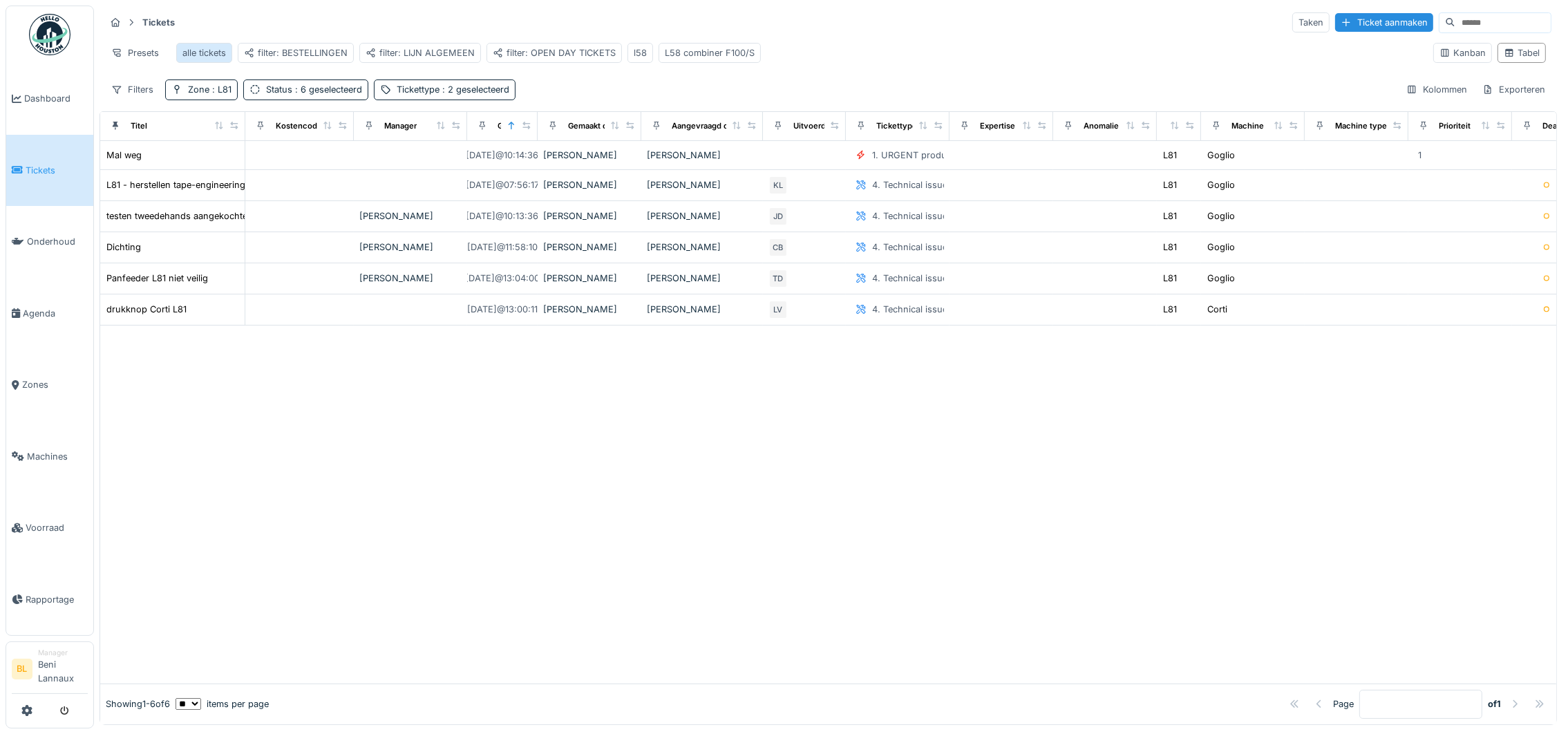
click at [204, 49] on div "alle tickets" at bounding box center [204, 53] width 44 height 13
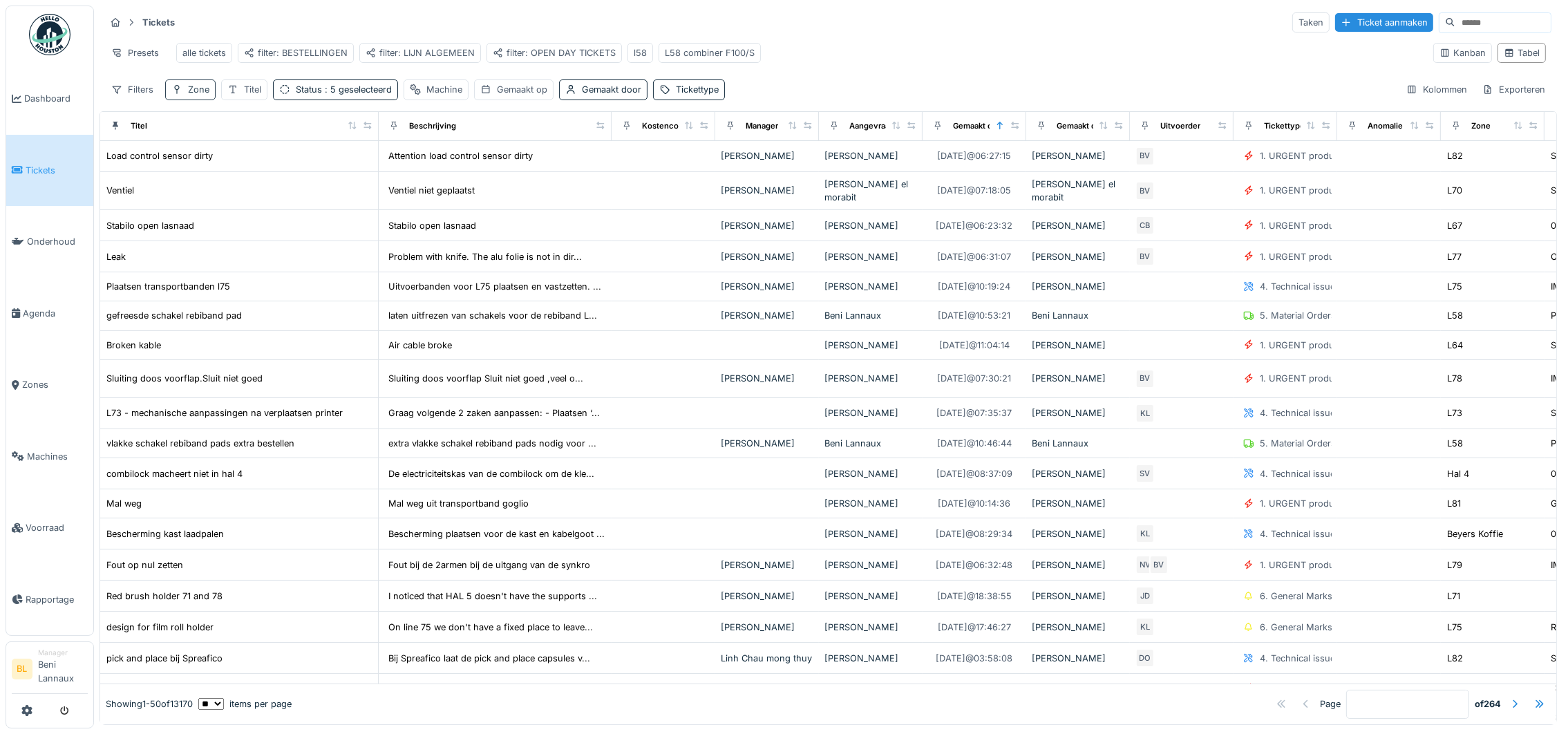
click at [190, 96] on div "Zone" at bounding box center [198, 89] width 21 height 13
click at [184, 179] on div at bounding box center [182, 179] width 11 height 13
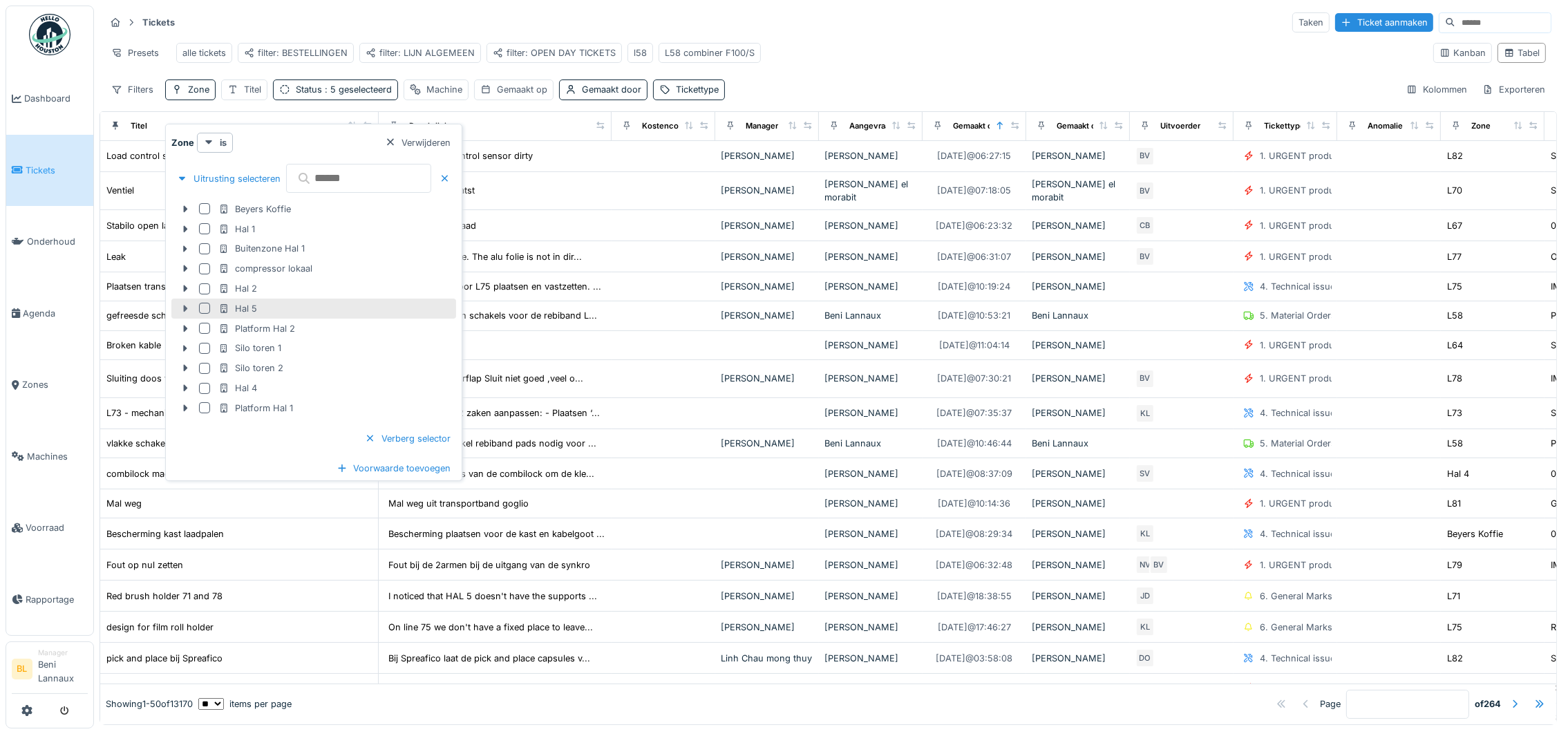
click at [189, 312] on icon at bounding box center [185, 308] width 11 height 9
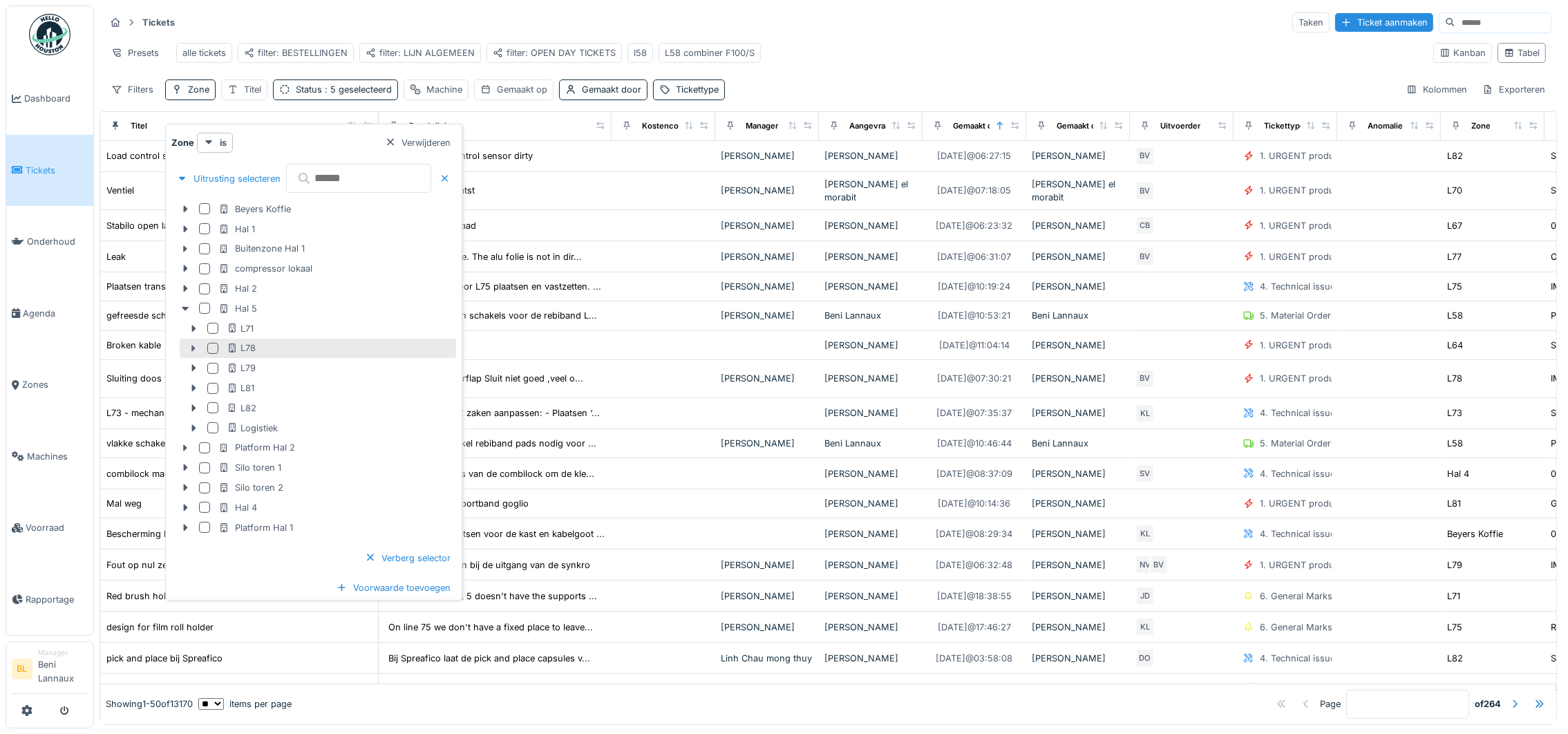
click at [193, 351] on icon at bounding box center [193, 348] width 11 height 9
click at [209, 349] on div at bounding box center [212, 348] width 11 height 11
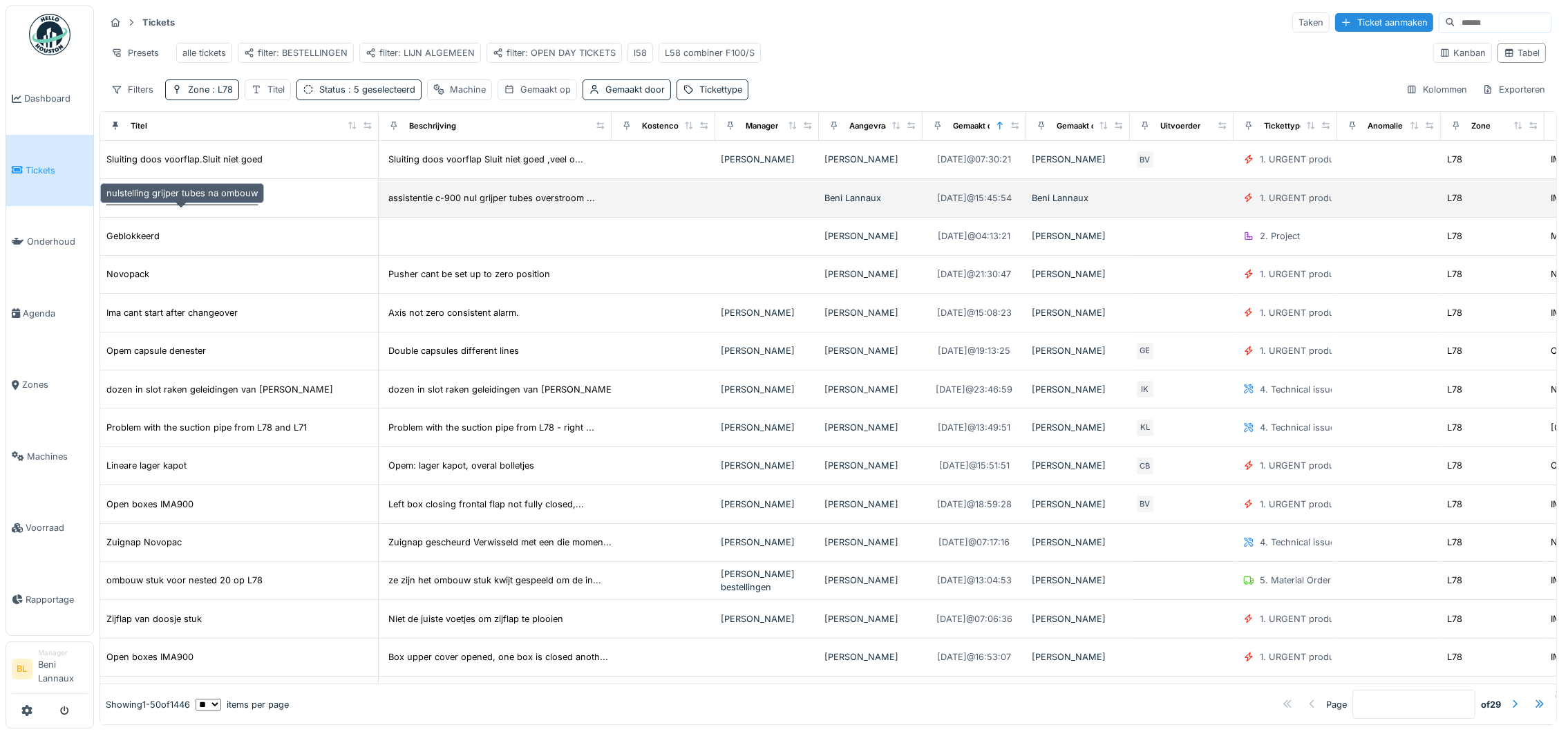
click at [185, 205] on div "nulstelling grijper tubes na ombouw" at bounding box center [182, 198] width 152 height 13
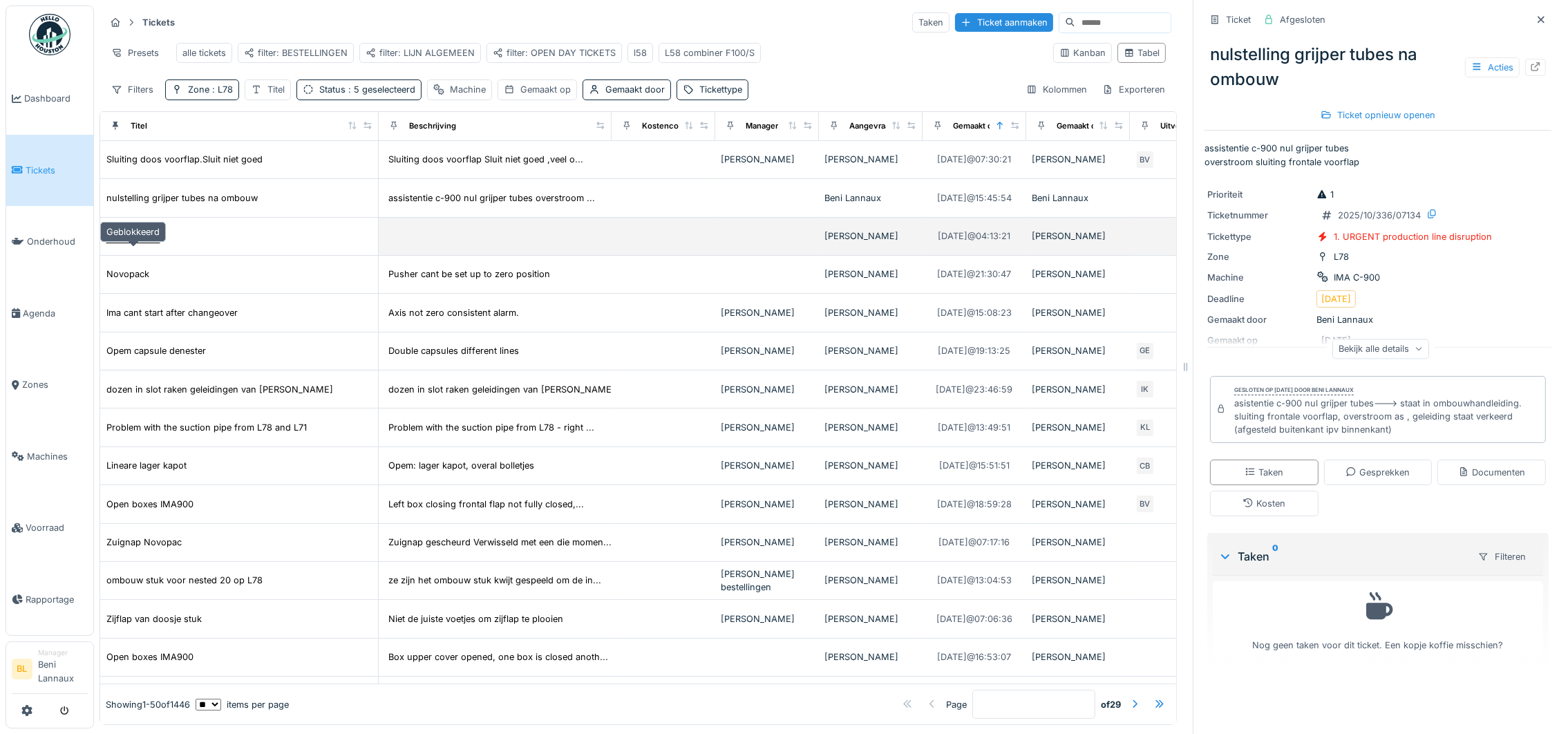
click at [133, 243] on div "Geblokkeerd" at bounding box center [132, 236] width 53 height 13
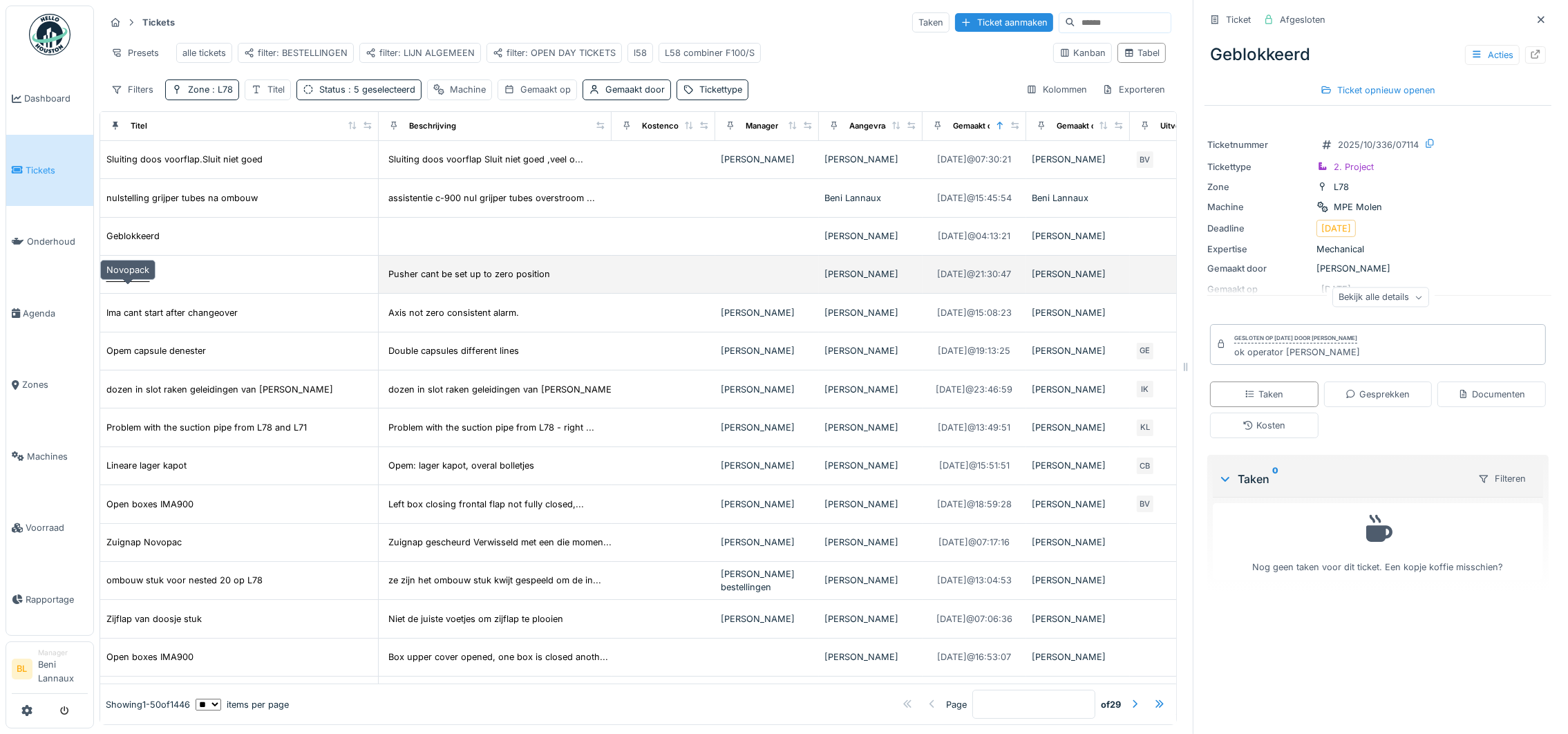
click at [124, 281] on div "Novopack" at bounding box center [127, 274] width 43 height 13
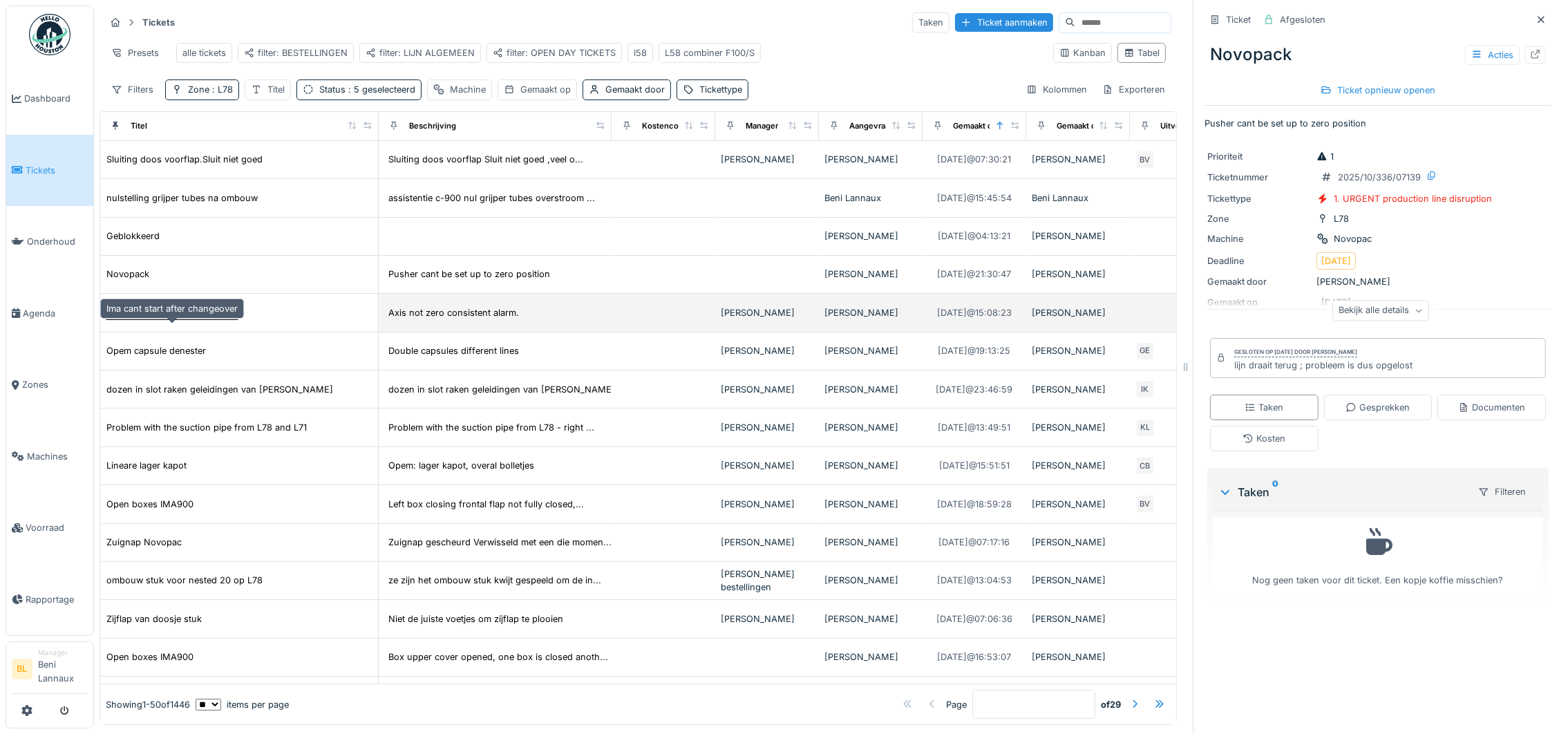
click at [152, 319] on div "Ima cant start after changeover" at bounding box center [172, 313] width 131 height 13
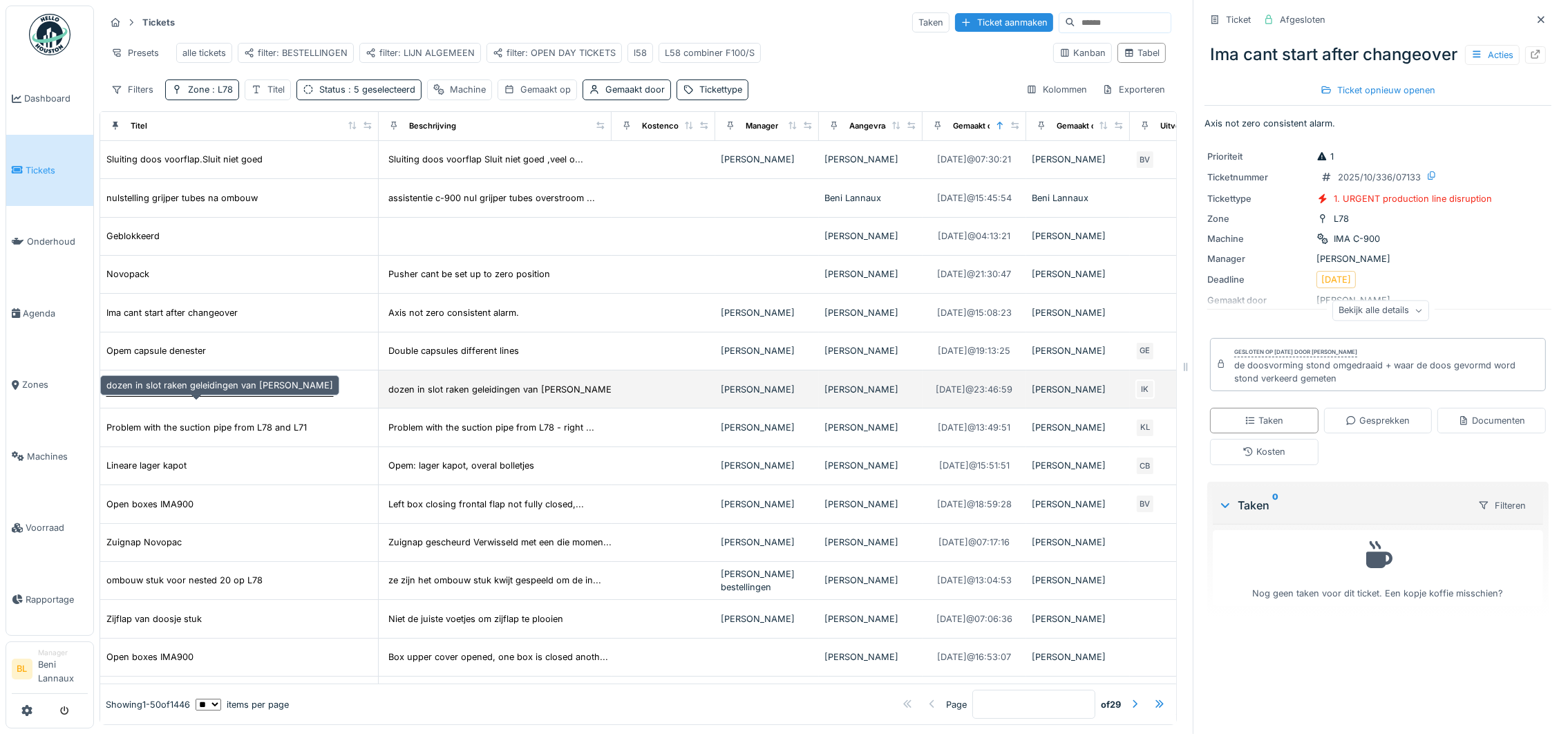
click at [168, 396] on div "dozen in slot raken geleidingen van pucher" at bounding box center [219, 389] width 227 height 13
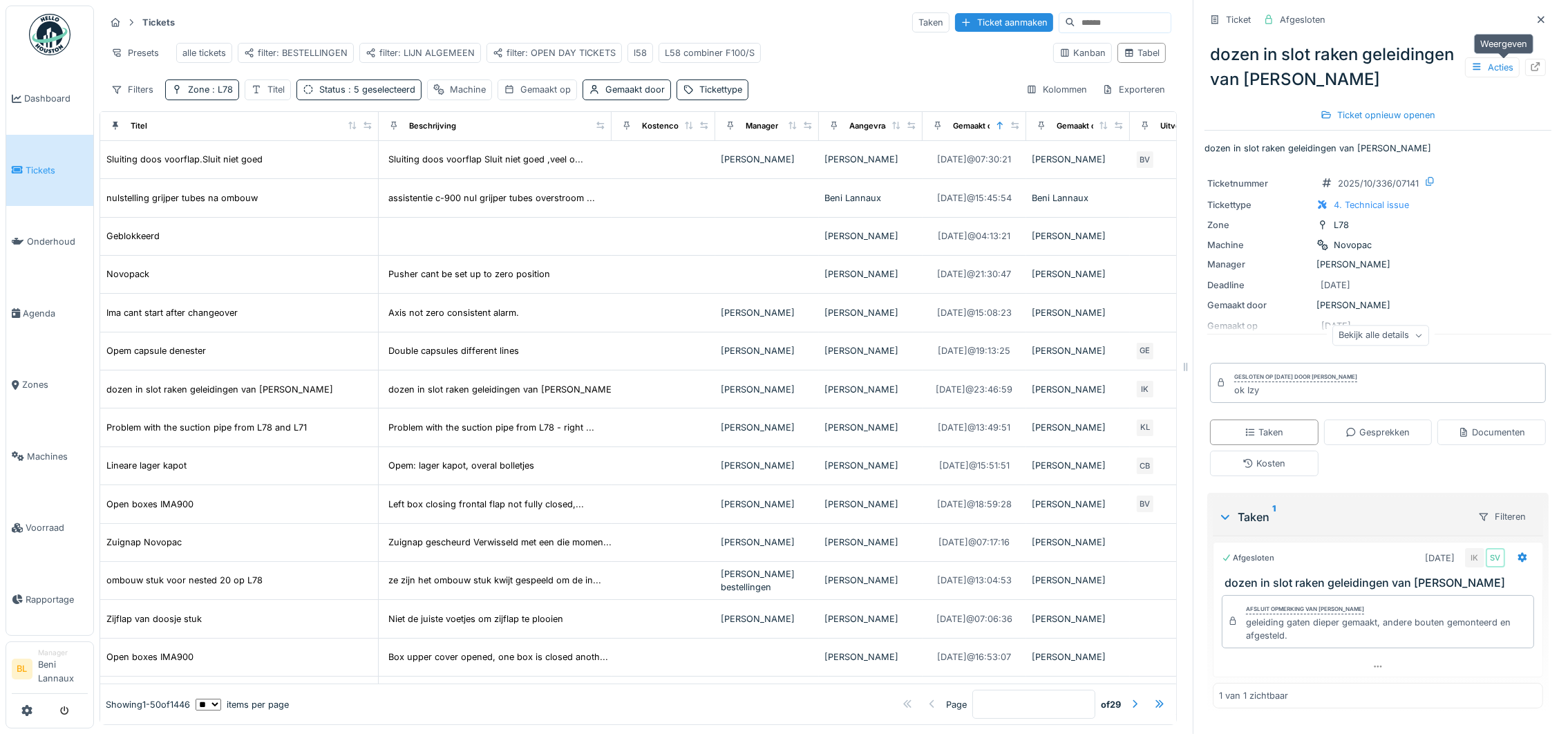
click at [1530, 65] on icon at bounding box center [1535, 67] width 11 height 9
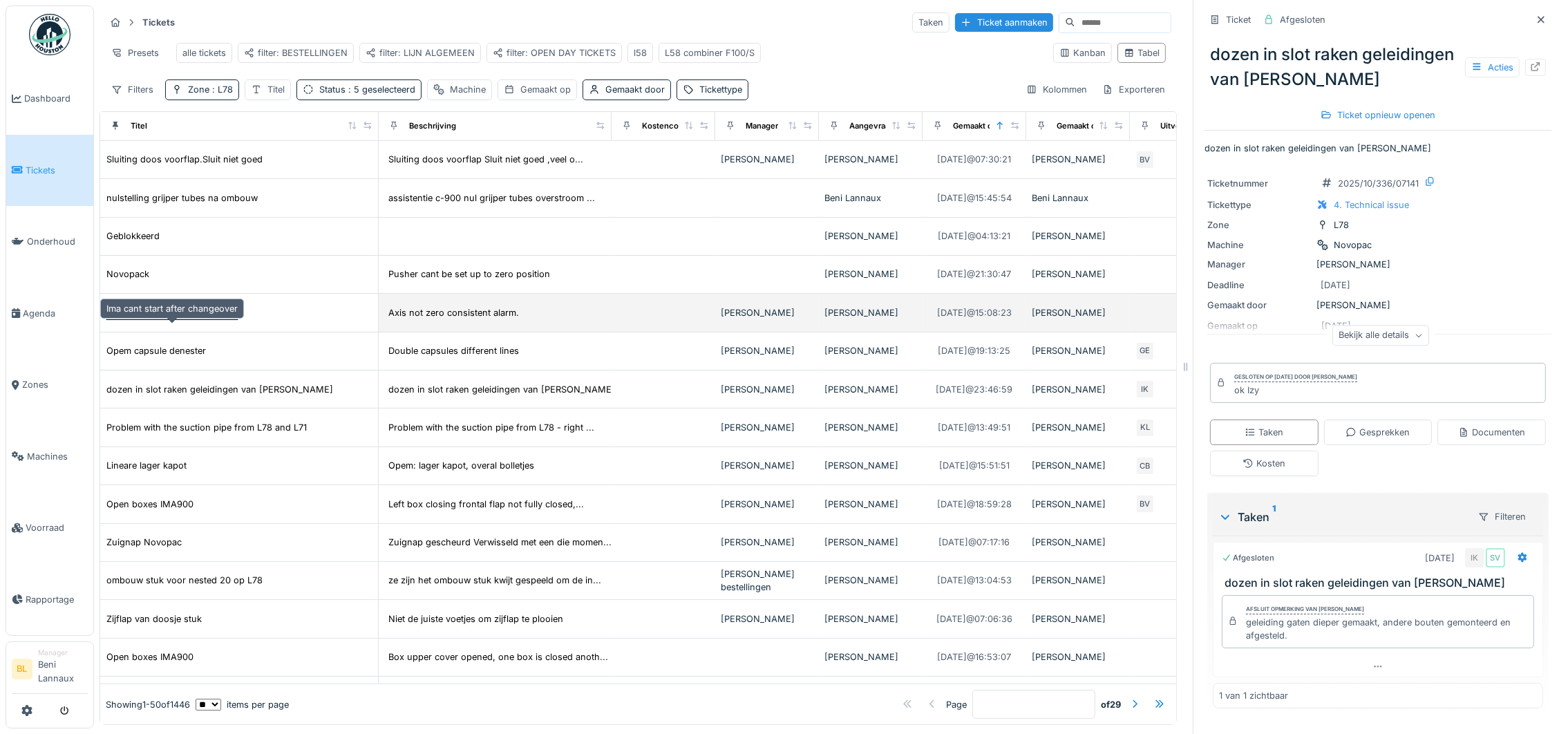
click at [181, 319] on div "Ima cant start after changeover" at bounding box center [172, 313] width 131 height 13
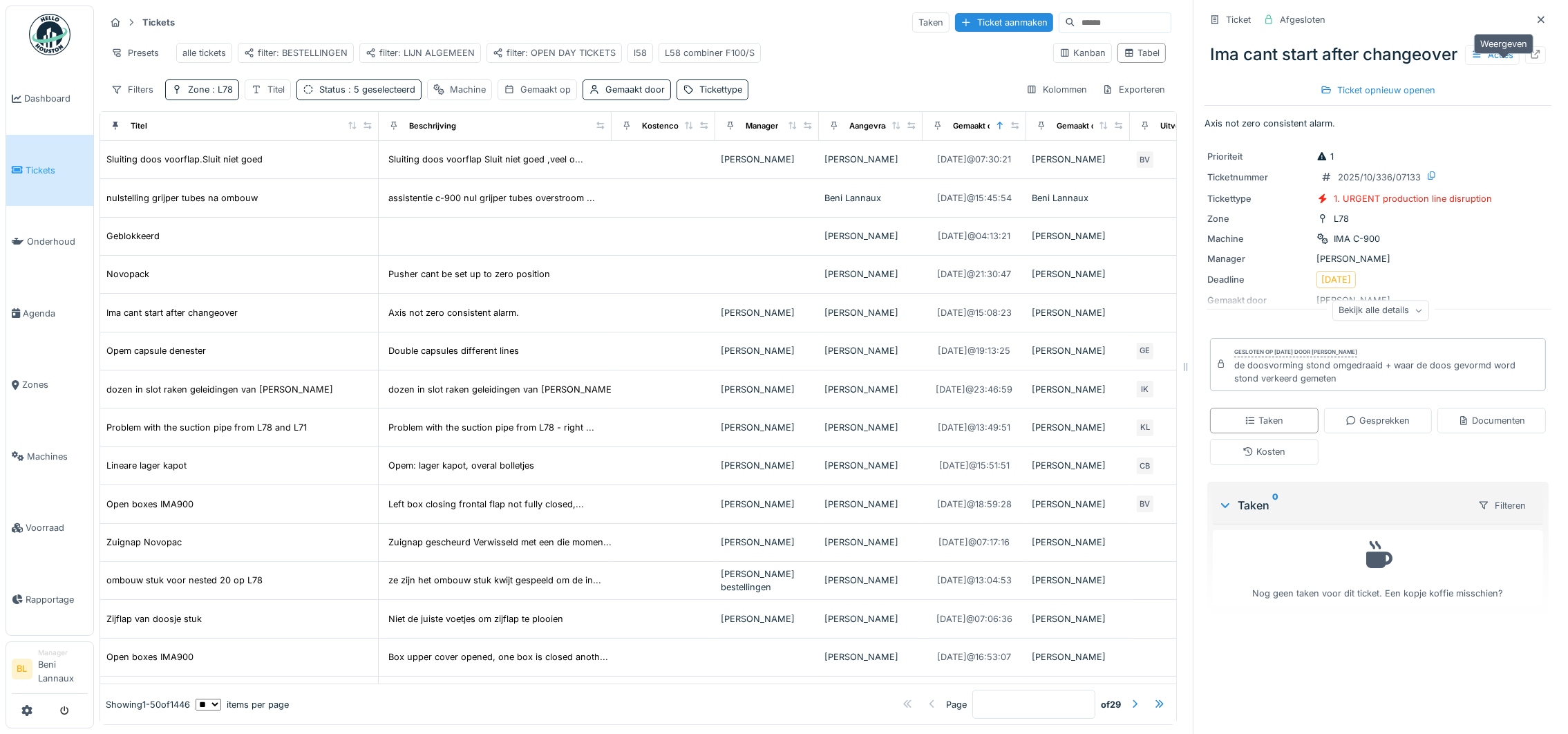
click at [1530, 59] on icon at bounding box center [1535, 54] width 11 height 9
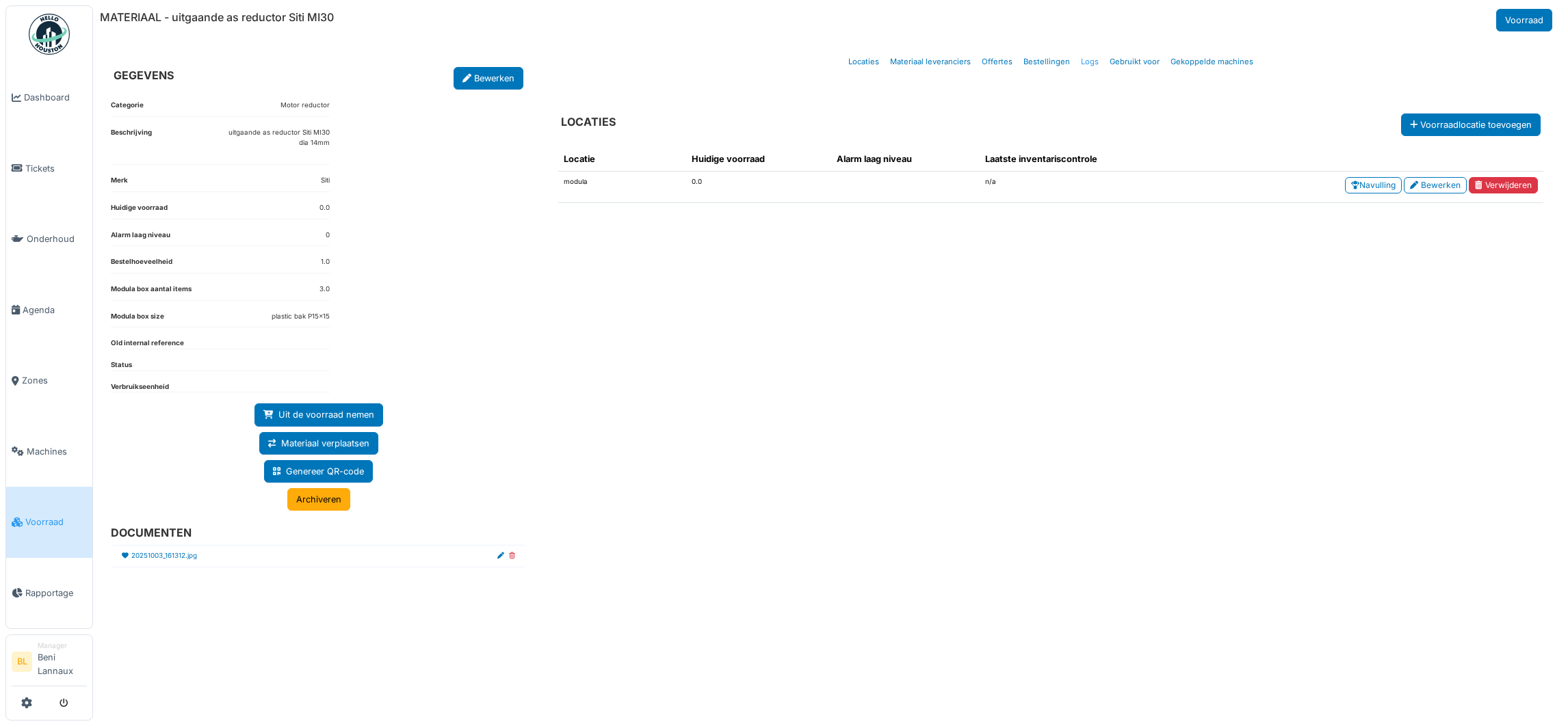
click at [1093, 63] on link "Logs" at bounding box center [1089, 62] width 28 height 33
